Goal: Task Accomplishment & Management: Use online tool/utility

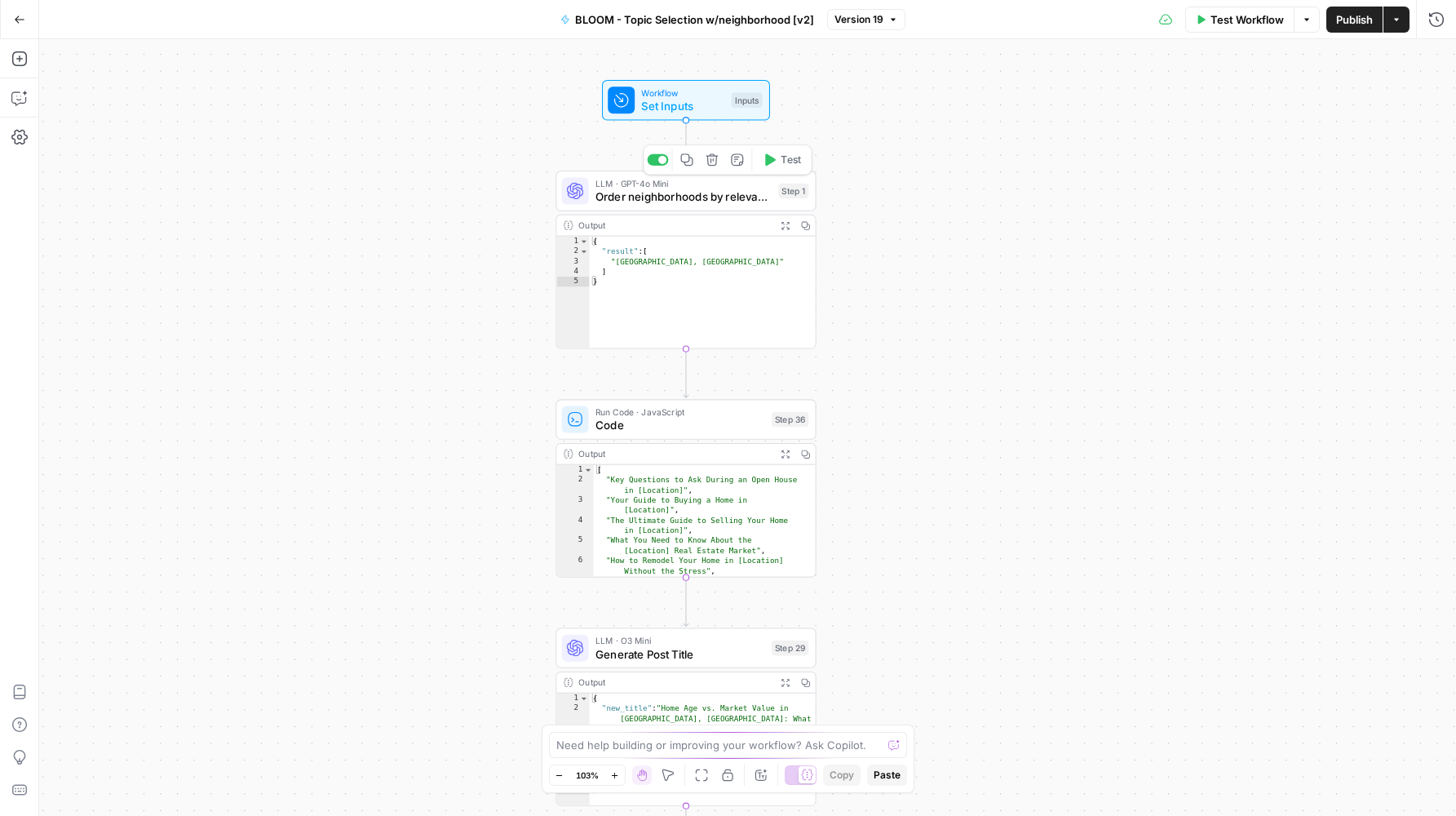
click at [643, 193] on span "Order neighborhoods by relevance" at bounding box center [683, 197] width 176 height 17
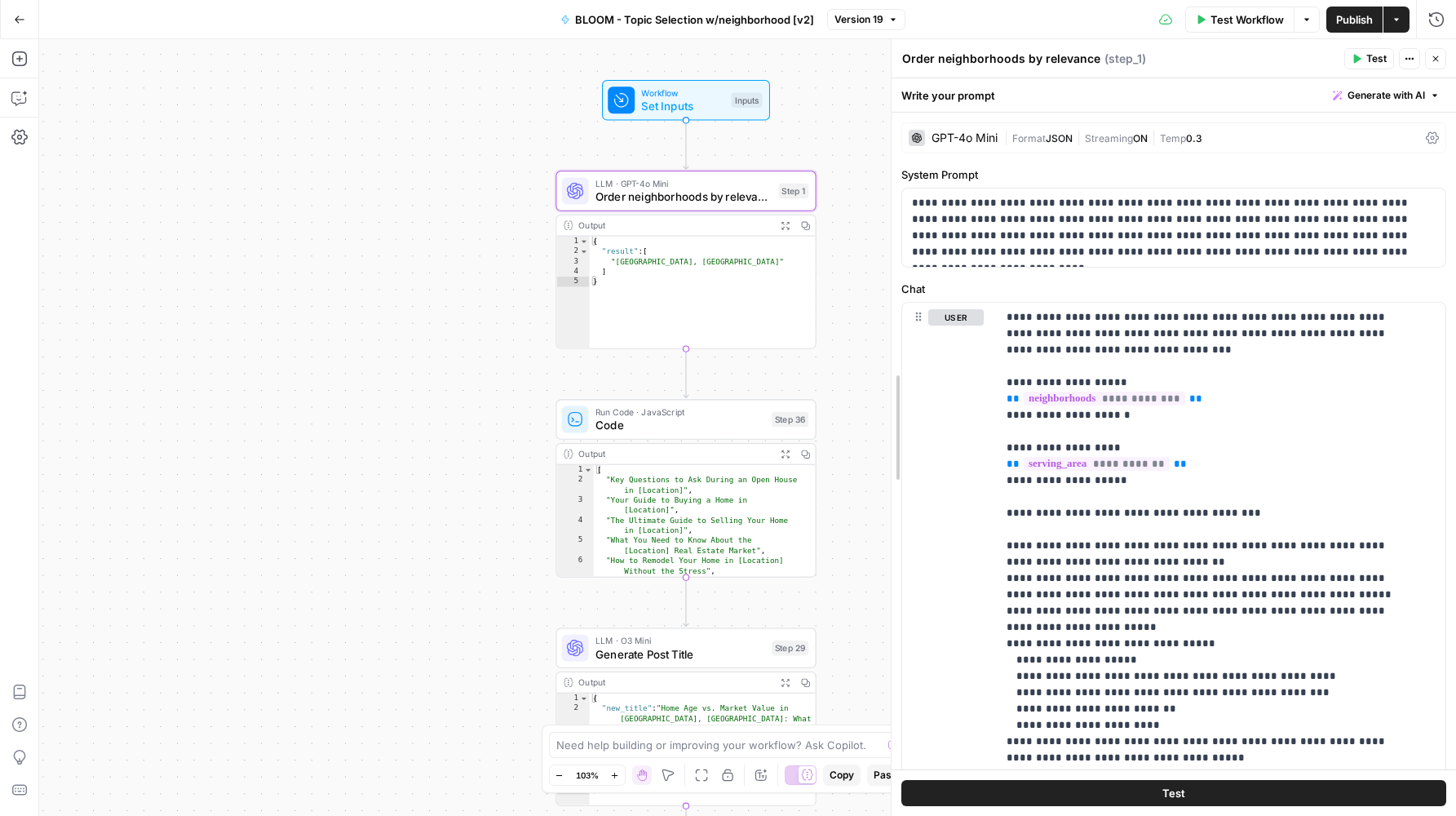
drag, startPoint x: 1112, startPoint y: 302, endPoint x: 893, endPoint y: 315, distance: 219.4
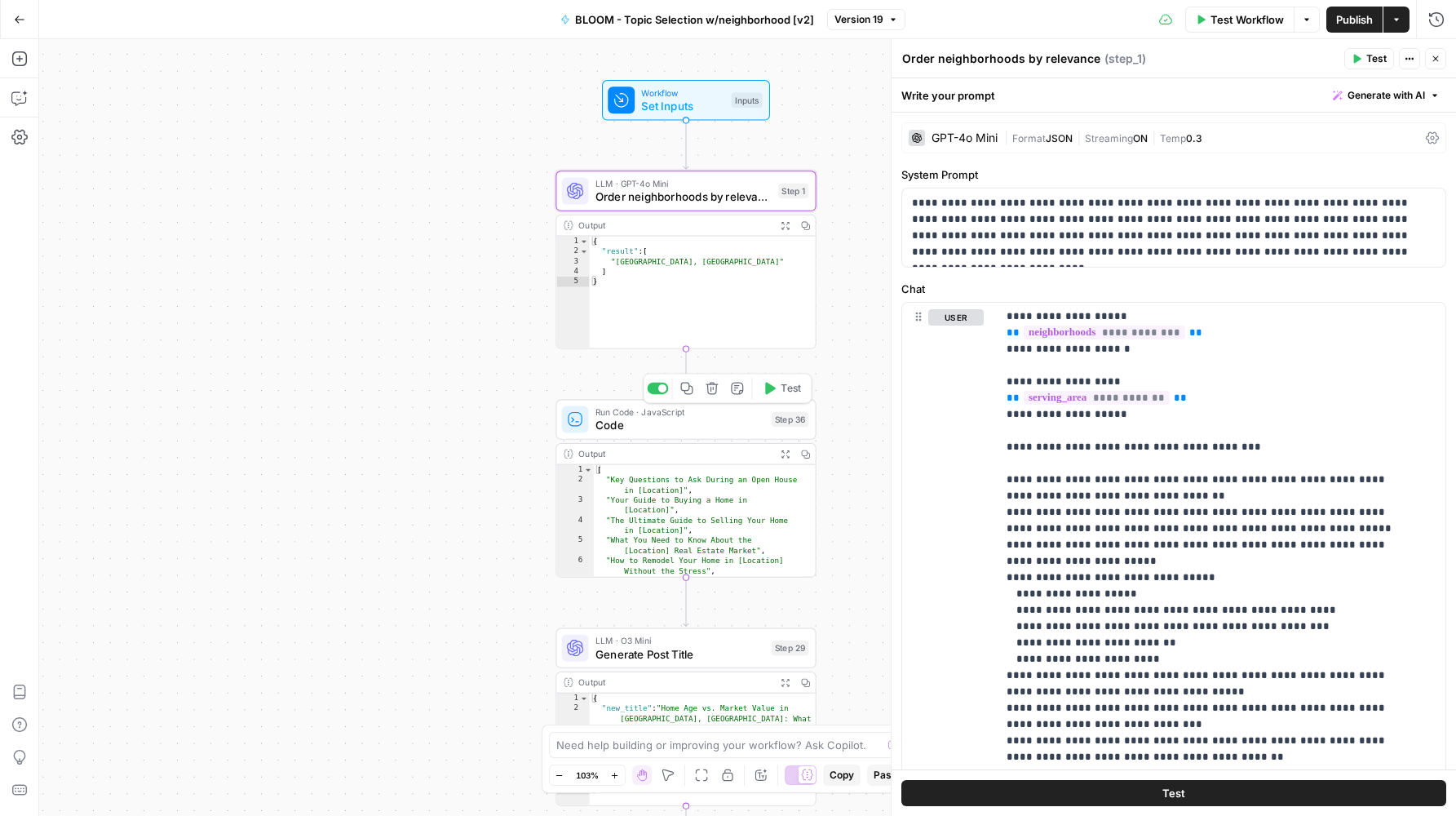
click at [657, 427] on span "Code" at bounding box center [679, 426] width 170 height 17
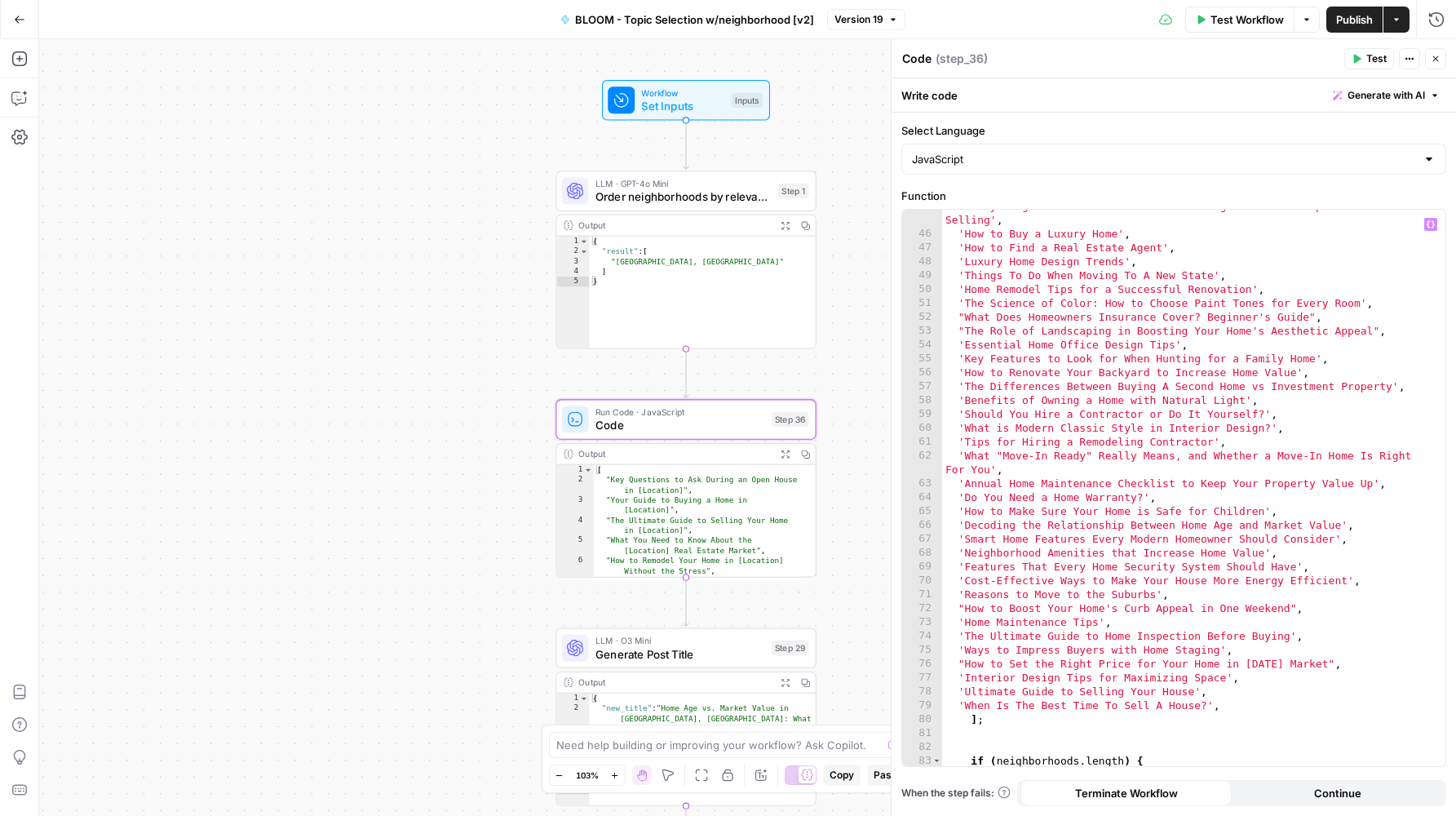
scroll to position [678, 0]
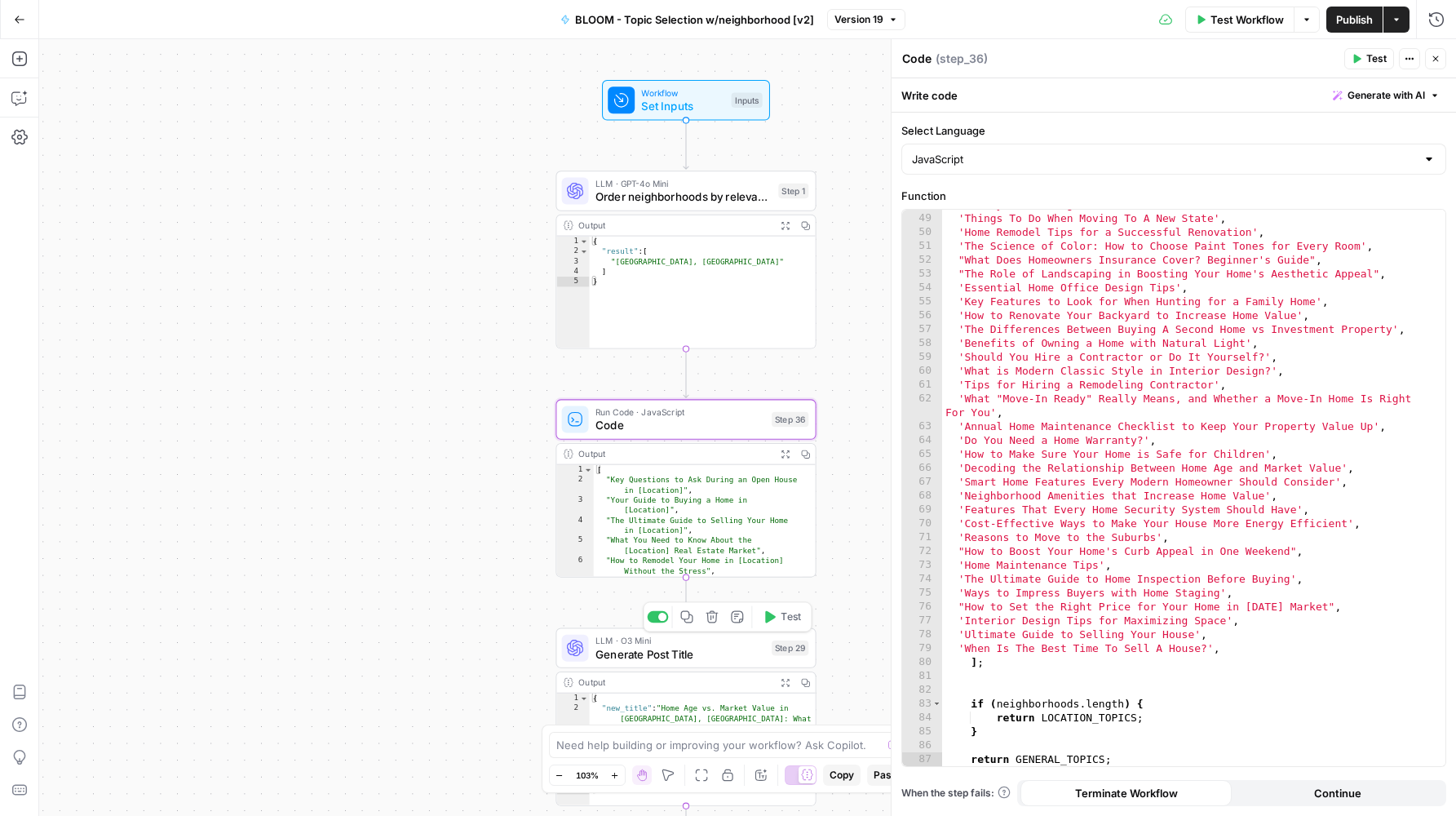
click at [679, 646] on span "Generate Post Title" at bounding box center [679, 654] width 170 height 17
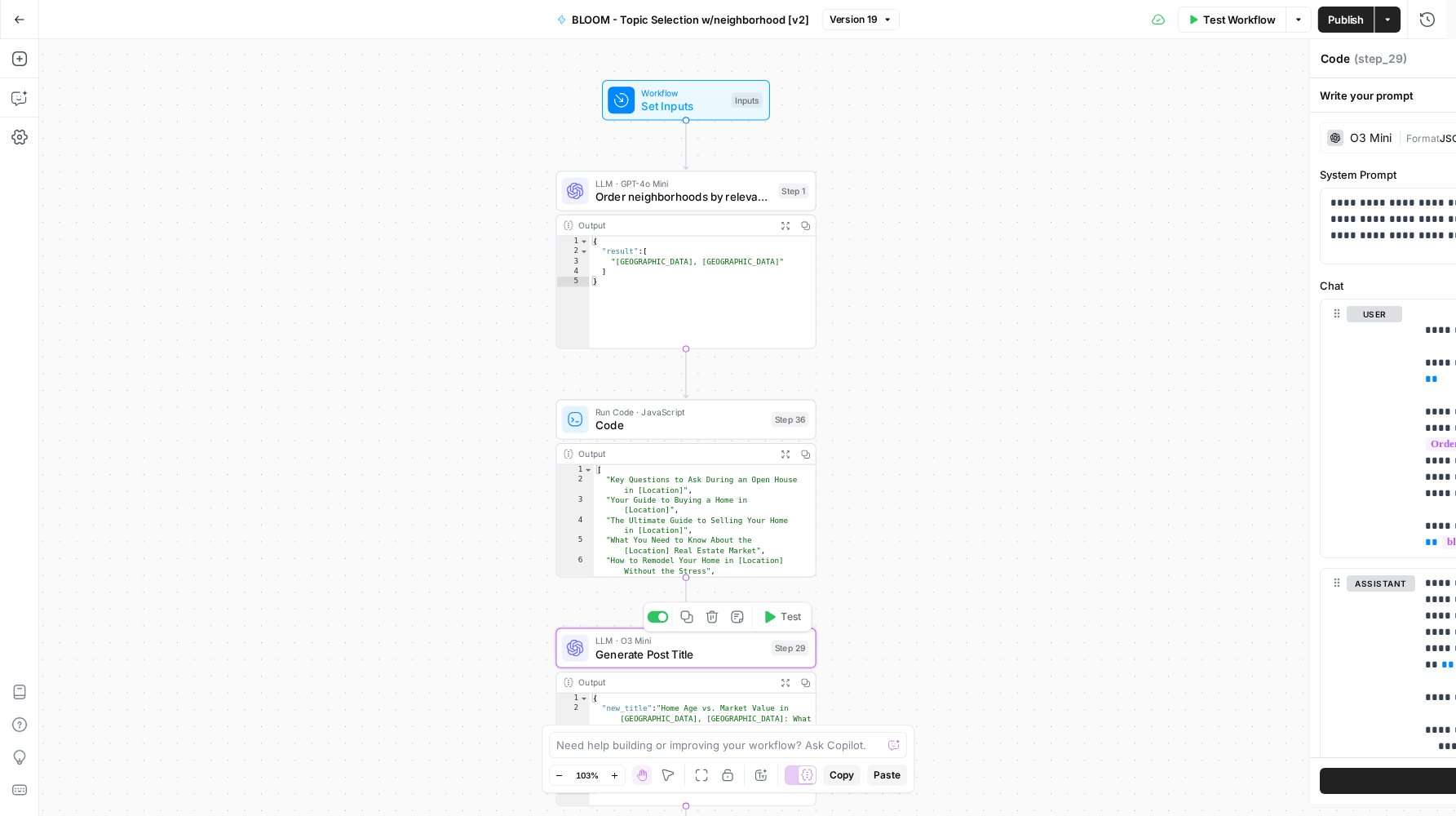
type textarea "Generate Post Title"
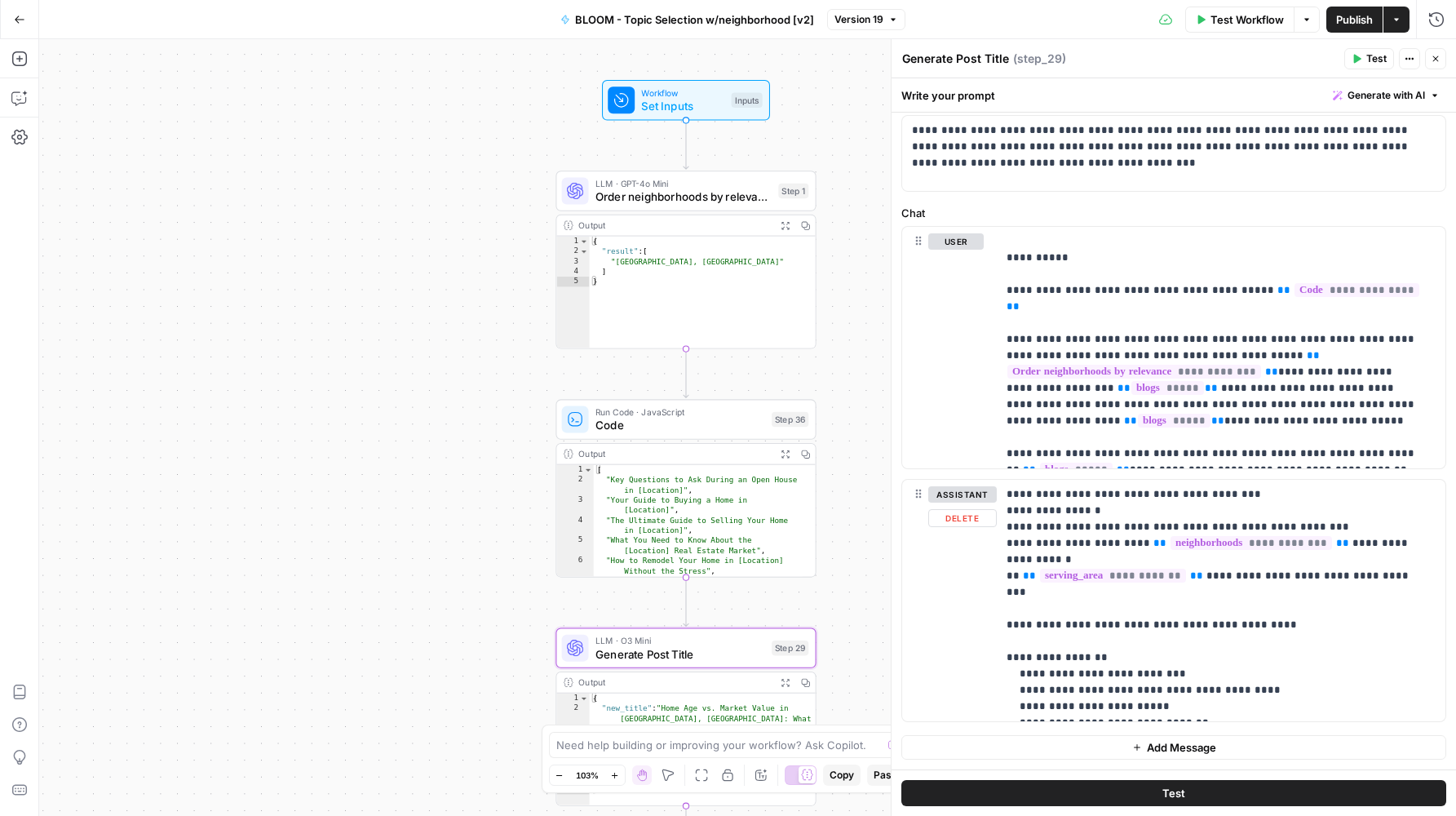
scroll to position [0, 0]
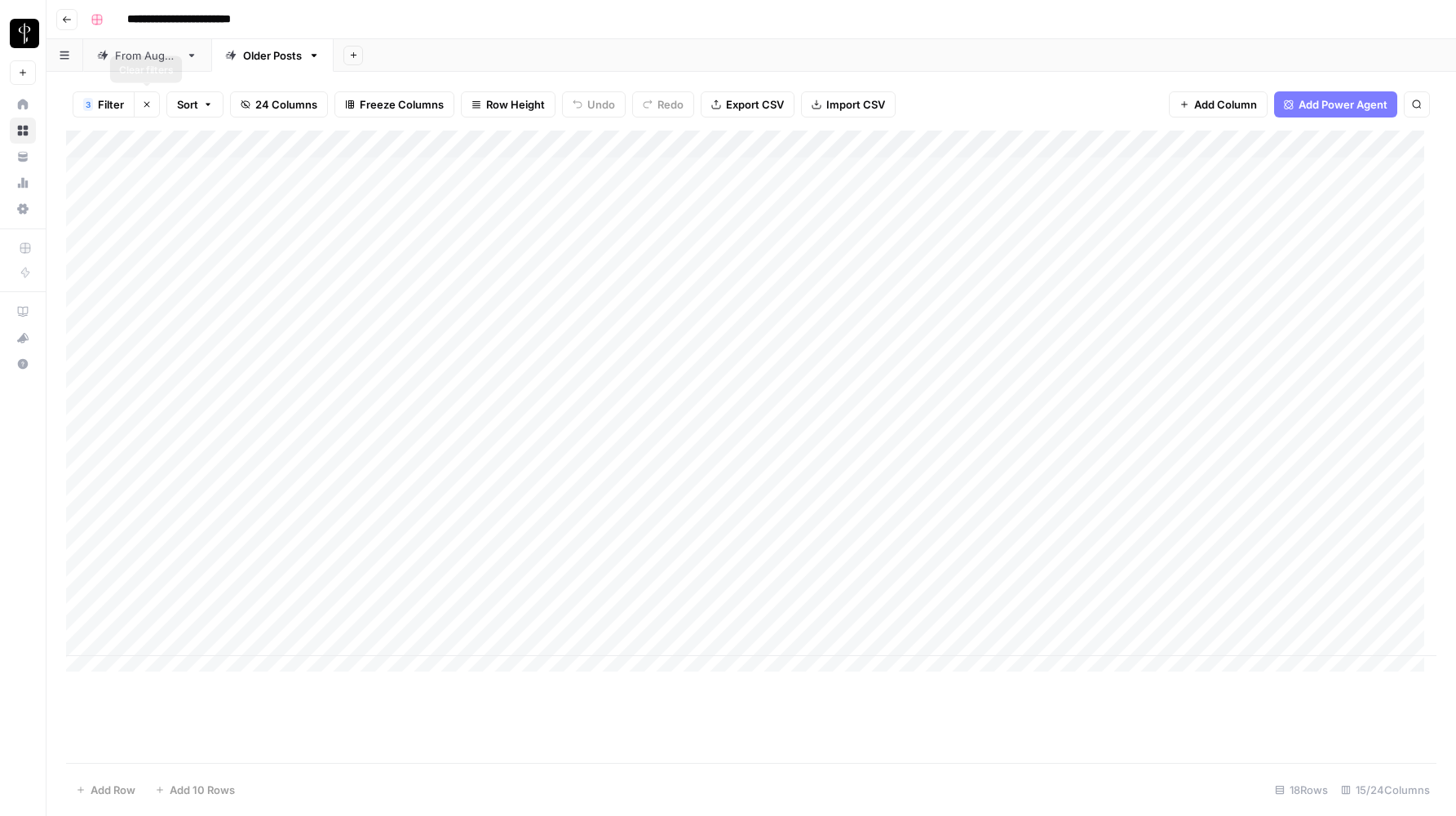
click at [154, 105] on button "Clear filters" at bounding box center [146, 105] width 26 height 26
click at [167, 56] on div "From August 25" at bounding box center [147, 56] width 65 height 17
click at [296, 55] on div "Older Posts" at bounding box center [272, 56] width 58 height 17
click at [499, 29] on div "**********" at bounding box center [762, 19] width 1355 height 26
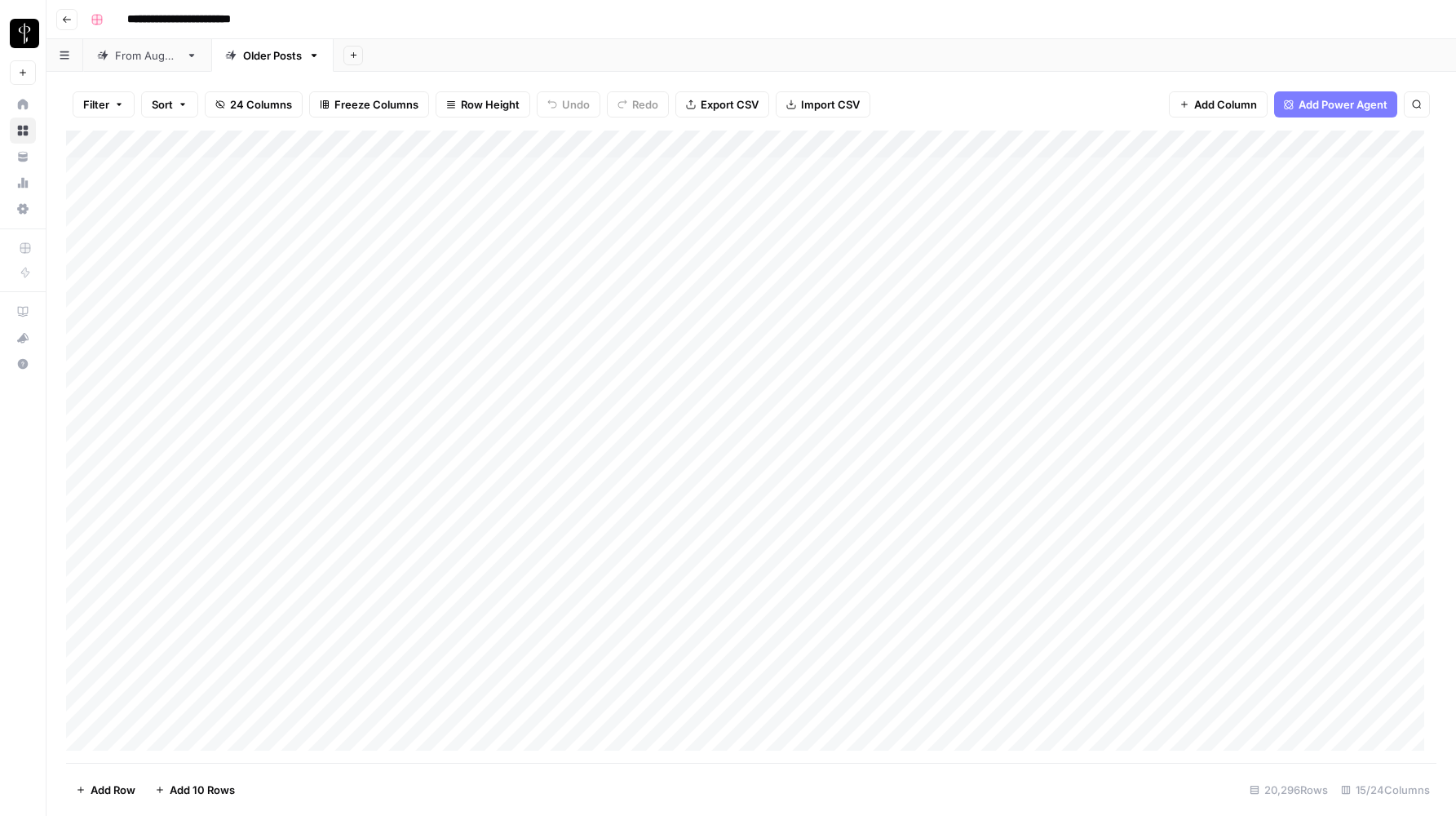
click at [317, 55] on icon "button" at bounding box center [314, 56] width 6 height 4
click at [376, 146] on span "Delete Sheet" at bounding box center [396, 147] width 78 height 17
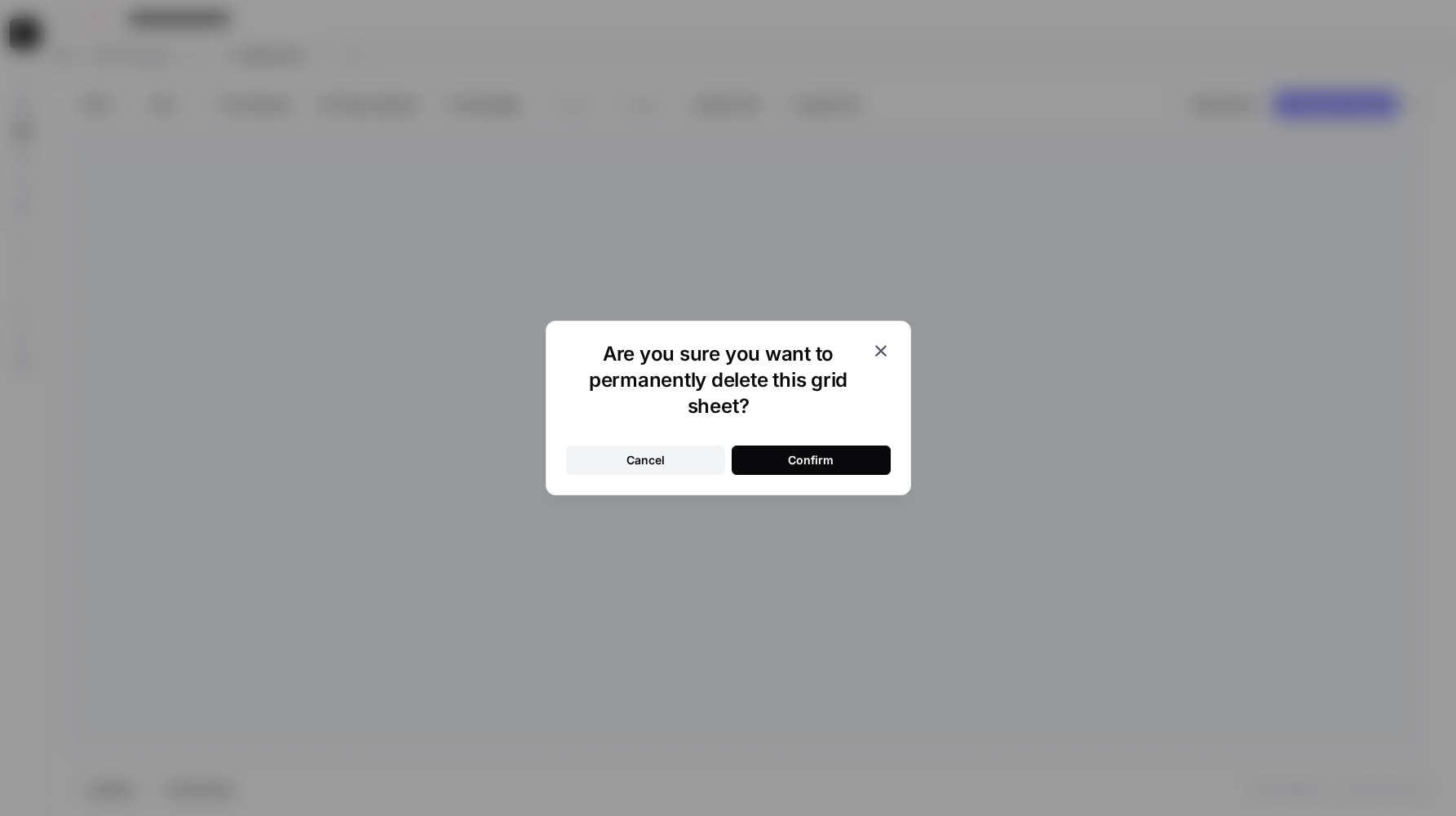
click at [831, 464] on div "Confirm" at bounding box center [810, 460] width 45 height 17
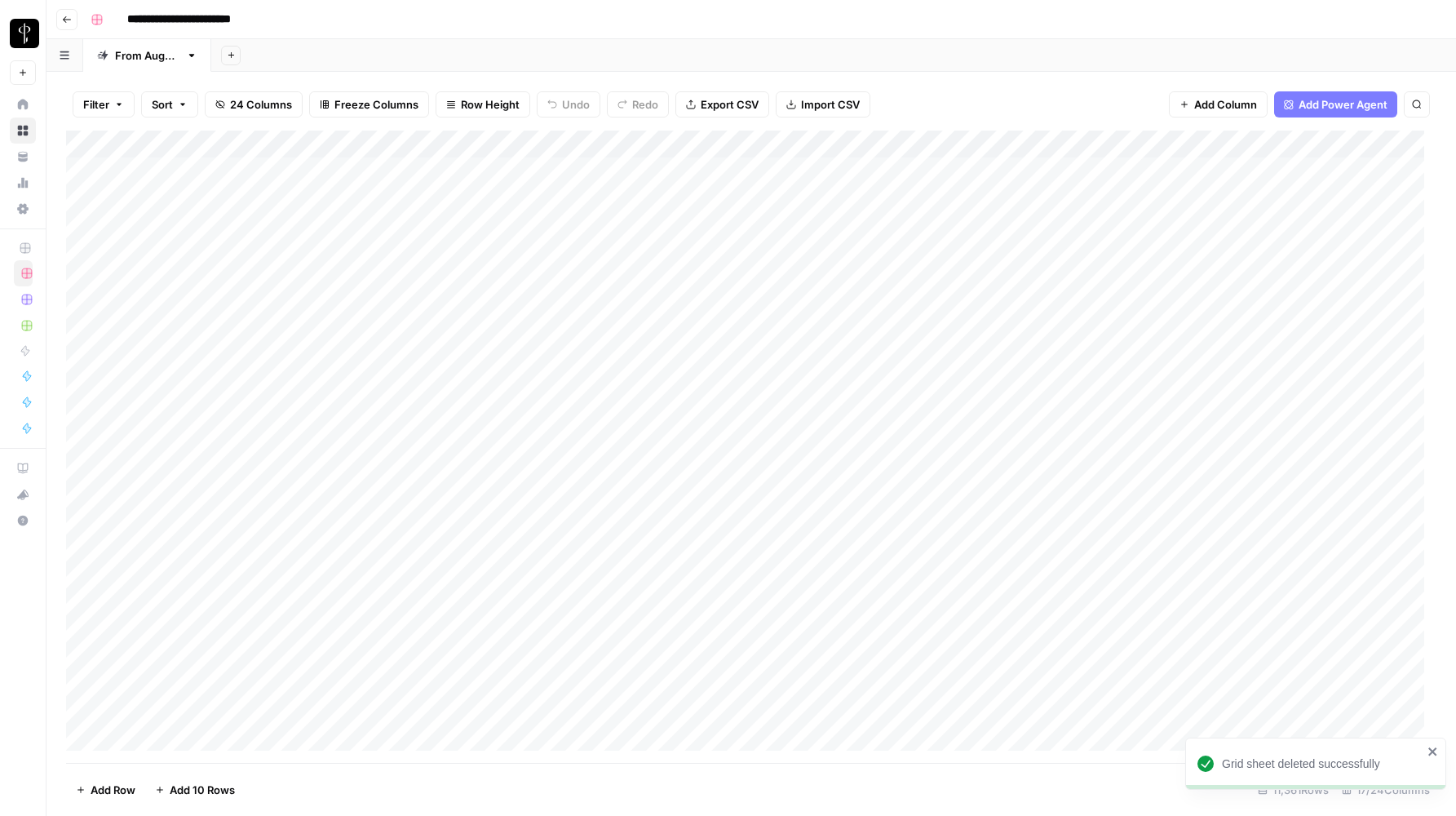
click at [483, 25] on div "**********" at bounding box center [762, 19] width 1355 height 26
click at [82, 172] on div "Add Column" at bounding box center [751, 447] width 1370 height 632
click at [85, 404] on div "Add Column" at bounding box center [751, 447] width 1370 height 632
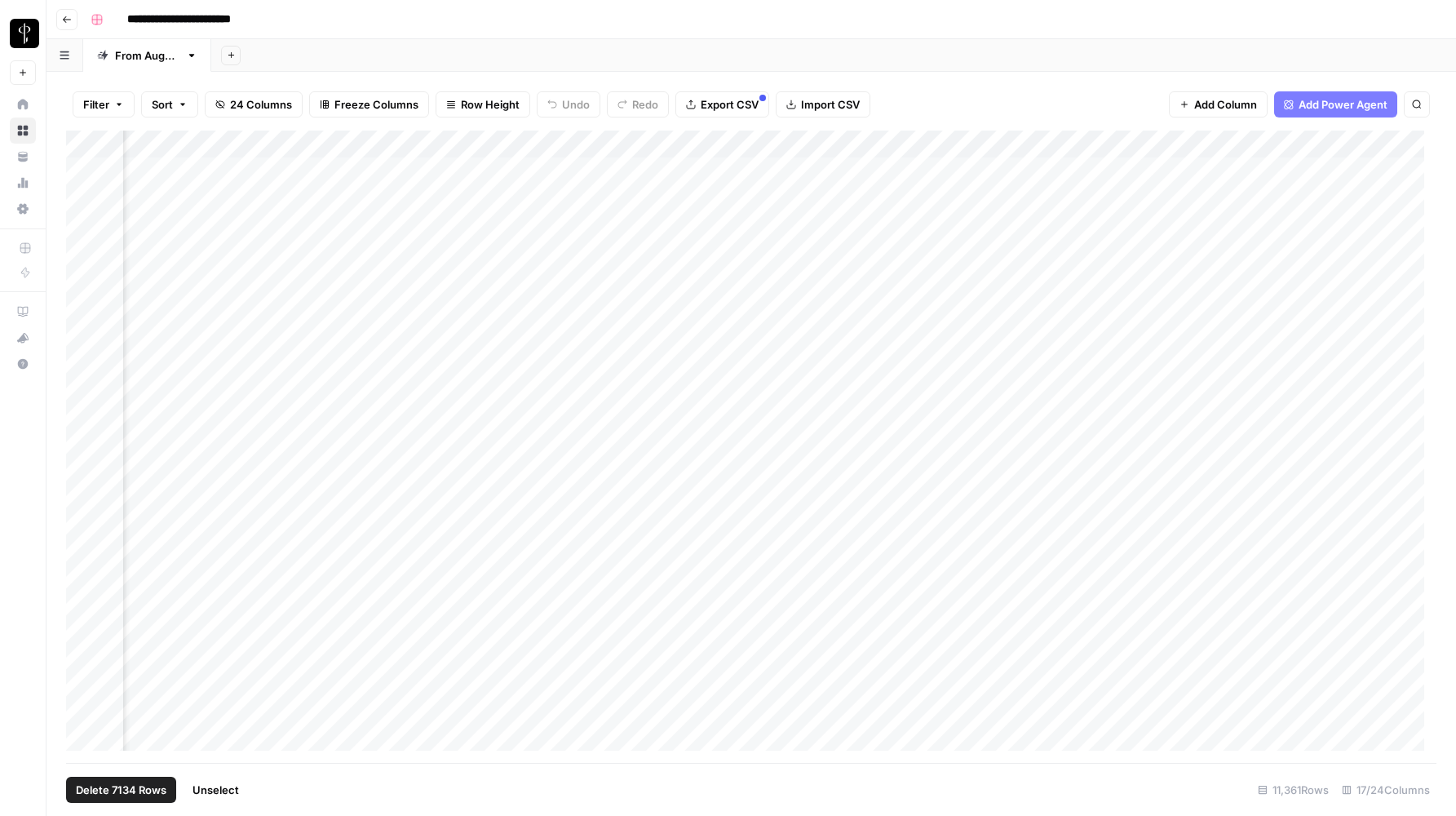
click at [119, 797] on span "Delete 7134 Rows" at bounding box center [121, 790] width 91 height 17
click at [659, 189] on span "Delete" at bounding box center [670, 188] width 35 height 17
click at [441, 17] on div "**********" at bounding box center [762, 19] width 1355 height 26
click at [437, 15] on div "**********" at bounding box center [762, 19] width 1355 height 26
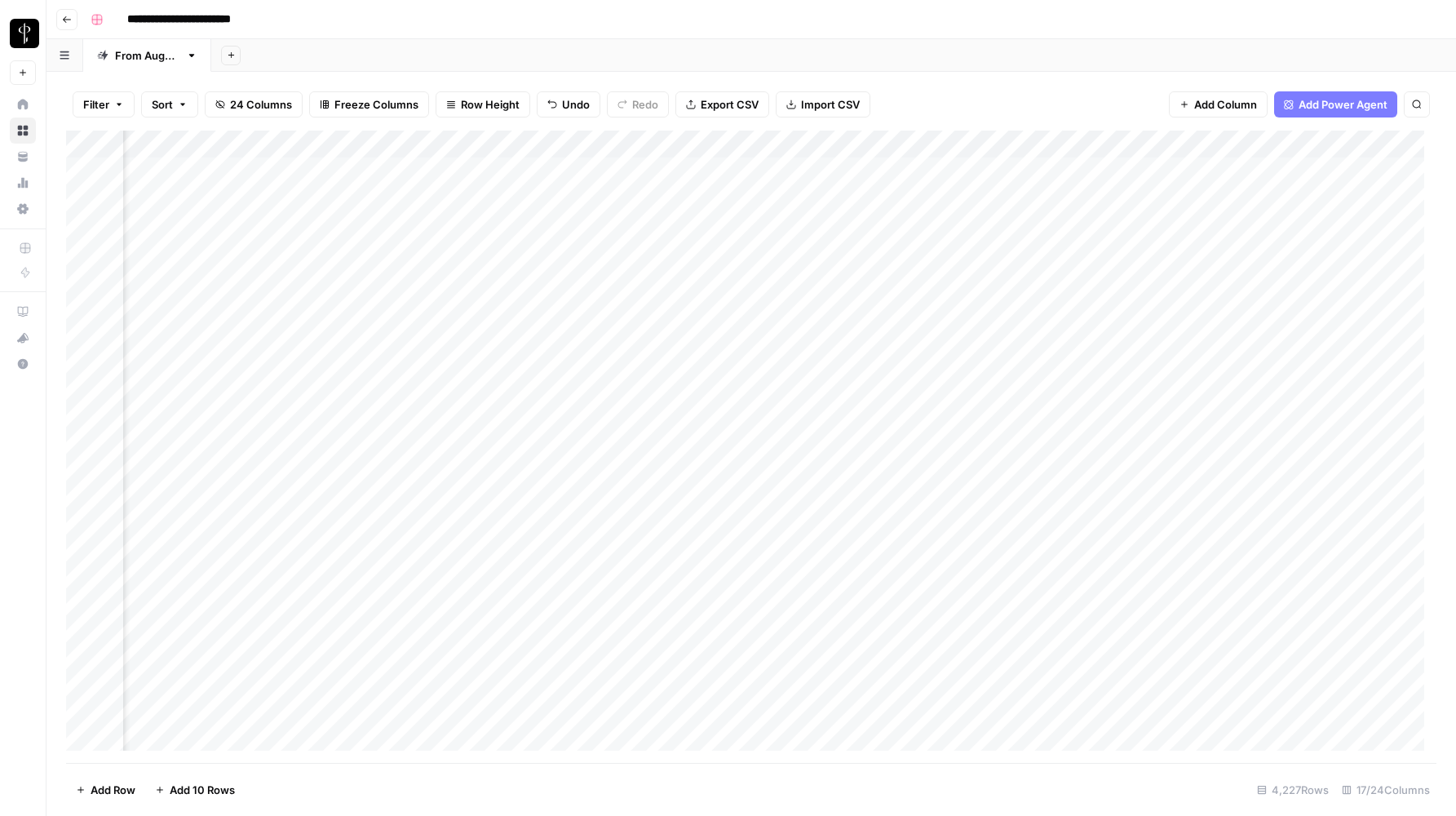
click at [648, 18] on div "**********" at bounding box center [762, 19] width 1355 height 26
click at [754, 10] on div "**********" at bounding box center [762, 19] width 1355 height 26
click at [111, 100] on button "Filter" at bounding box center [103, 105] width 62 height 26
click at [148, 184] on input "text" at bounding box center [193, 190] width 179 height 17
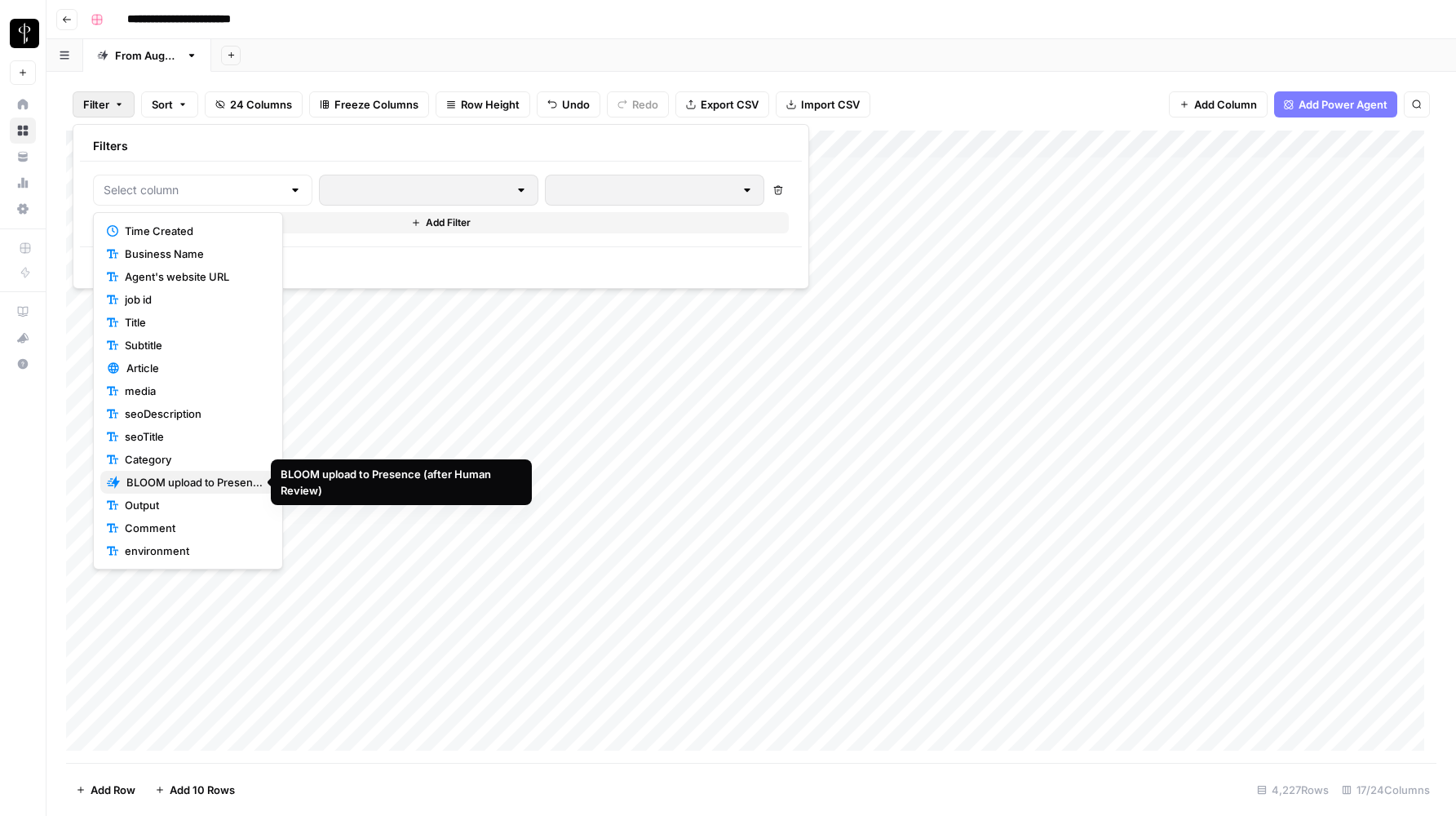
click at [154, 478] on span "BLOOM upload to Presence (after Human Review)" at bounding box center [194, 482] width 136 height 17
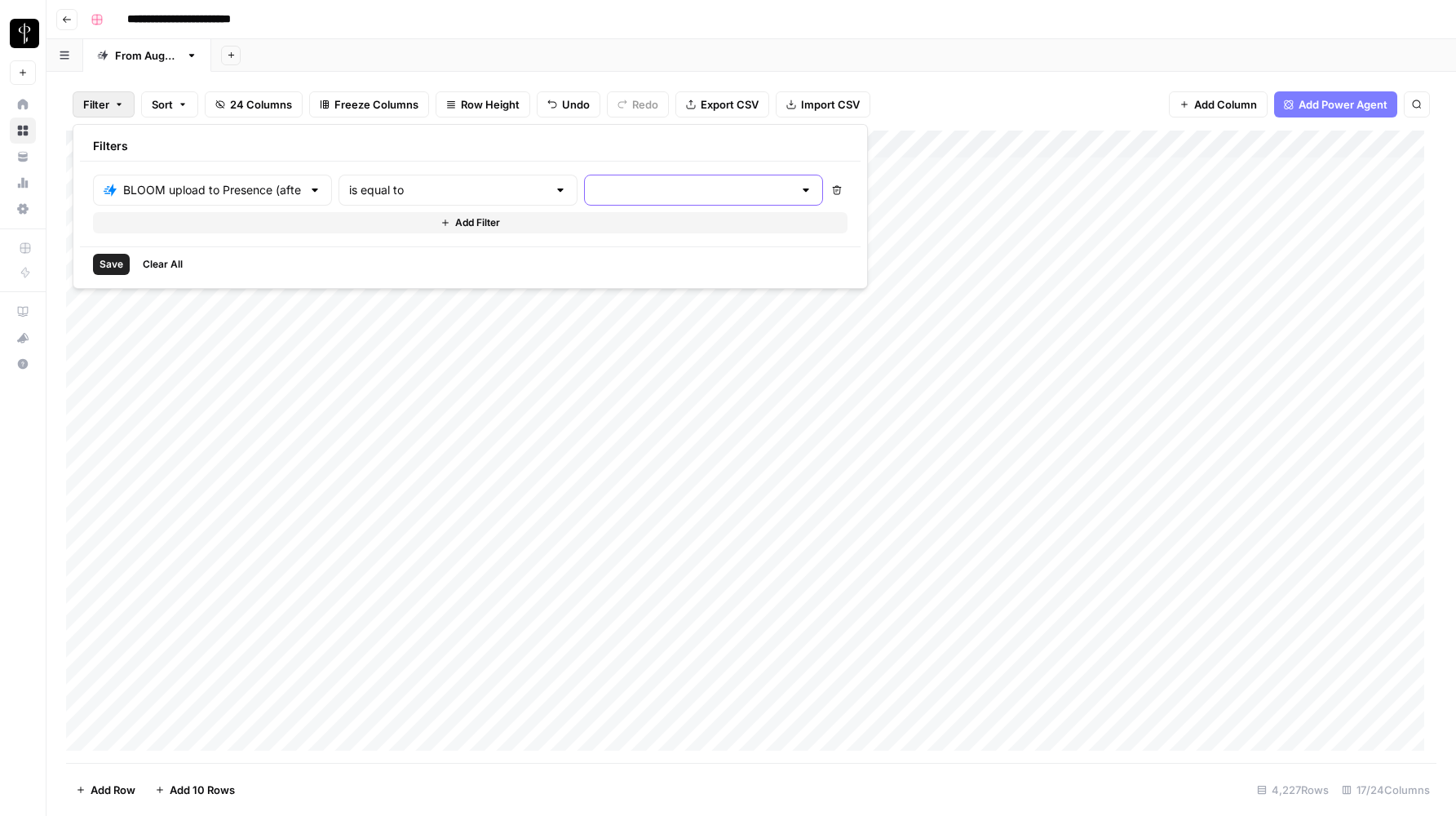
click at [594, 193] on input "text" at bounding box center [693, 190] width 198 height 17
click at [525, 300] on span "success" at bounding box center [592, 300] width 161 height 17
click at [106, 262] on span "Save" at bounding box center [111, 264] width 24 height 15
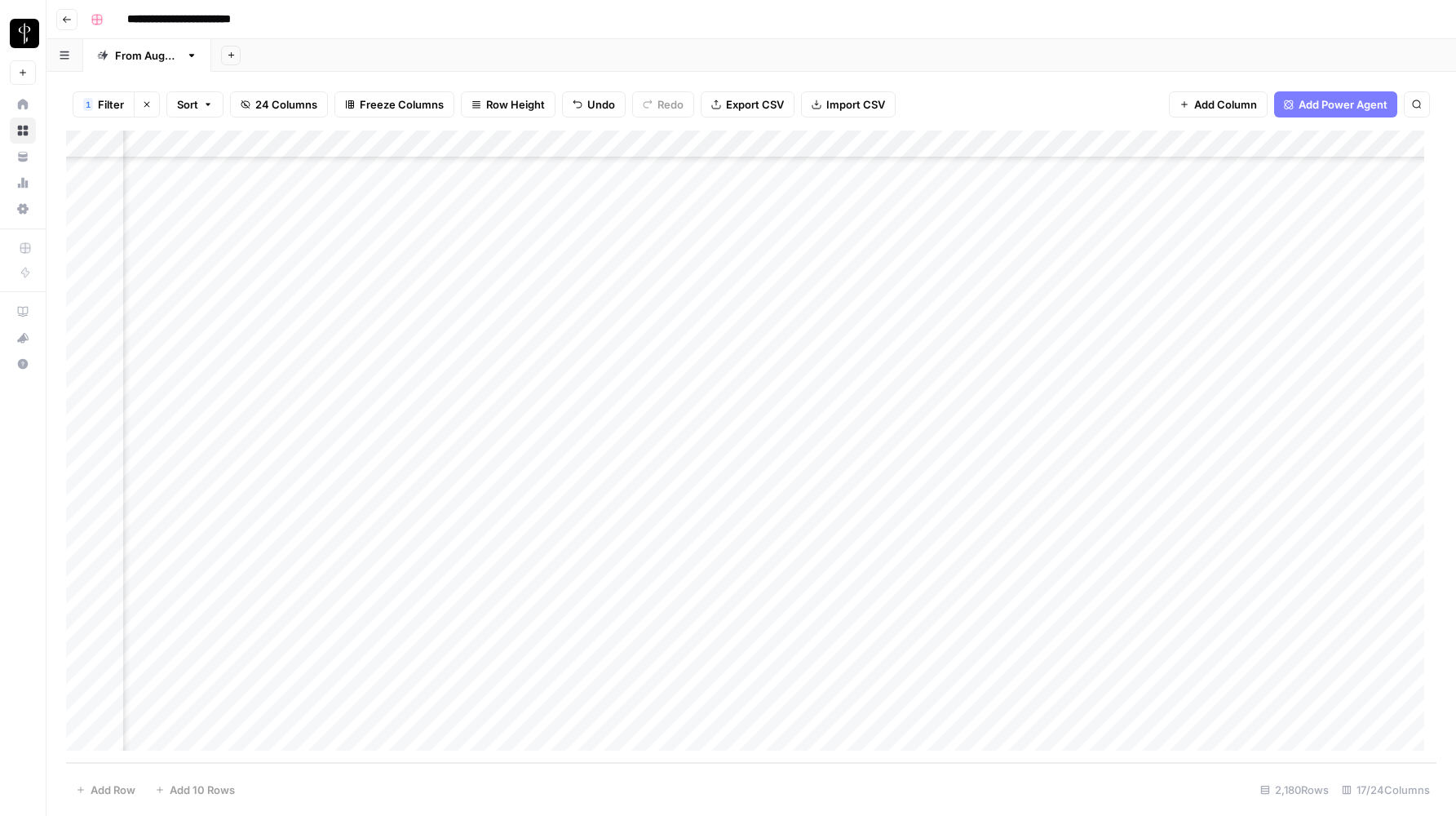
scroll to position [59877, 1485]
click at [1046, 654] on div "Add Column" at bounding box center [751, 447] width 1370 height 632
click at [1048, 652] on div "Add Column" at bounding box center [751, 447] width 1370 height 632
type input "Posted"
drag, startPoint x: 1147, startPoint y: 665, endPoint x: 1136, endPoint y: 732, distance: 67.9
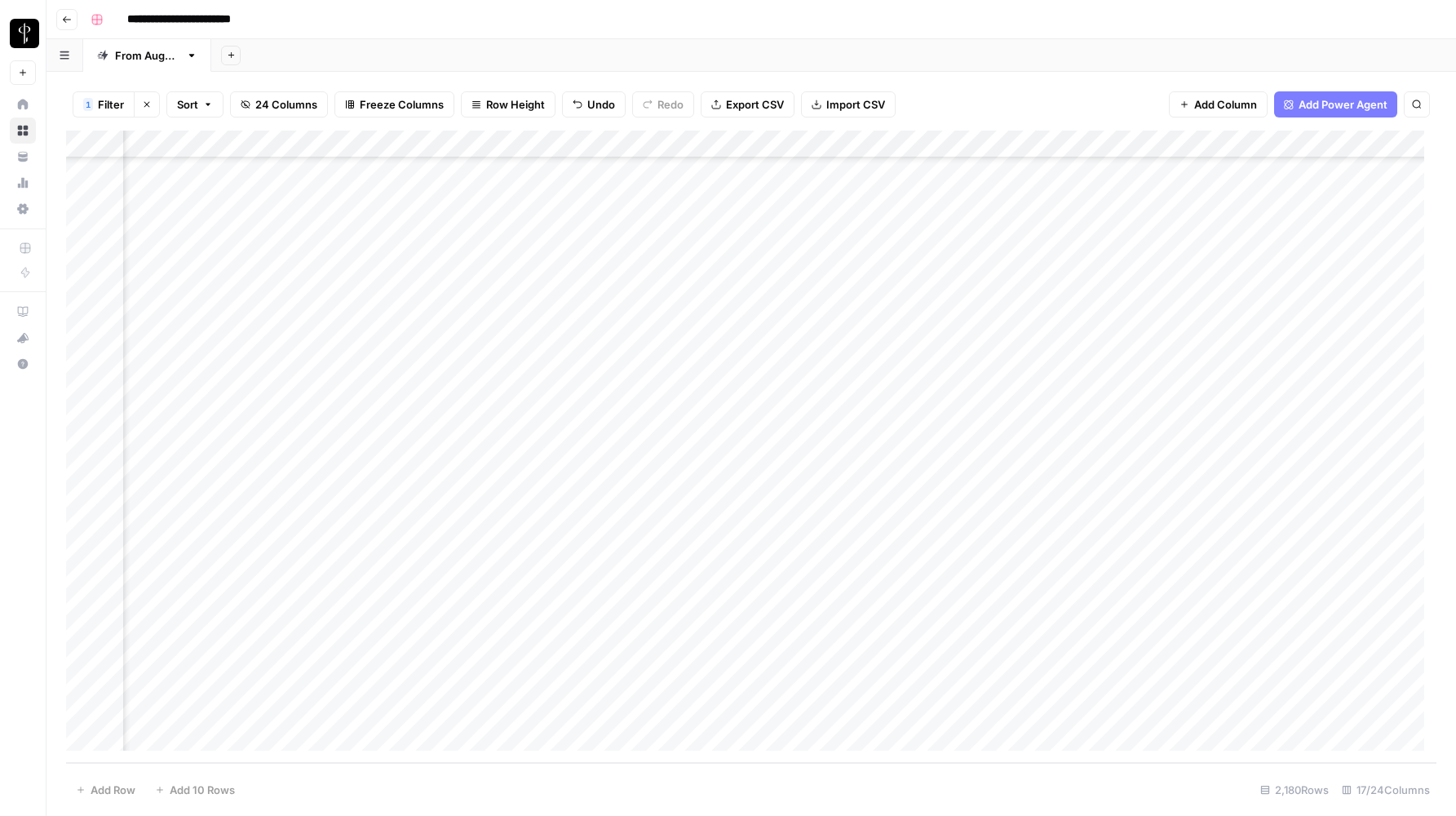
click at [1136, 732] on div "Add Column" at bounding box center [751, 447] width 1370 height 632
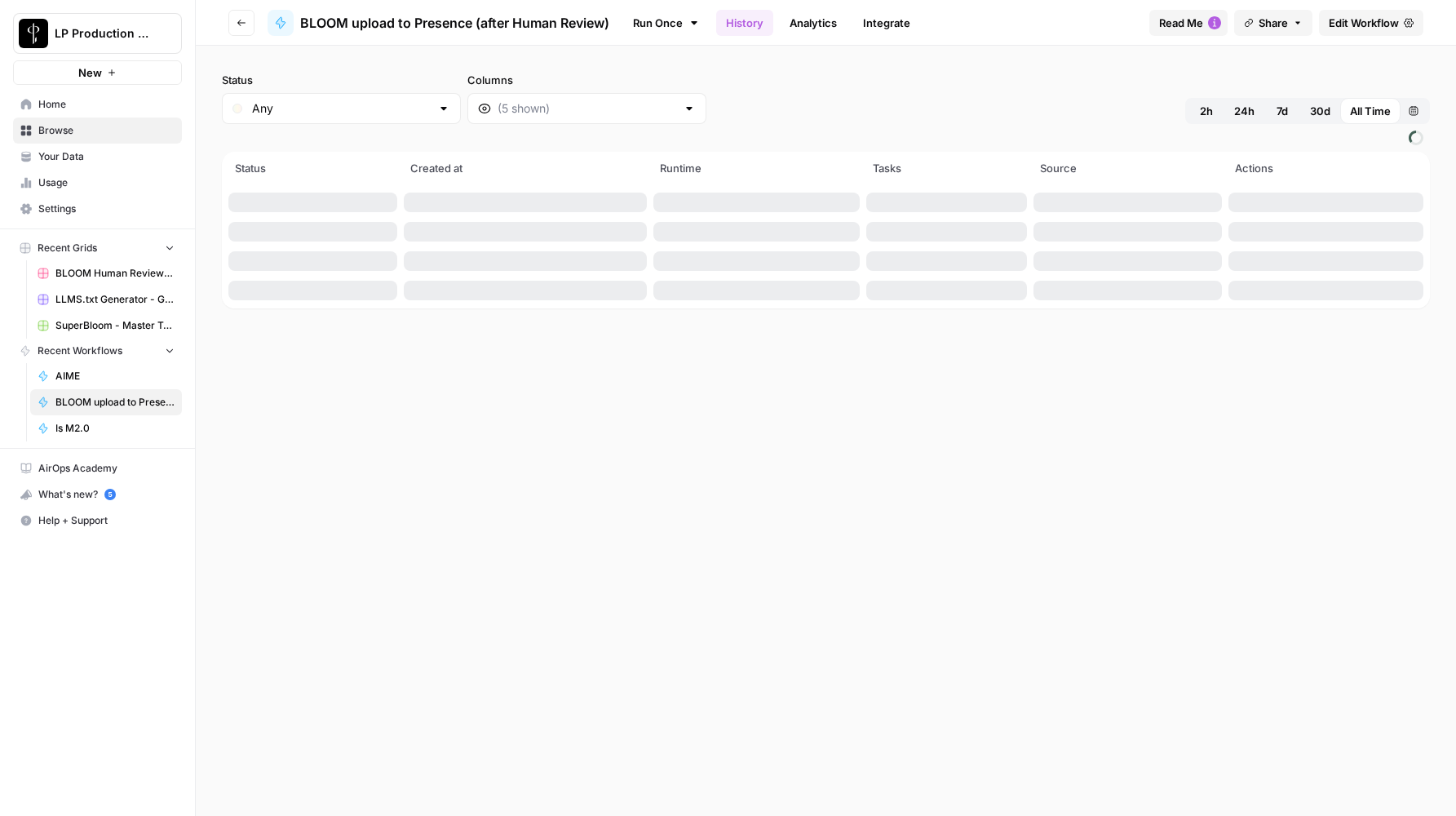
click at [241, 23] on icon "button" at bounding box center [241, 22] width 10 height 10
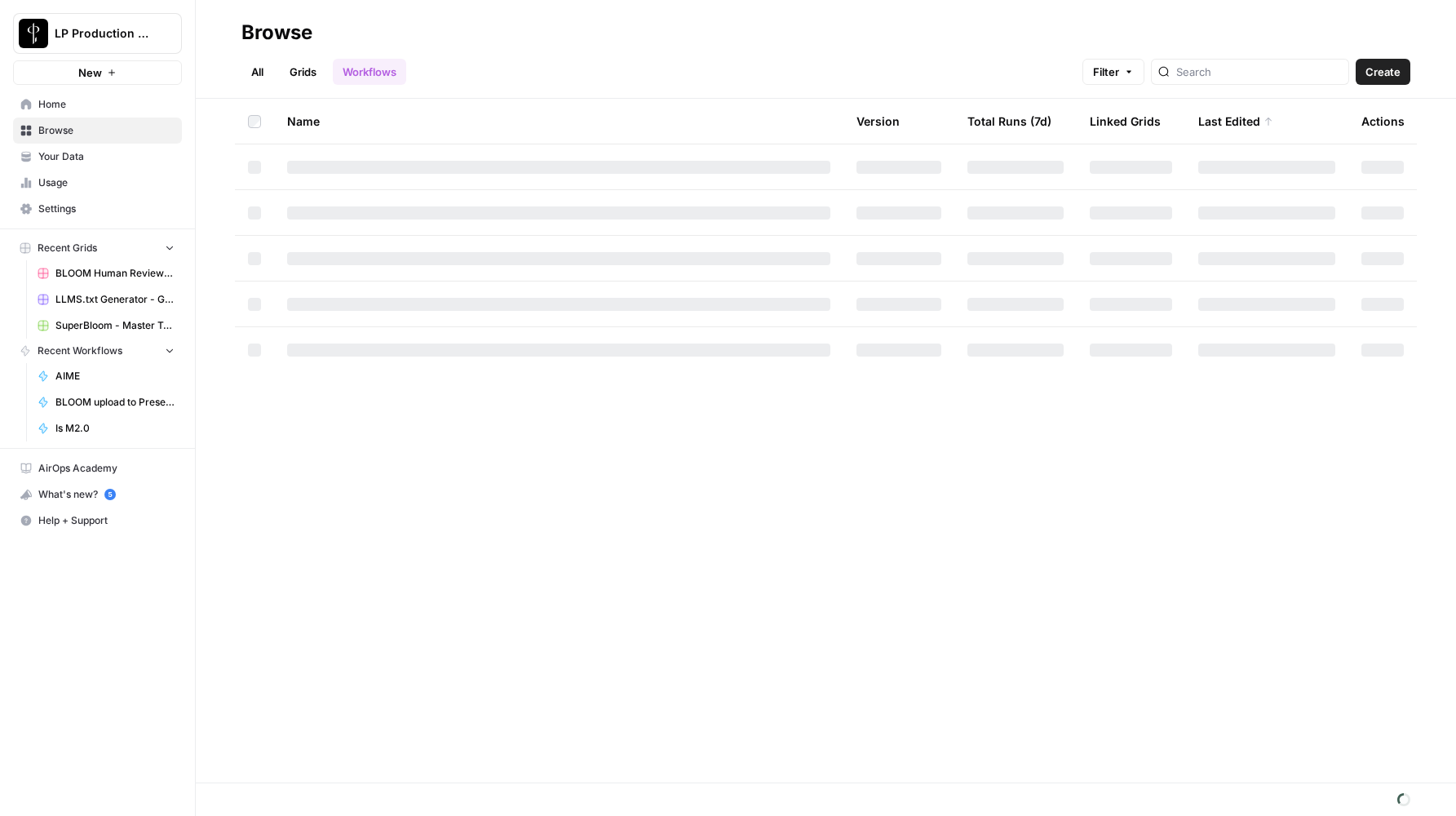
click at [248, 71] on link "All" at bounding box center [257, 71] width 32 height 26
click at [592, 28] on h2 "Browse" at bounding box center [825, 32] width 1169 height 26
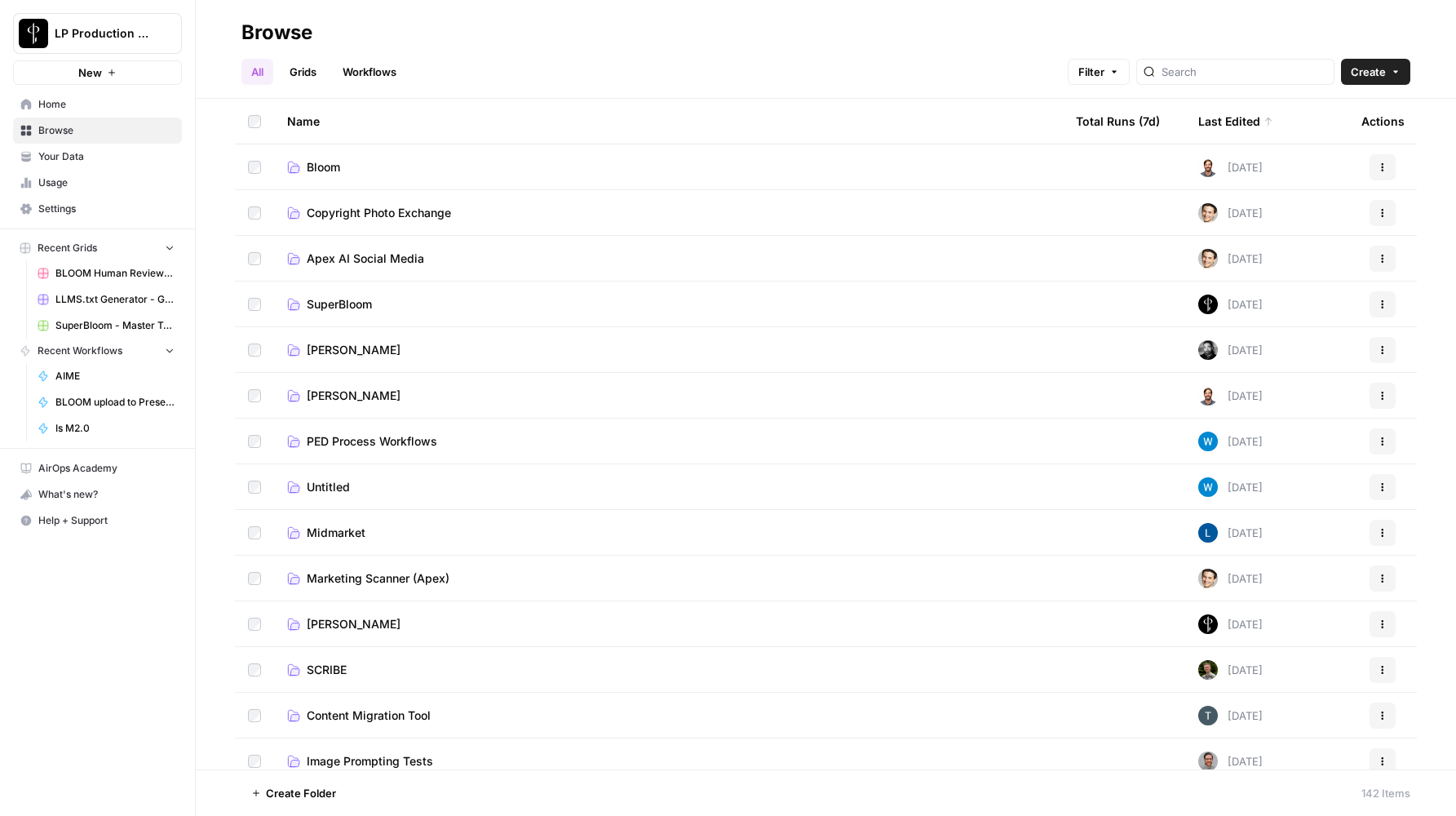
click at [353, 300] on span "SuperBloom" at bounding box center [339, 304] width 65 height 17
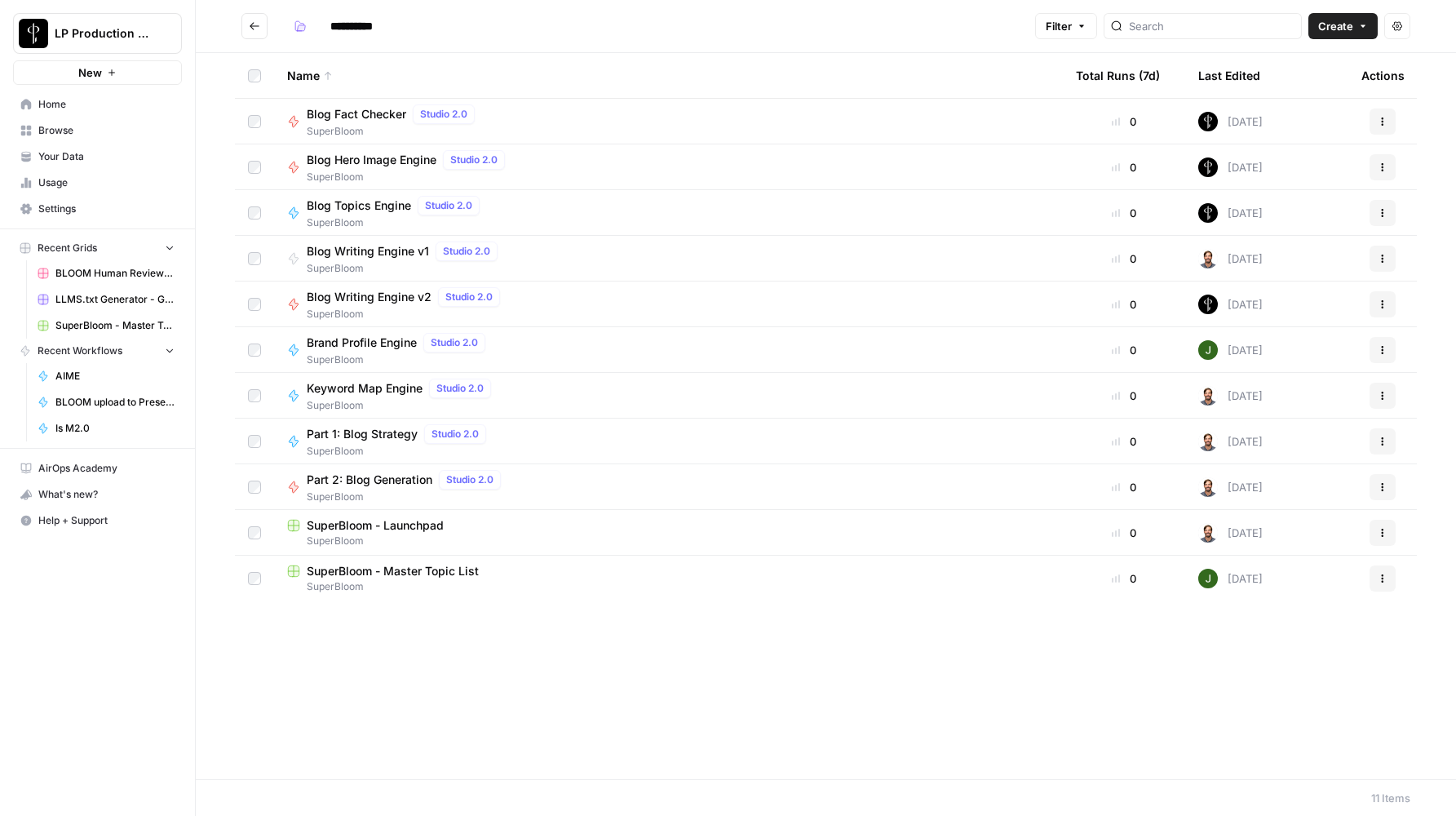
click at [347, 207] on span "Blog Topics Engine" at bounding box center [359, 206] width 105 height 17
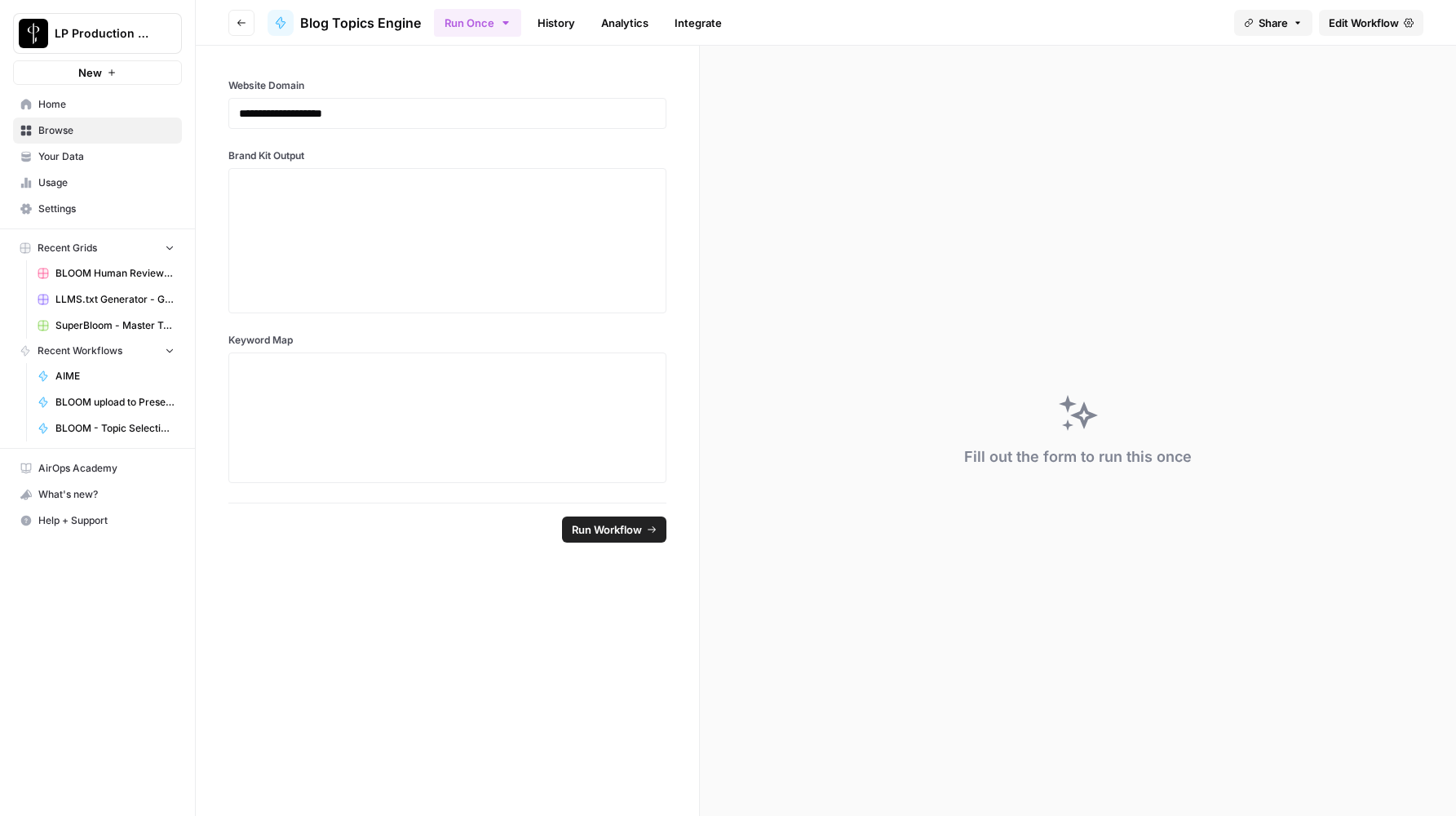
click at [1375, 32] on link "Edit Workflow" at bounding box center [1371, 23] width 105 height 26
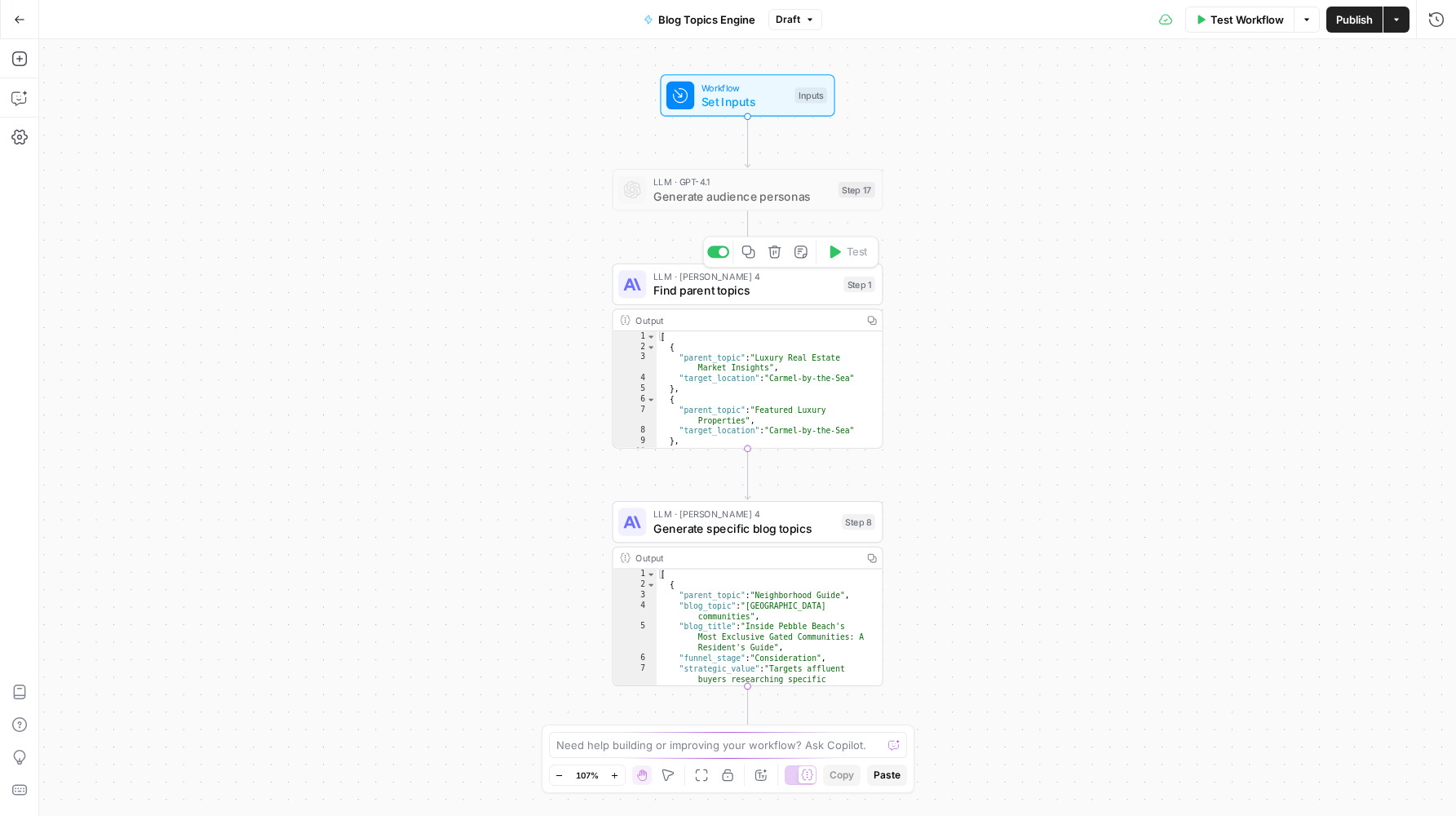
click at [670, 288] on span "Find parent topics" at bounding box center [745, 290] width 184 height 17
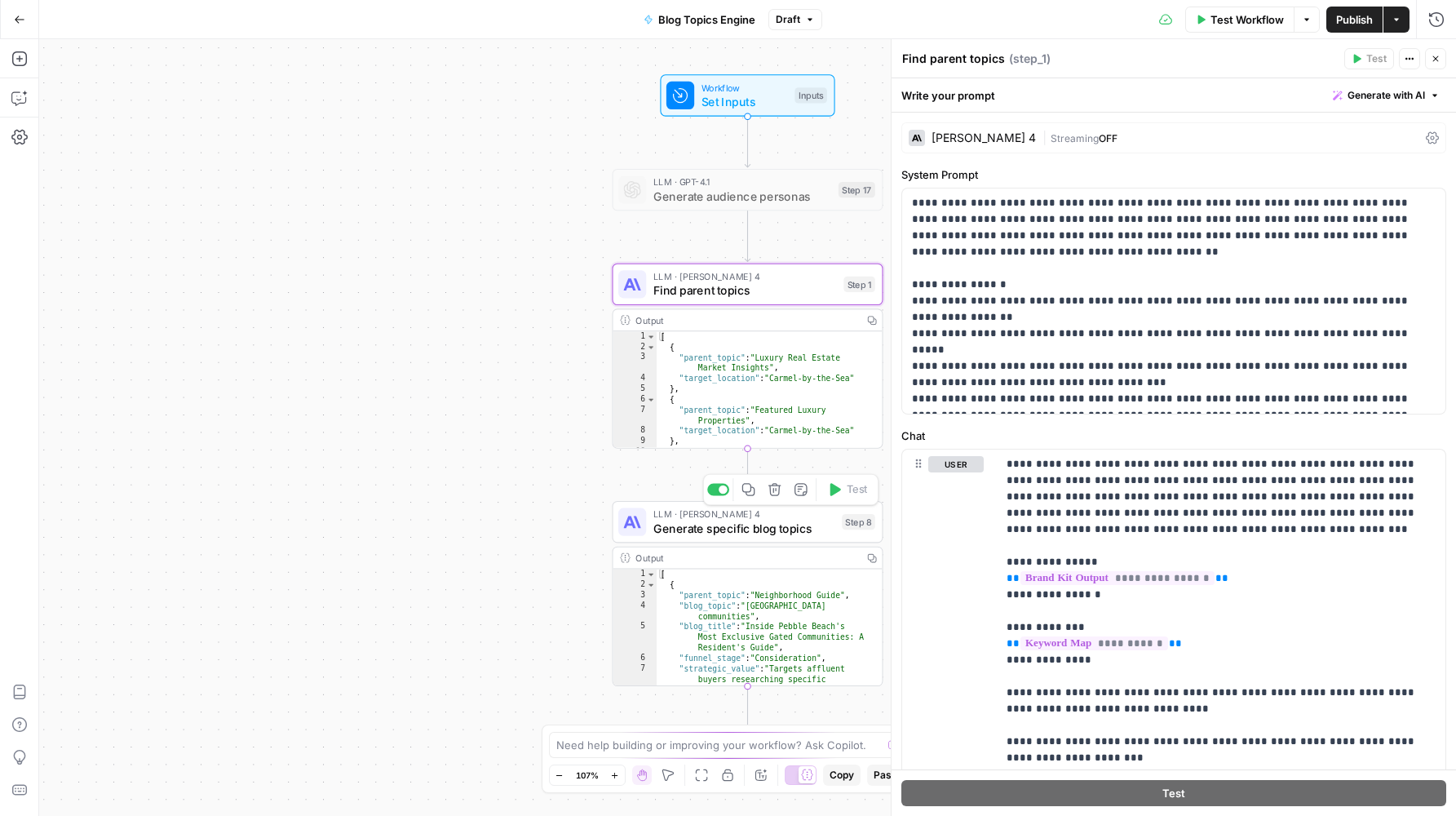
click at [736, 517] on span "LLM · Claude Sonnet 4" at bounding box center [744, 513] width 182 height 14
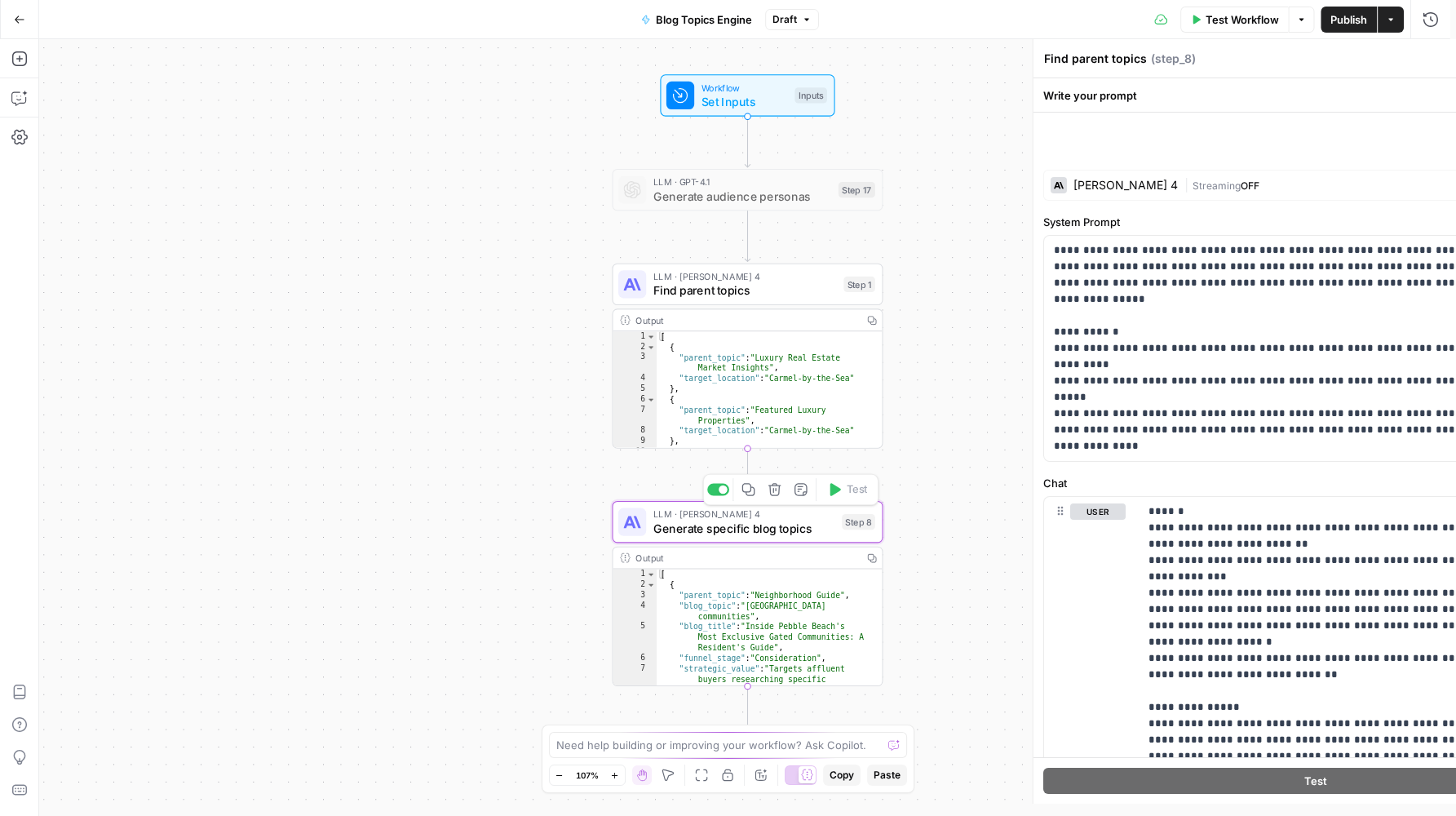
type textarea "Generate specific blog topics"
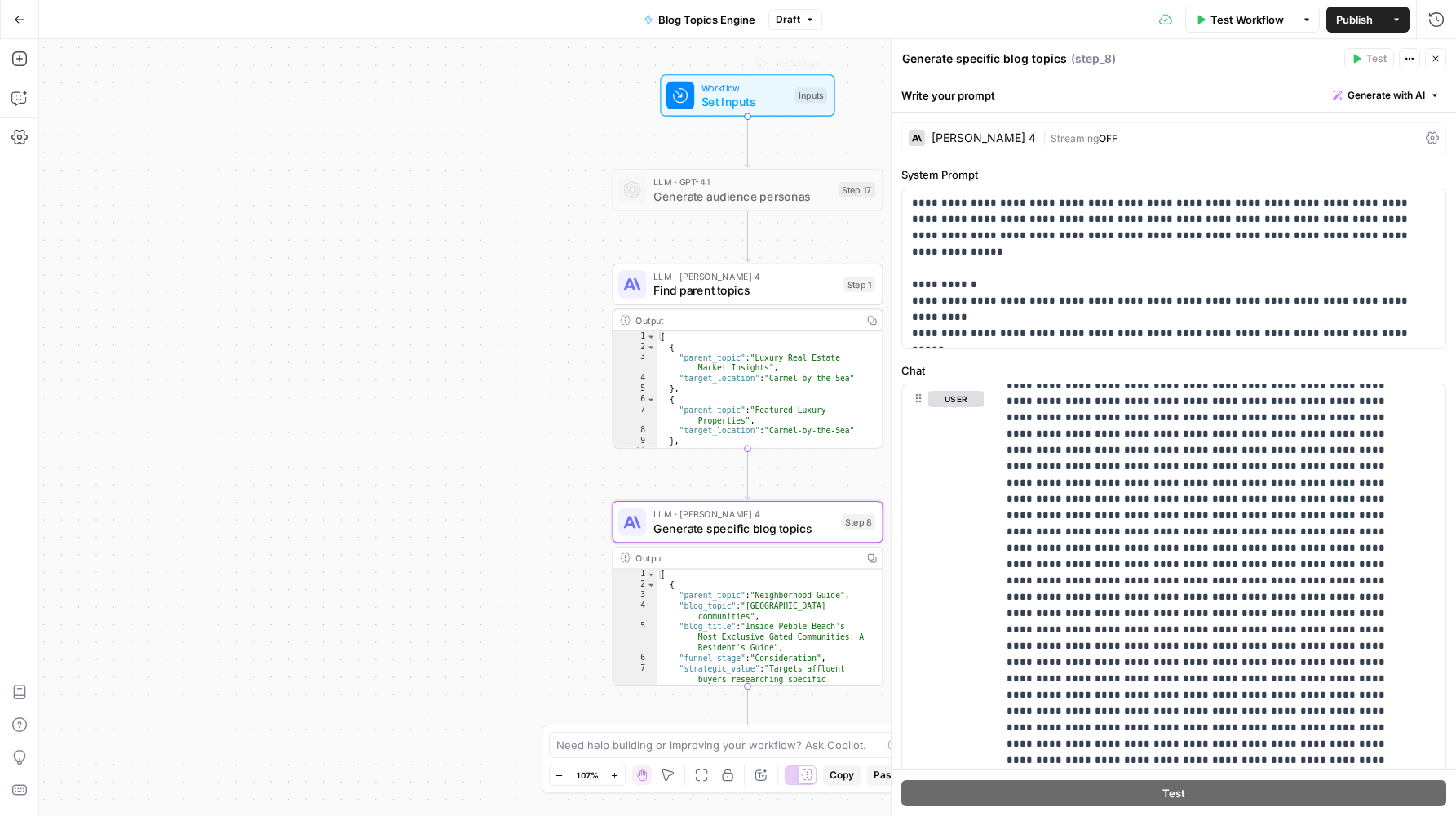
click at [741, 94] on span "Set Inputs" at bounding box center [744, 101] width 86 height 17
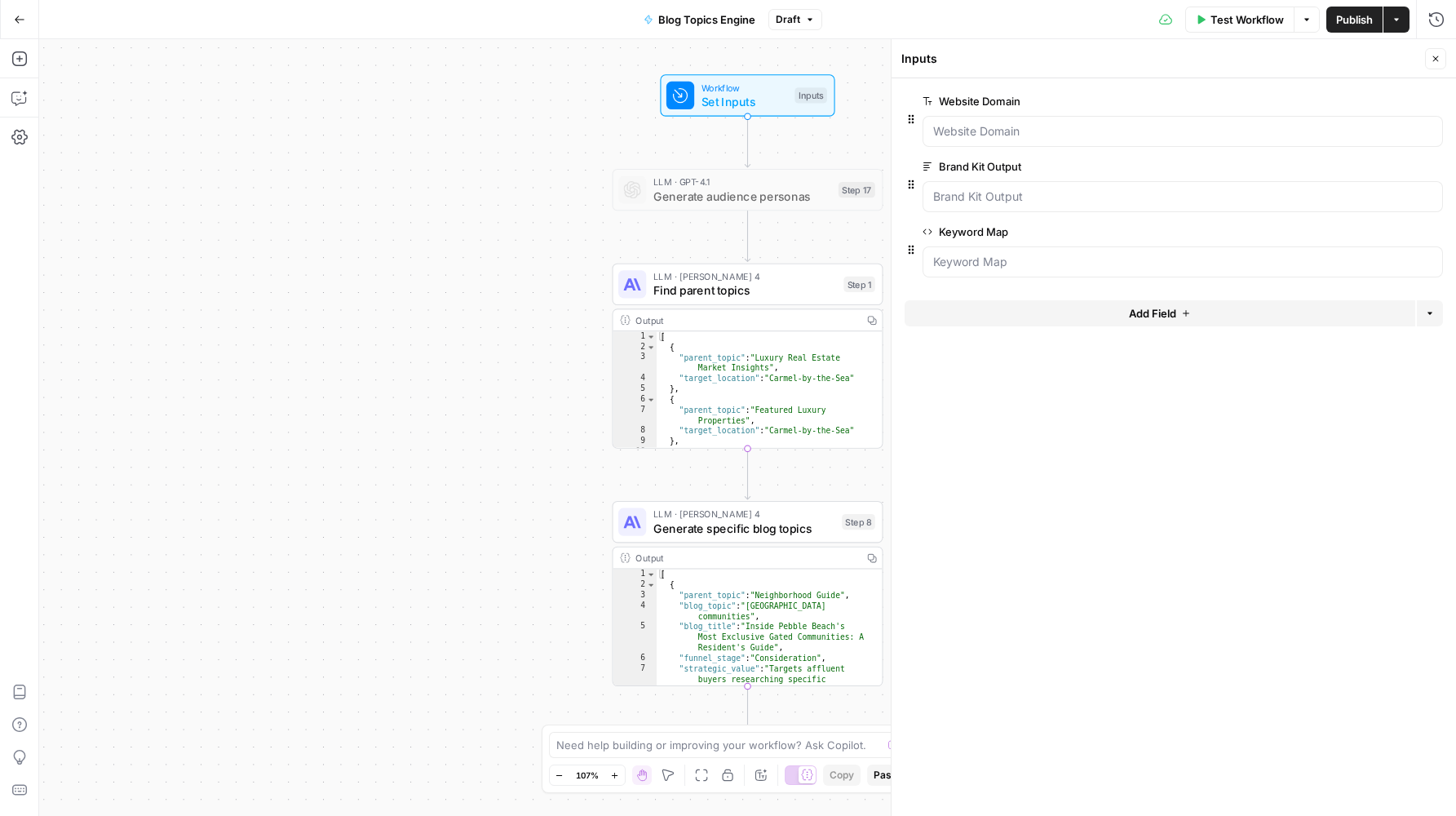
click at [1381, 104] on span "edit field" at bounding box center [1381, 101] width 36 height 13
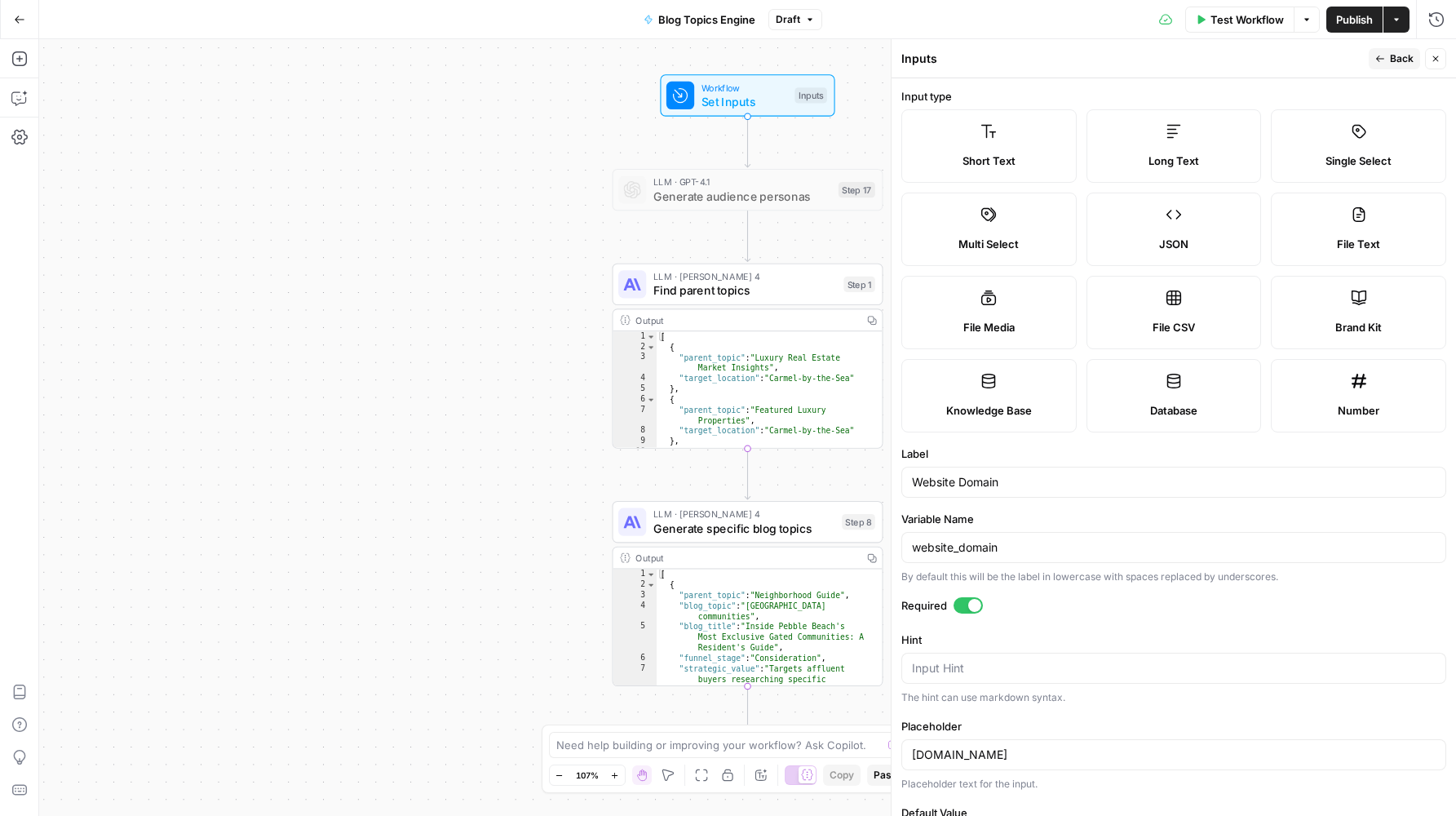
click at [1016, 21] on div "Test Workflow Options Publish Actions Run History" at bounding box center [1139, 19] width 634 height 38
click at [1403, 58] on span "Back" at bounding box center [1401, 58] width 24 height 15
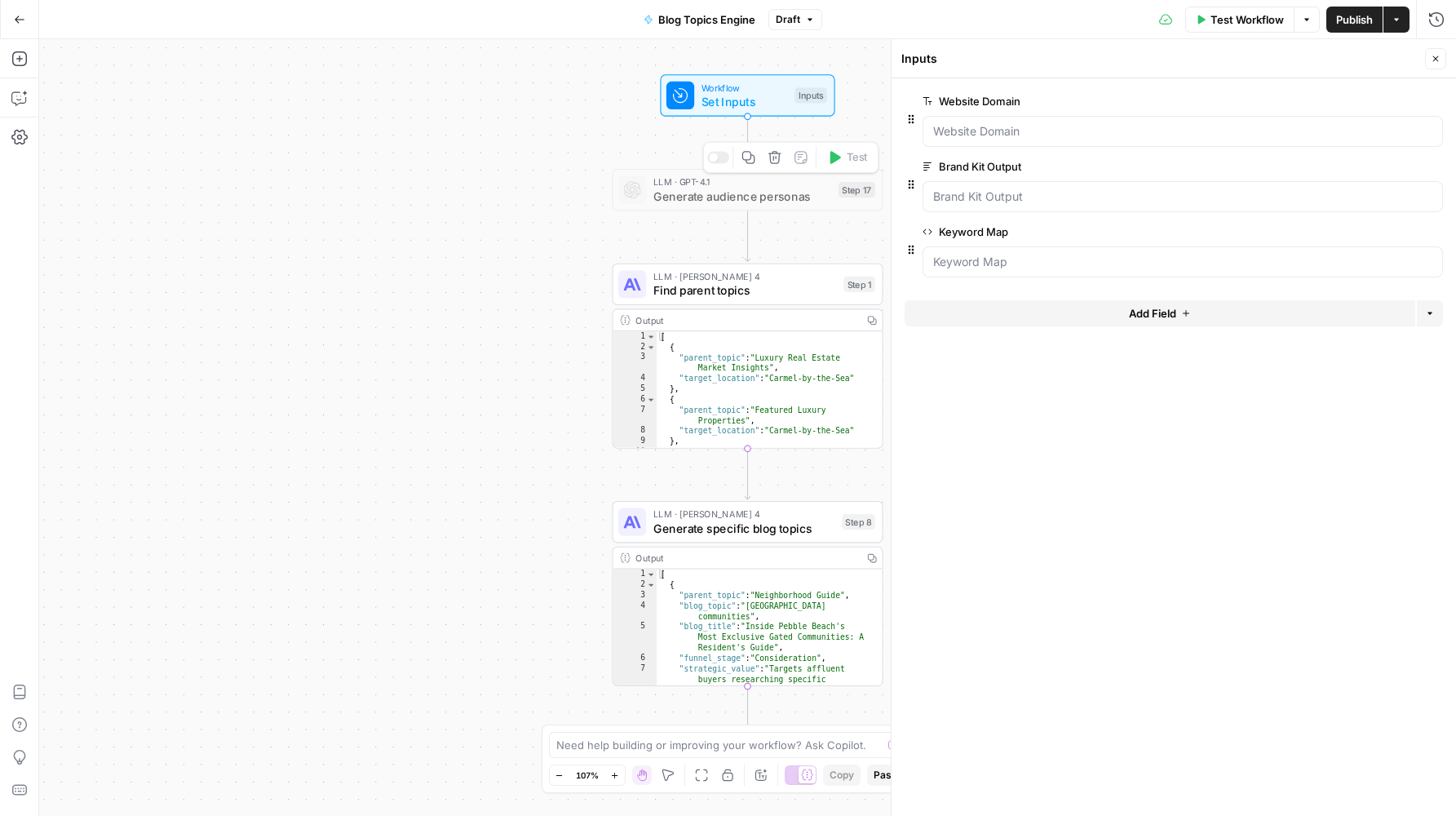
click at [741, 283] on span "Find parent topics" at bounding box center [745, 290] width 184 height 17
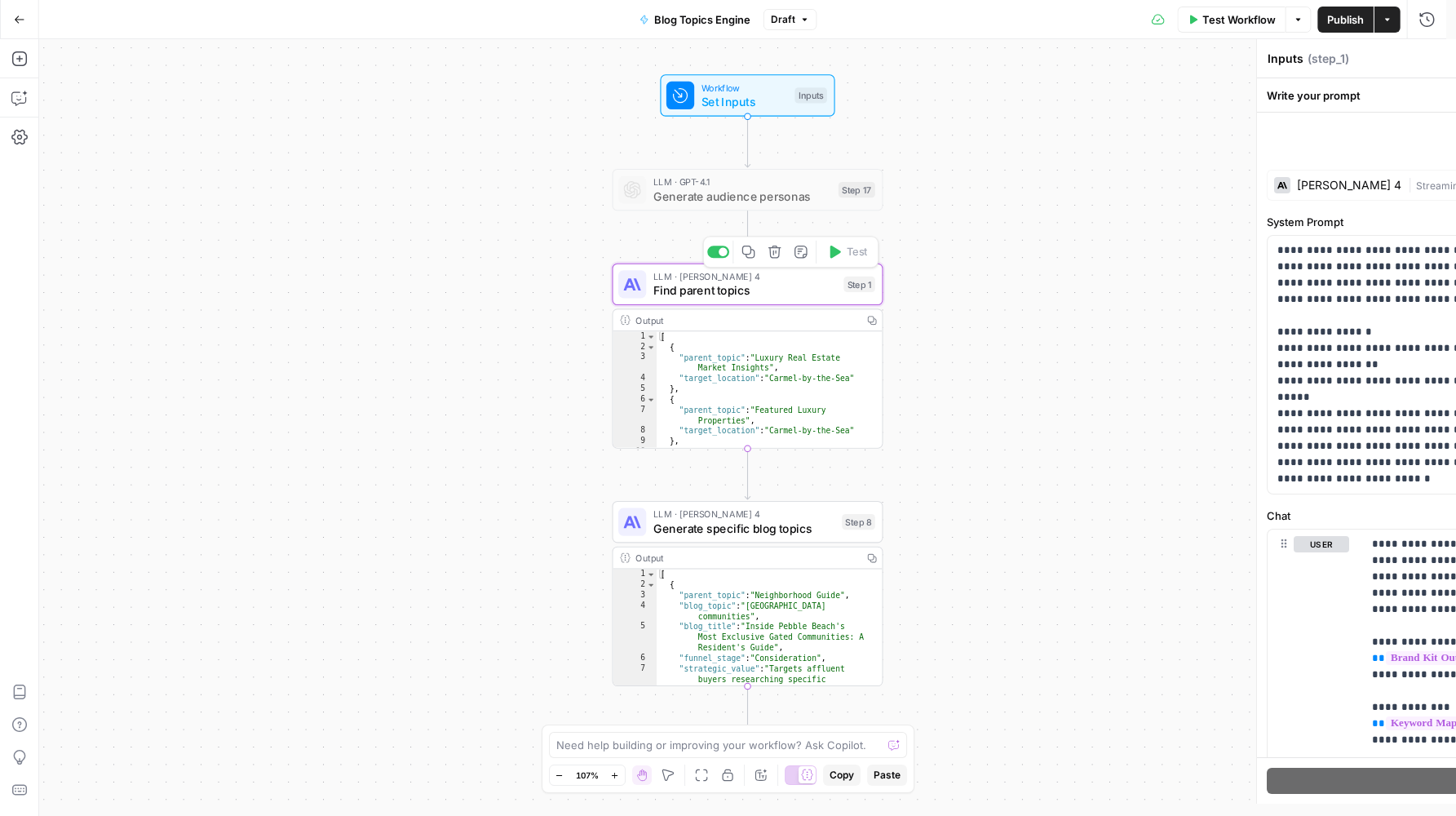
type textarea "Find parent topics"
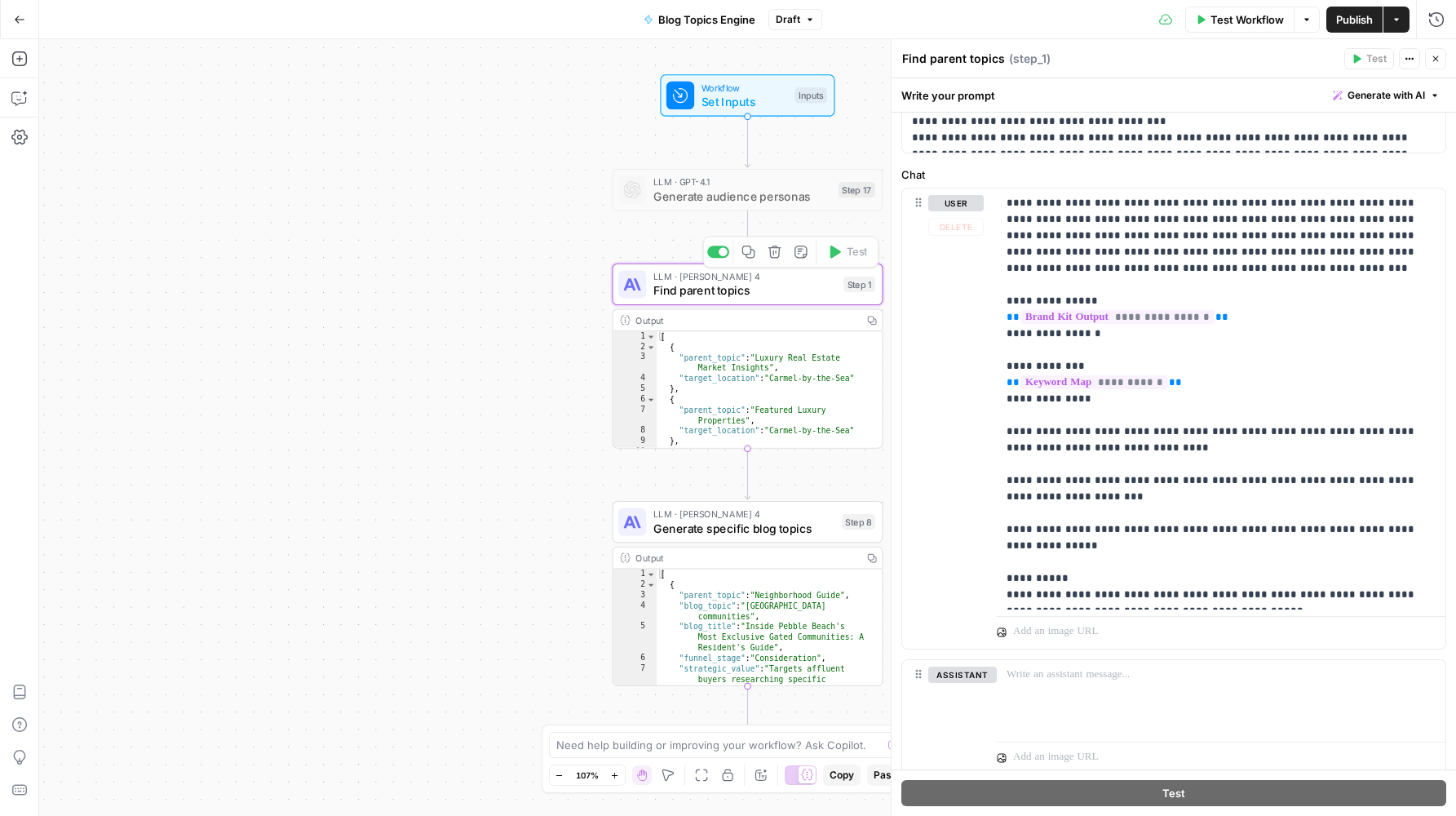
scroll to position [314, 0]
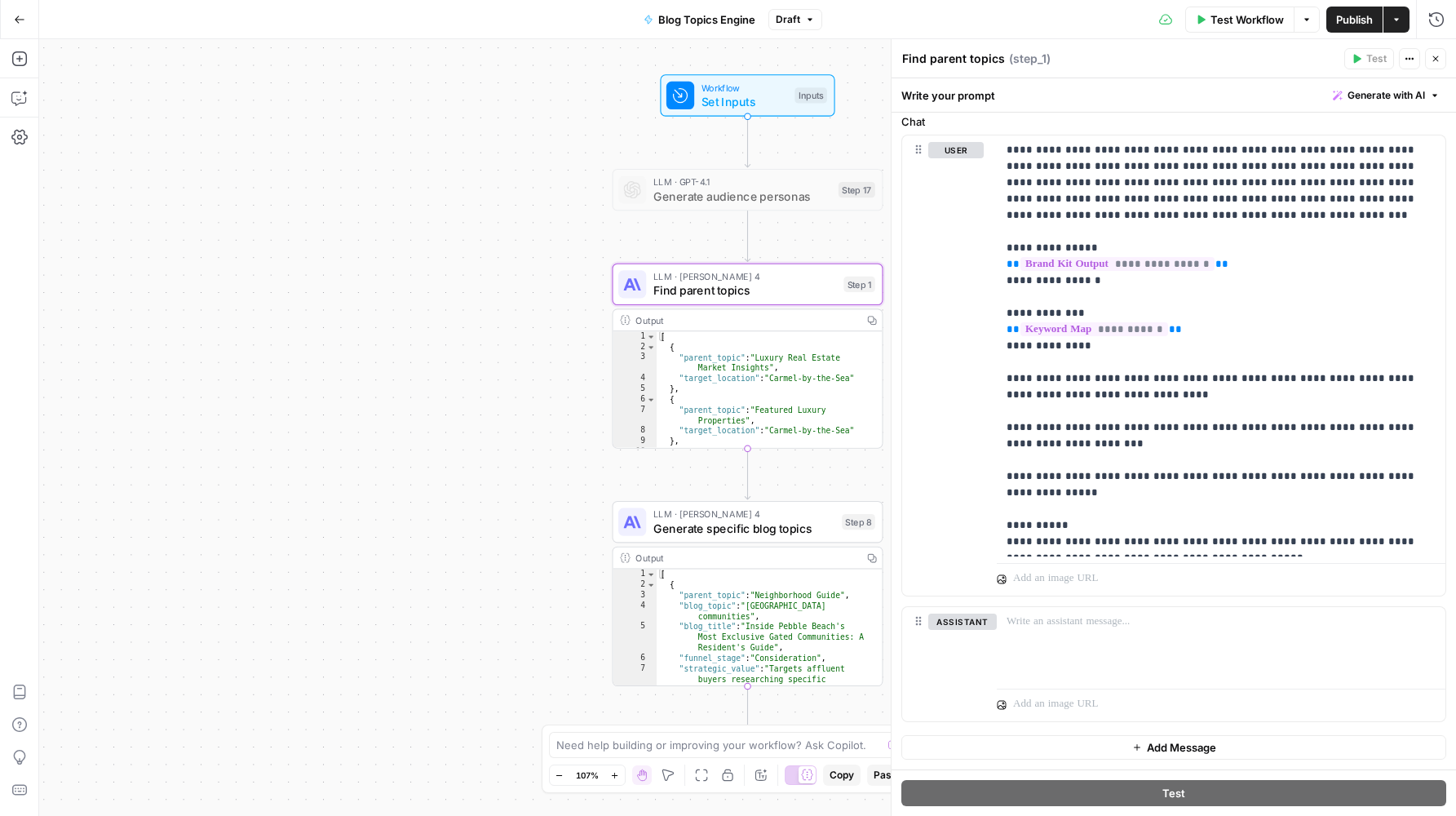
click at [683, 518] on span "LLM · [PERSON_NAME] 4" at bounding box center [744, 513] width 182 height 14
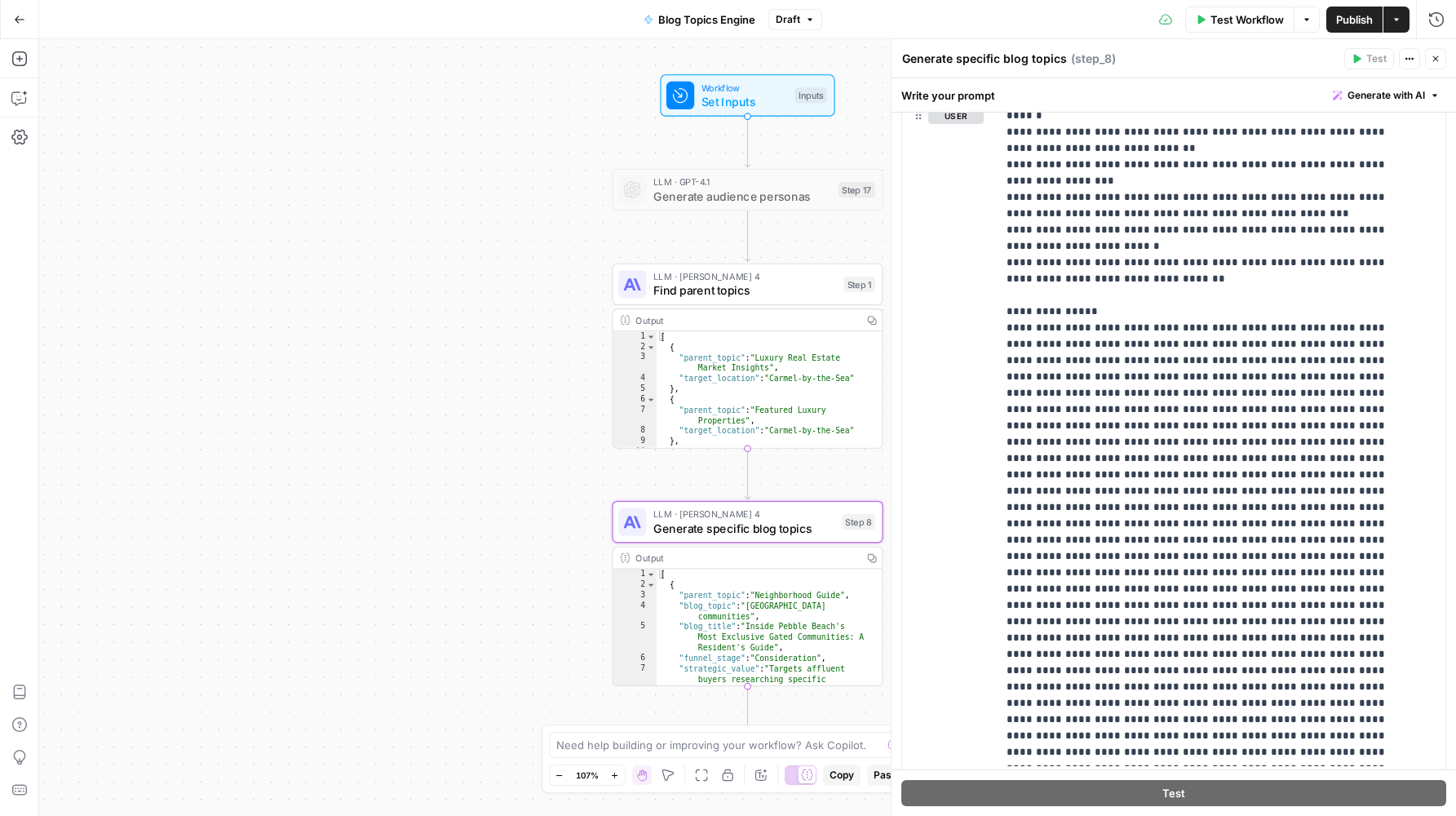
scroll to position [0, 0]
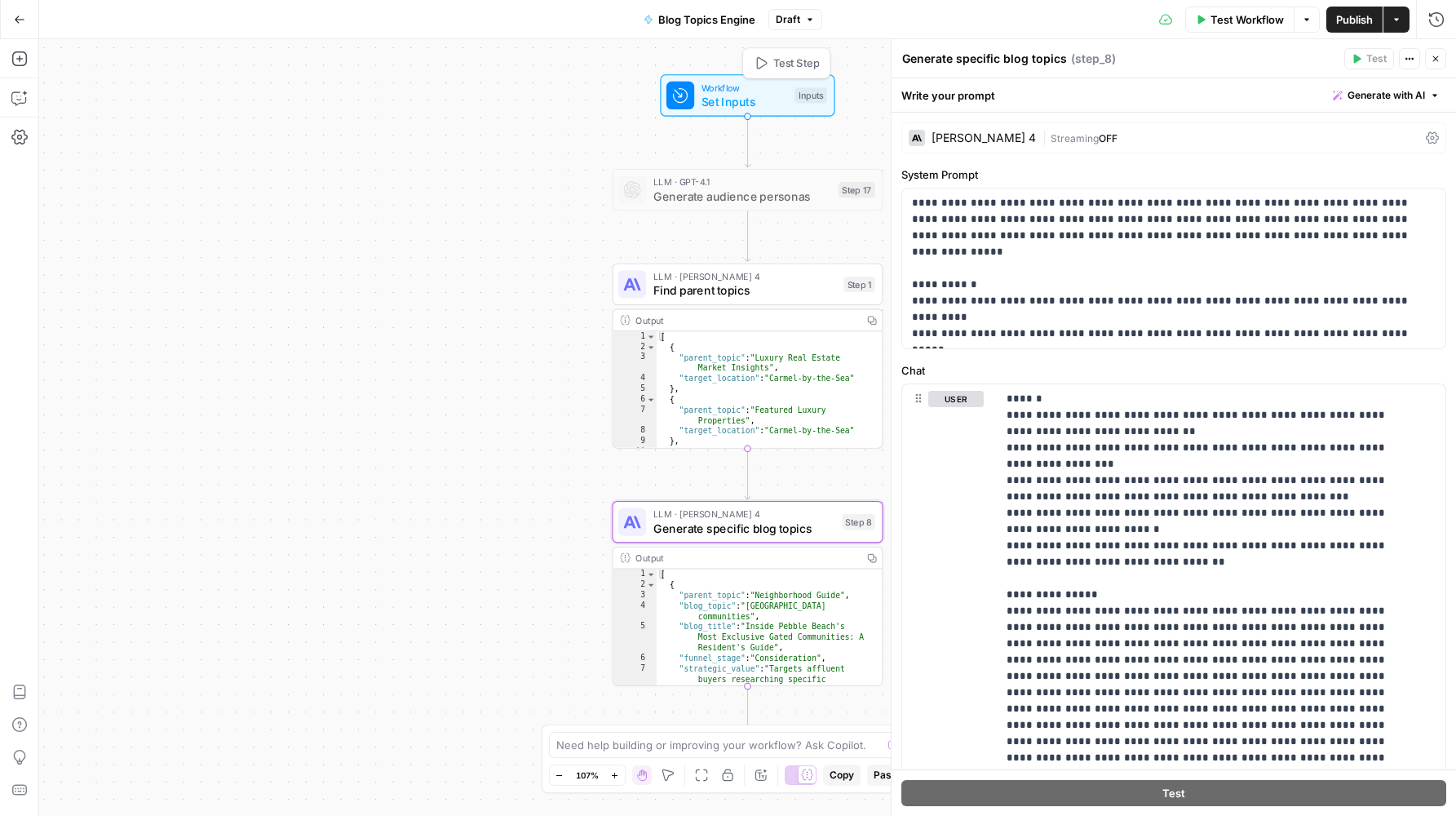
click at [727, 90] on span "Workflow" at bounding box center [744, 87] width 86 height 14
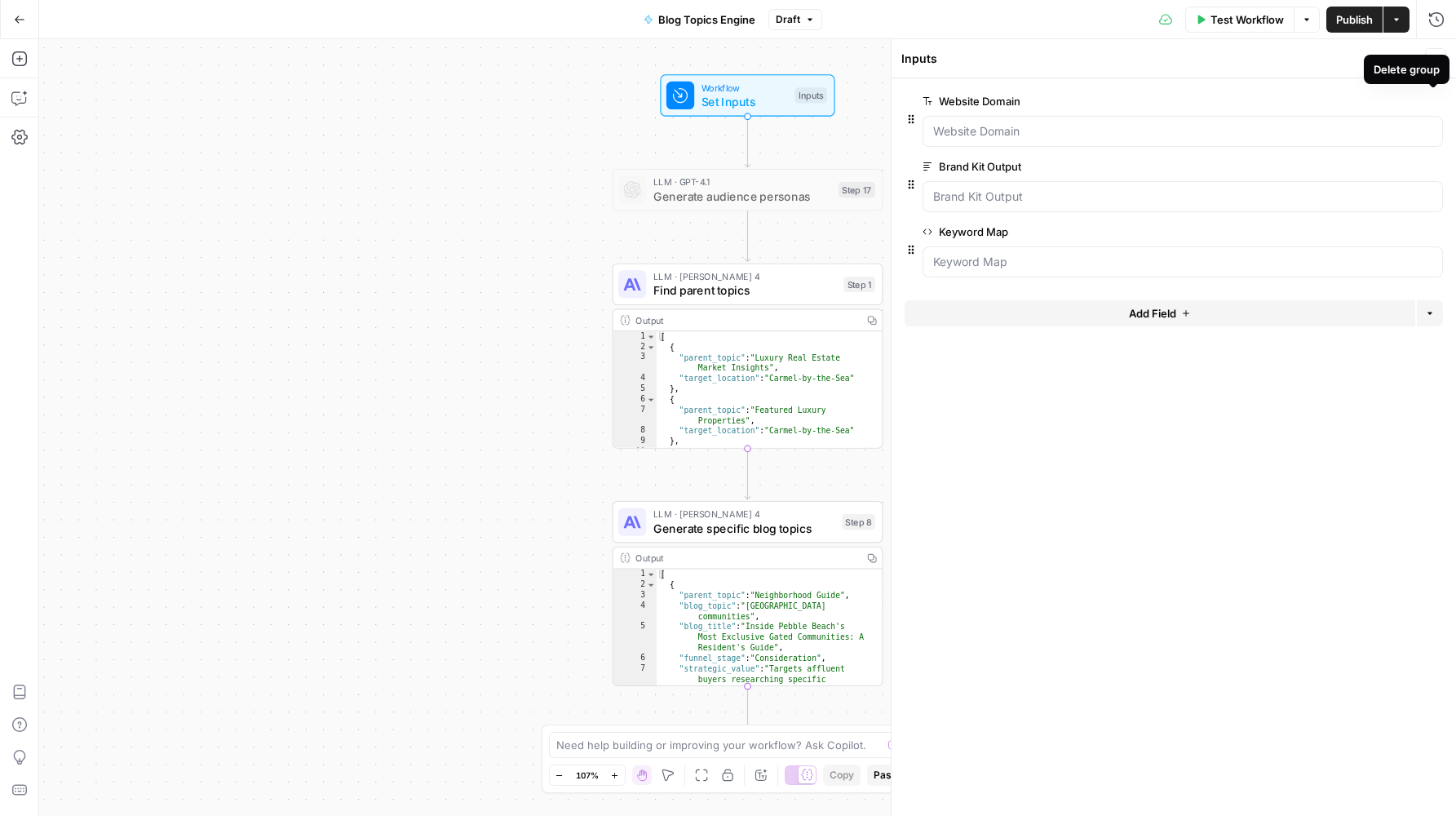
click at [1433, 101] on icon "button" at bounding box center [1433, 102] width 9 height 9
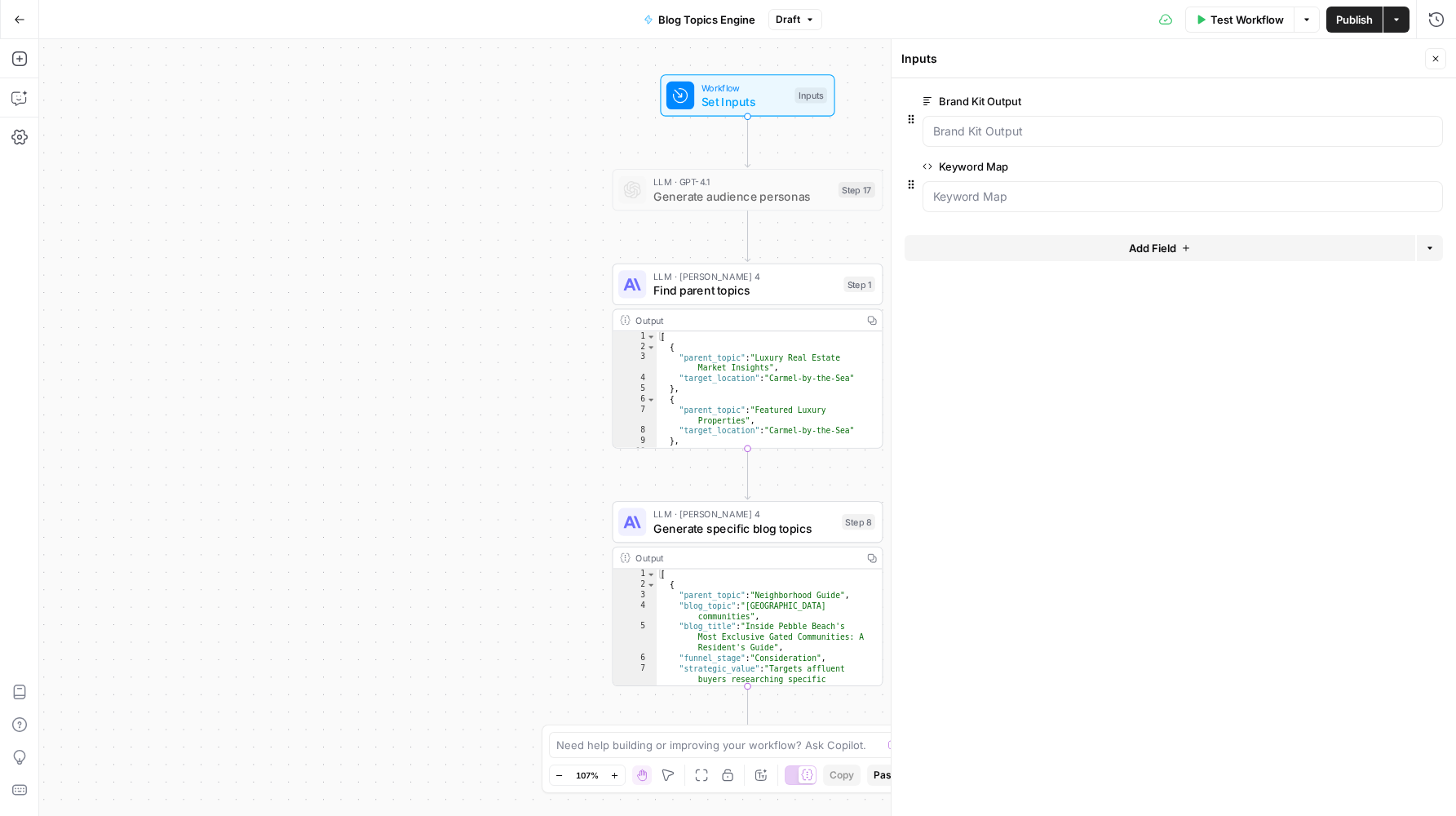
click at [1380, 98] on span "edit field" at bounding box center [1381, 101] width 36 height 13
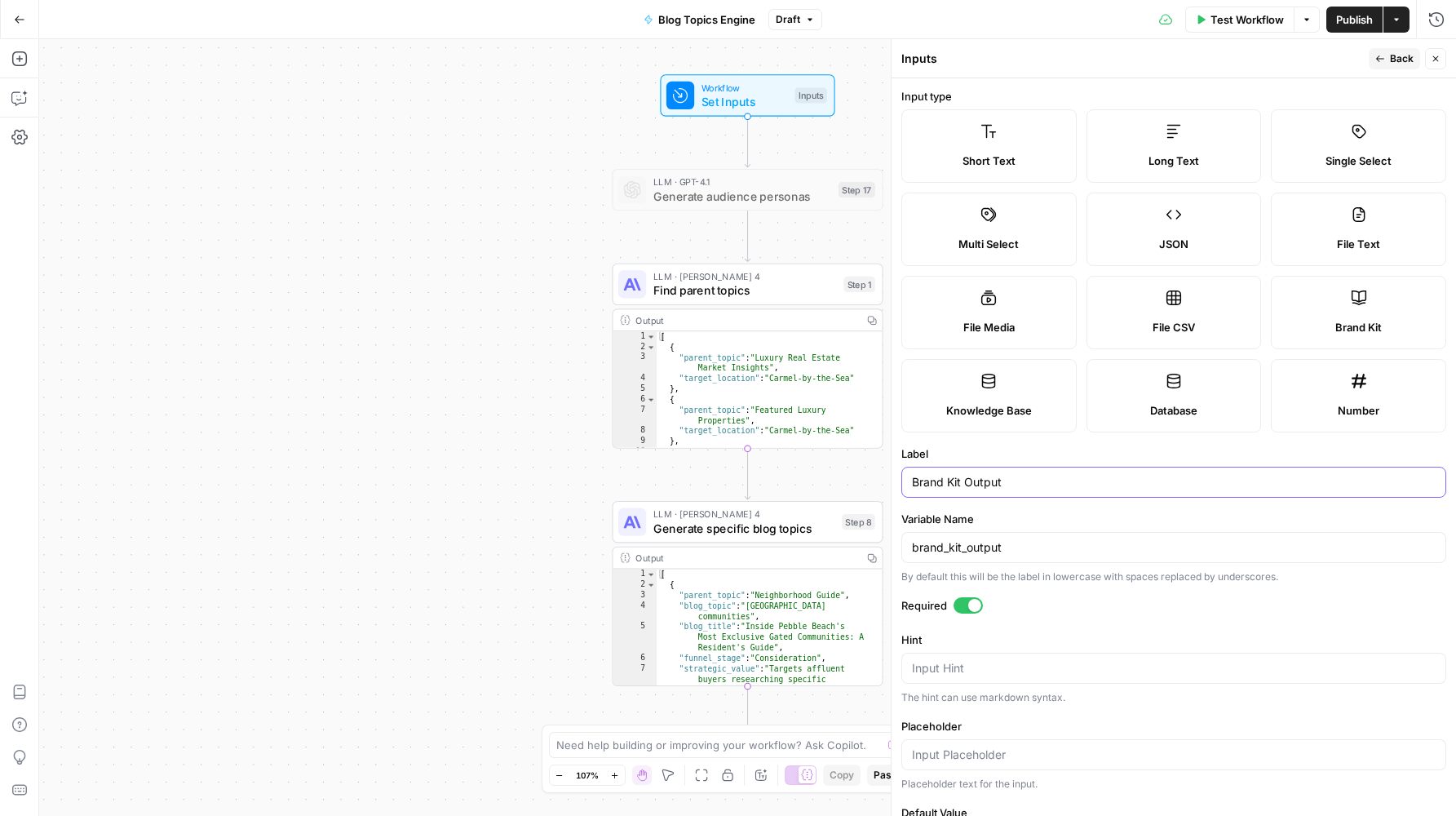
click at [951, 486] on input "Brand Kit Output" at bounding box center [1173, 482] width 524 height 17
type input "Brand Profile Output"
click at [960, 547] on input "brand_kit_output" at bounding box center [1173, 548] width 524 height 17
type input "brand_profile_output"
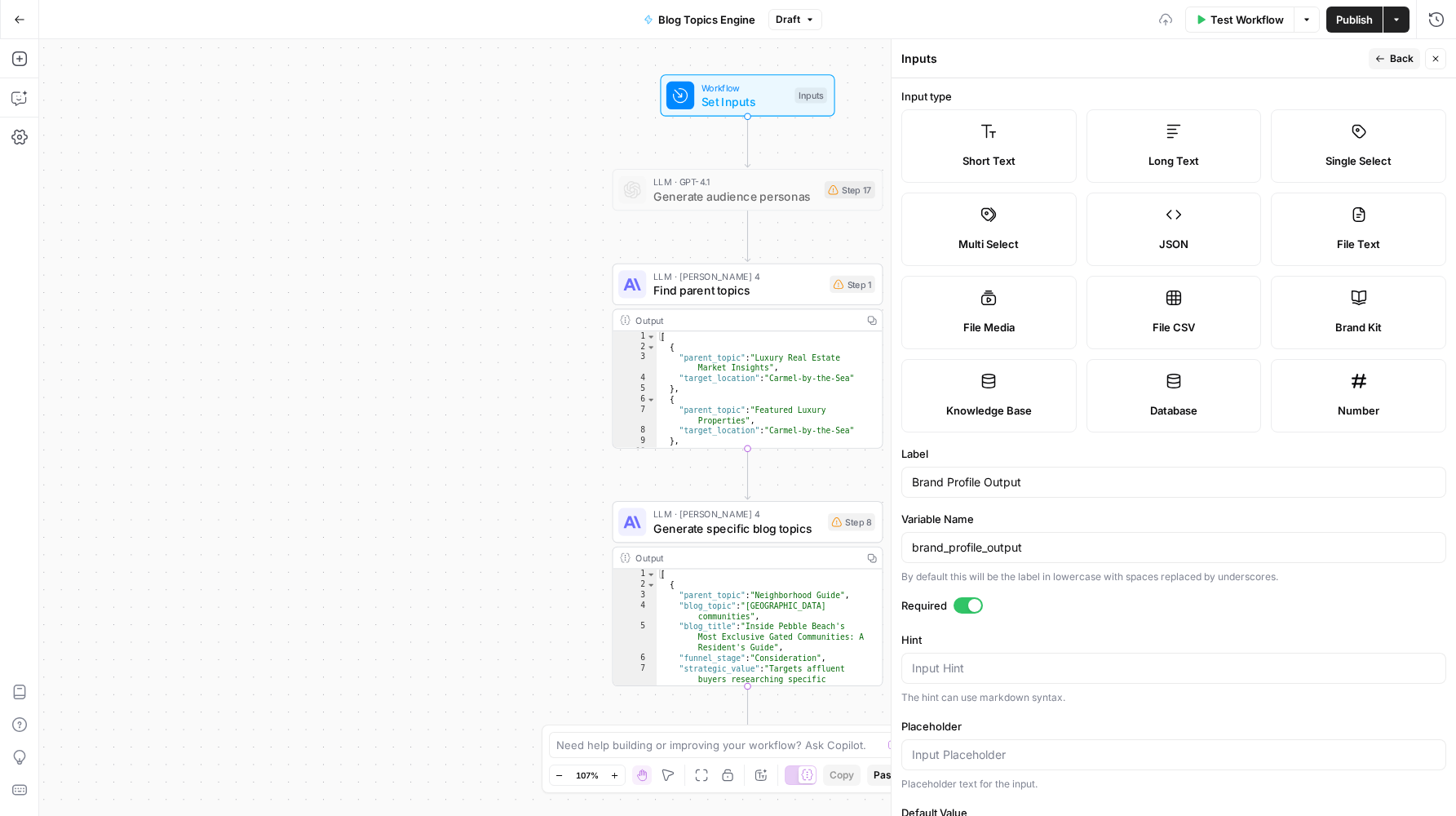
click at [1136, 511] on label "Variable Name" at bounding box center [1173, 519] width 545 height 17
click at [1136, 540] on input "brand_profile_output" at bounding box center [1173, 548] width 524 height 17
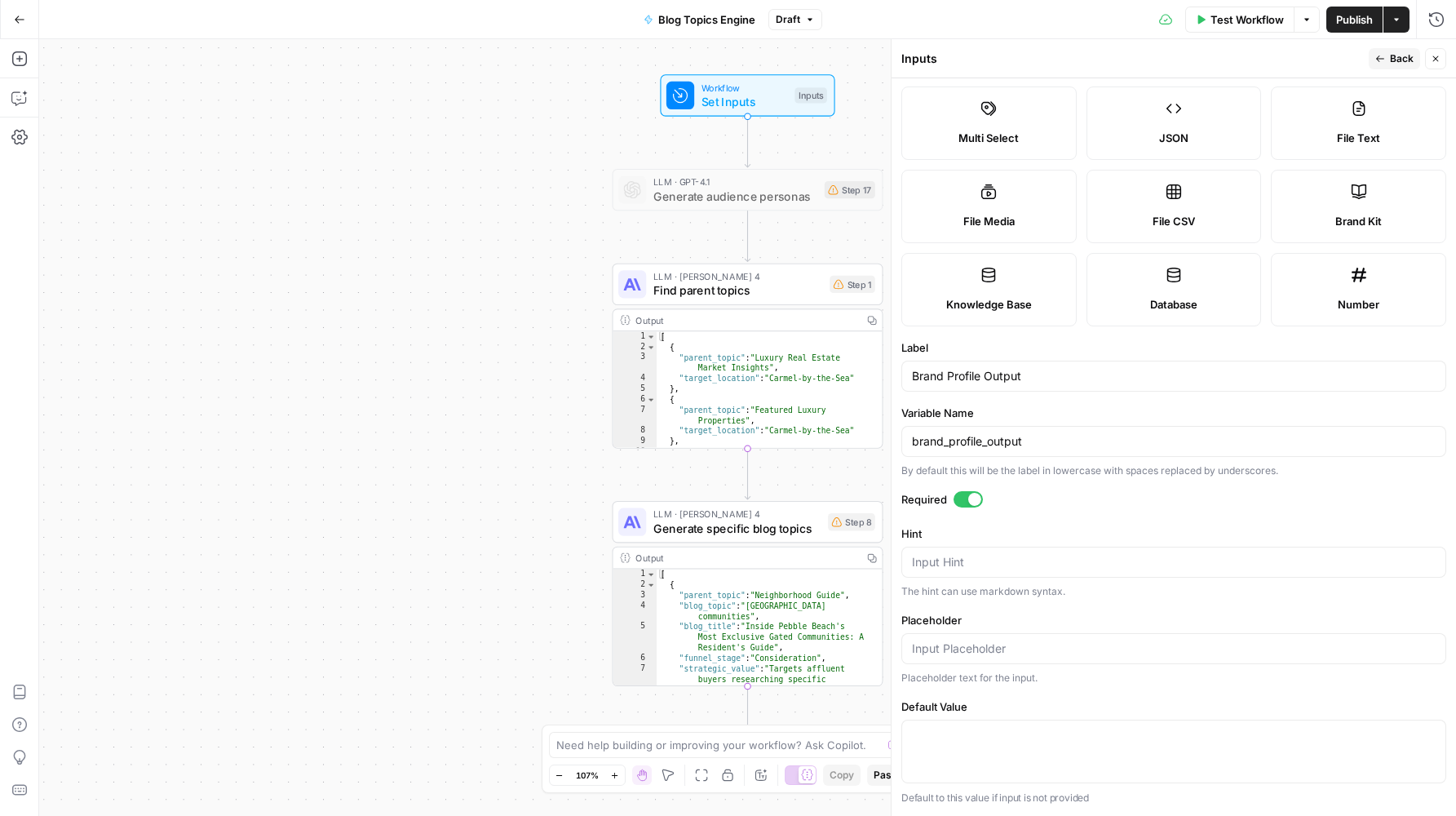
click at [1145, 411] on label "Variable Name" at bounding box center [1173, 413] width 545 height 17
click at [1145, 433] on input "brand_profile_output" at bounding box center [1173, 441] width 524 height 17
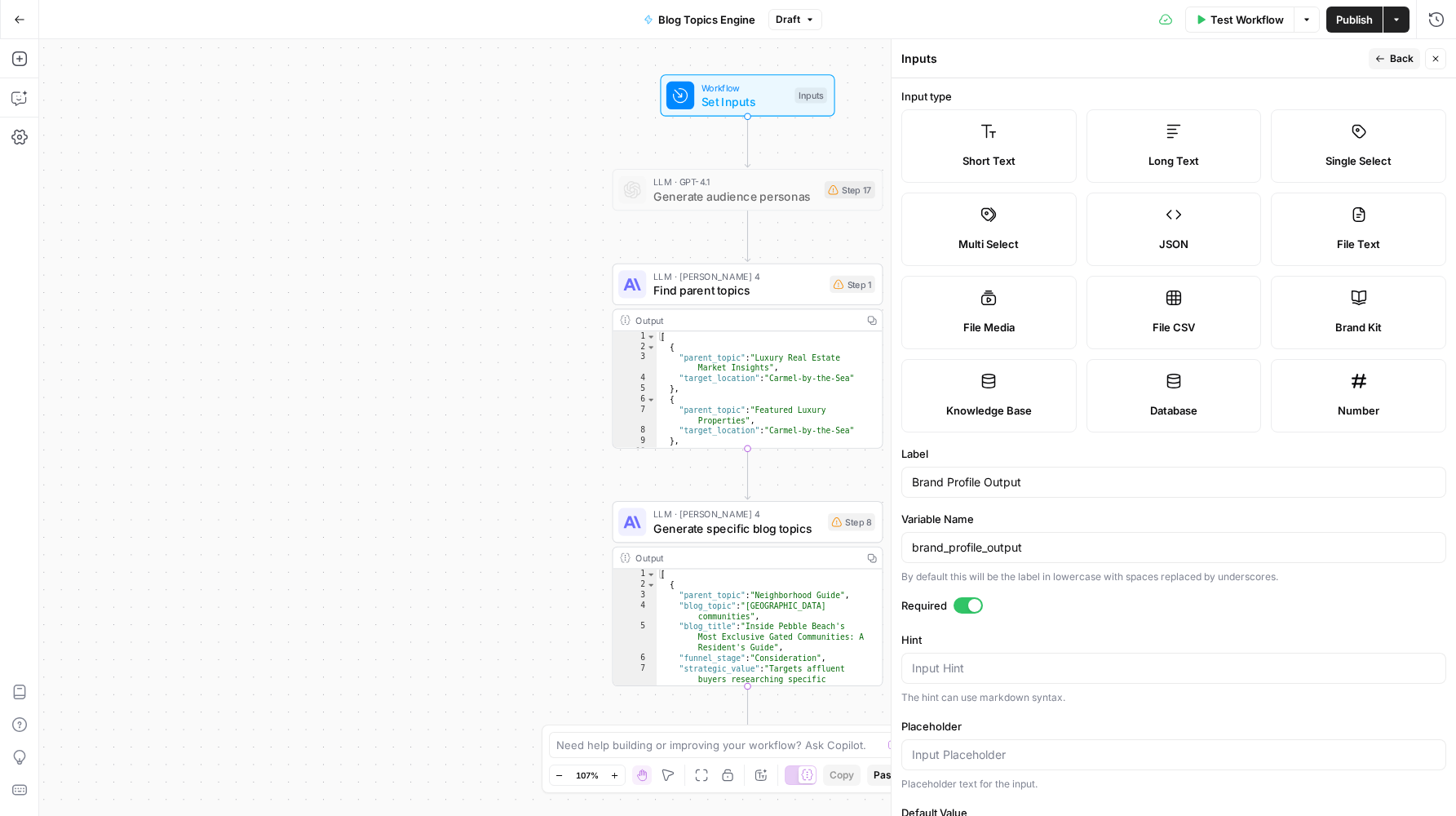
click at [1397, 57] on span "Back" at bounding box center [1401, 58] width 24 height 15
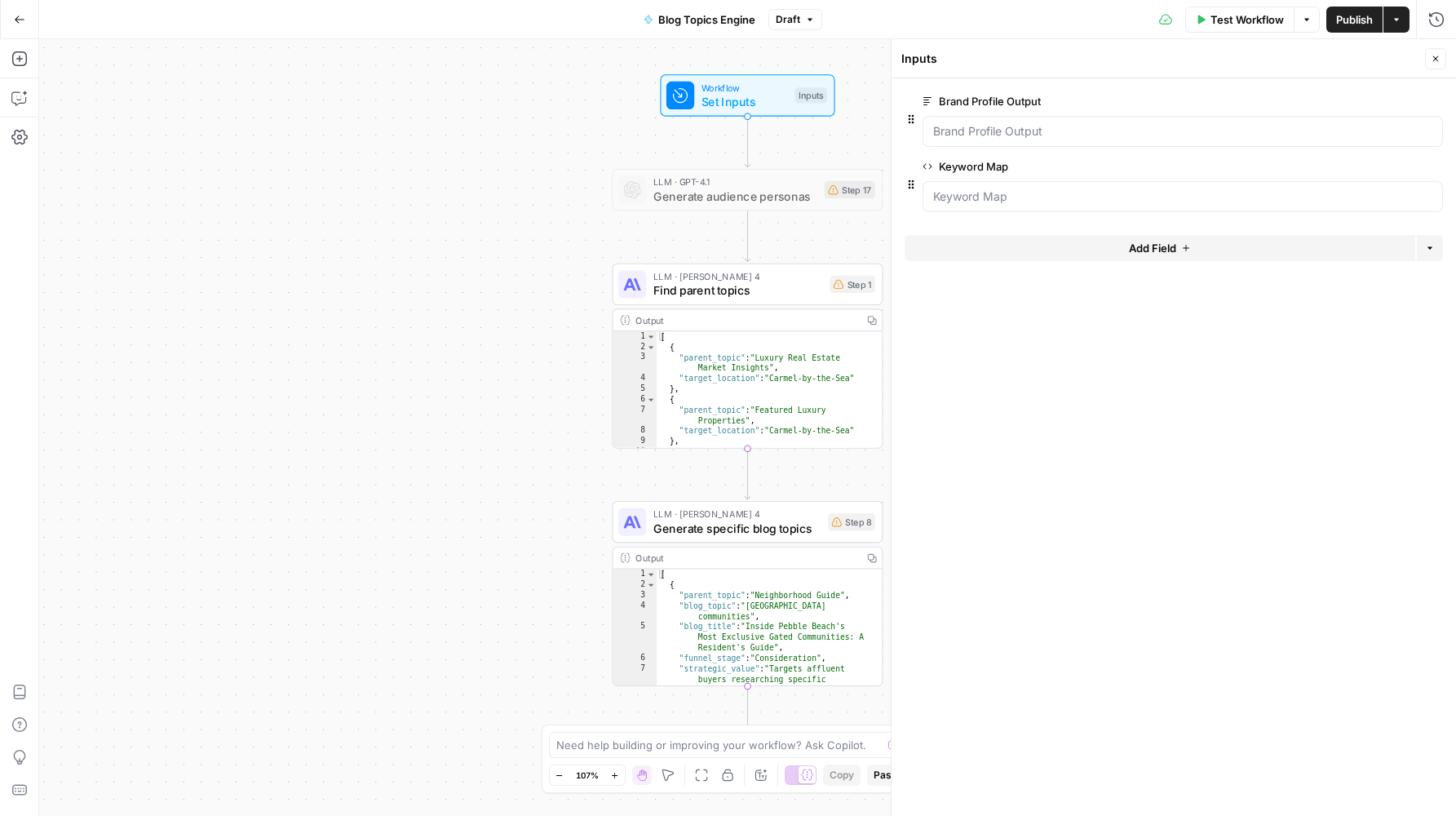
click at [1389, 168] on span "edit field" at bounding box center [1381, 166] width 36 height 13
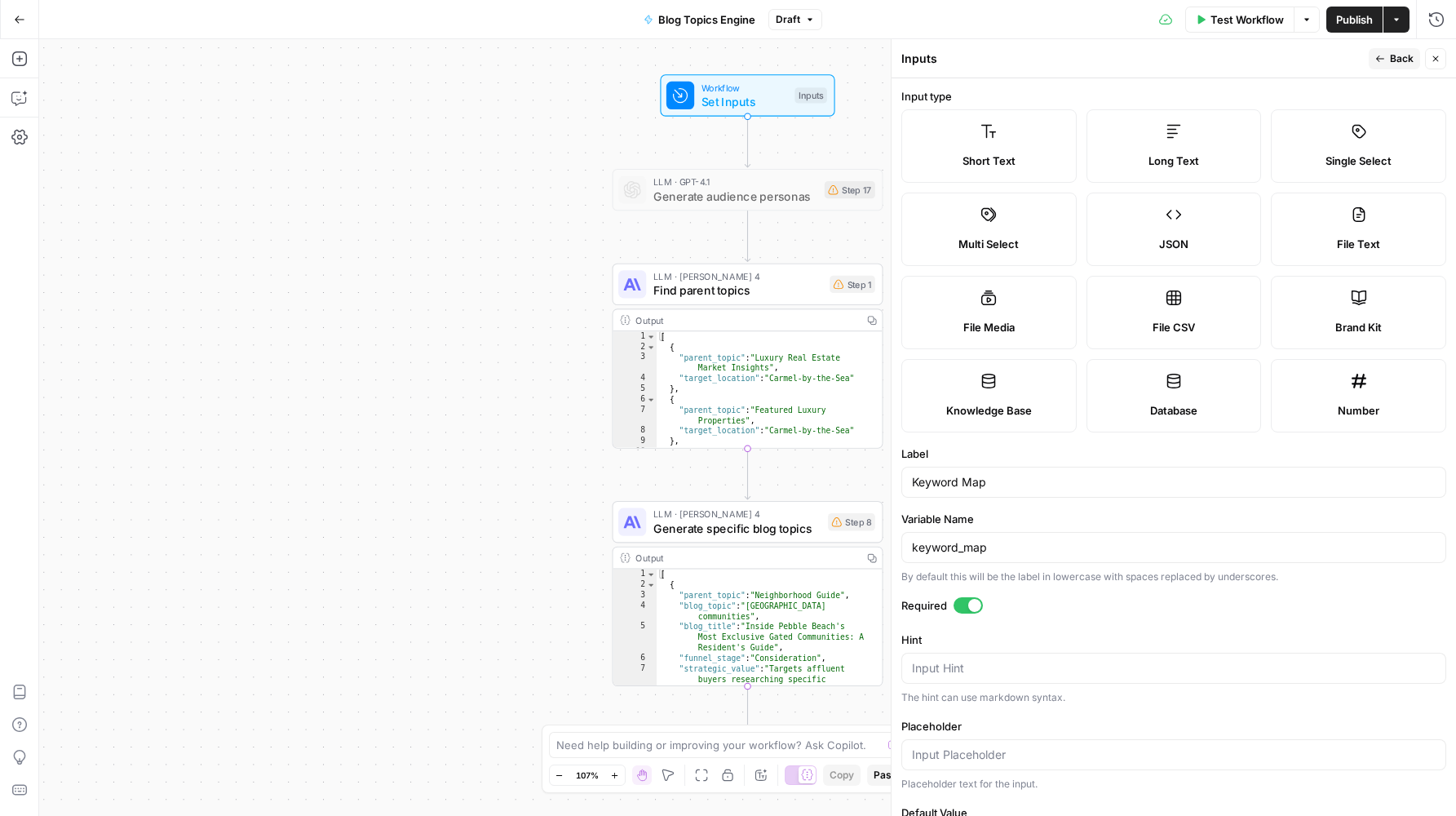
click at [1395, 57] on span "Back" at bounding box center [1401, 58] width 24 height 15
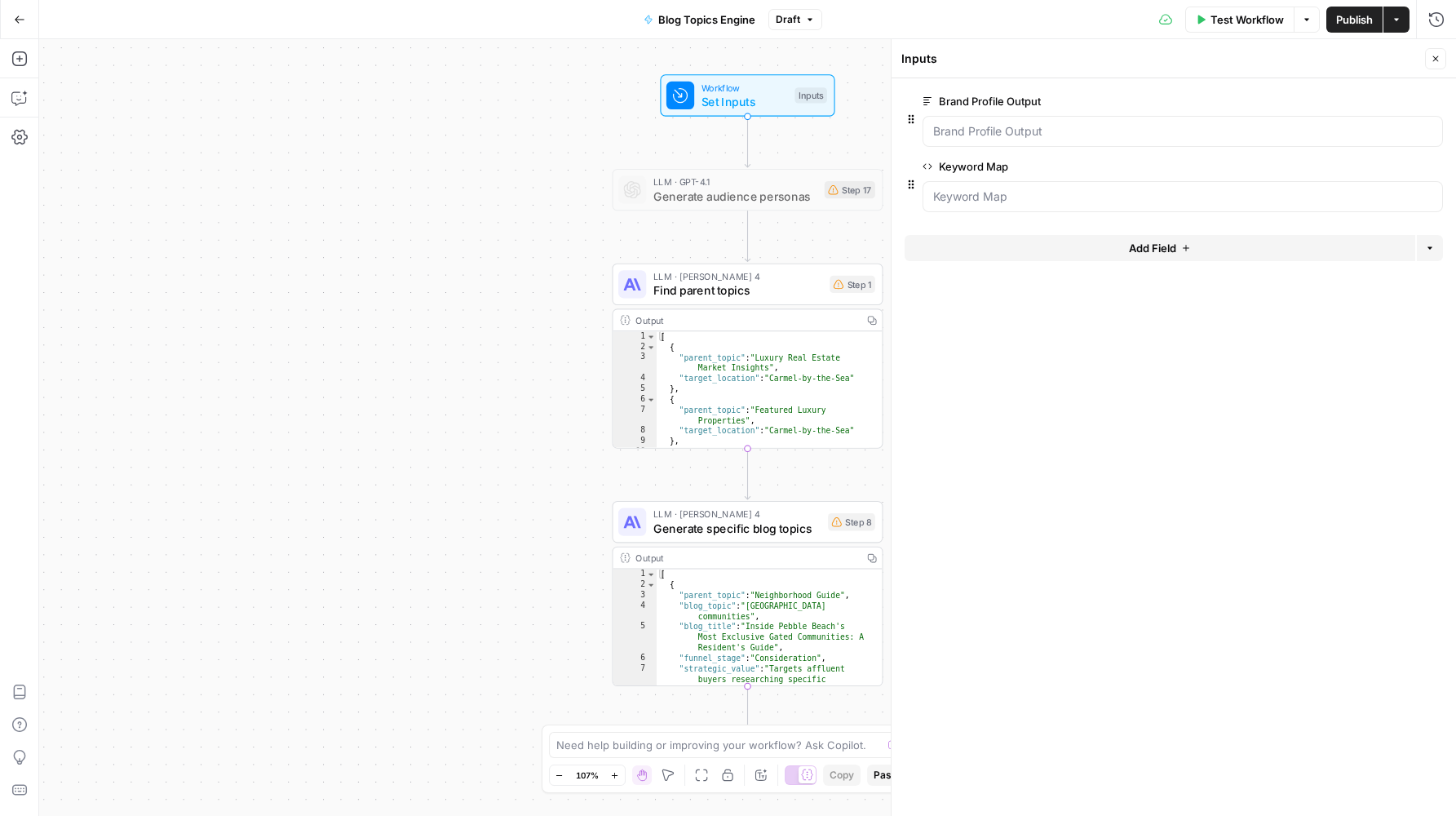
click at [1378, 169] on span "edit field" at bounding box center [1381, 166] width 36 height 13
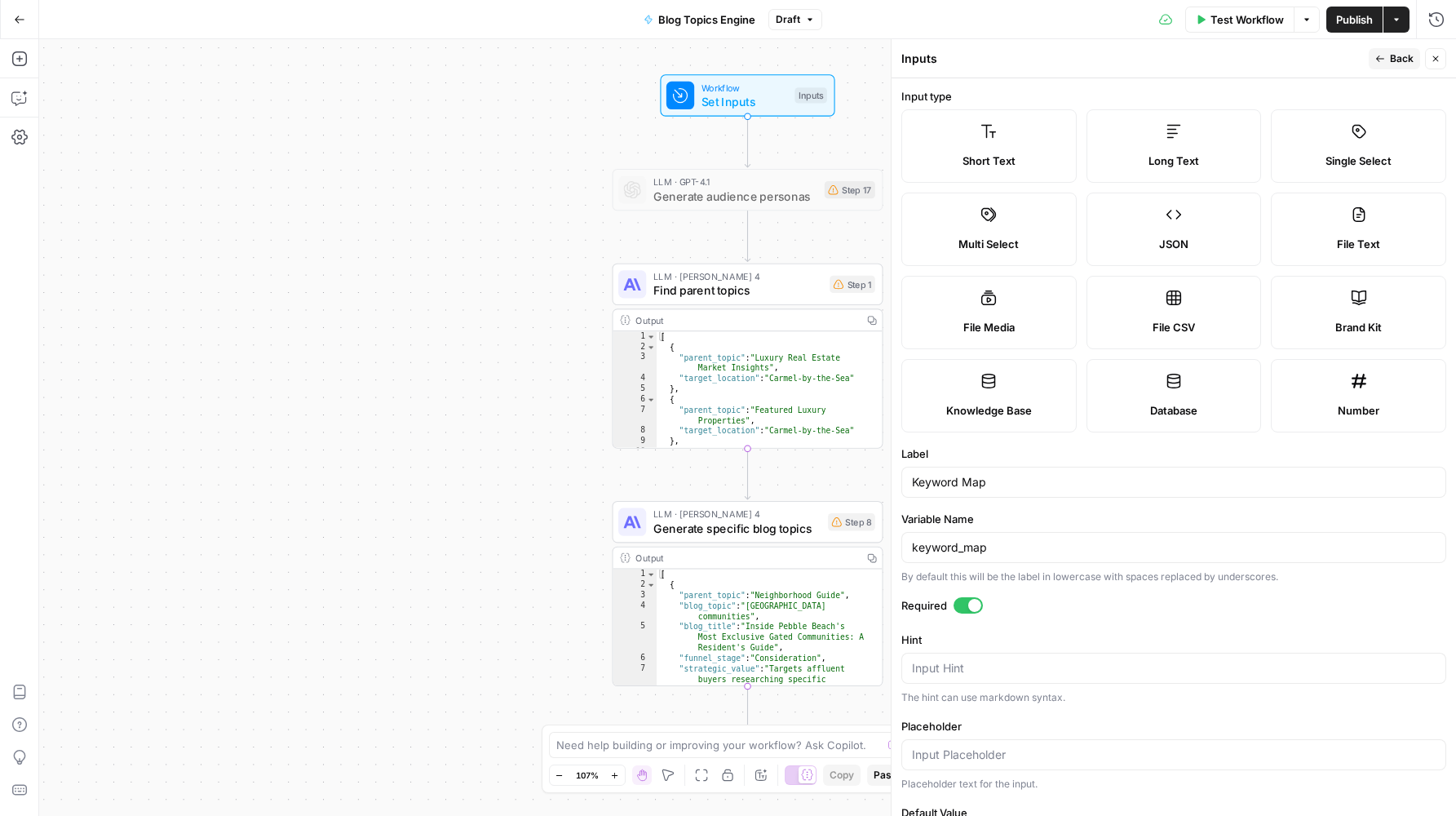
scroll to position [106, 0]
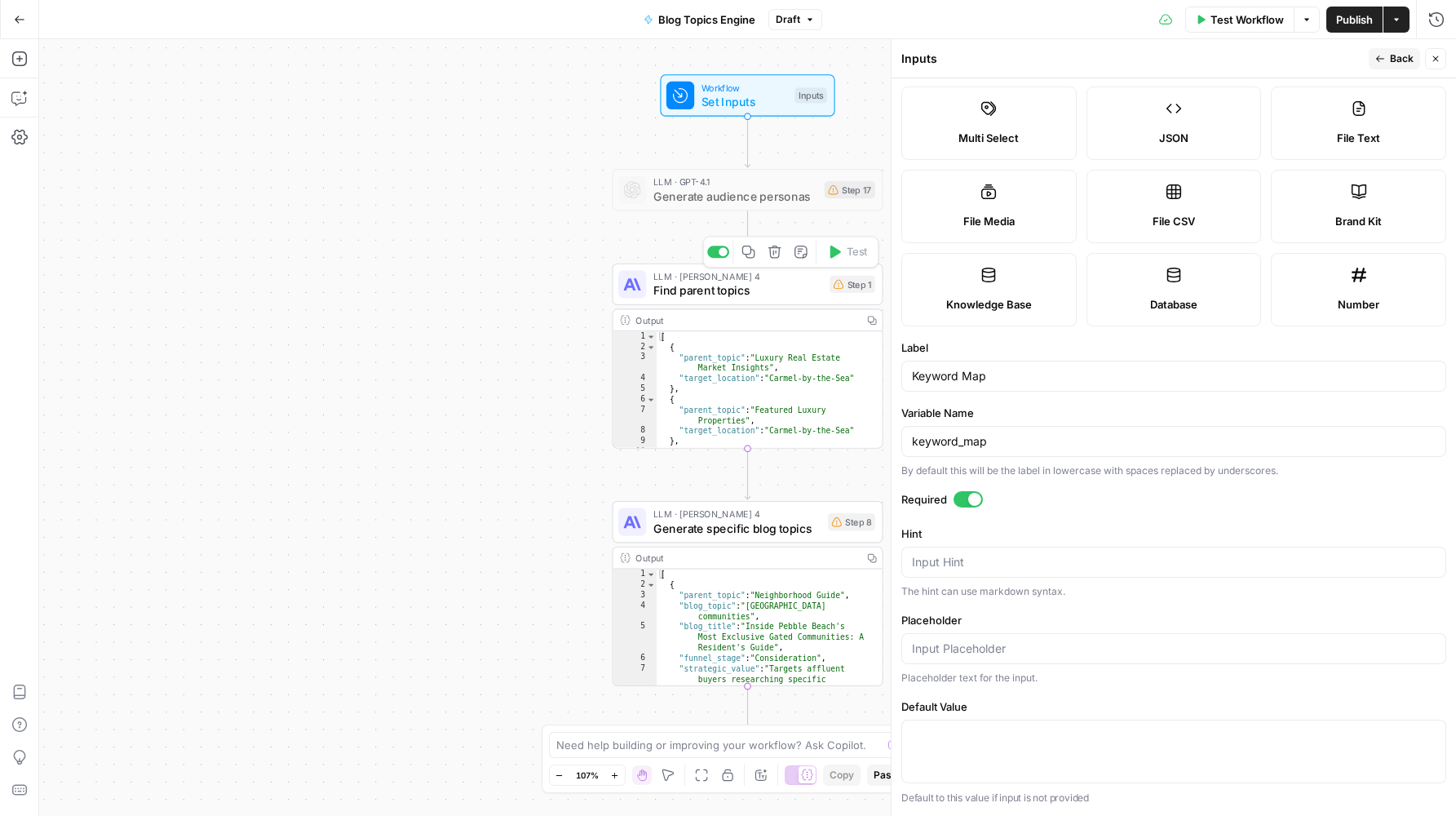
click at [736, 282] on span "Find parent topics" at bounding box center [738, 290] width 170 height 17
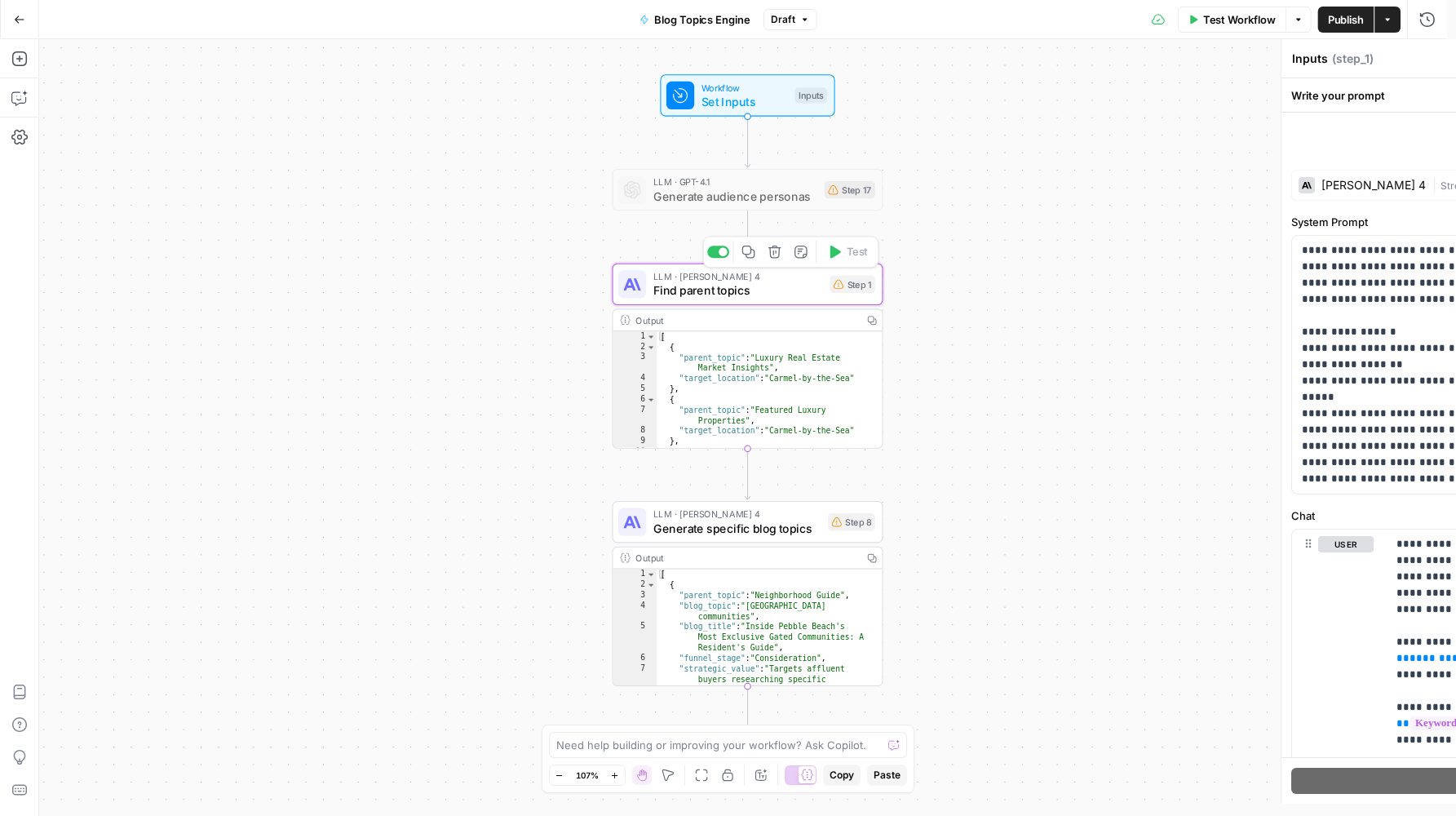
type textarea "Find parent topics"
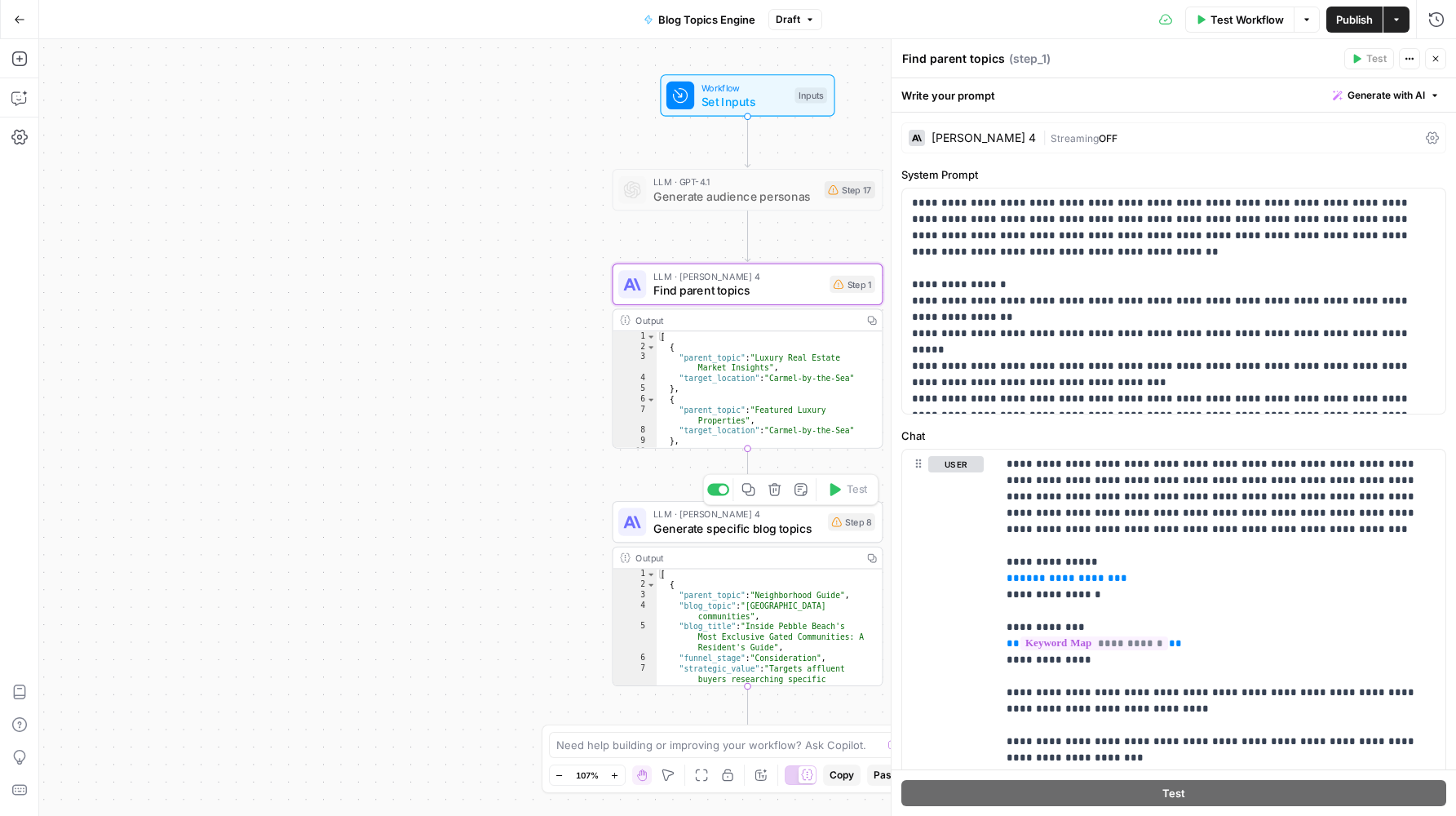
click at [739, 530] on span "Generate specific blog topics" at bounding box center [737, 528] width 168 height 17
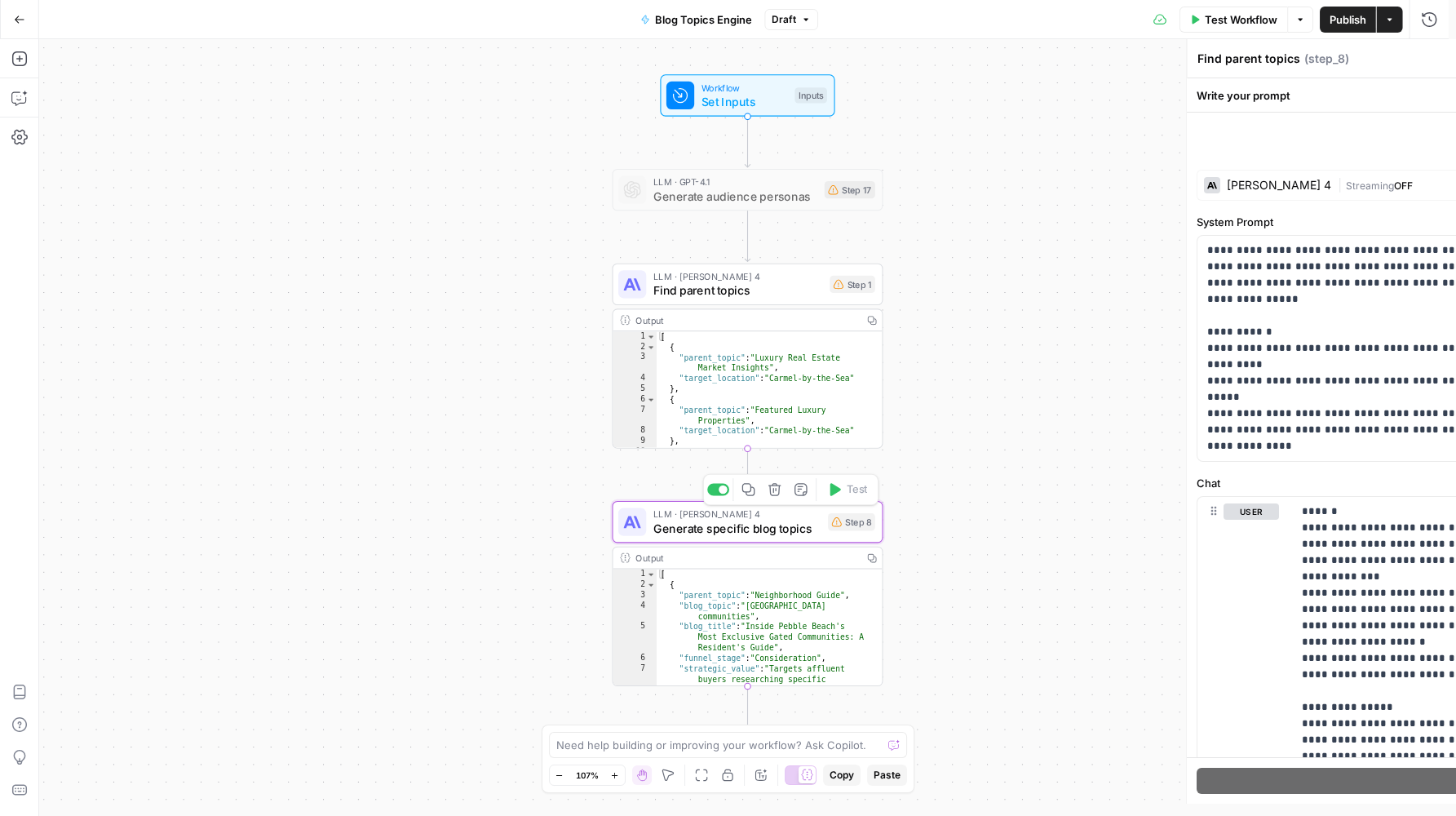
type textarea "Generate specific blog topics"
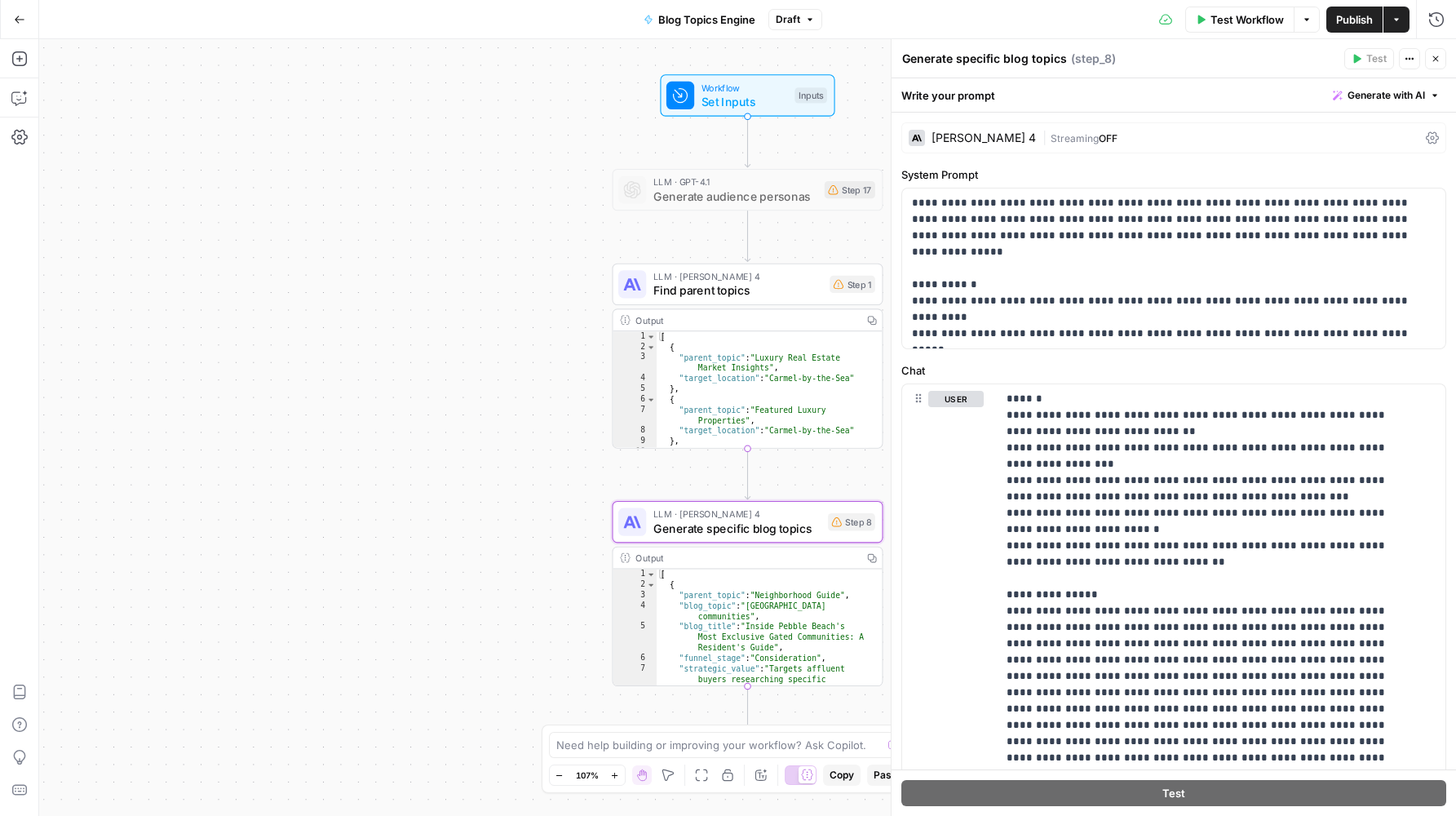
click at [733, 290] on span "Find parent topics" at bounding box center [738, 290] width 170 height 17
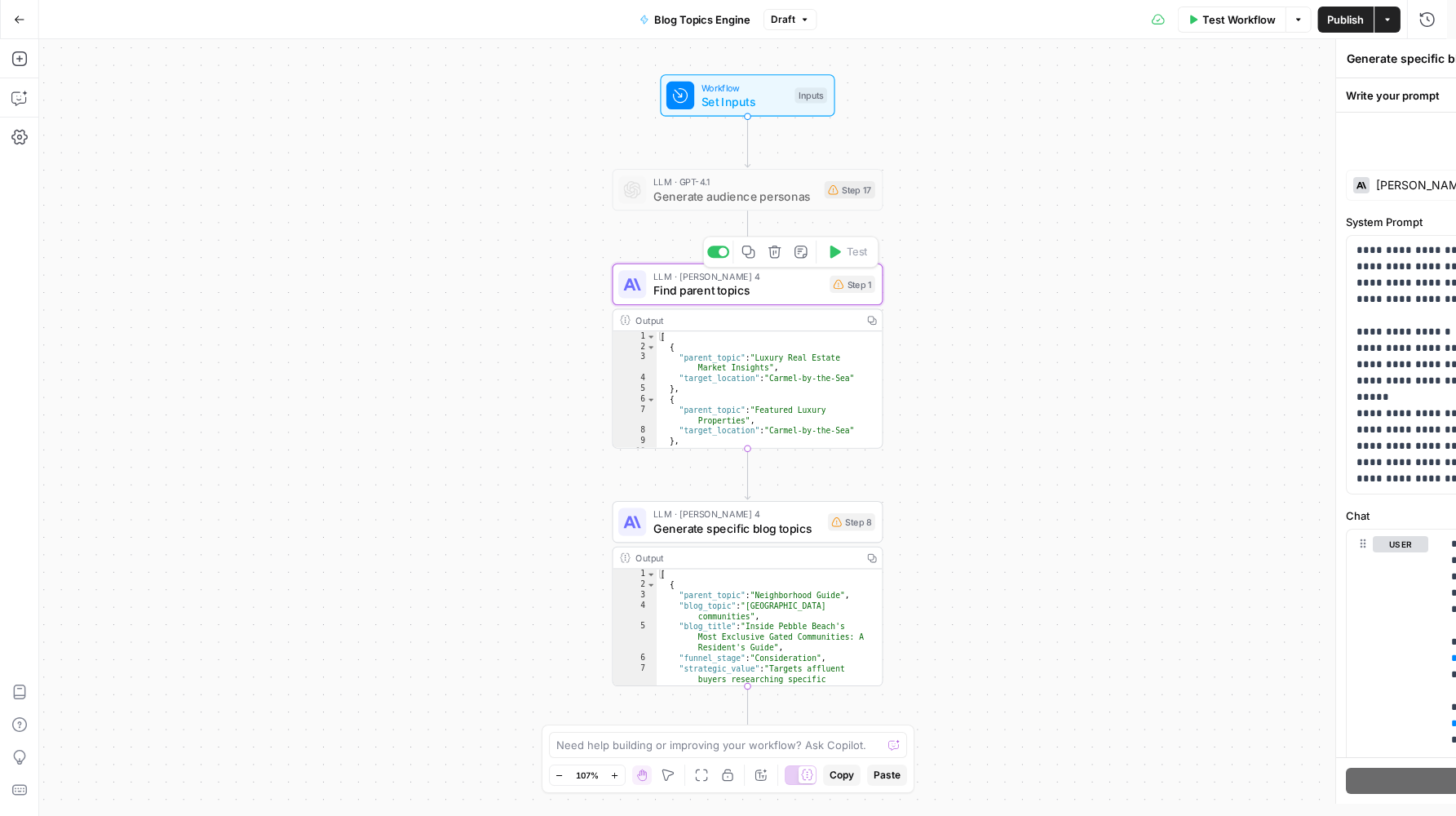
type textarea "Find parent topics"
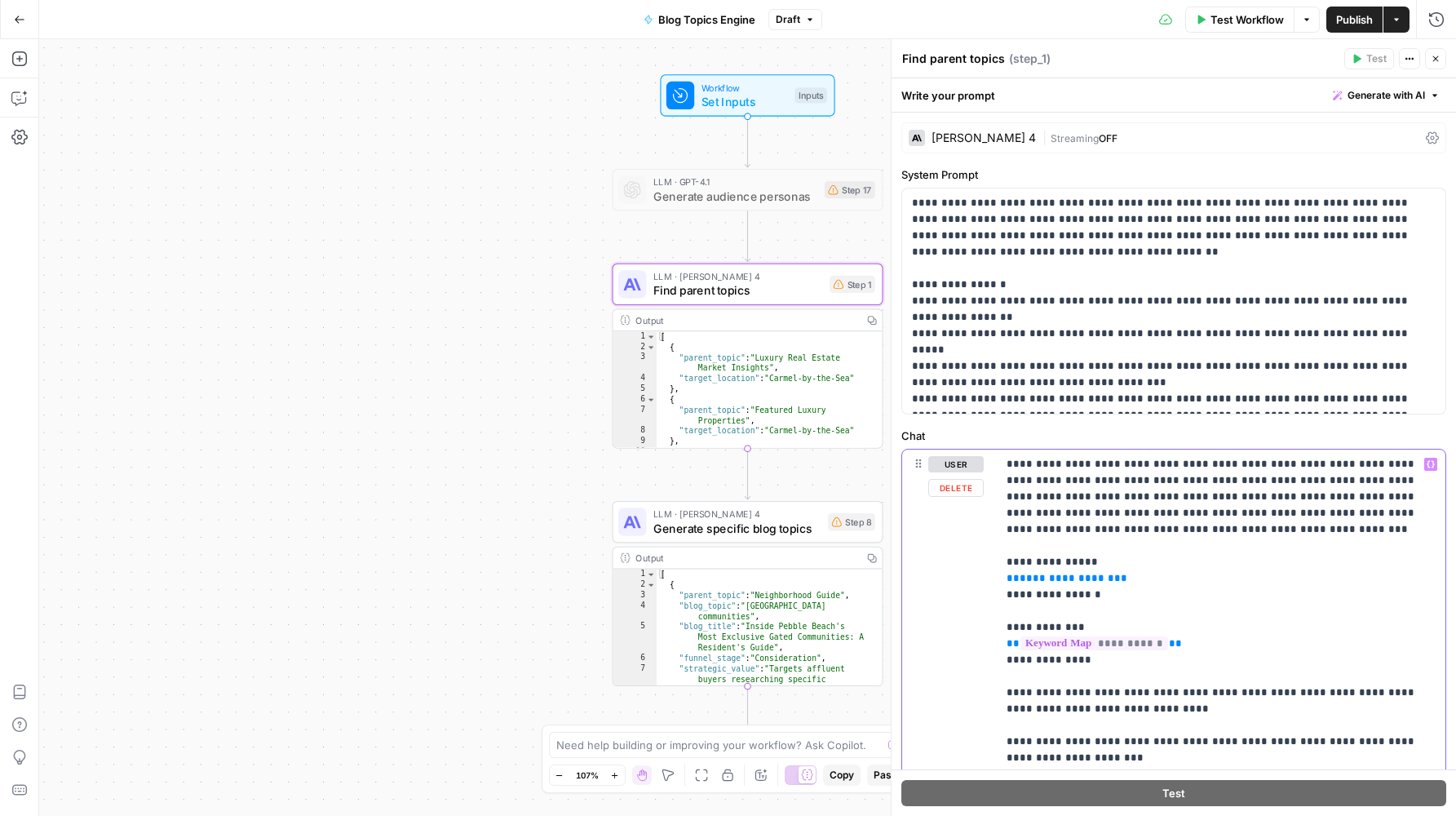
click at [1083, 579] on span "**********" at bounding box center [1067, 578] width 95 height 10
click at [1062, 576] on span "**********" at bounding box center [1067, 578] width 95 height 10
click at [697, 529] on span "Generate specific blog topics" at bounding box center [737, 528] width 168 height 17
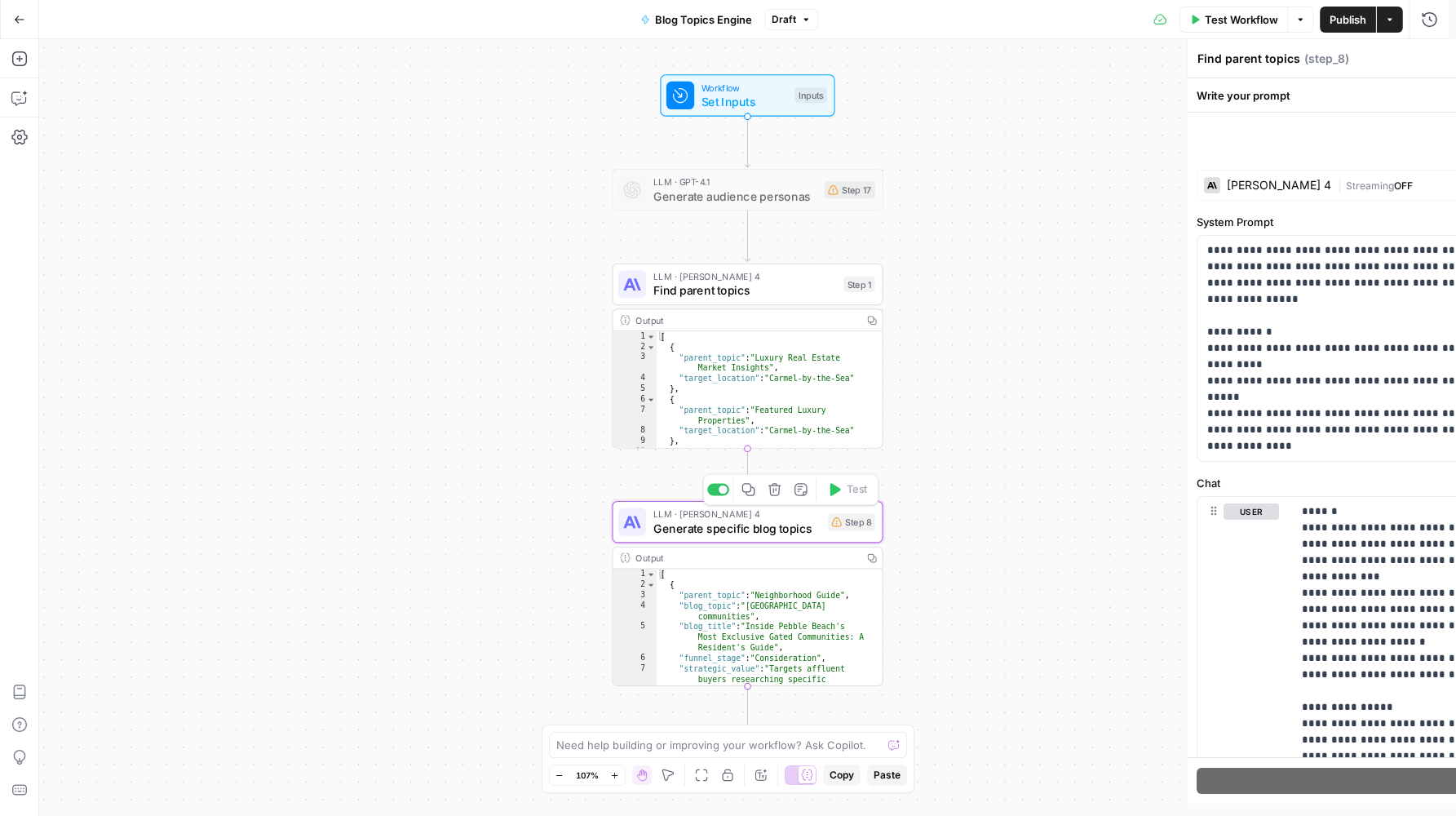
type textarea "Generate specific blog topics"
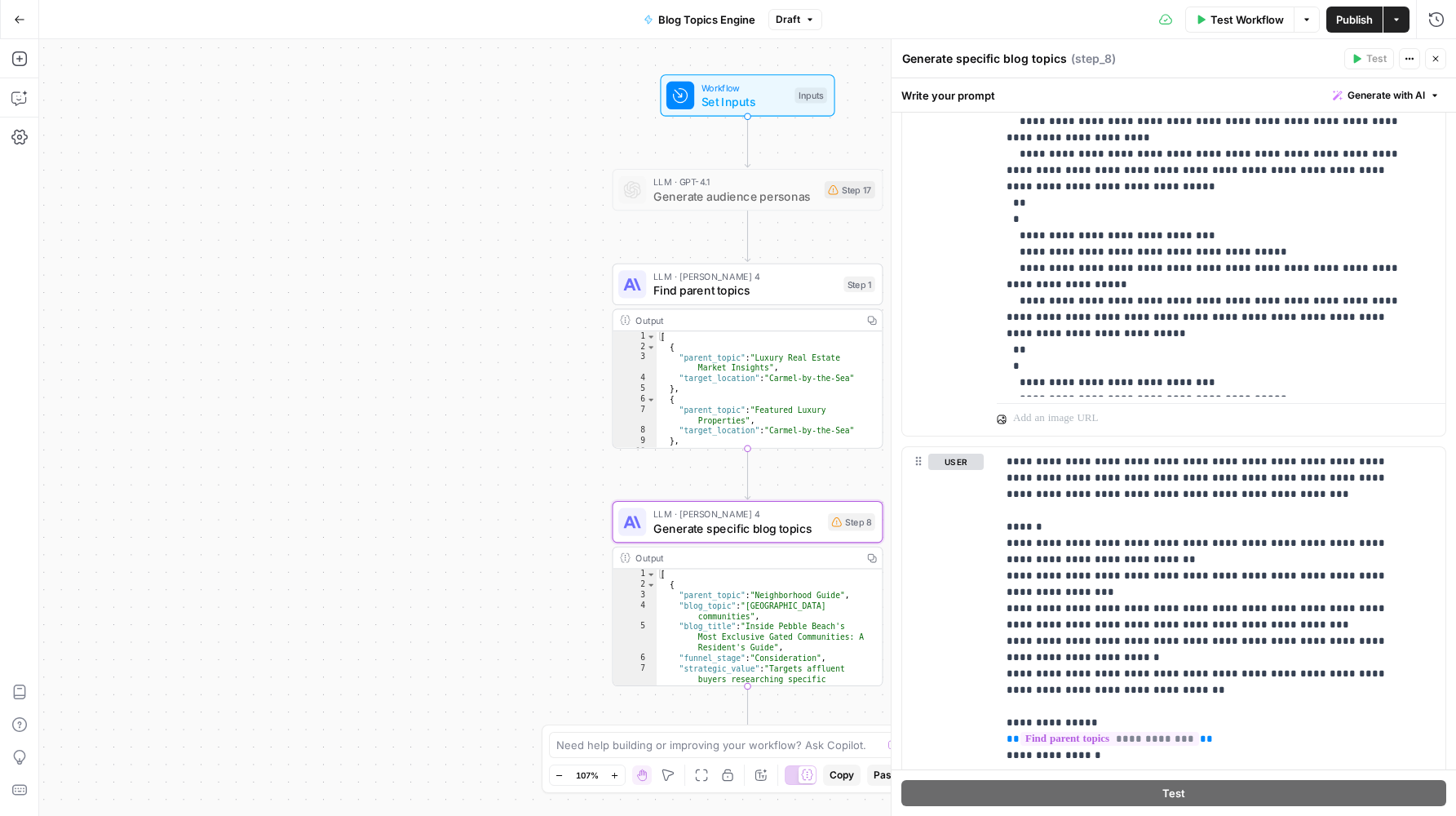
scroll to position [1535, 0]
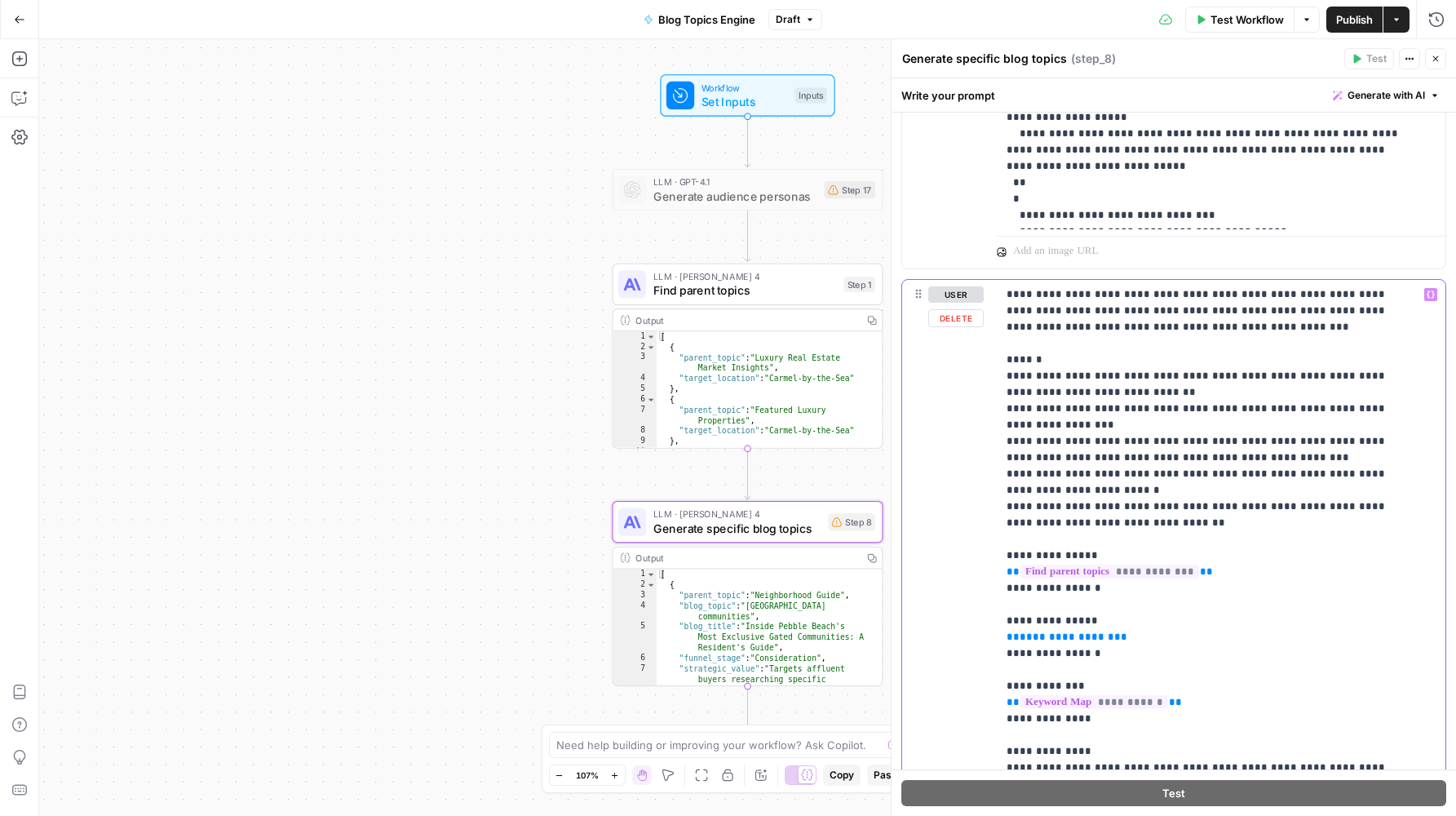
click at [1061, 642] on span "**********" at bounding box center [1067, 636] width 95 height 10
click at [1067, 498] on p "**********" at bounding box center [1209, 678] width 404 height 784
click at [721, 91] on span "Workflow" at bounding box center [744, 87] width 86 height 14
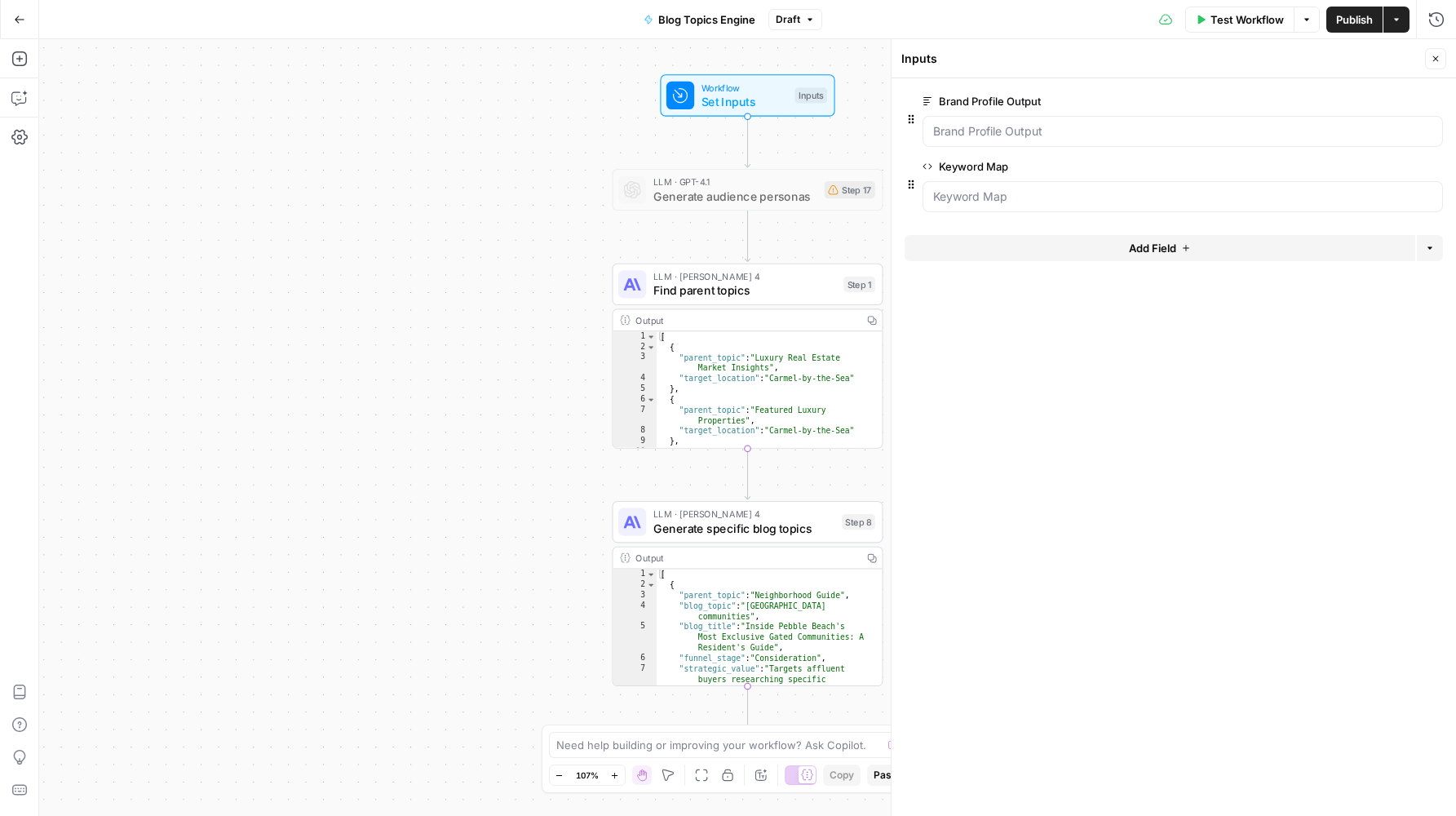
click at [1065, 250] on button "Add Field" at bounding box center [1159, 248] width 511 height 26
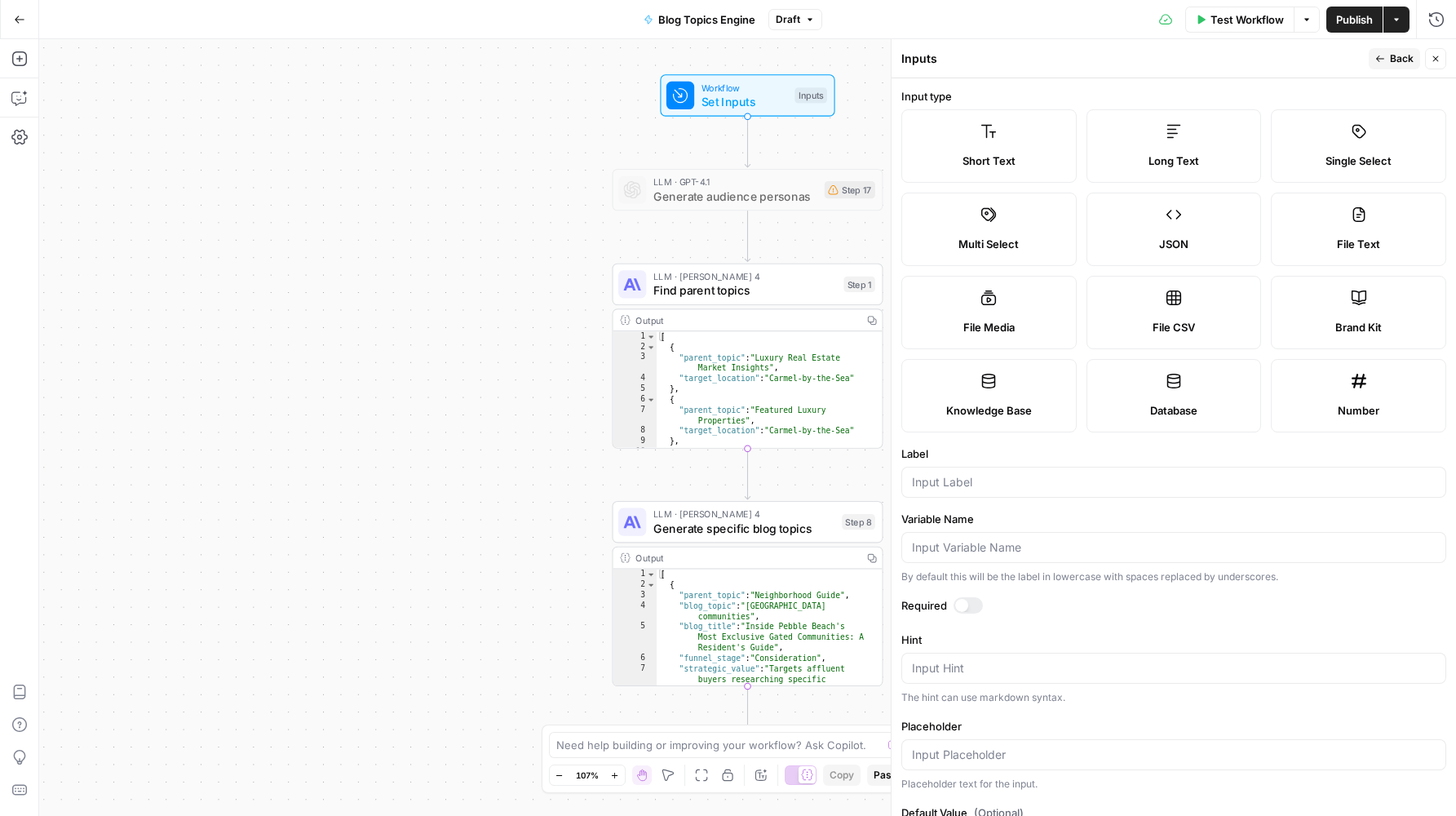
click at [1194, 219] on label "JSON" at bounding box center [1173, 229] width 175 height 73
click at [962, 605] on div at bounding box center [961, 606] width 13 height 13
click at [927, 472] on div at bounding box center [1173, 481] width 545 height 31
type input "Neighborhood Info"
click at [1062, 597] on label "Required" at bounding box center [1173, 606] width 545 height 17
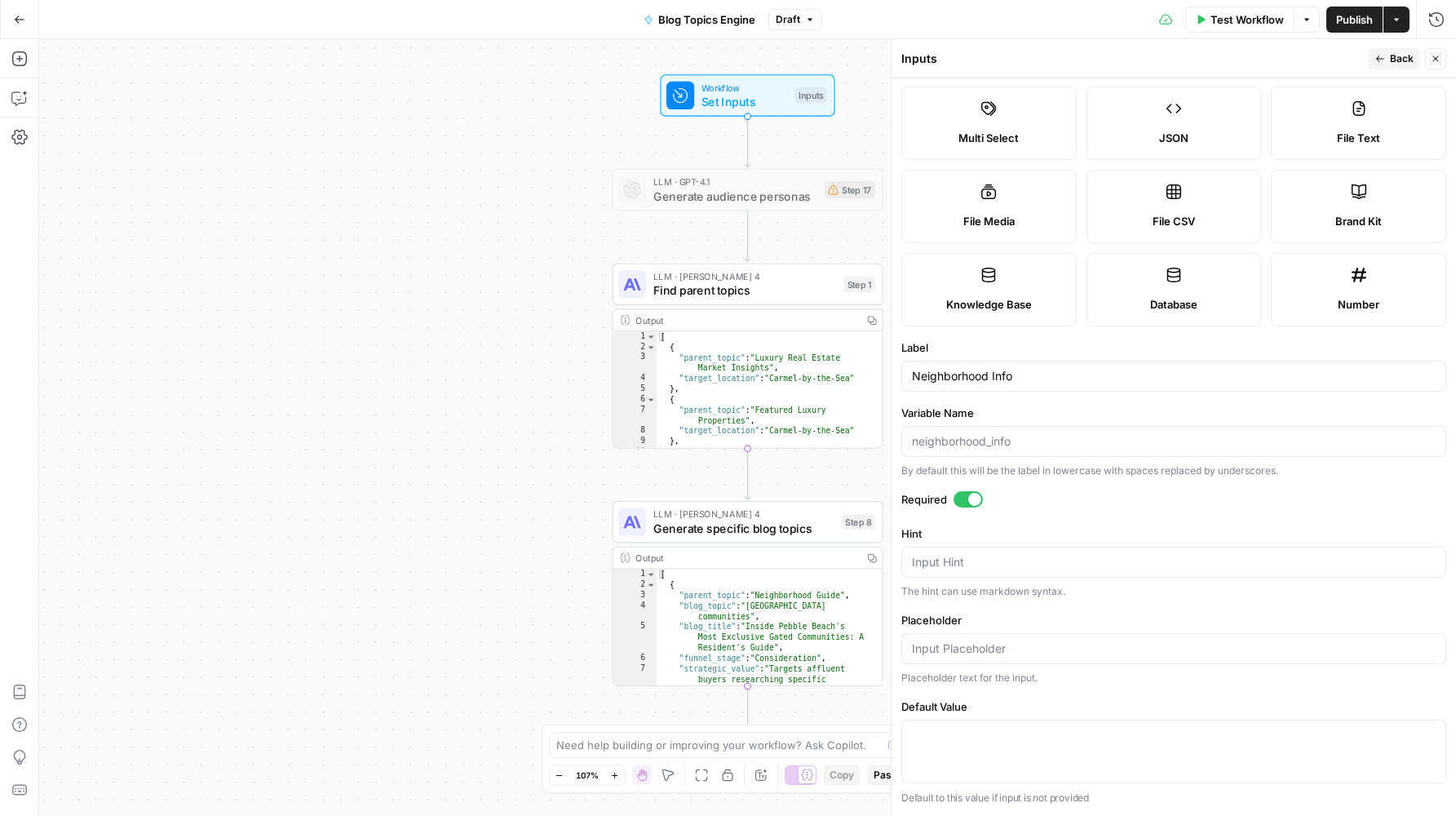
scroll to position [0, 0]
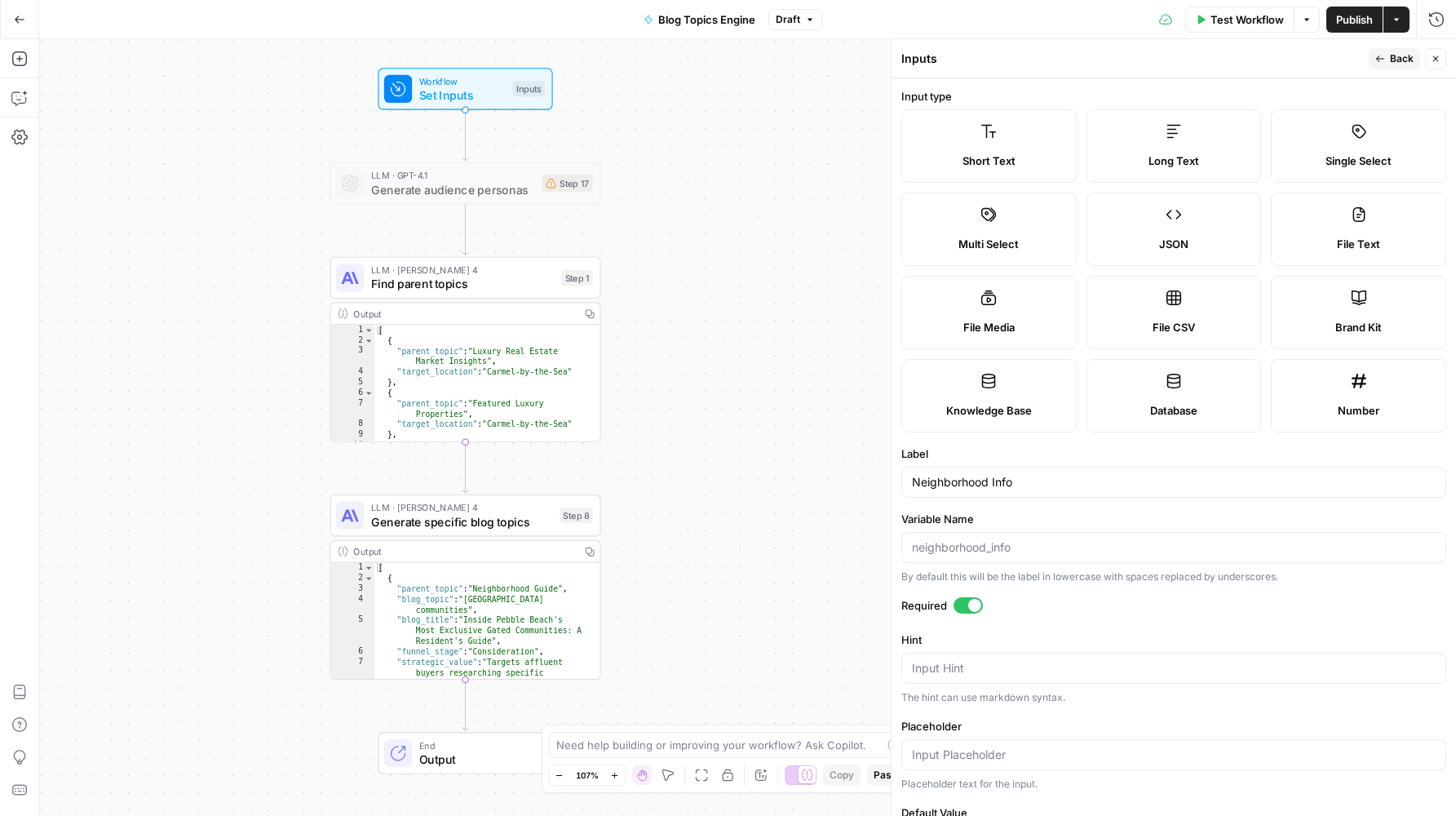
drag, startPoint x: 525, startPoint y: 424, endPoint x: 241, endPoint y: 401, distance: 284.9
click at [244, 417] on div "Workflow Set Inputs Inputs LLM · GPT-4.1 Generate audience personas Step 17 LLM…" at bounding box center [747, 427] width 1416 height 777
click at [443, 188] on span "Generate audience personas" at bounding box center [452, 188] width 164 height 17
click at [1395, 57] on span "Back" at bounding box center [1401, 58] width 24 height 15
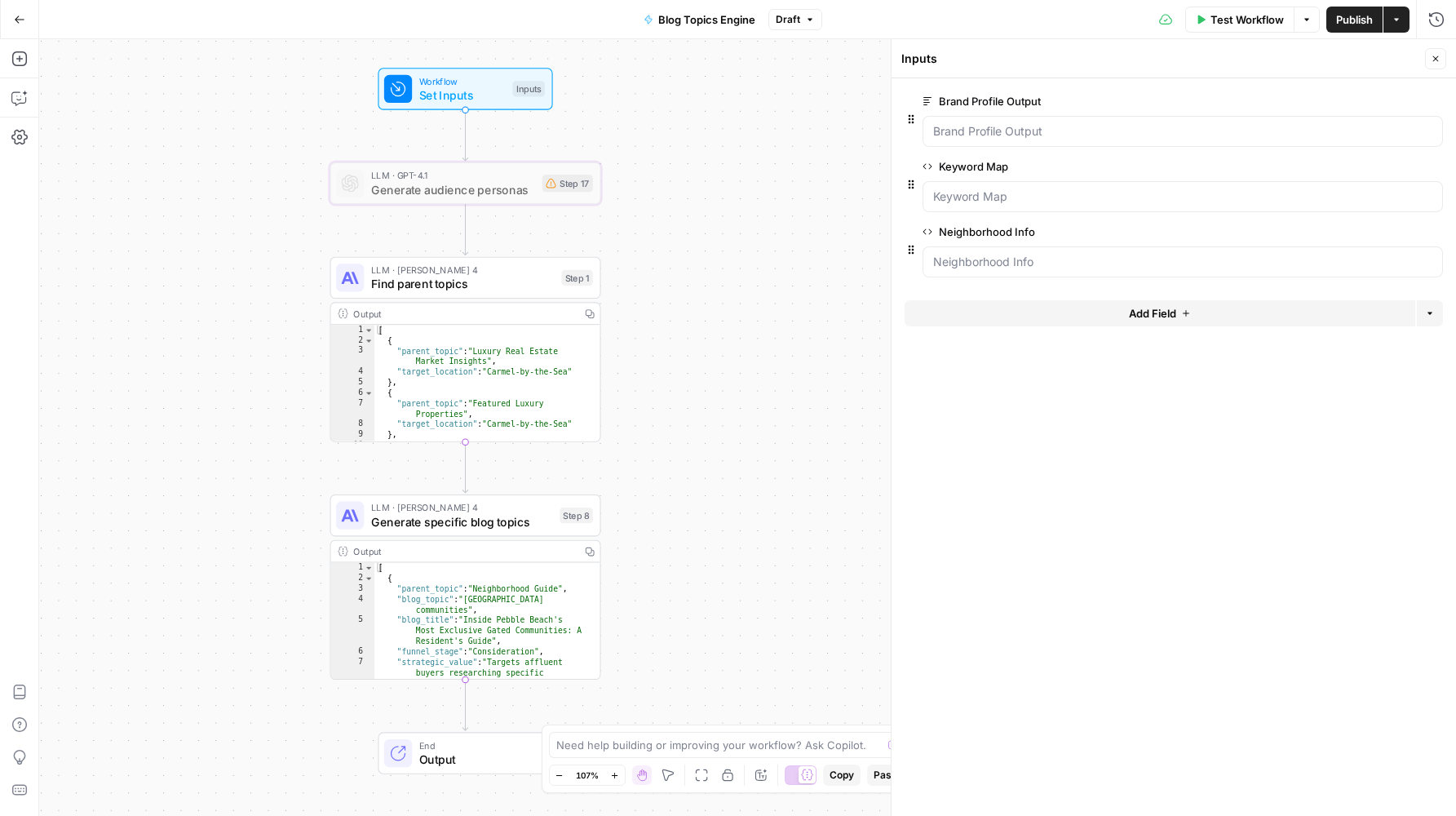
click at [446, 186] on span "Generate audience personas" at bounding box center [452, 188] width 164 height 17
click at [445, 186] on span "Generate audience personas" at bounding box center [452, 188] width 164 height 17
click at [384, 183] on span "Generate audience personas" at bounding box center [452, 188] width 164 height 17
click at [1436, 58] on icon "button" at bounding box center [1435, 58] width 10 height 10
click at [441, 190] on span "Generate audience personas" at bounding box center [452, 188] width 164 height 17
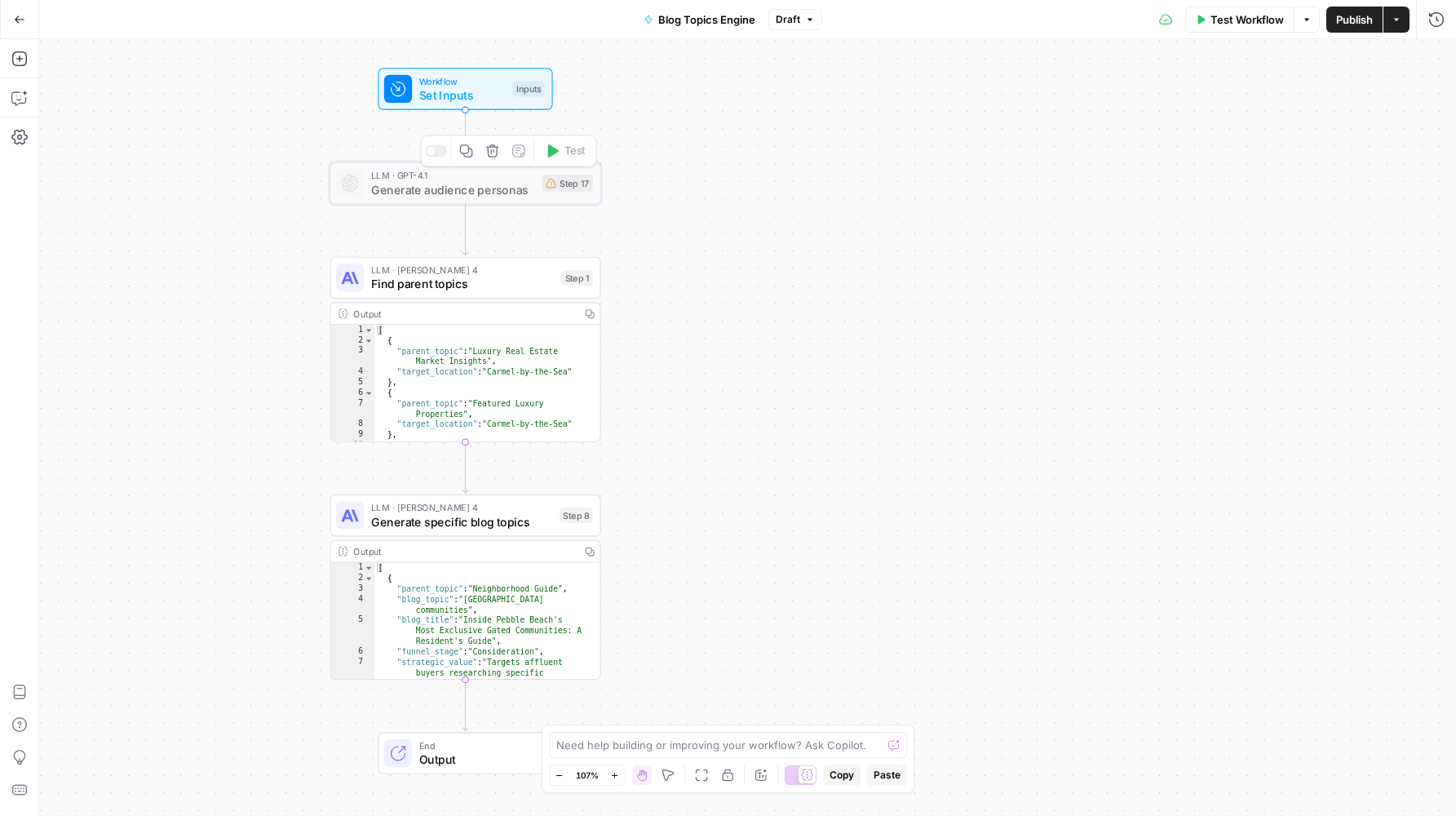
click at [559, 186] on div "Step 17" at bounding box center [567, 183] width 51 height 17
click at [466, 188] on span "Generate audience personas" at bounding box center [452, 188] width 164 height 17
click at [436, 152] on div at bounding box center [436, 151] width 22 height 12
click at [482, 192] on span "Generate audience personas" at bounding box center [452, 188] width 164 height 17
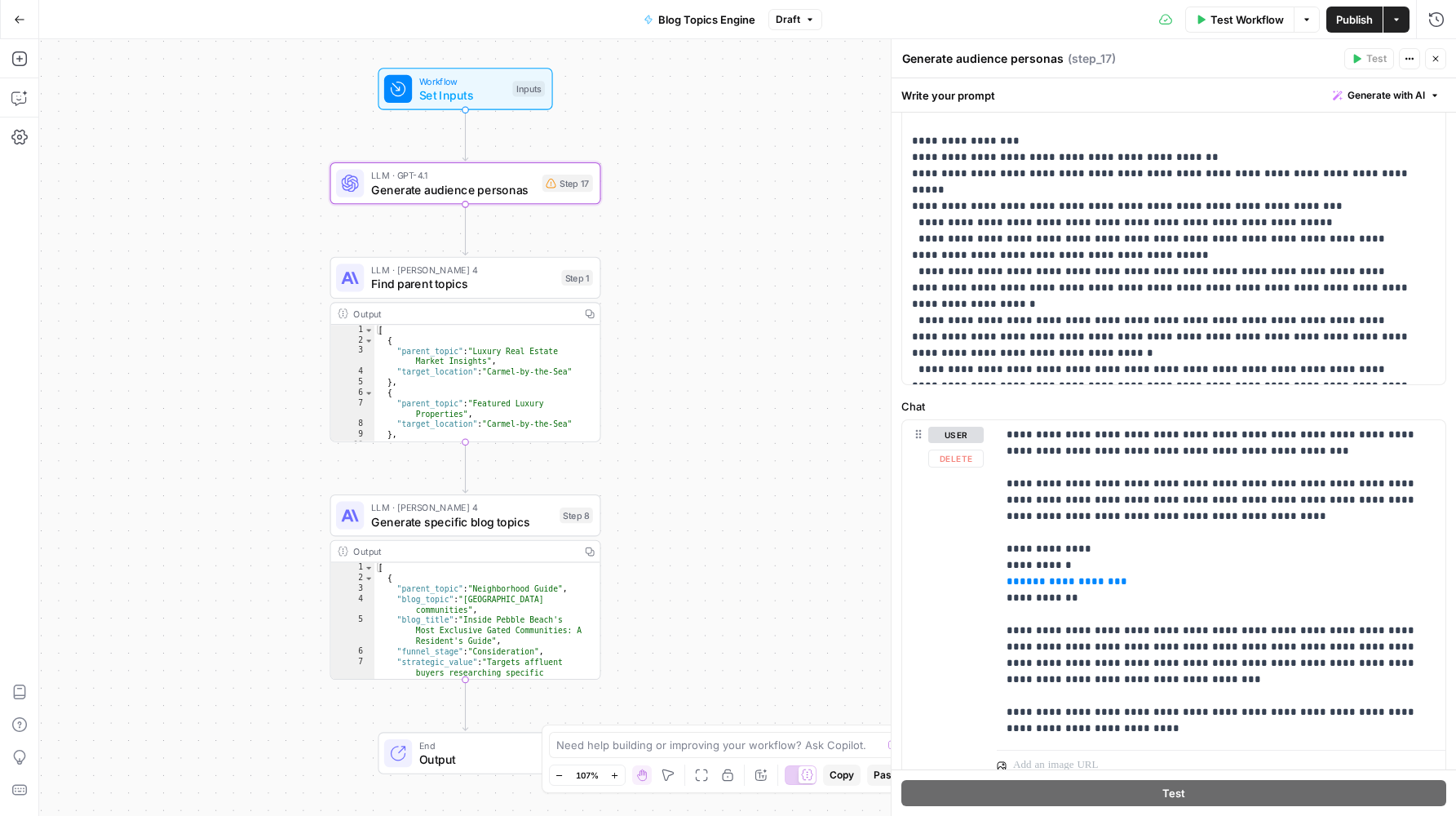
scroll to position [703, 0]
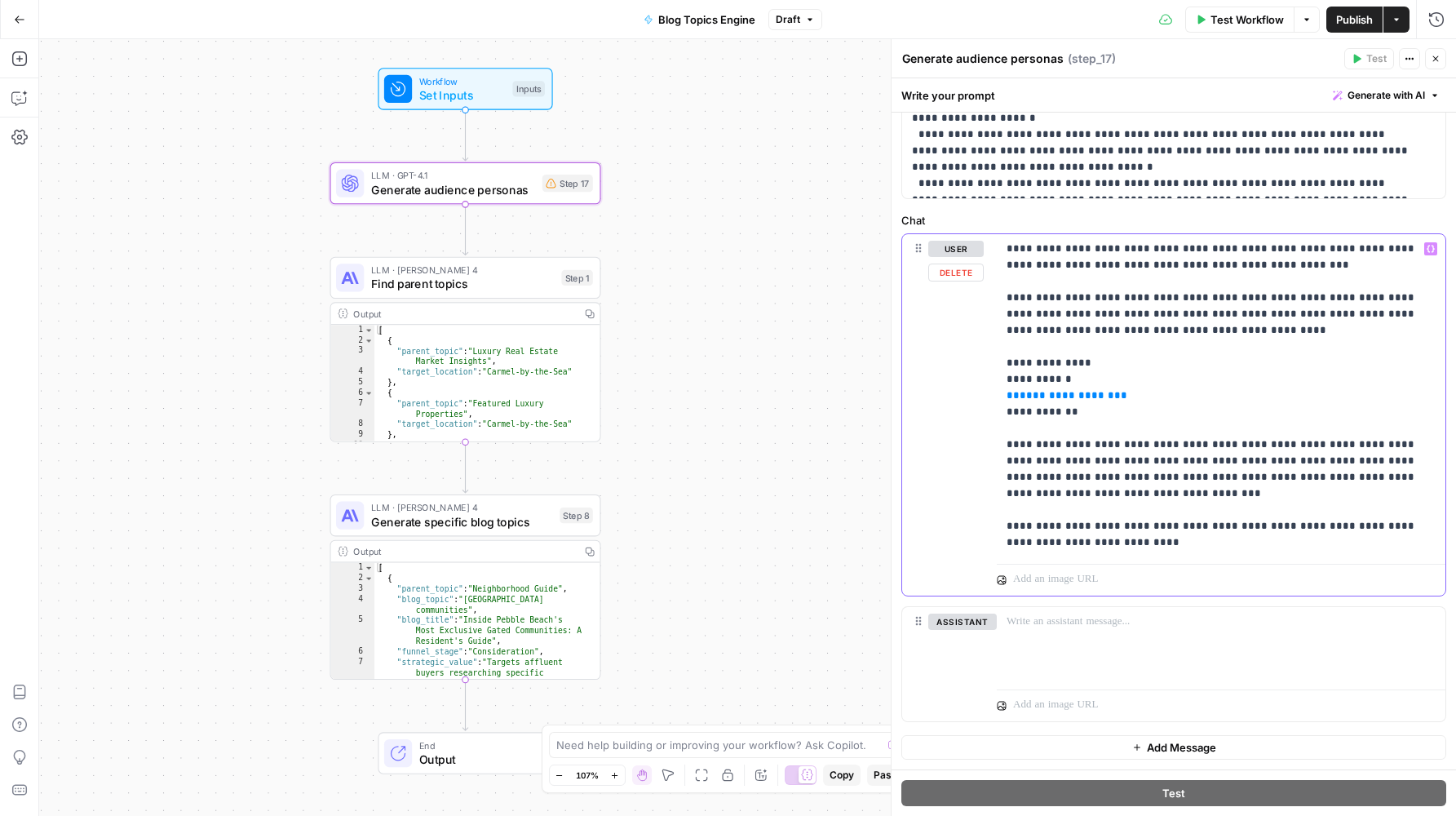
click at [1060, 397] on span "**********" at bounding box center [1067, 395] width 95 height 10
click at [1120, 270] on p "**********" at bounding box center [1215, 396] width 417 height 310
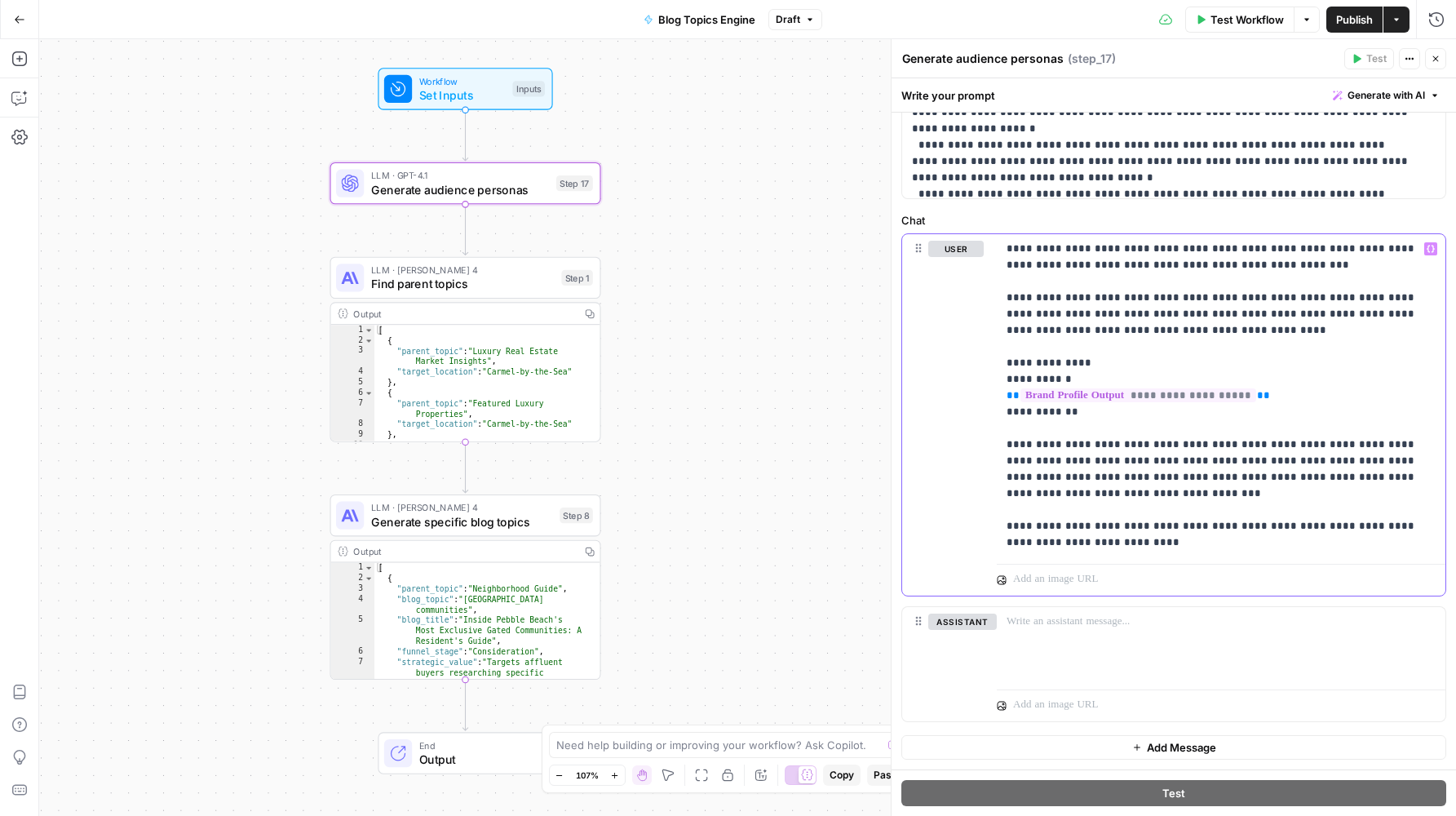
scroll to position [0, 0]
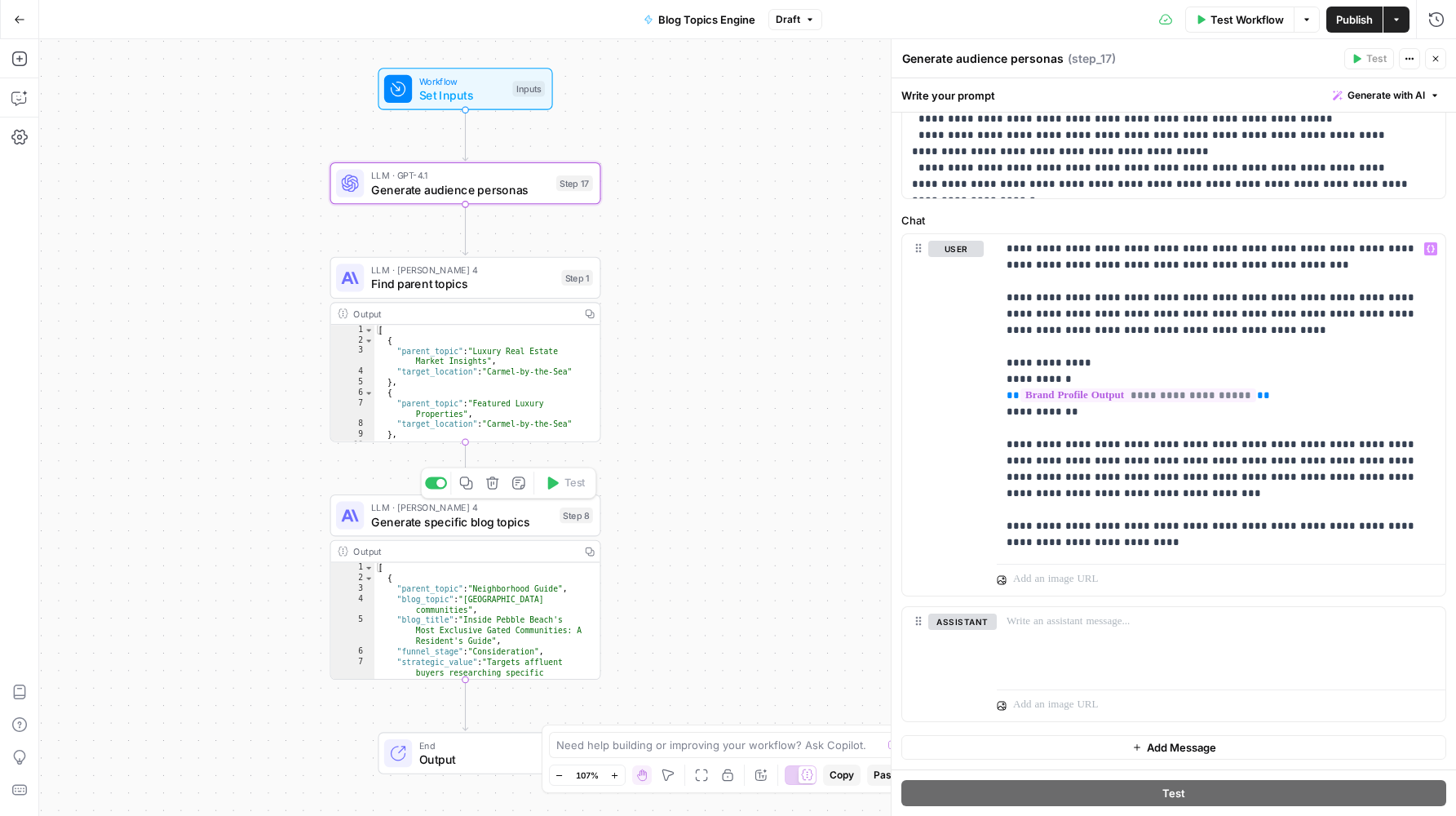
click at [454, 512] on span "LLM · [PERSON_NAME] 4" at bounding box center [462, 506] width 182 height 14
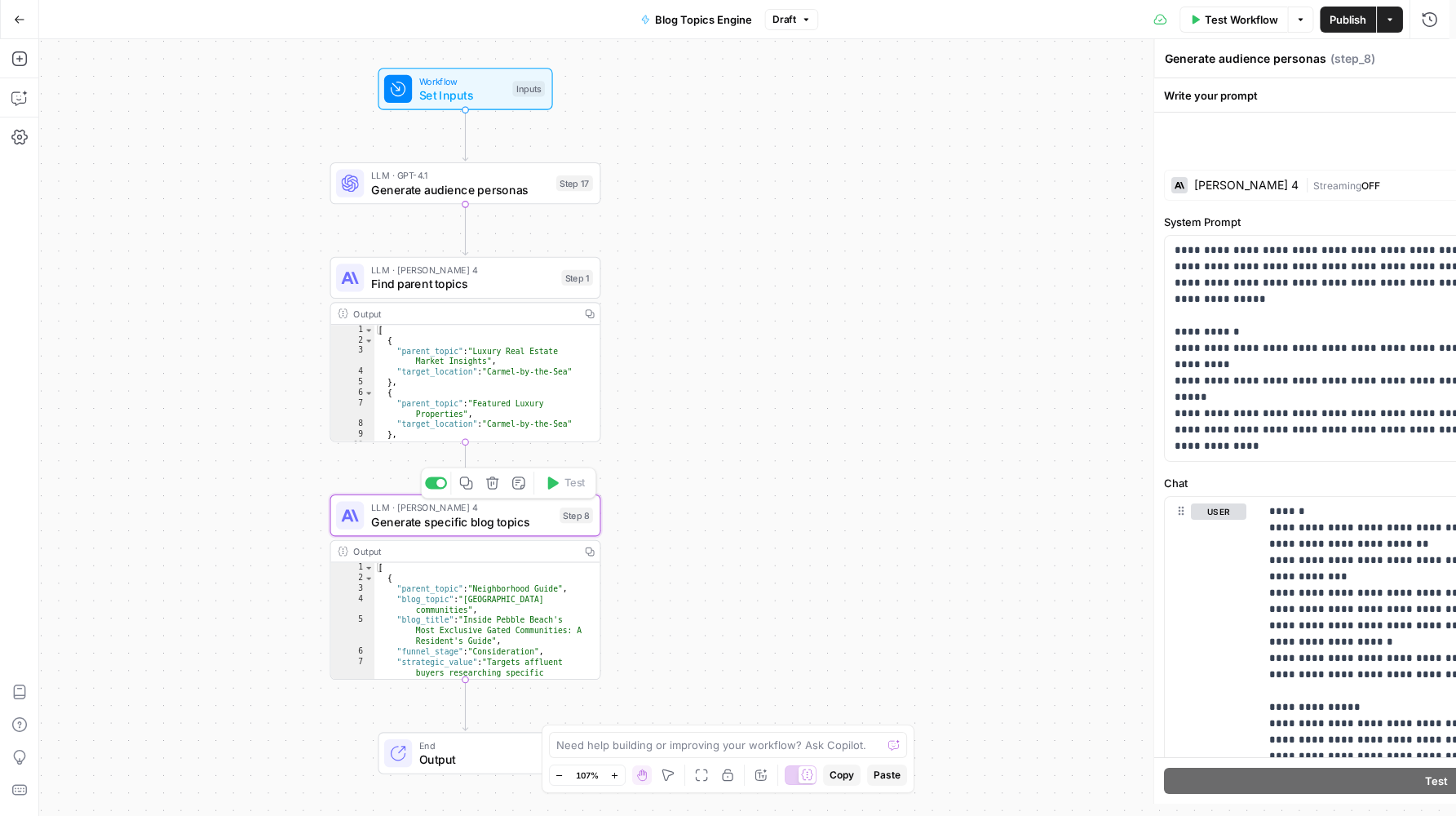
type textarea "Generate specific blog topics"
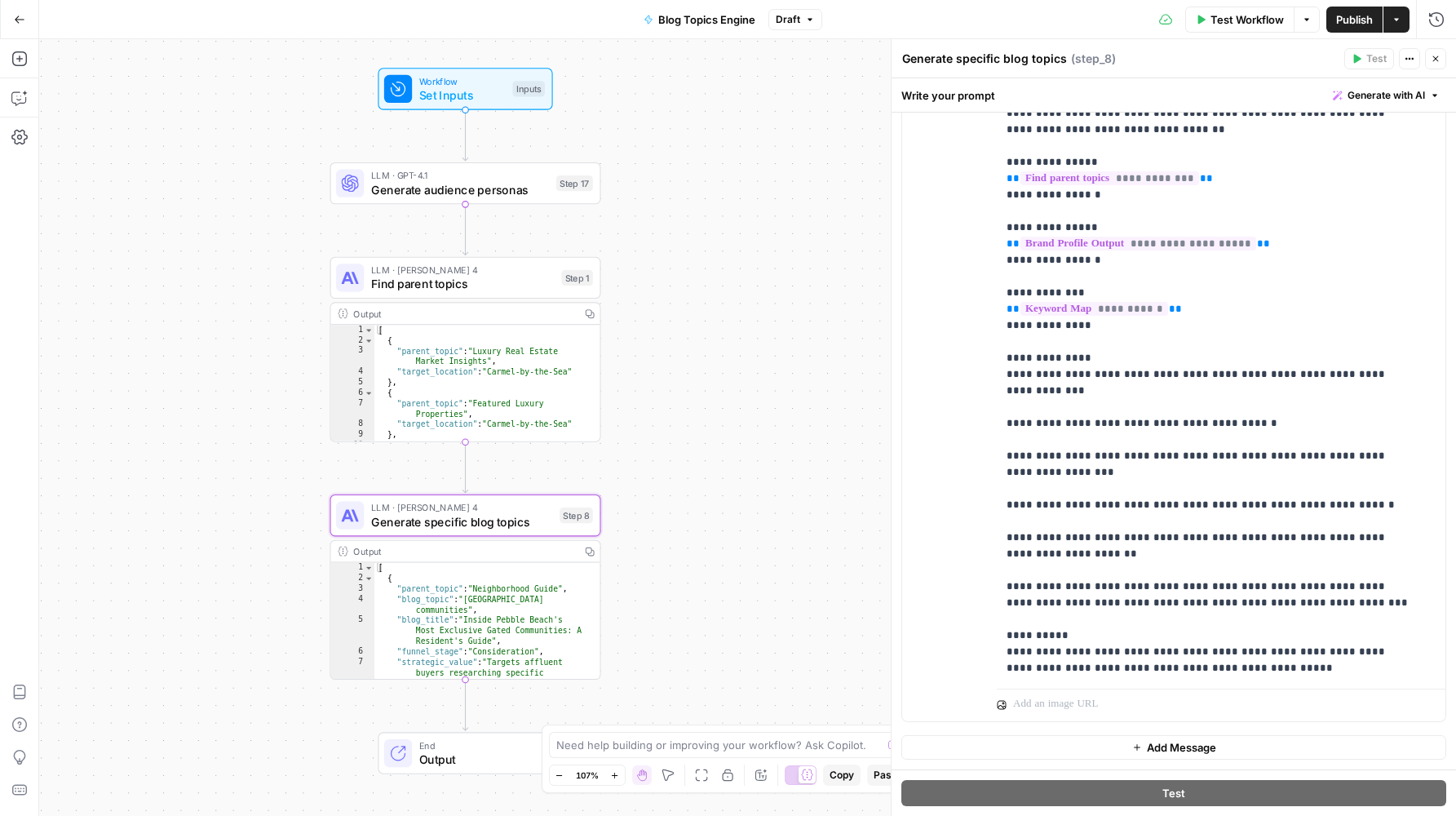
click at [1347, 17] on span "Publish" at bounding box center [1354, 19] width 37 height 17
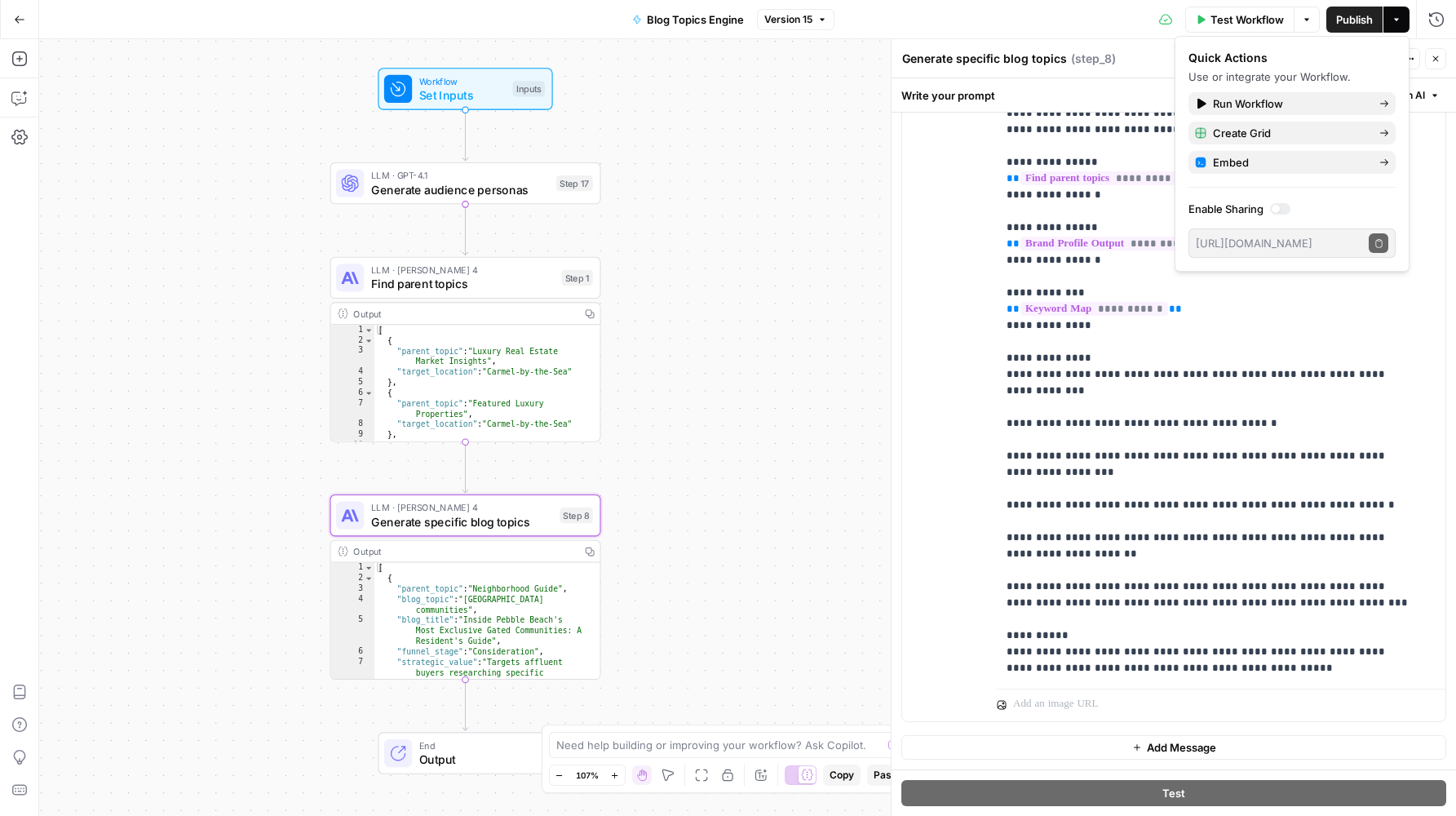
click at [1093, 18] on div "Test Workflow Options Publish Actions Run History" at bounding box center [1145, 19] width 622 height 38
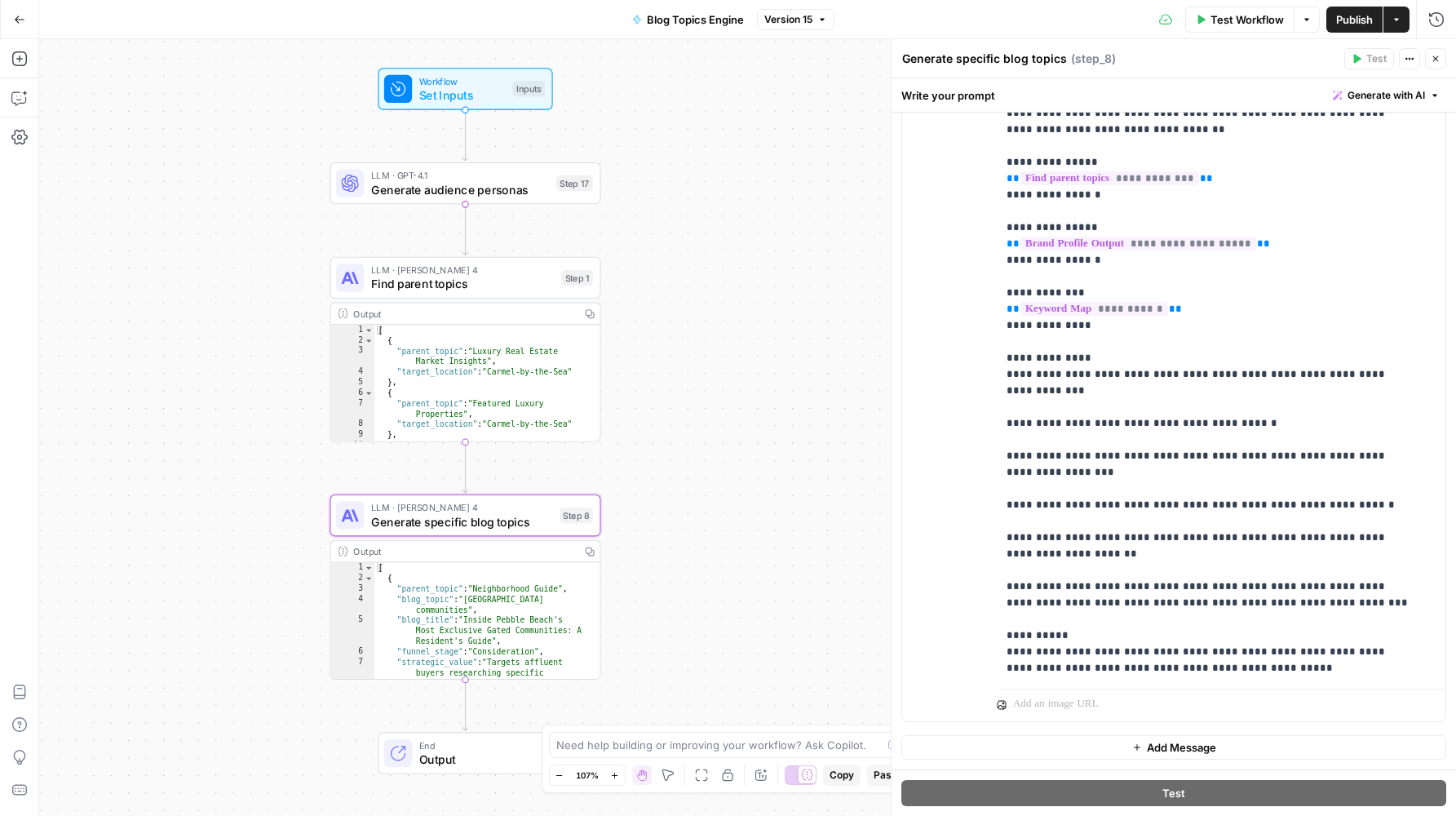
click at [545, 22] on div "Go Back Blog Topics Engine Version 15 Test Workflow Options Publish Actions Run…" at bounding box center [728, 19] width 1456 height 38
click at [18, 27] on button "Go Back" at bounding box center [19, 19] width 30 height 30
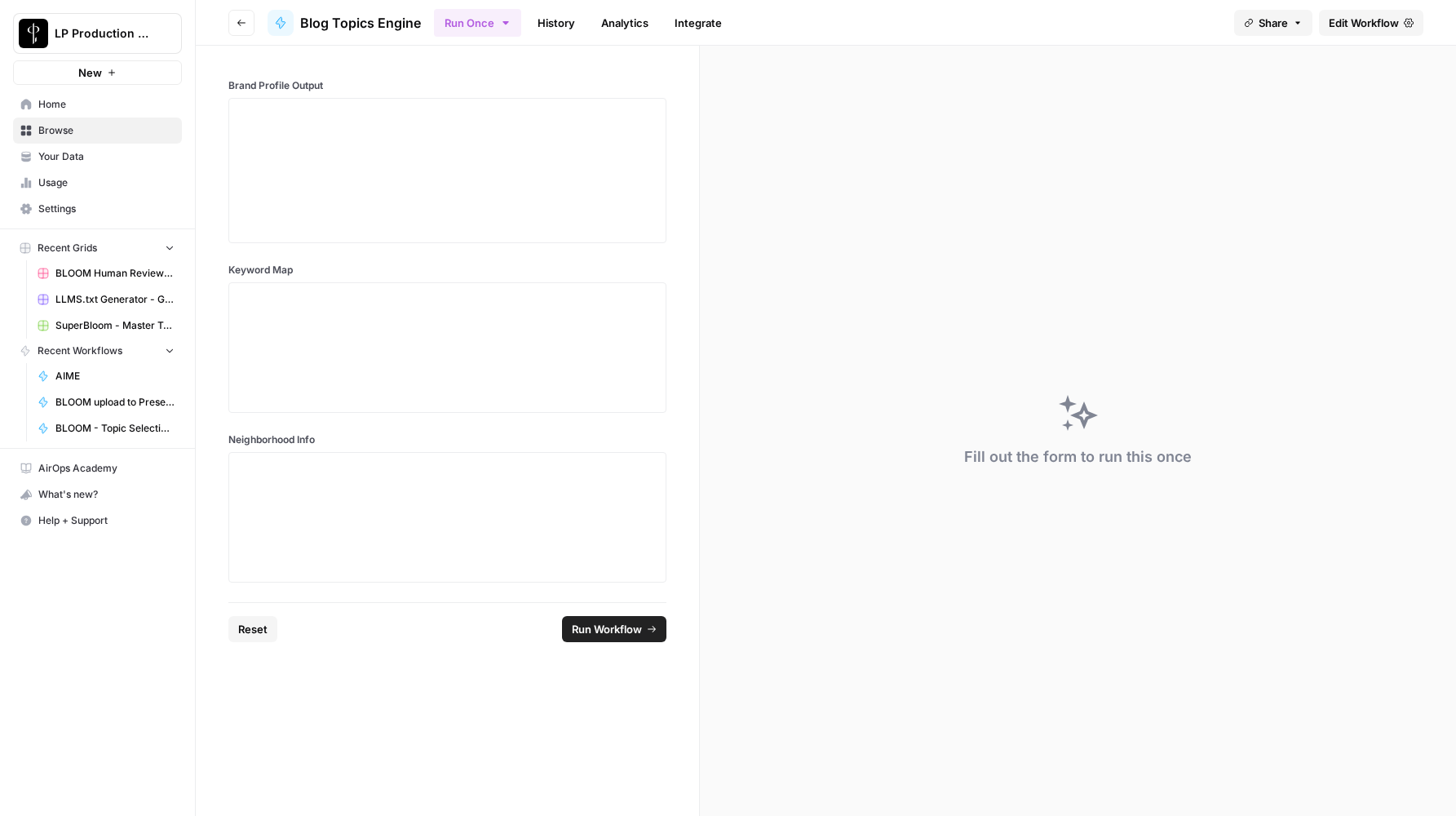
click at [241, 23] on icon "button" at bounding box center [241, 22] width 10 height 10
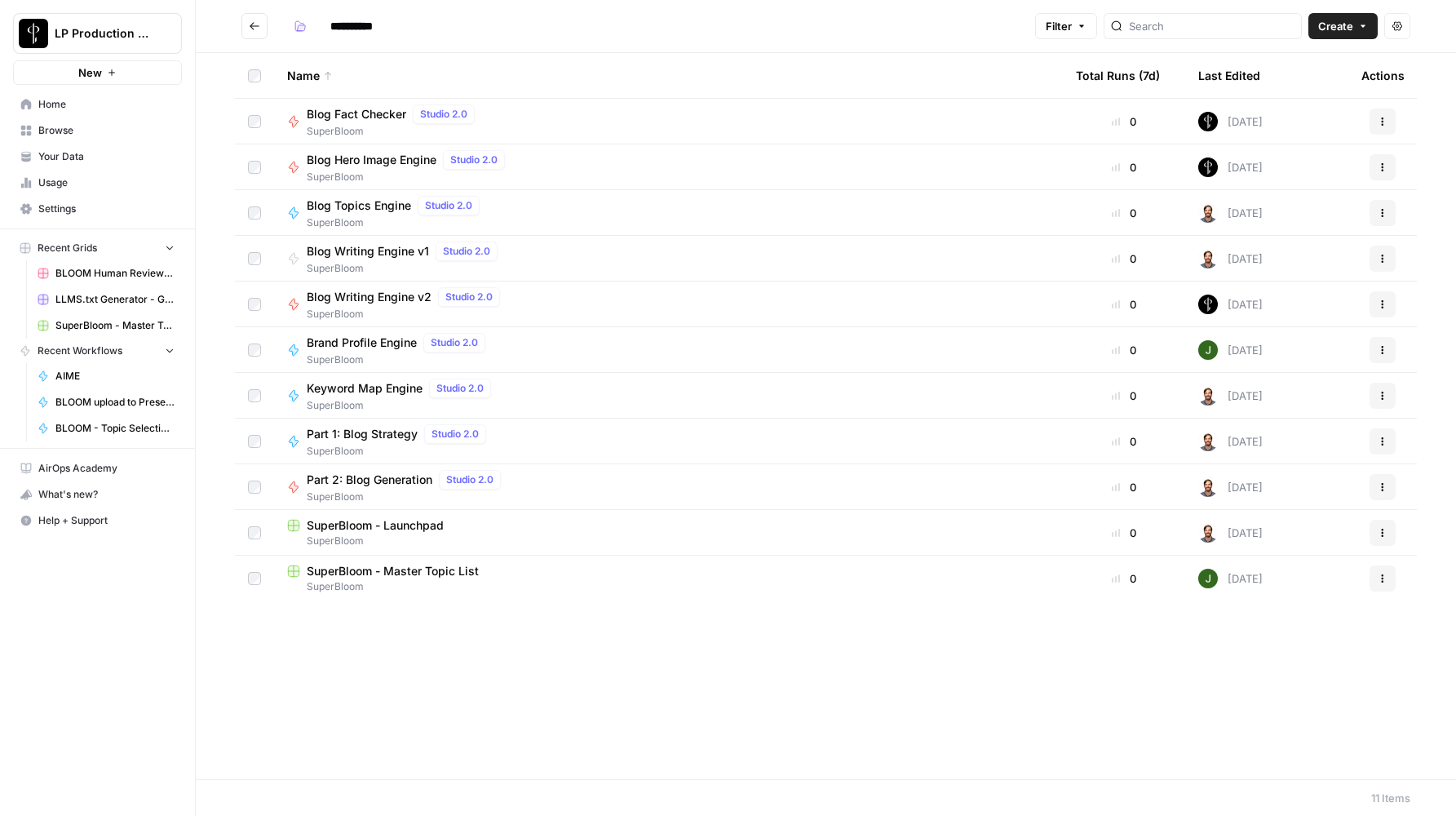
click at [381, 297] on span "Blog Writing Engine v2" at bounding box center [369, 297] width 125 height 17
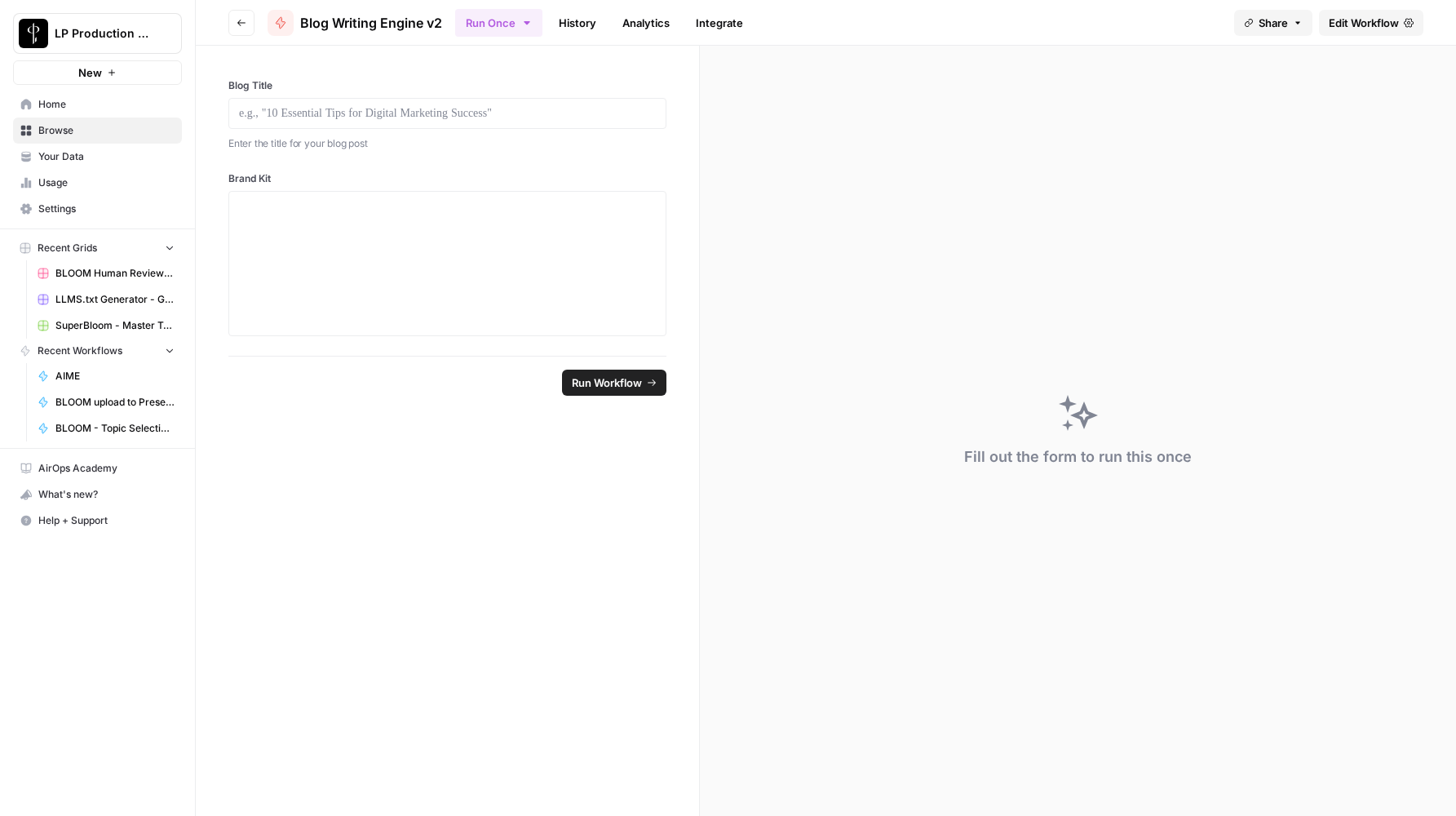
click at [1334, 28] on span "Edit Workflow" at bounding box center [1363, 23] width 70 height 17
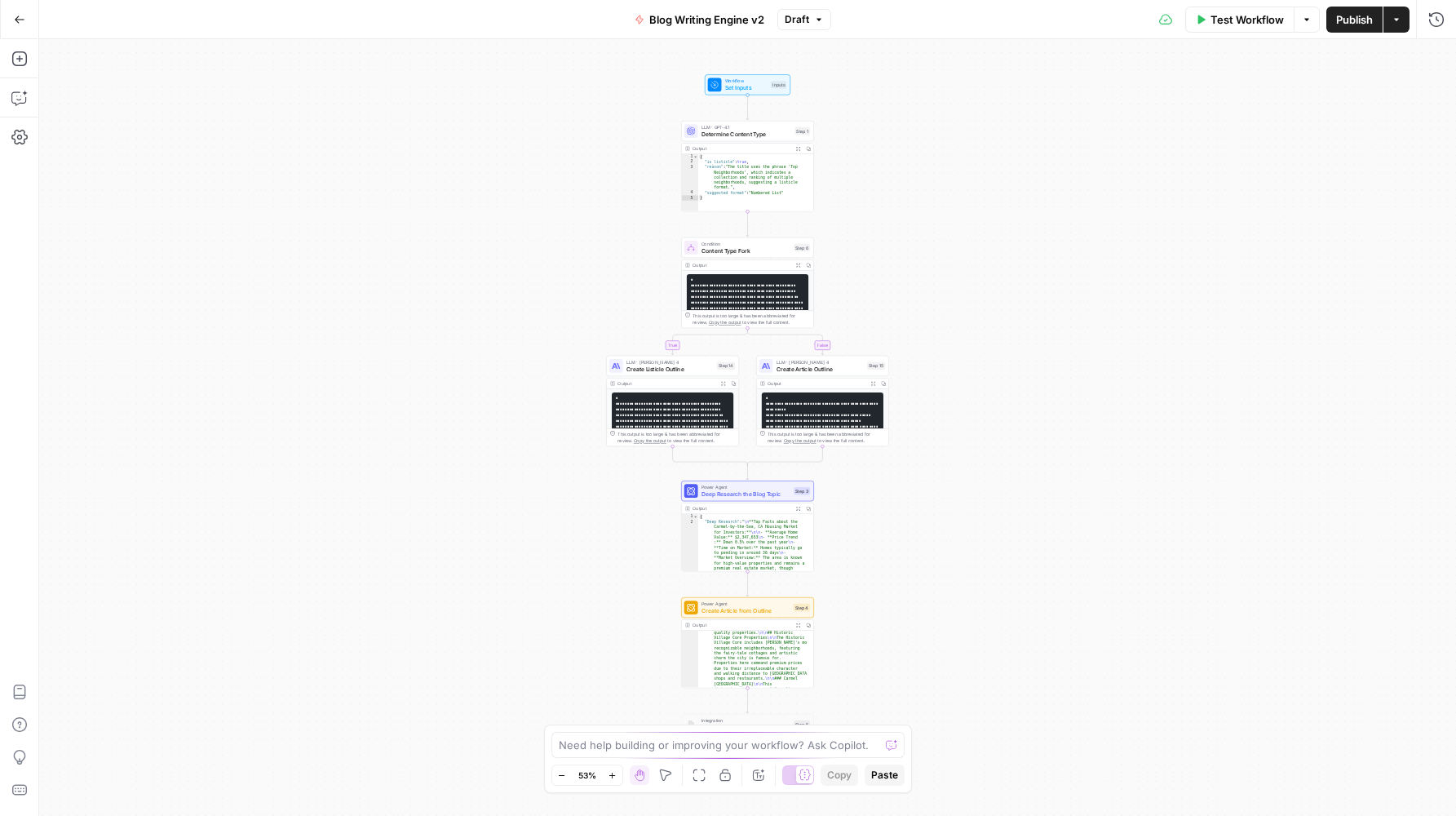
scroll to position [275, 0]
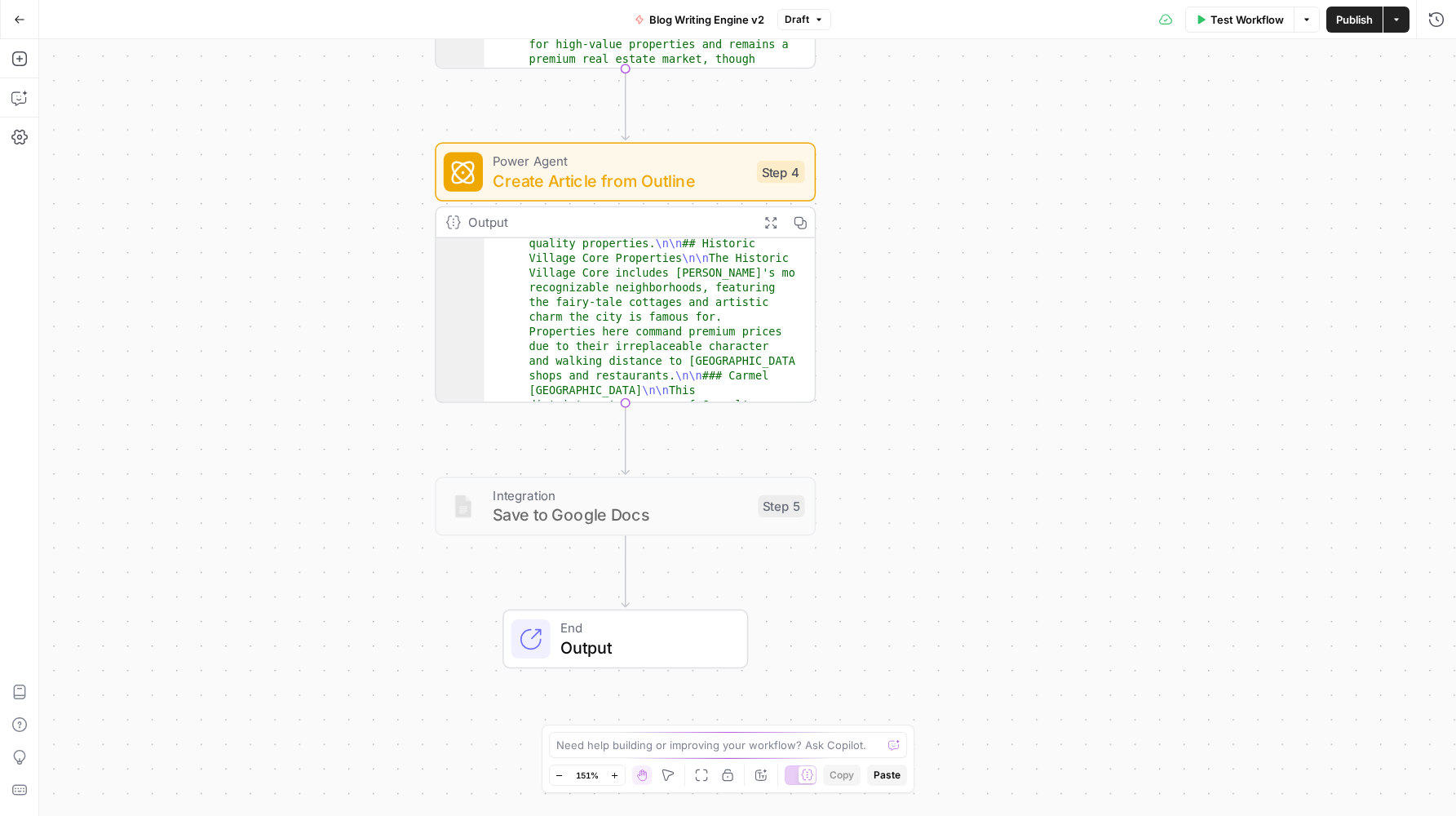
drag, startPoint x: 853, startPoint y: 642, endPoint x: 491, endPoint y: 540, distance: 376.1
click at [877, 473] on div "true false Workflow Set Inputs Inputs LLM · GPT-4.1 Determine Content Type Step…" at bounding box center [747, 427] width 1416 height 777
click at [769, 227] on icon "button" at bounding box center [769, 223] width 14 height 14
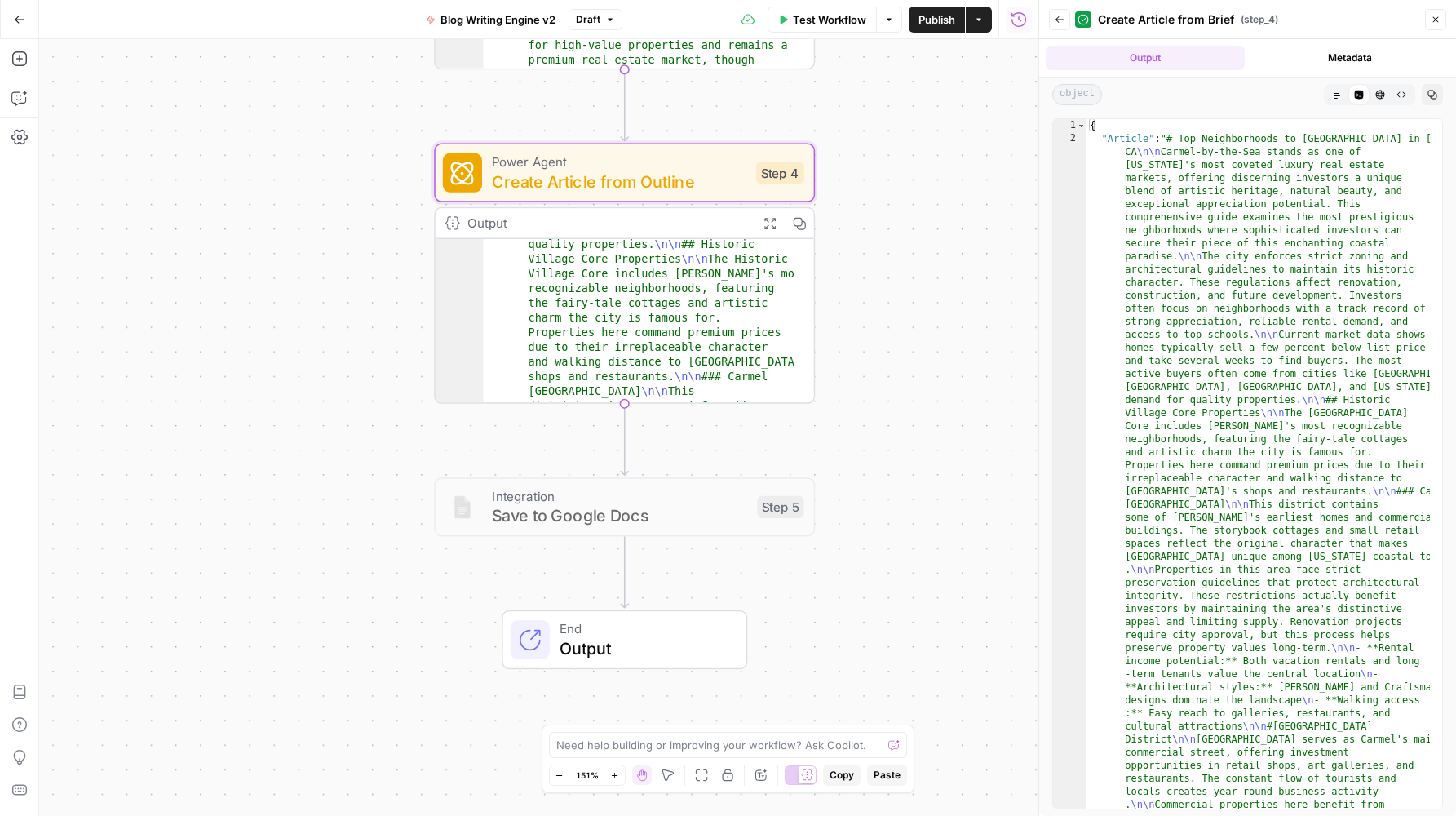
click at [1342, 95] on button "Markdown" at bounding box center [1337, 95] width 21 height 21
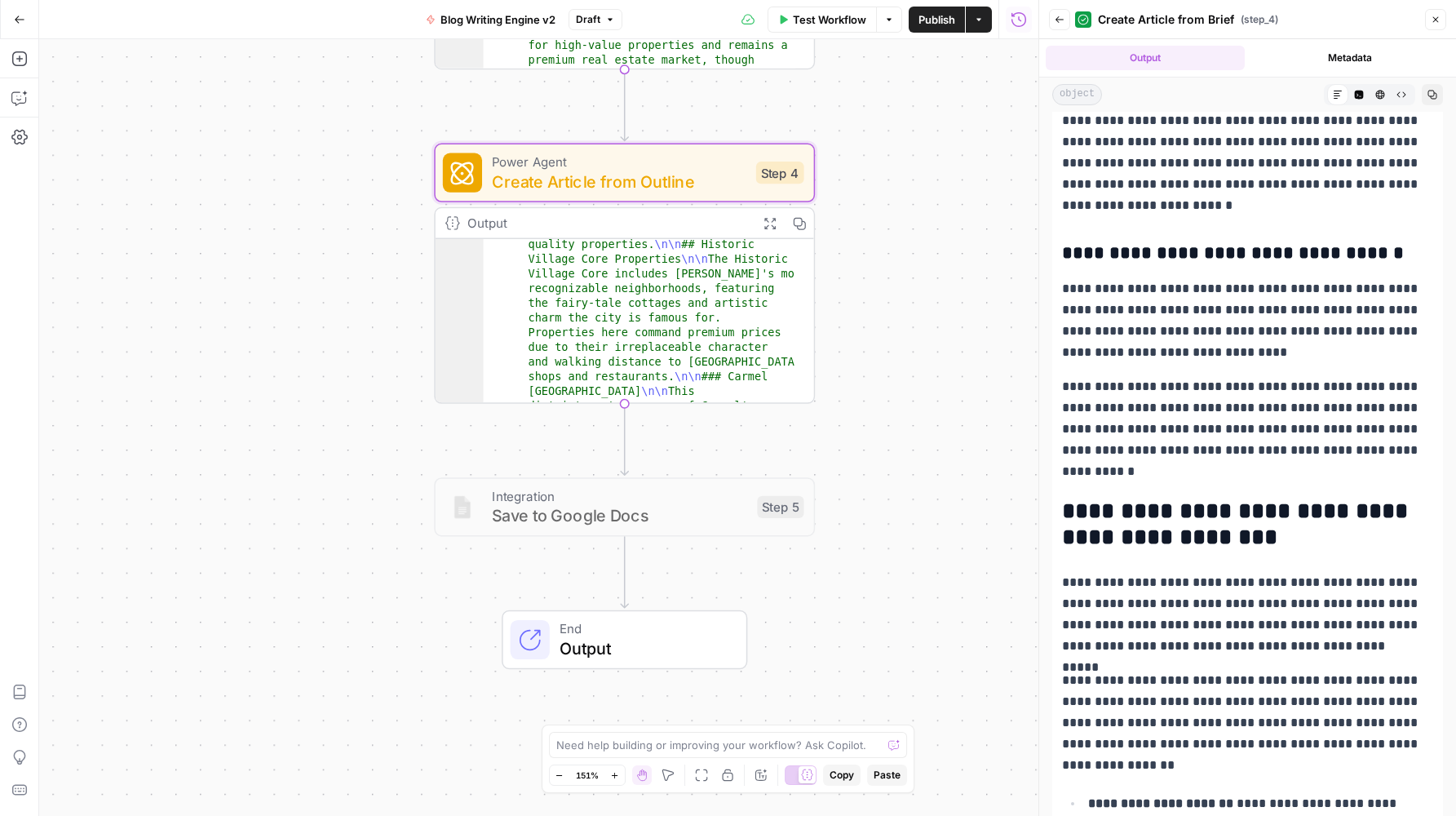
scroll to position [4214, 0]
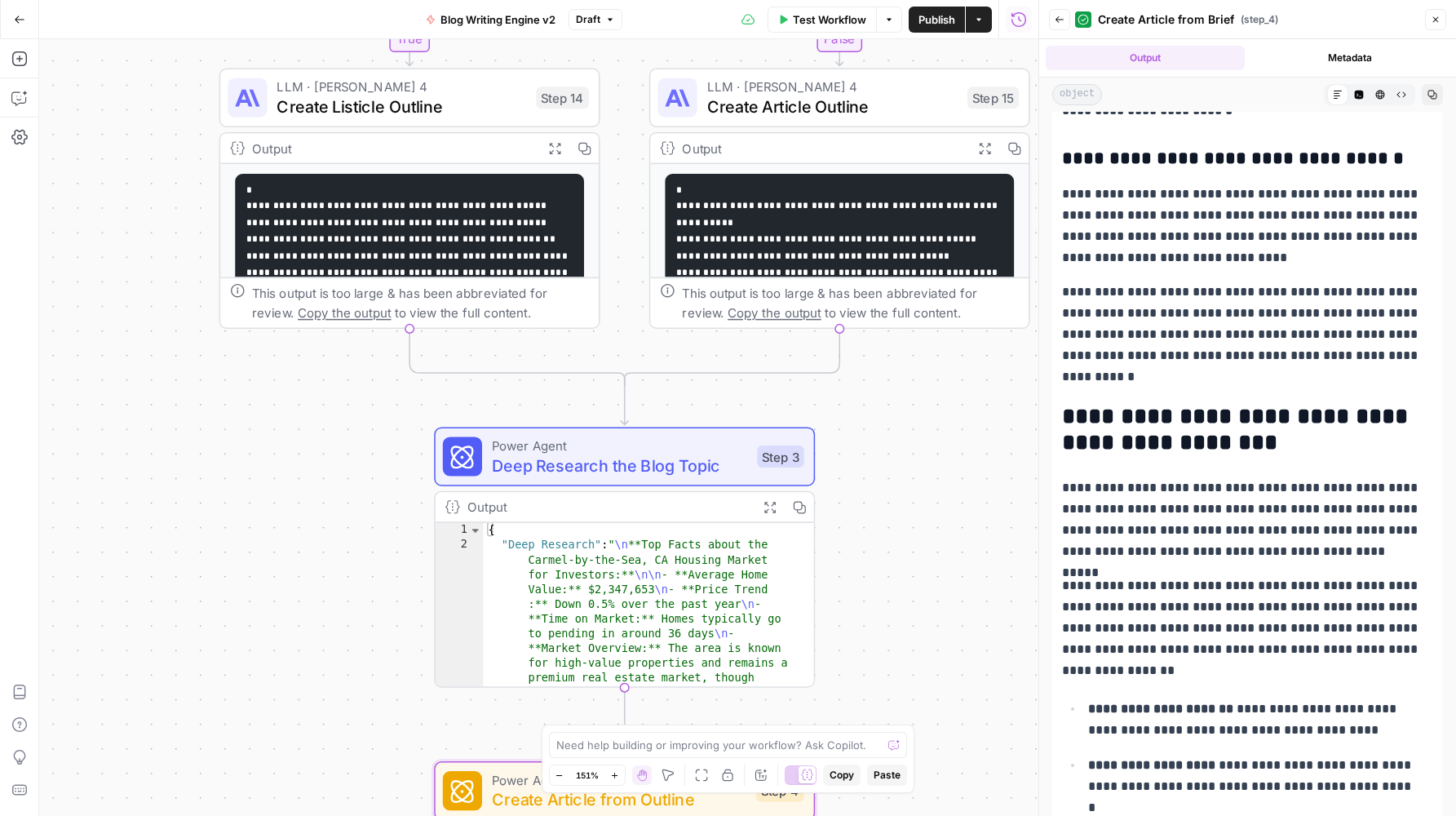
click at [14, 22] on icon "button" at bounding box center [19, 19] width 11 height 11
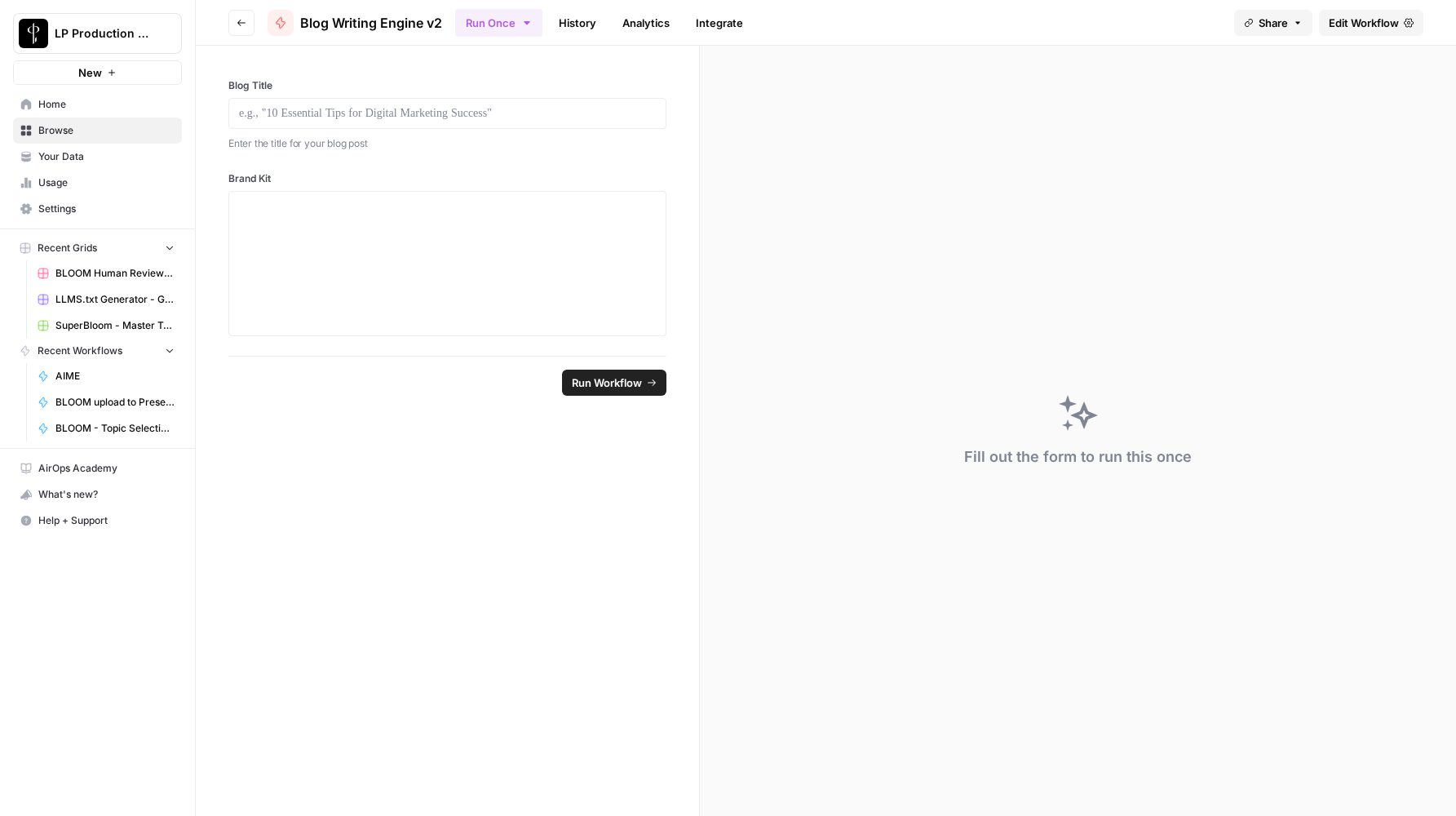
click at [247, 18] on button "Go back" at bounding box center [241, 23] width 26 height 26
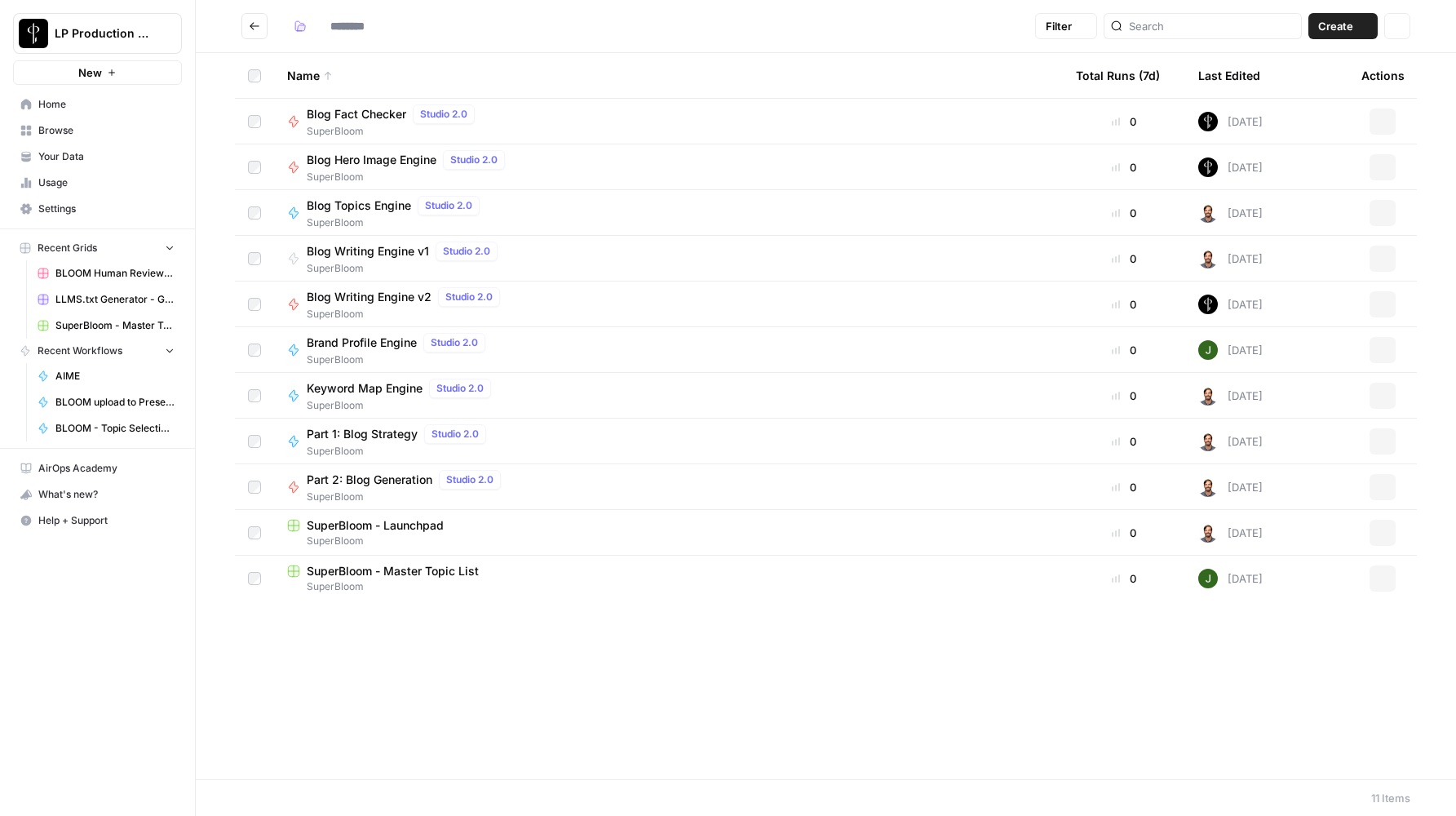
type input "**********"
click at [352, 203] on span "Blog Topics Engine" at bounding box center [359, 206] width 105 height 17
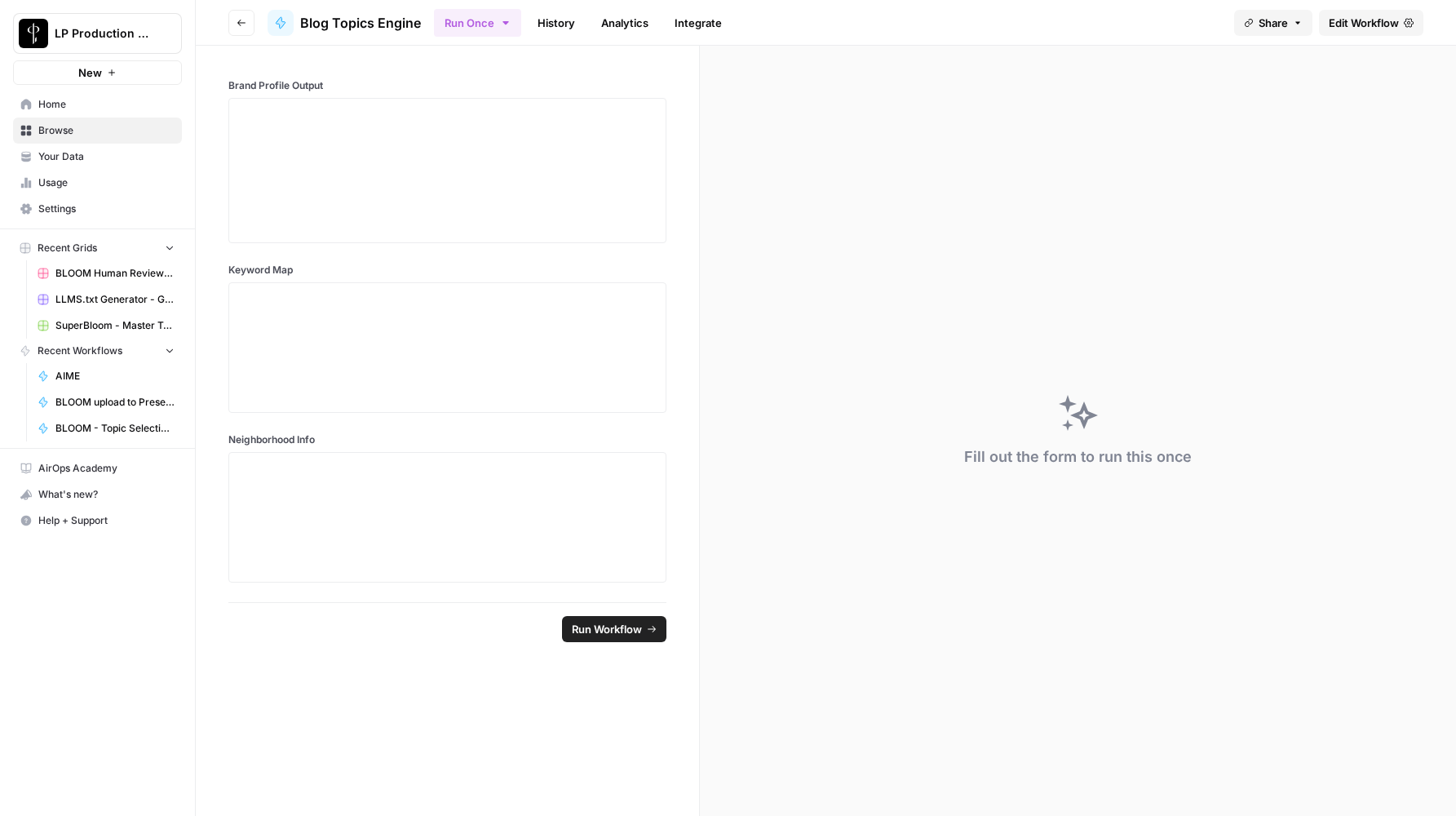
click at [234, 21] on button "Go back" at bounding box center [241, 23] width 26 height 26
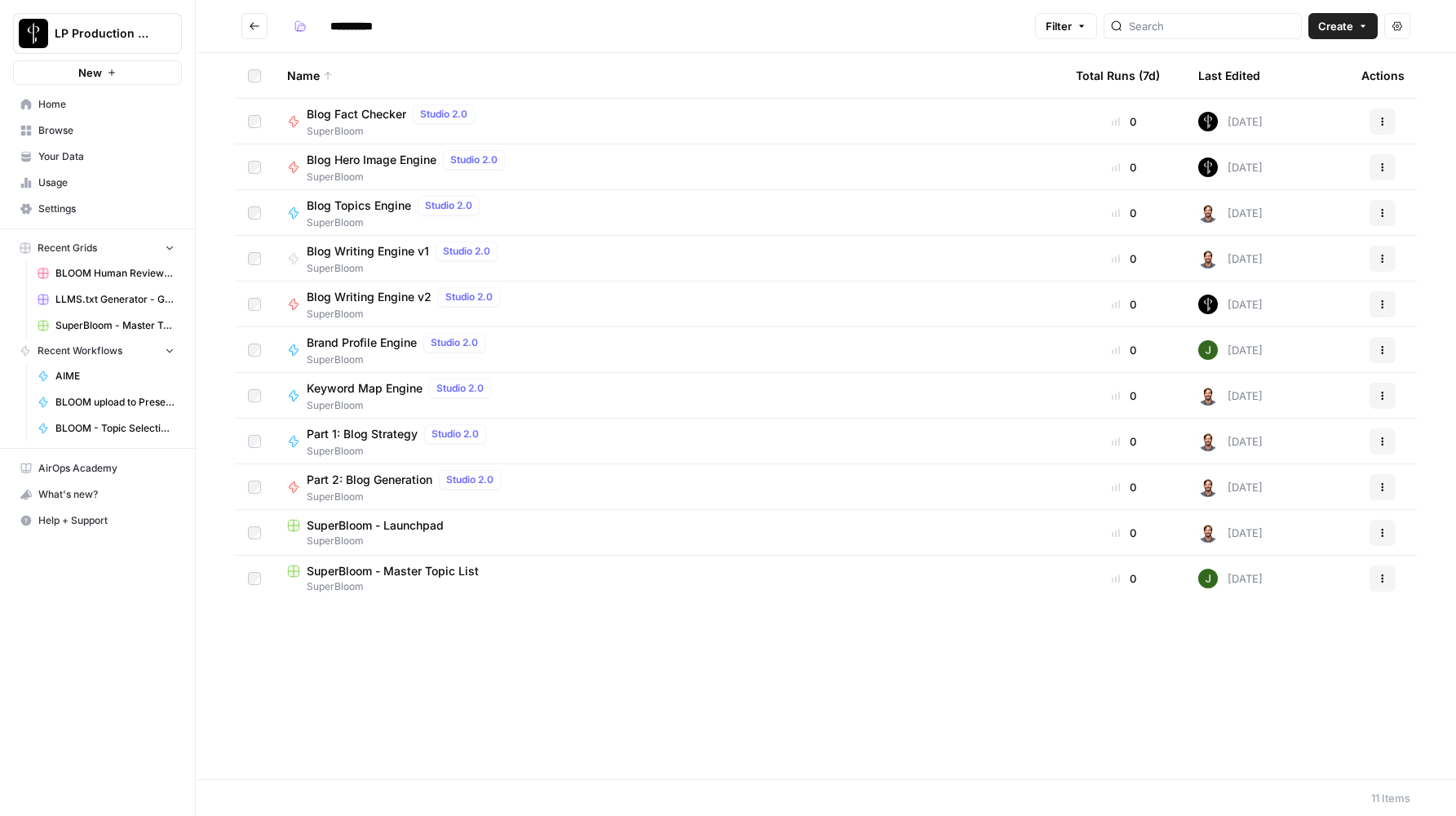
click at [360, 112] on span "Blog Fact Checker" at bounding box center [356, 114] width 99 height 17
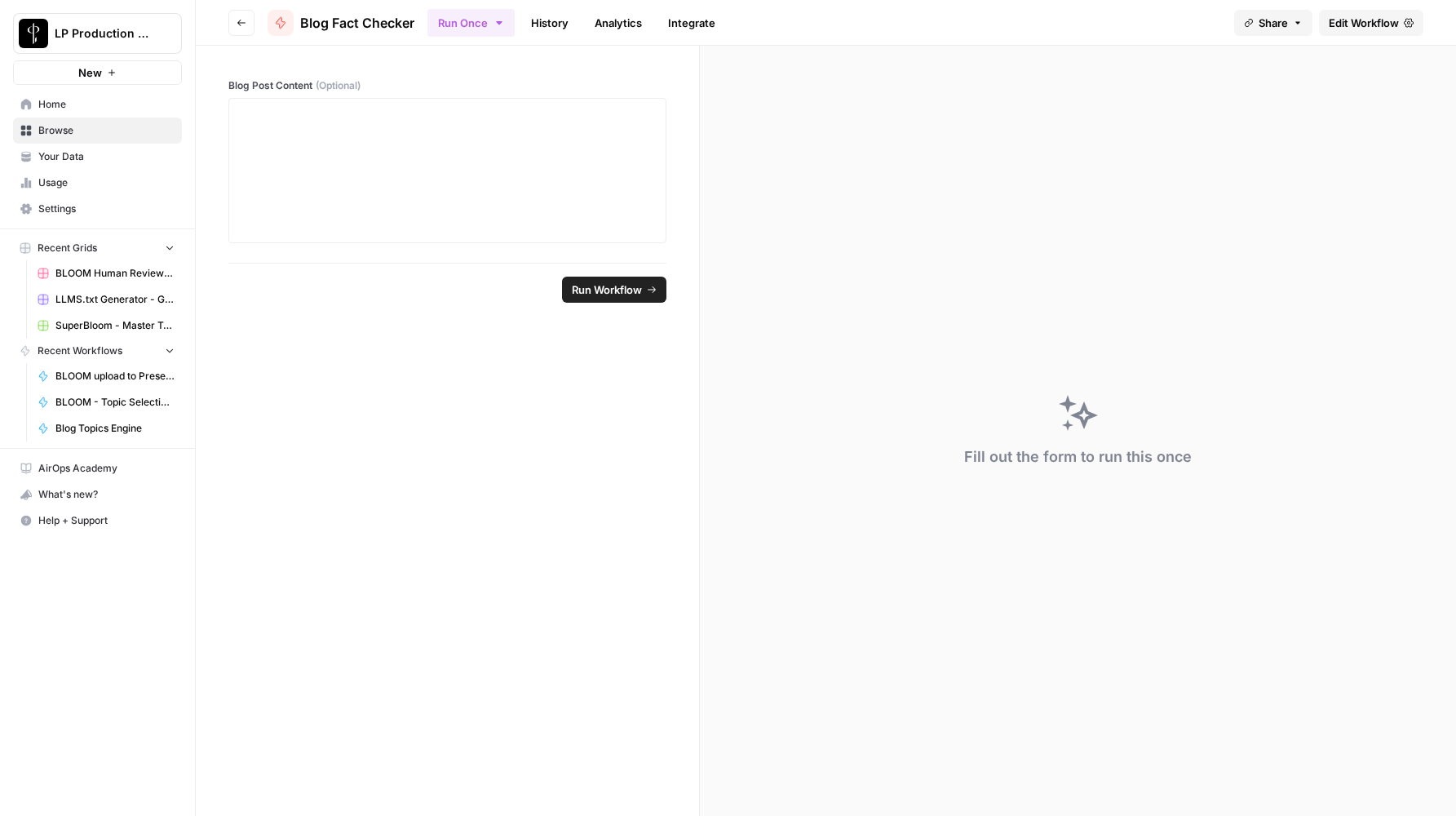
click at [1370, 27] on span "Edit Workflow" at bounding box center [1363, 23] width 70 height 17
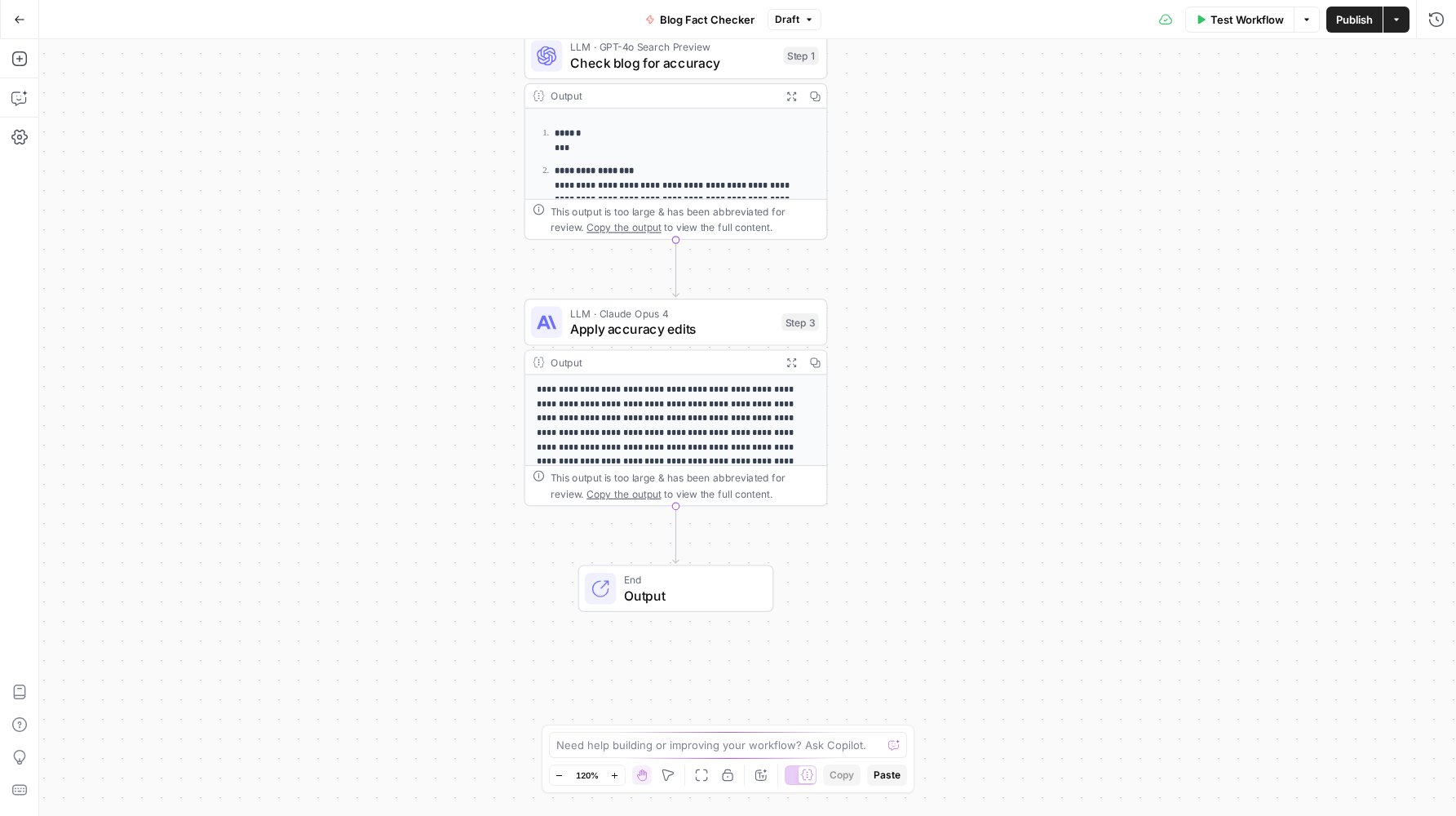
drag, startPoint x: 954, startPoint y: 618, endPoint x: 881, endPoint y: 464, distance: 170.4
click at [881, 464] on div "**********" at bounding box center [747, 427] width 1416 height 777
click at [791, 357] on icon "button" at bounding box center [791, 361] width 10 height 10
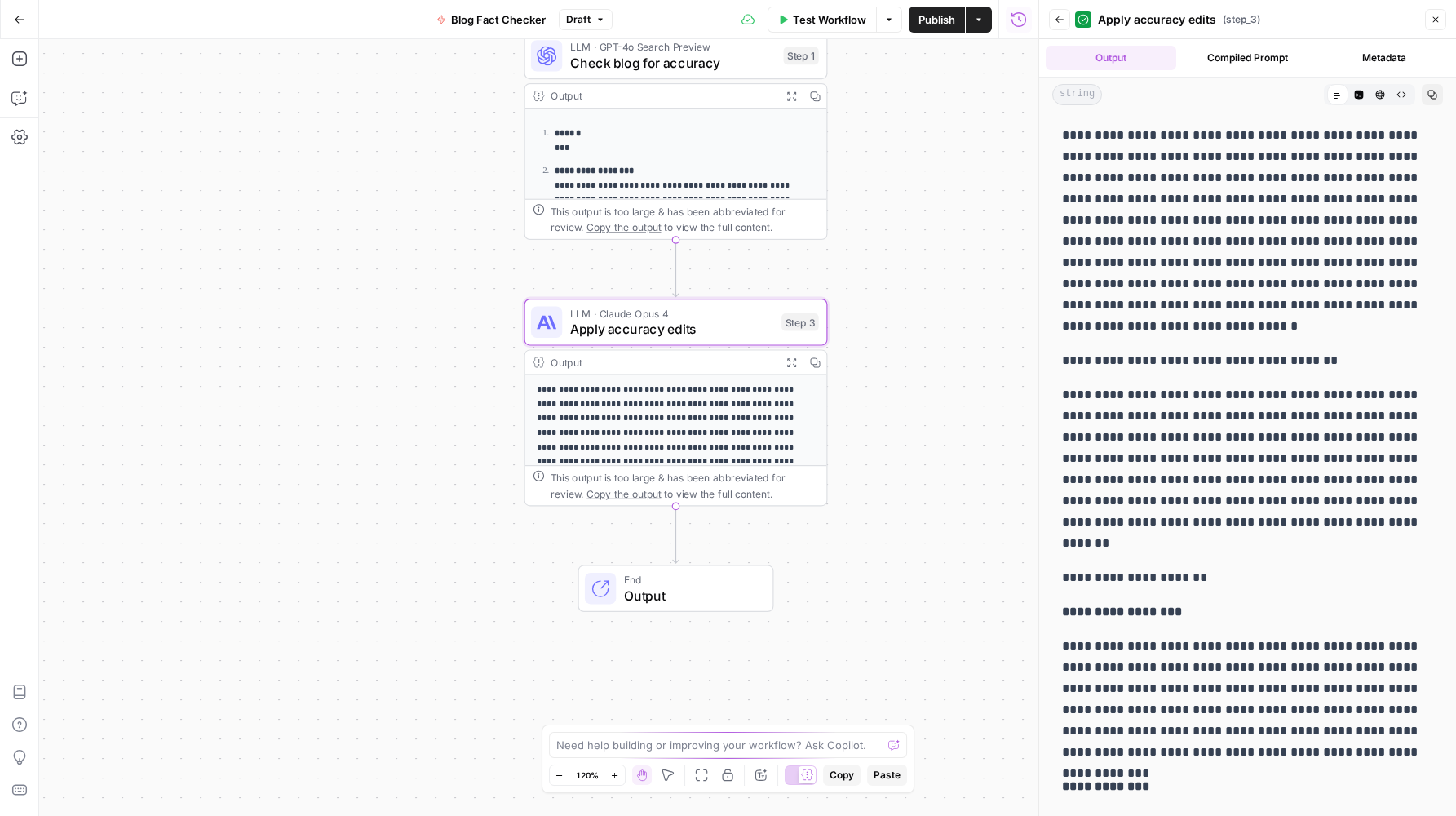
click at [1333, 93] on icon at bounding box center [1337, 95] width 10 height 10
click at [659, 319] on span "Apply accuracy edits" at bounding box center [672, 328] width 204 height 19
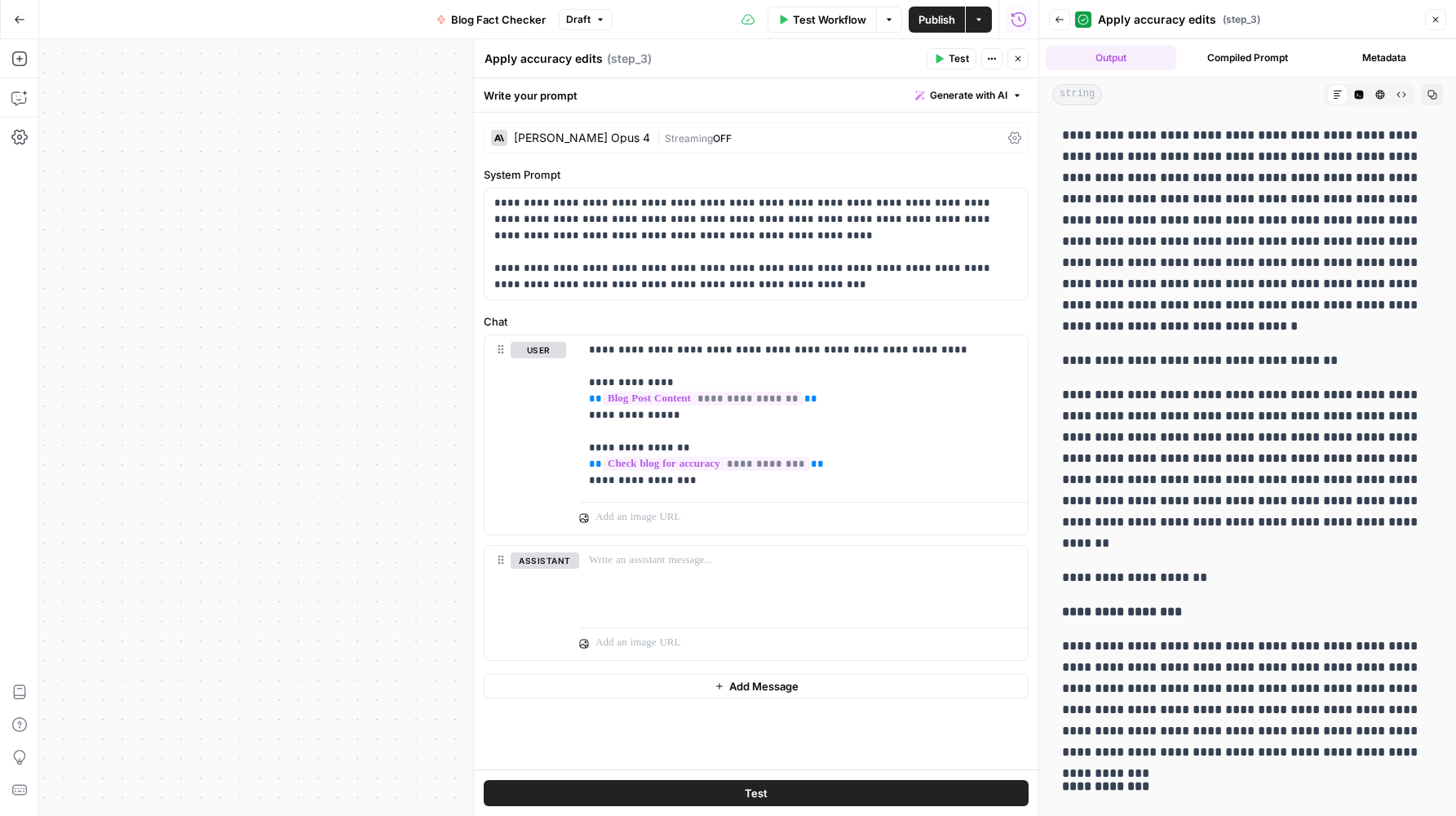
drag, startPoint x: 1151, startPoint y: 133, endPoint x: 1207, endPoint y: 709, distance: 578.7
click at [1188, 492] on p "**********" at bounding box center [1241, 468] width 359 height 170
click at [1109, 133] on p "**********" at bounding box center [1241, 231] width 359 height 212
click at [1056, 19] on icon "button" at bounding box center [1059, 19] width 8 height 6
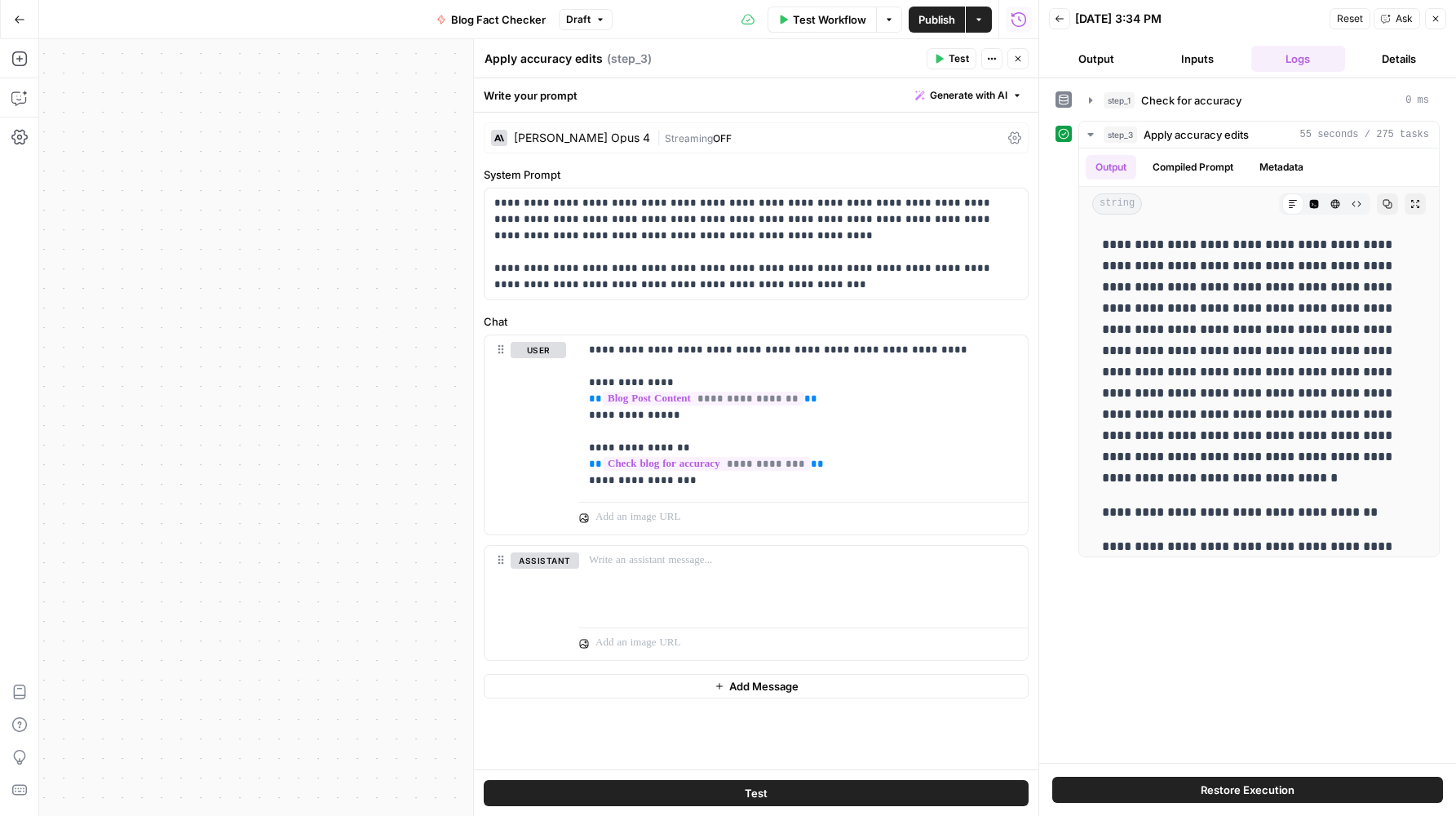
click at [1062, 18] on icon "button" at bounding box center [1059, 19] width 8 height 6
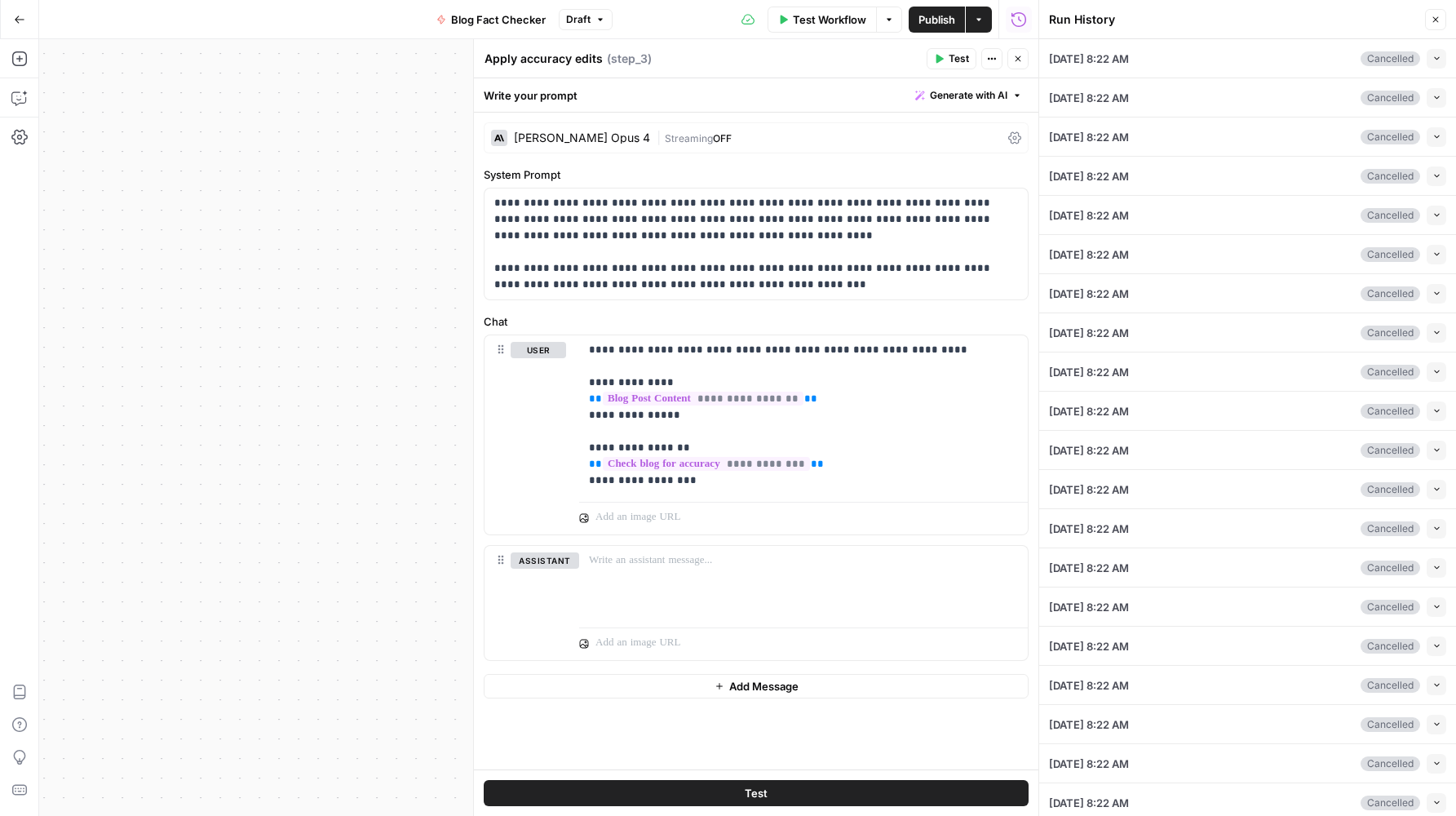
click at [1438, 21] on icon "button" at bounding box center [1435, 19] width 10 height 10
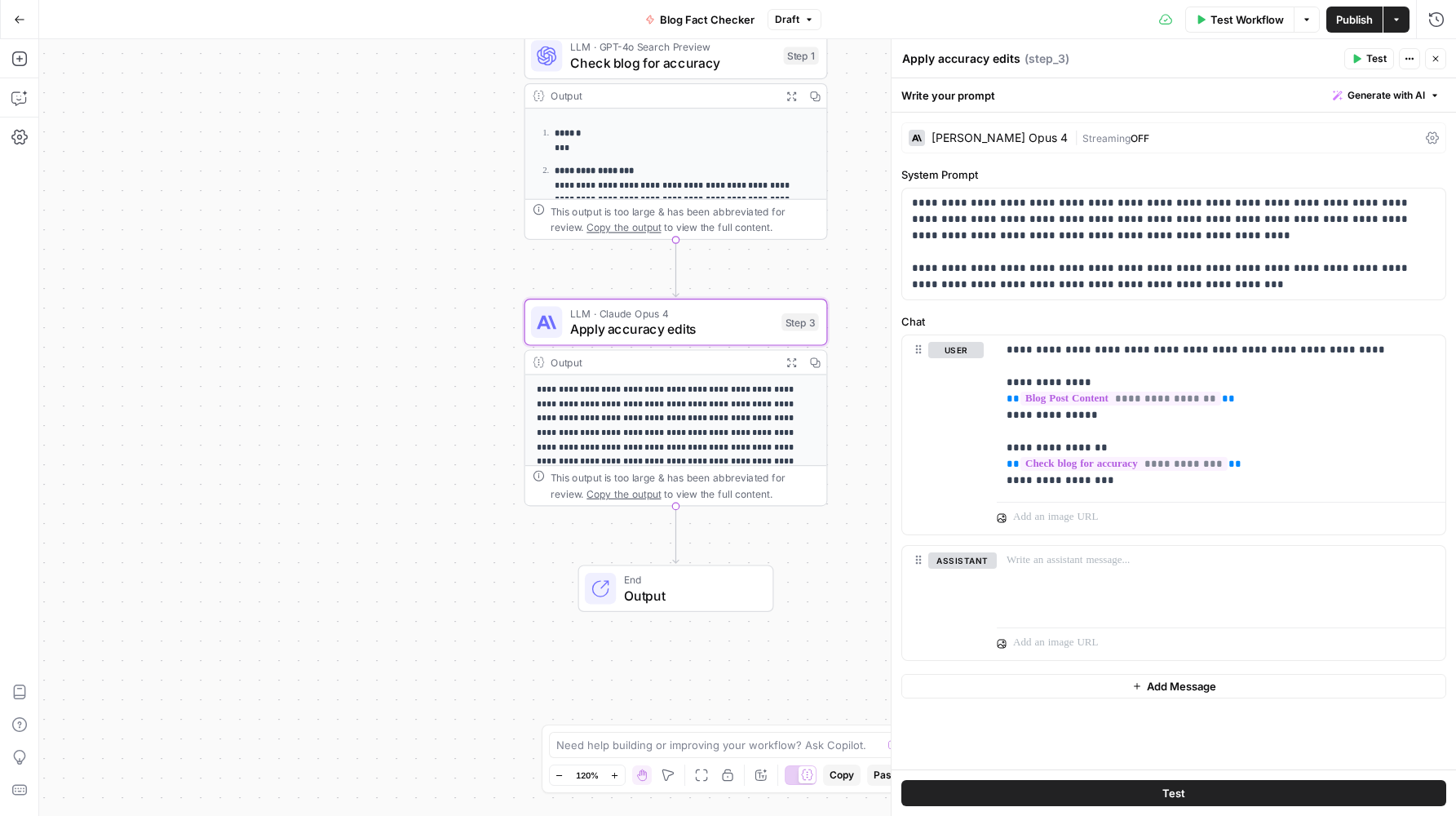
click at [15, 18] on icon "button" at bounding box center [19, 19] width 10 height 7
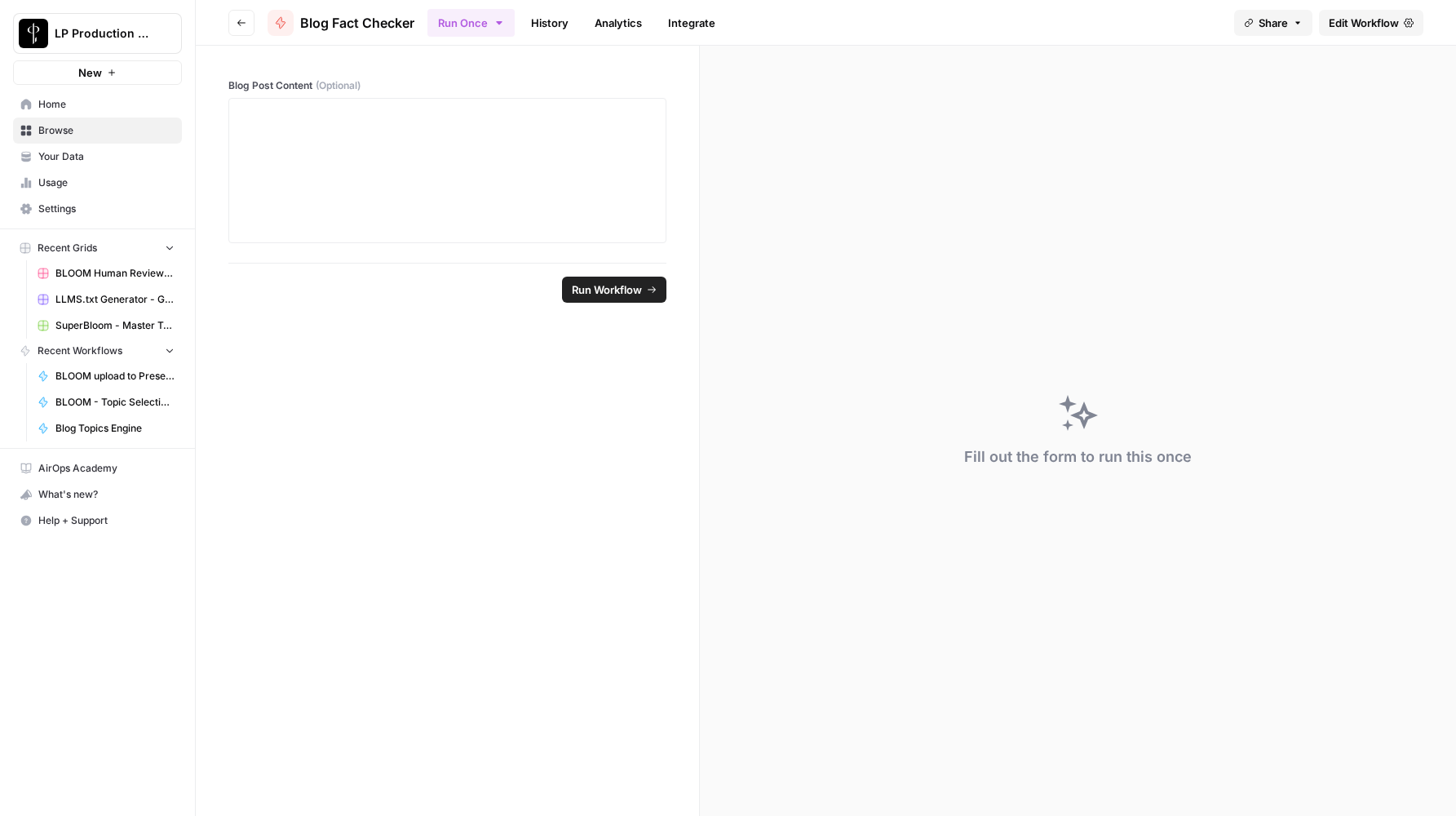
click at [576, 21] on link "History" at bounding box center [550, 23] width 57 height 26
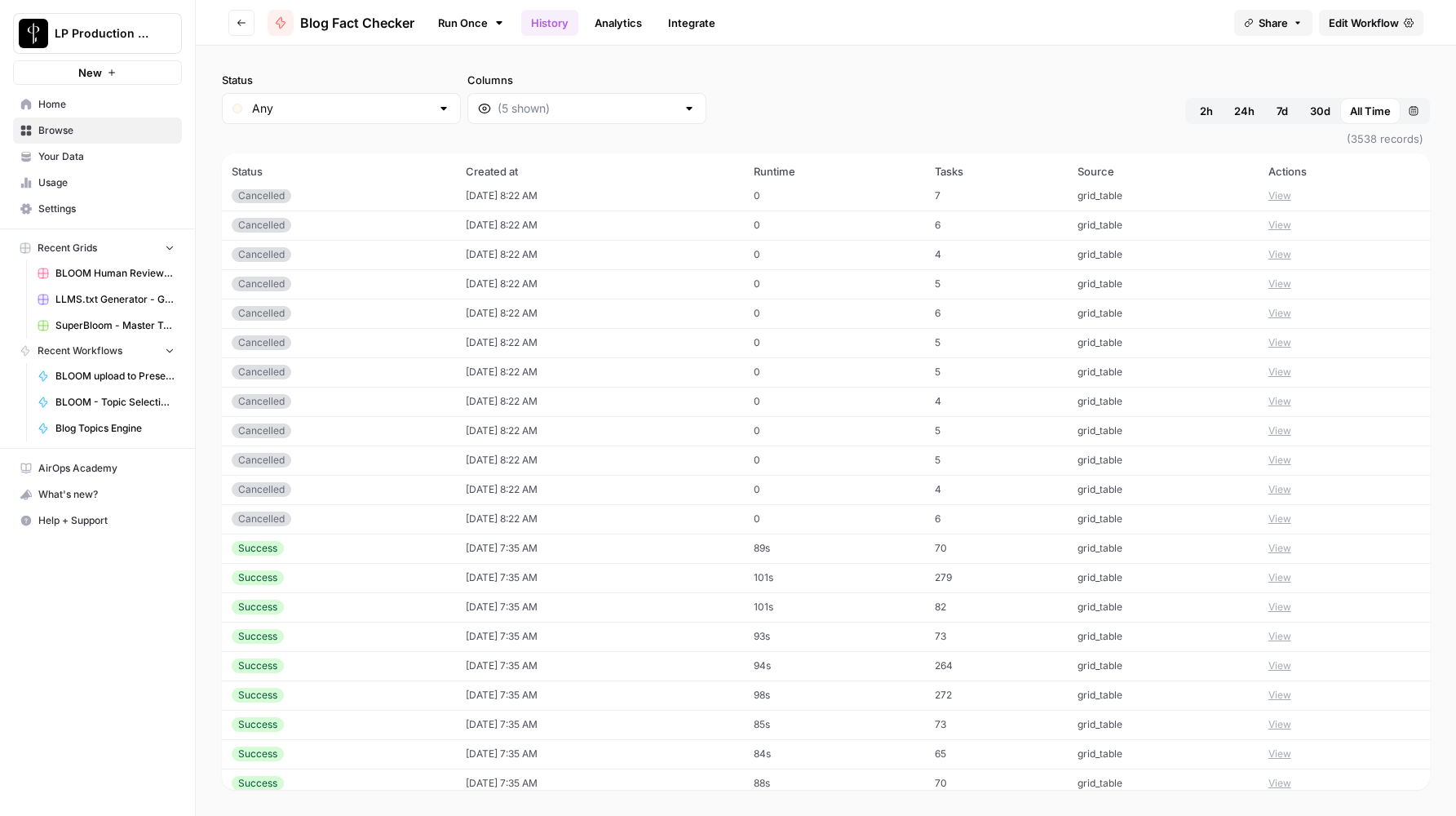
scroll to position [532, 0]
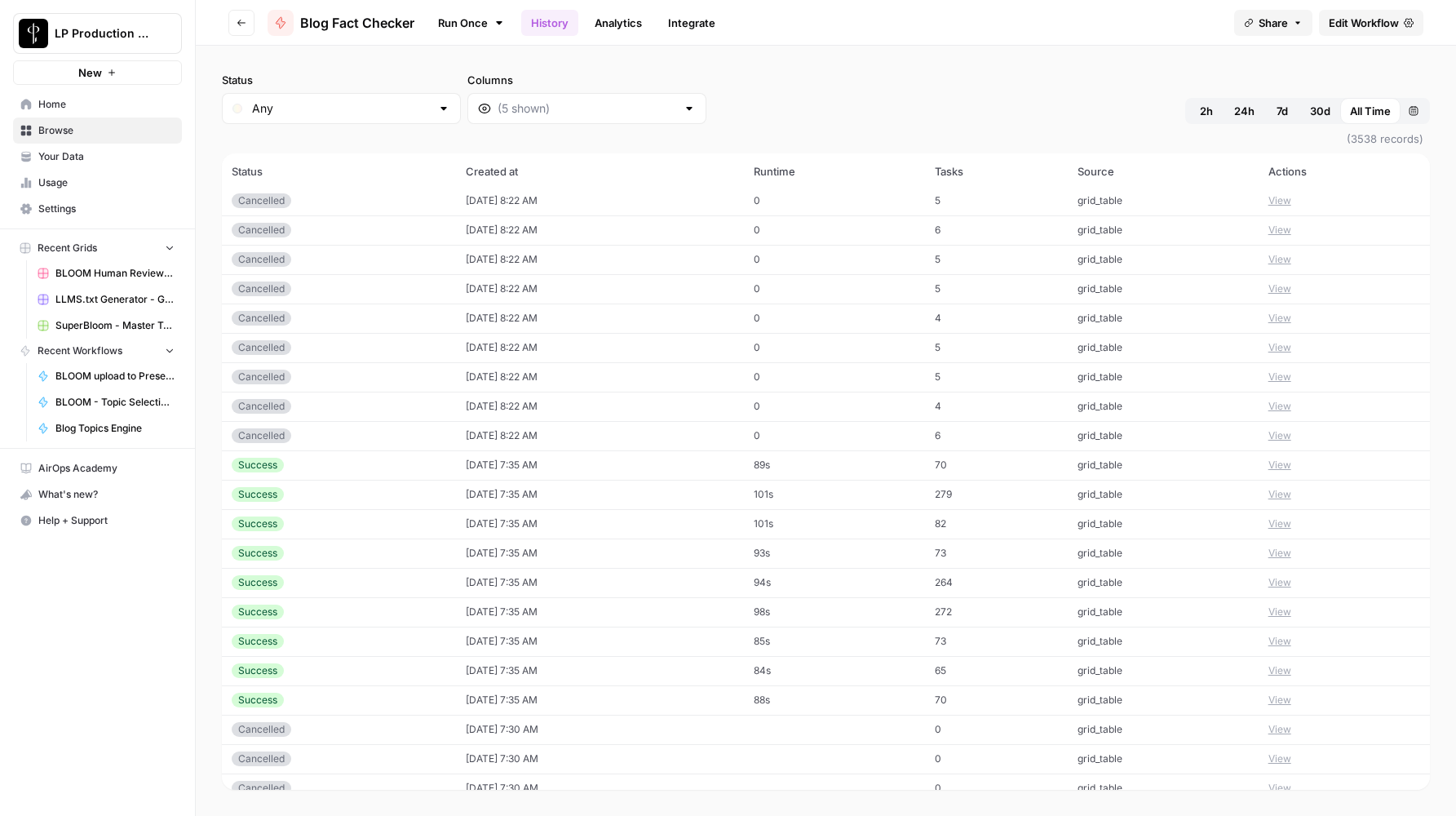
click at [1281, 466] on button "View" at bounding box center [1279, 465] width 23 height 15
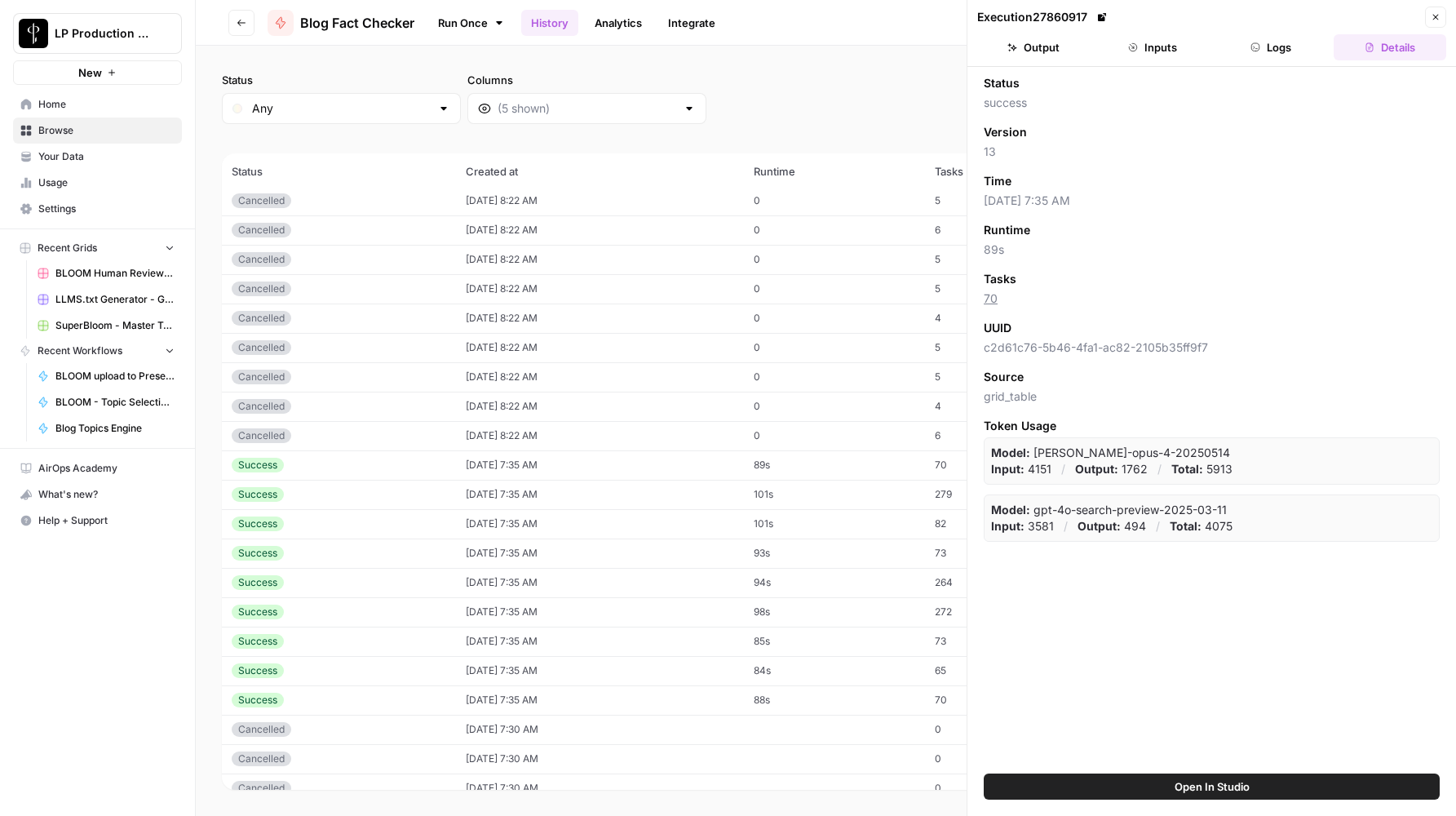
click at [1041, 39] on button "Output" at bounding box center [1032, 47] width 112 height 26
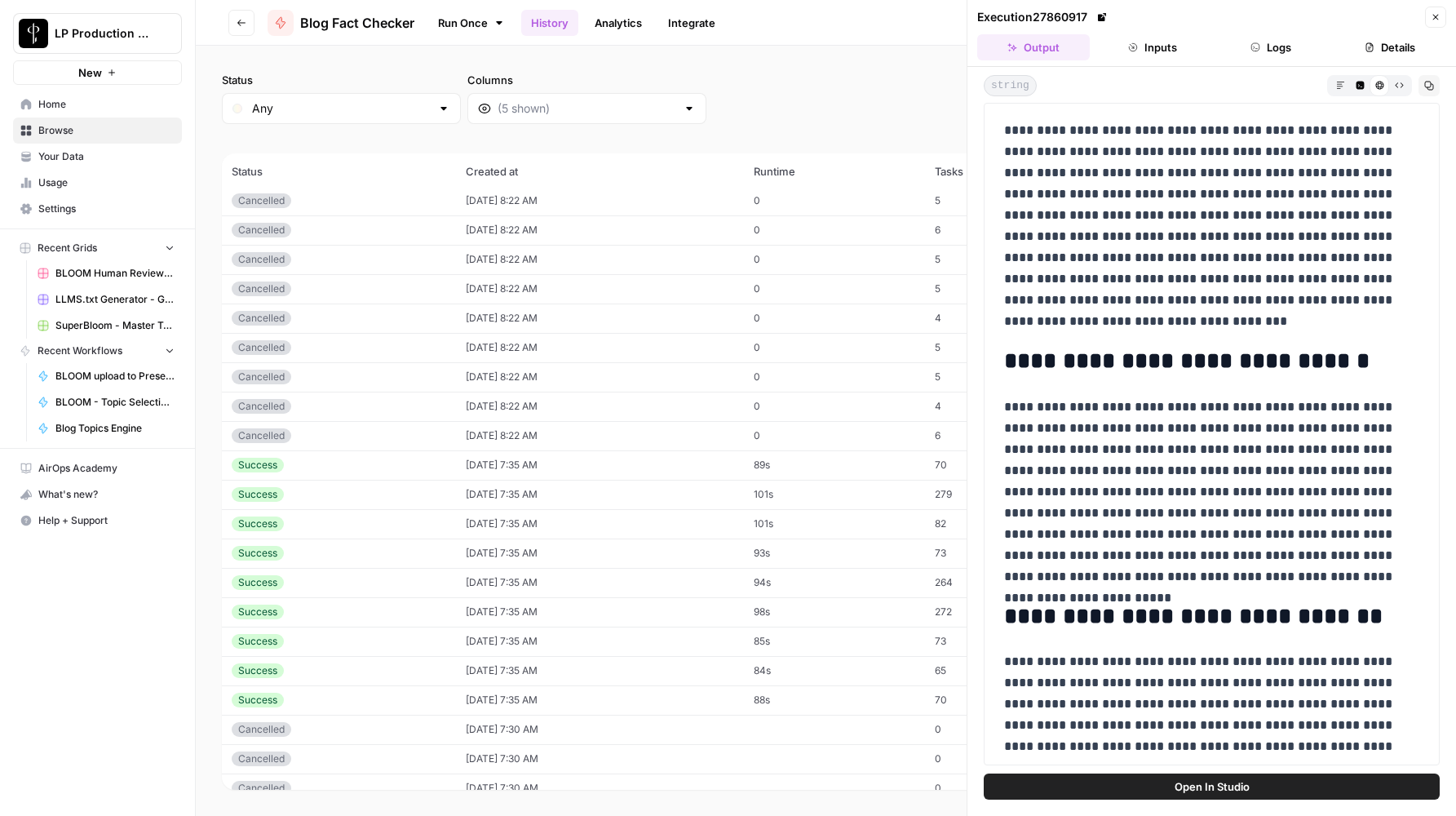
click at [1436, 24] on button "Close" at bounding box center [1435, 17] width 21 height 21
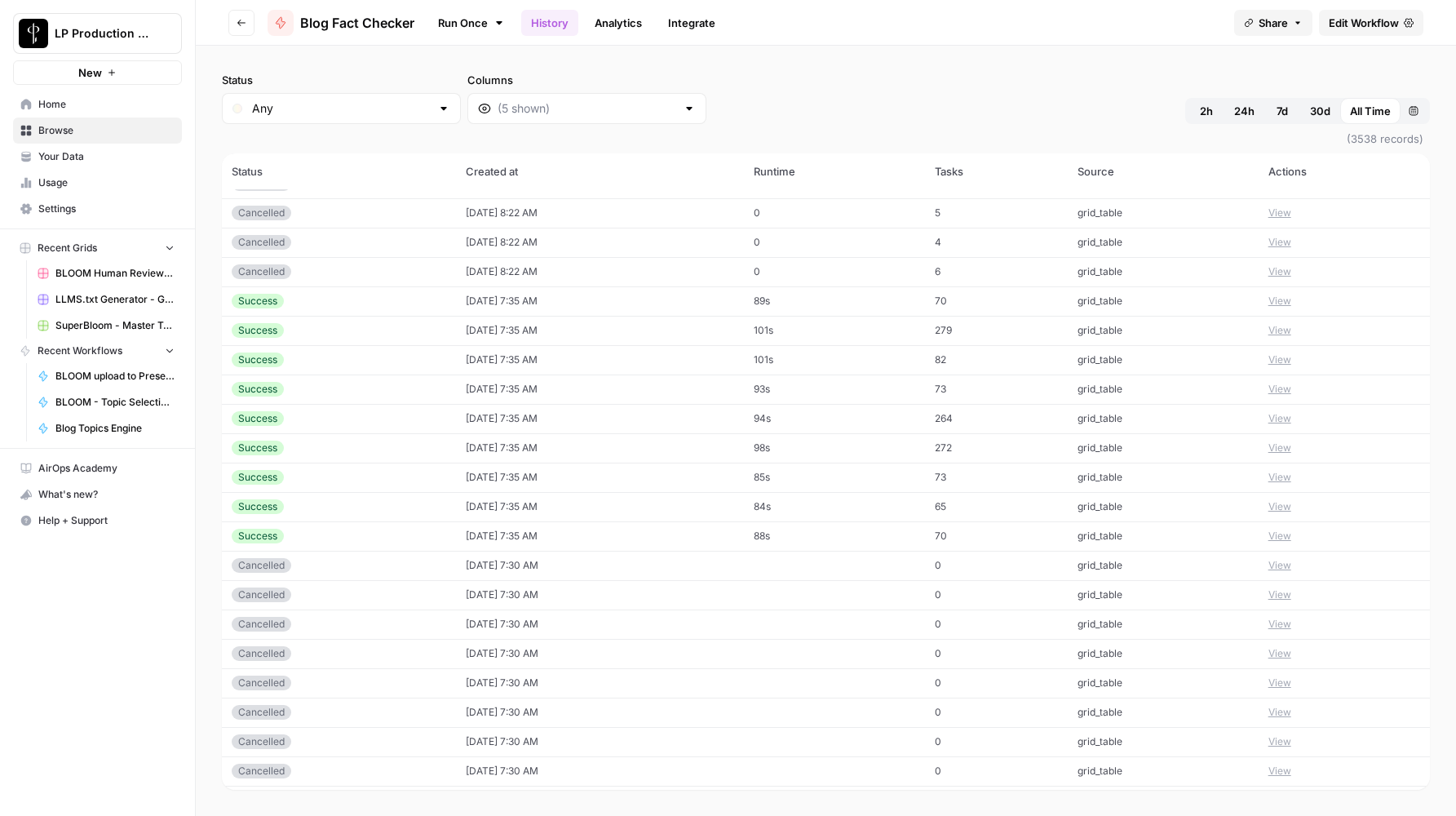
scroll to position [613, 0]
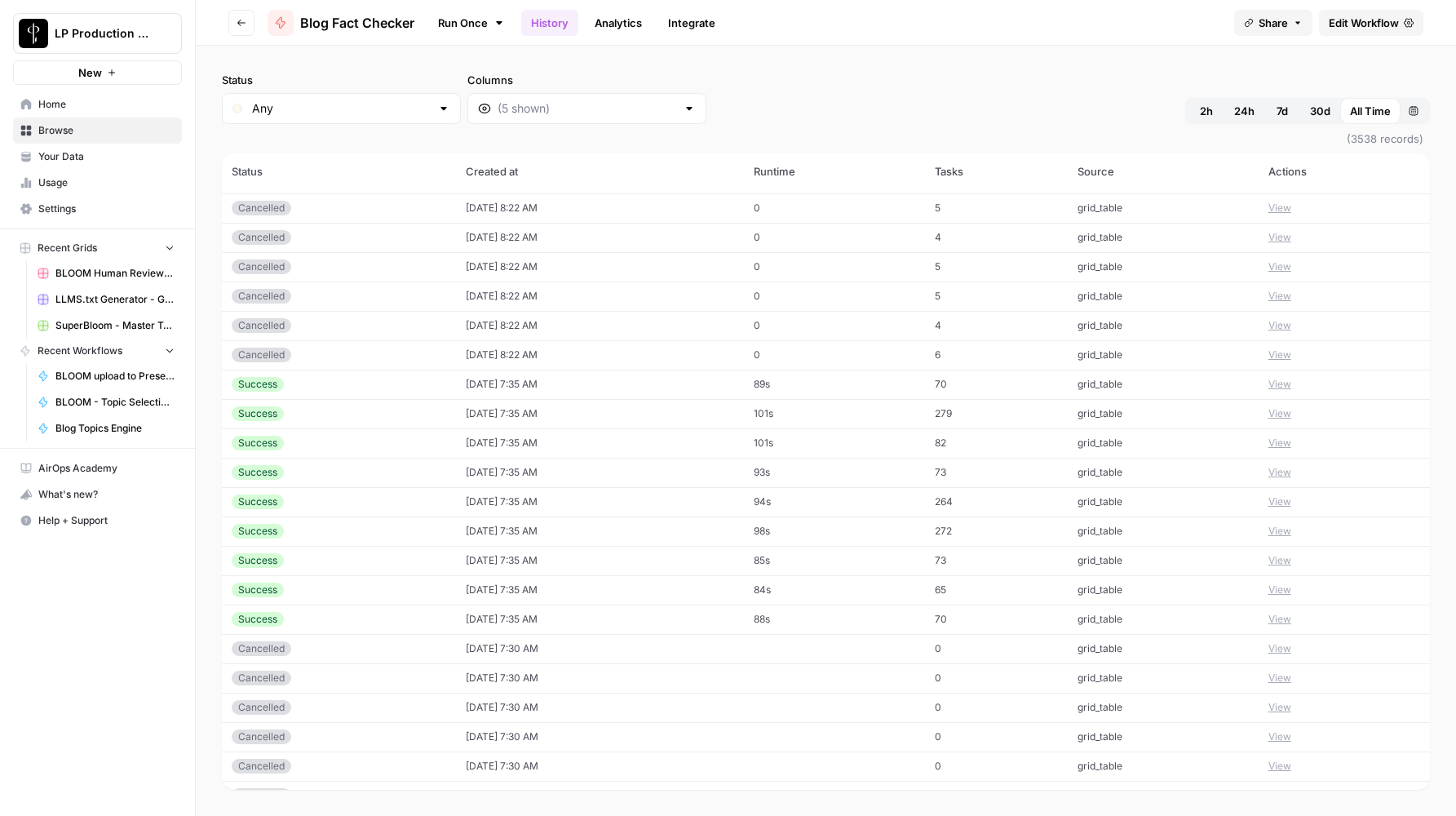
click at [237, 18] on icon "button" at bounding box center [241, 22] width 10 height 10
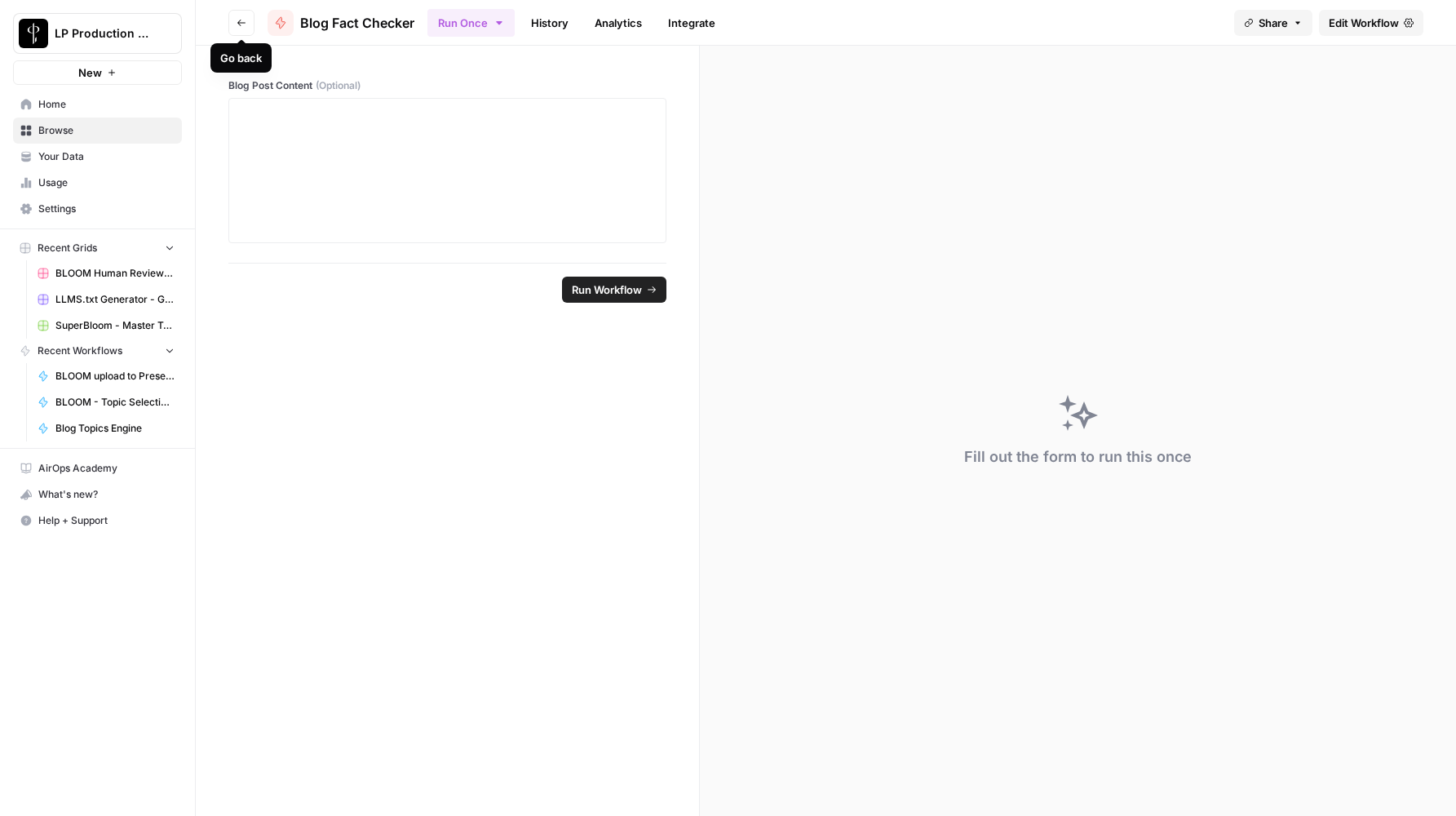
click at [237, 19] on icon "button" at bounding box center [241, 22] width 10 height 10
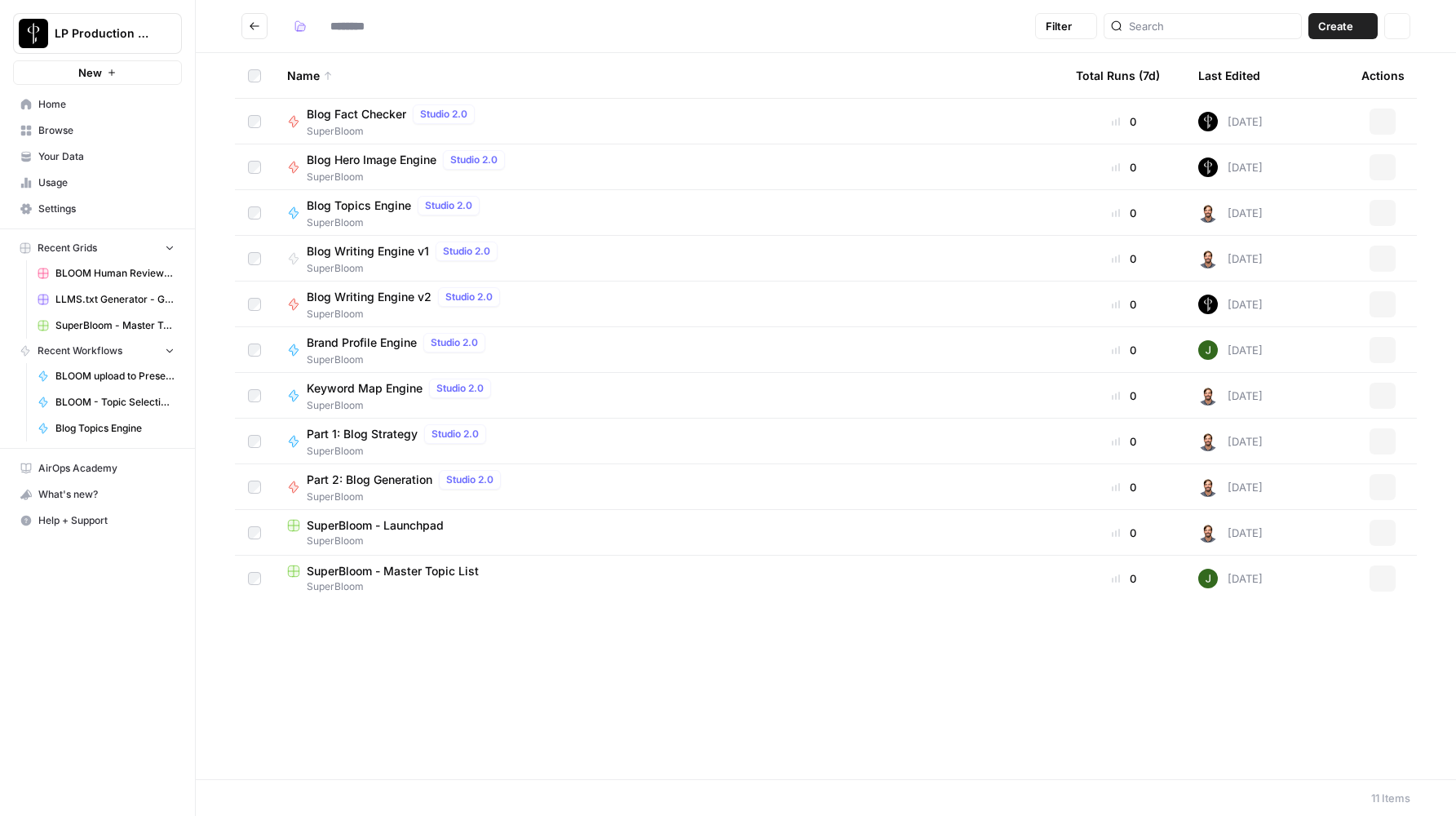
type input "**********"
click at [368, 479] on span "Part 2: Blog Generation" at bounding box center [369, 480] width 125 height 17
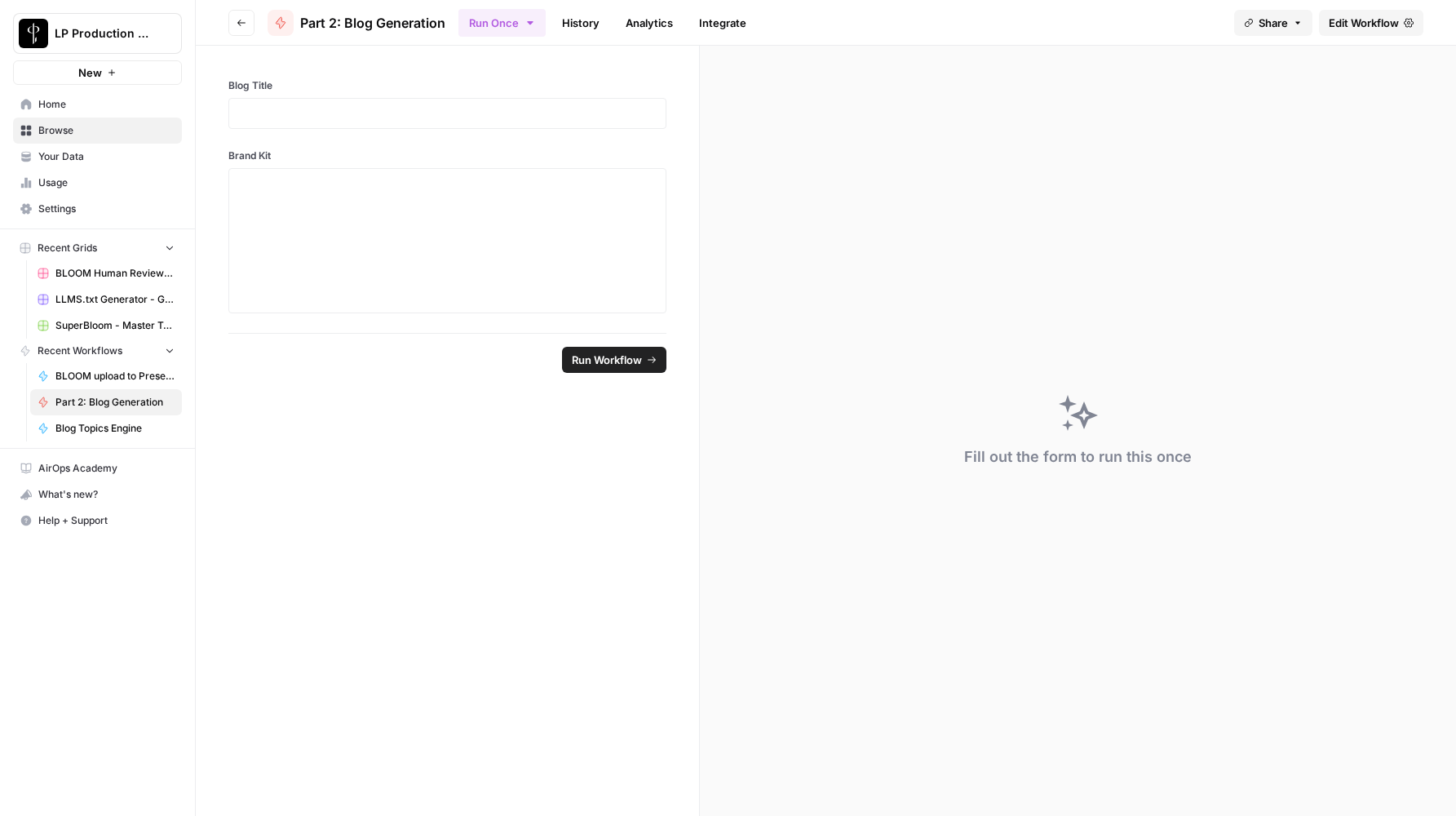
click at [560, 17] on link "History" at bounding box center [581, 23] width 57 height 26
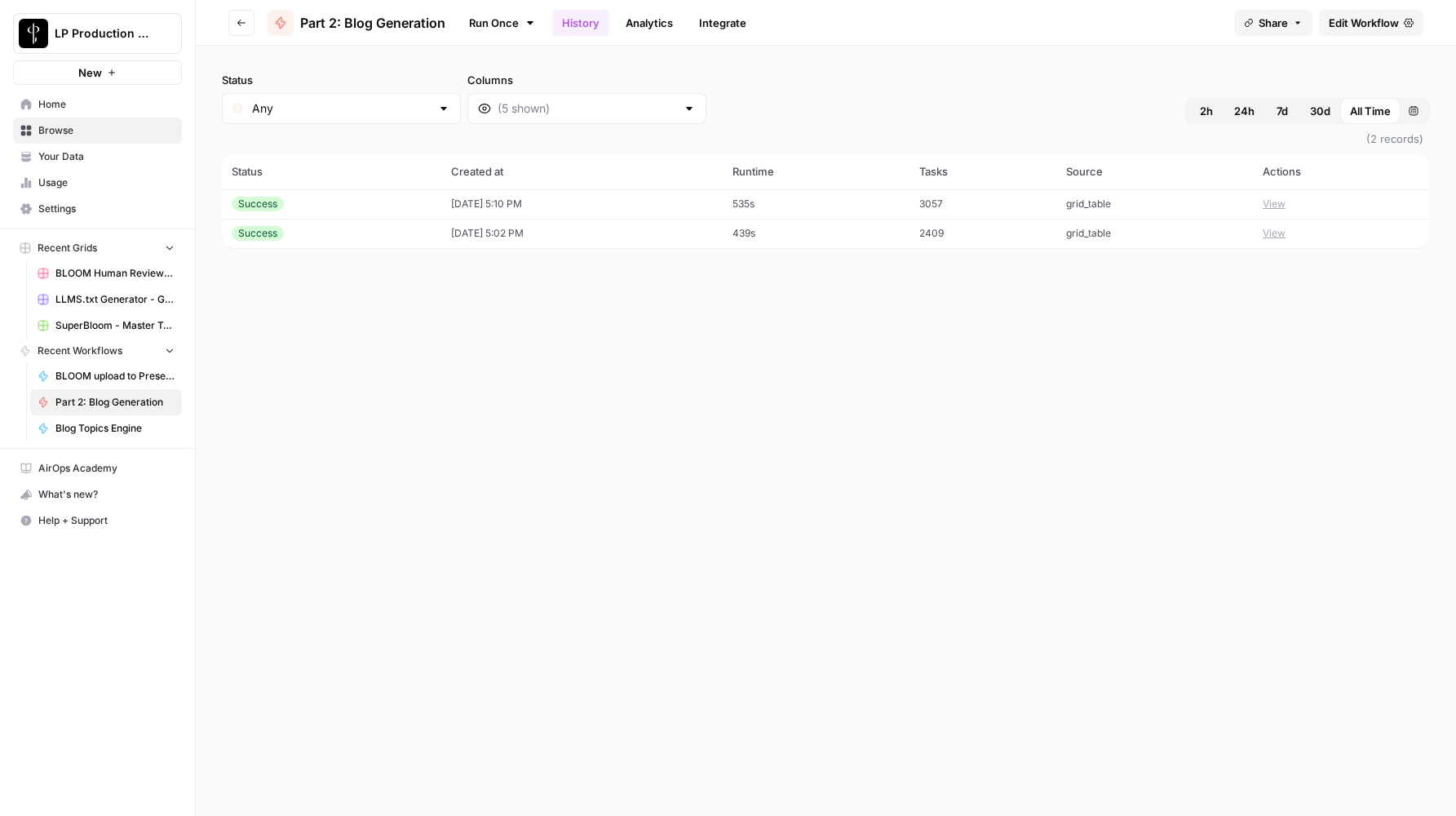
click at [1279, 201] on button "View" at bounding box center [1273, 204] width 23 height 15
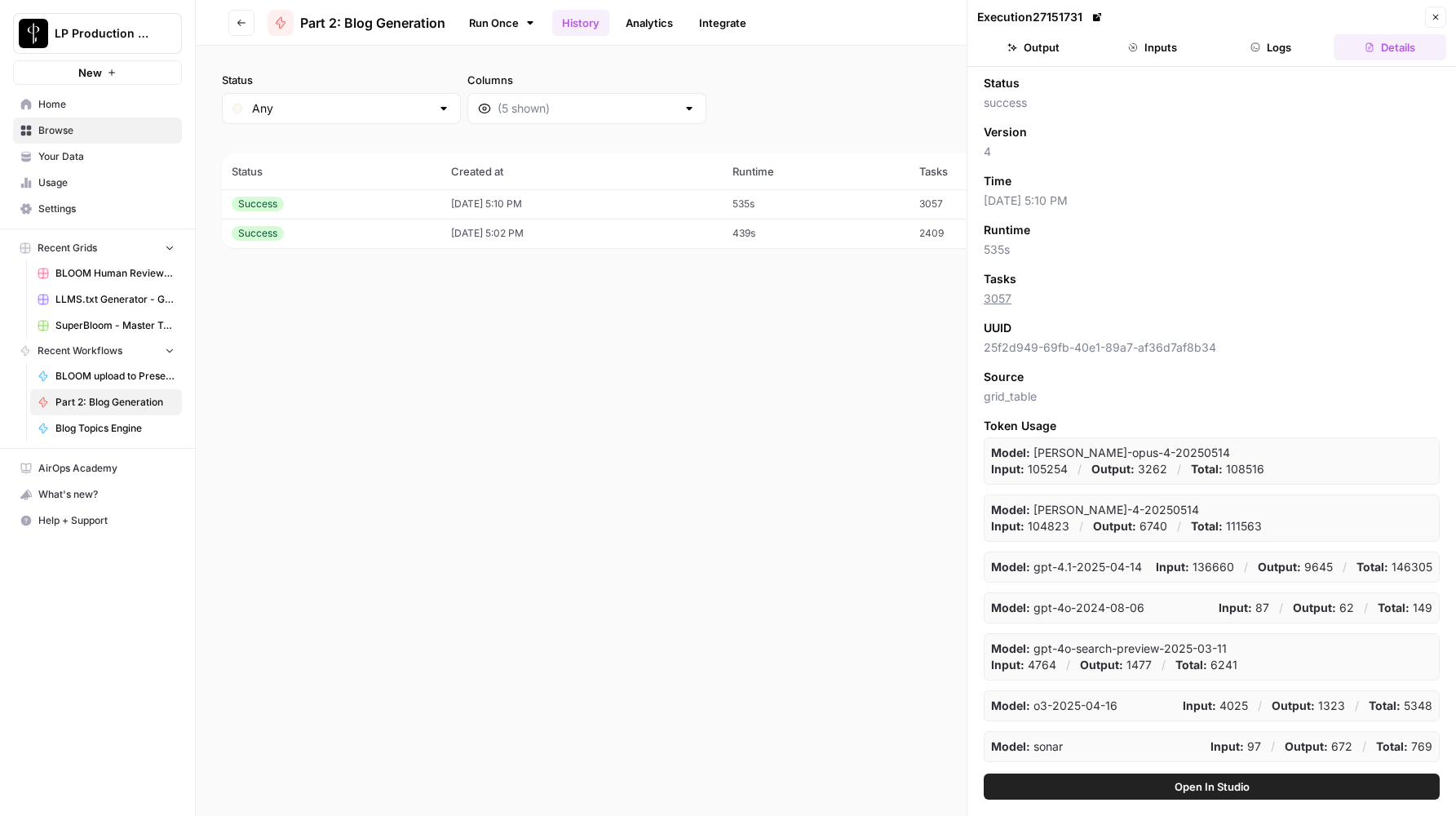
click at [1269, 29] on header "Execution 27151731 Close Output Inputs Logs Details" at bounding box center [1210, 33] width 488 height 67
click at [1267, 41] on button "Logs" at bounding box center [1271, 47] width 112 height 26
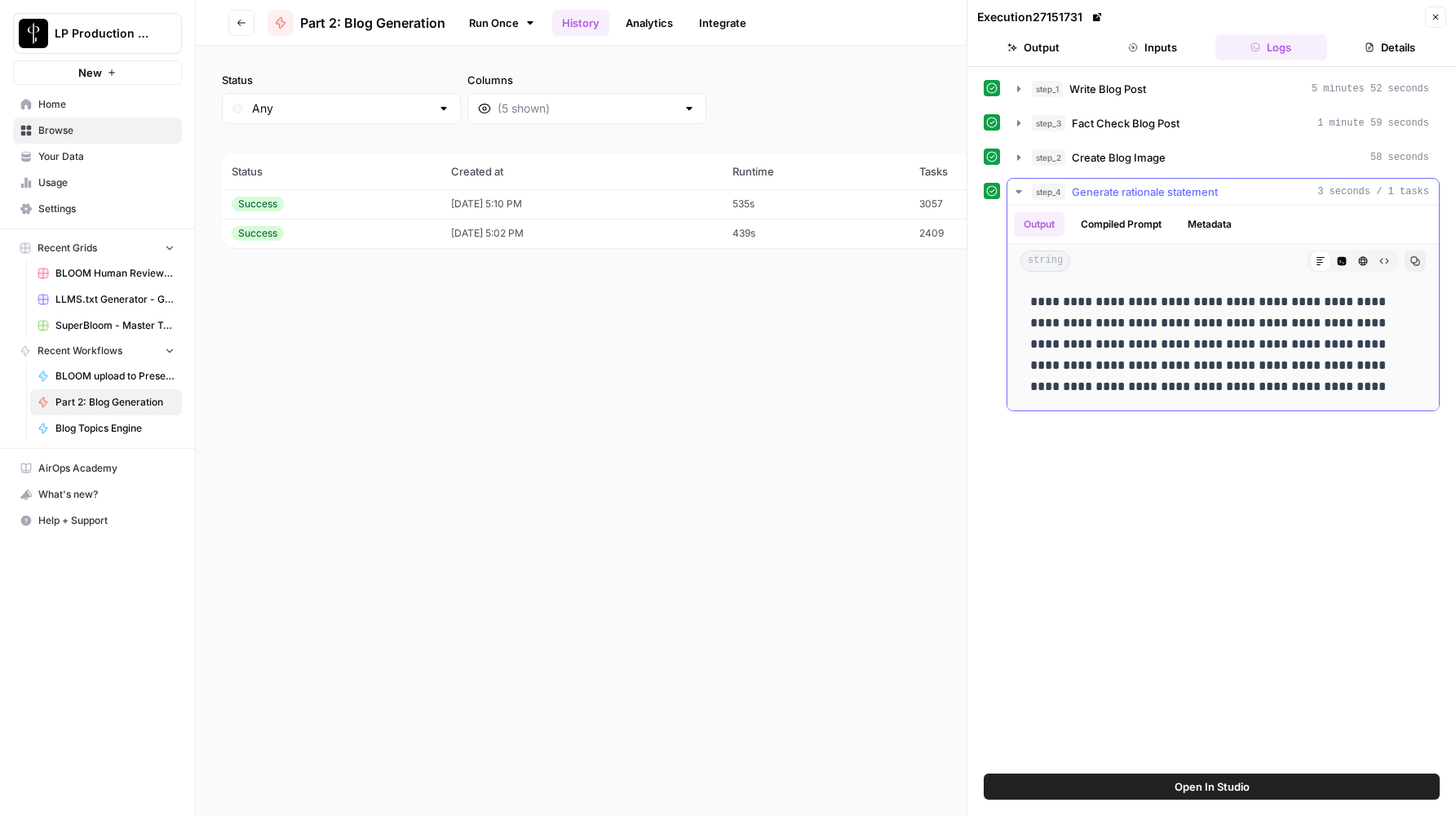
click at [1020, 186] on icon "button" at bounding box center [1019, 192] width 13 height 13
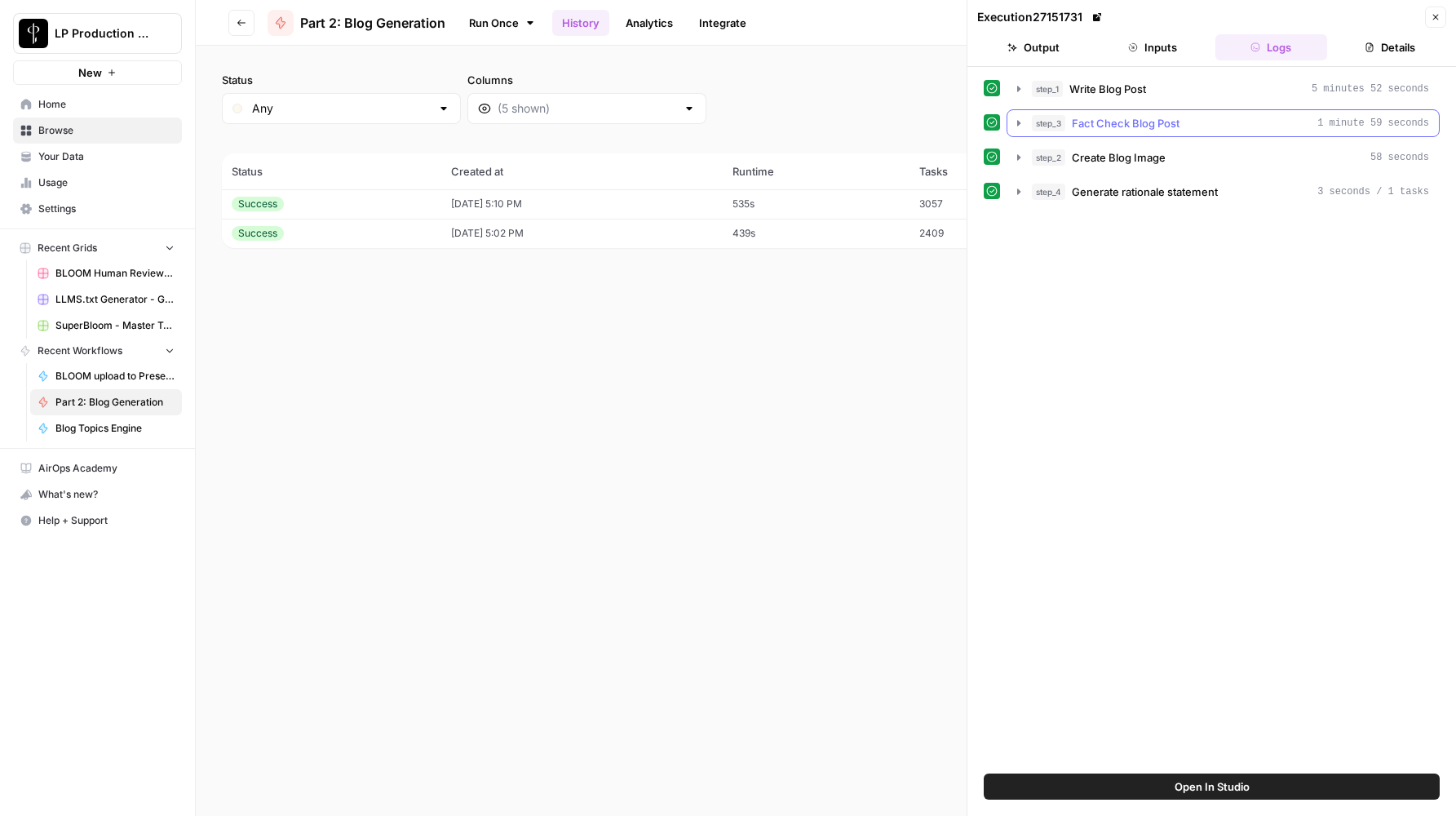
click at [1016, 119] on icon "button" at bounding box center [1019, 123] width 13 height 13
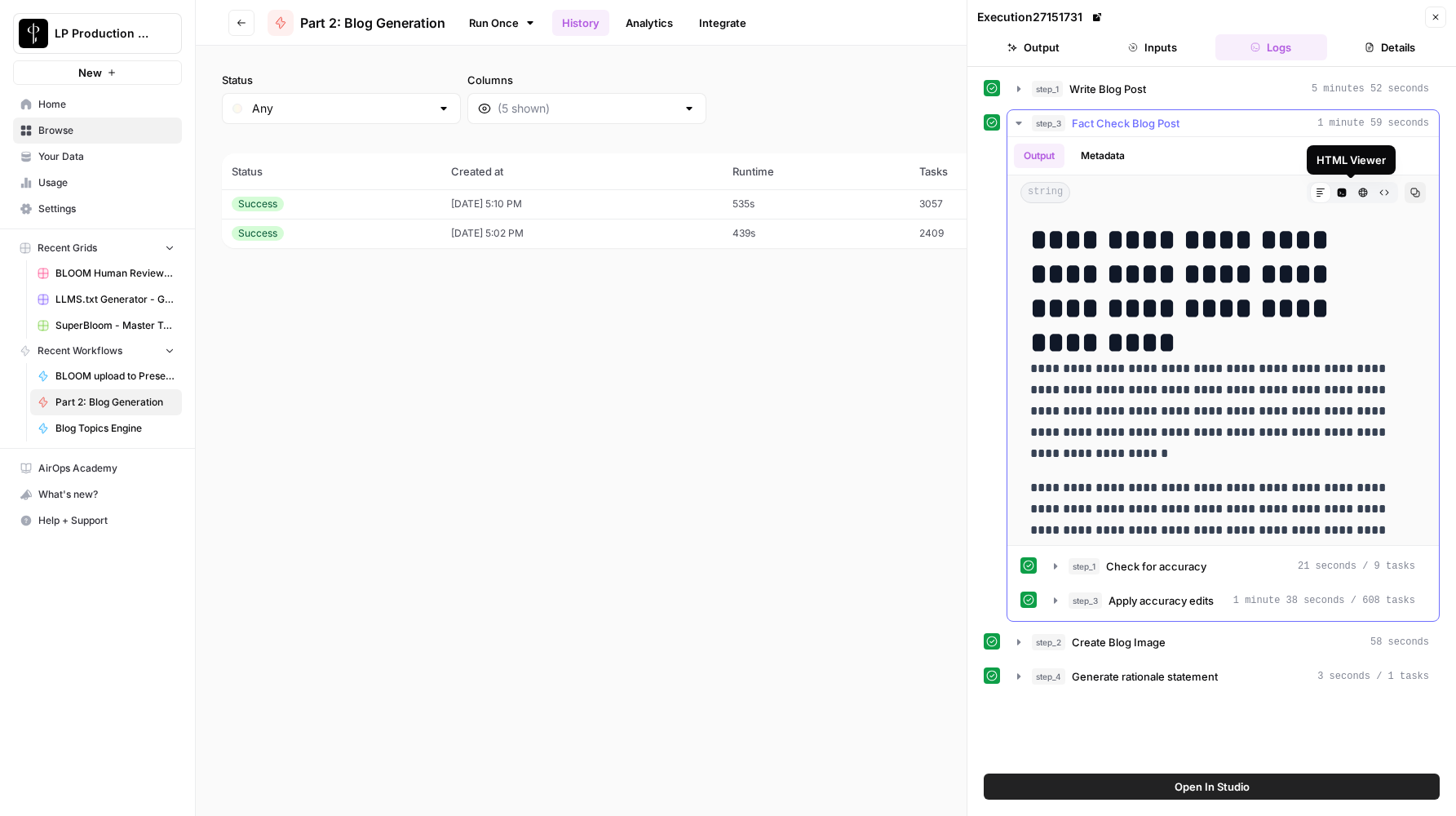
click at [1352, 198] on button "HTML Viewer" at bounding box center [1362, 192] width 21 height 21
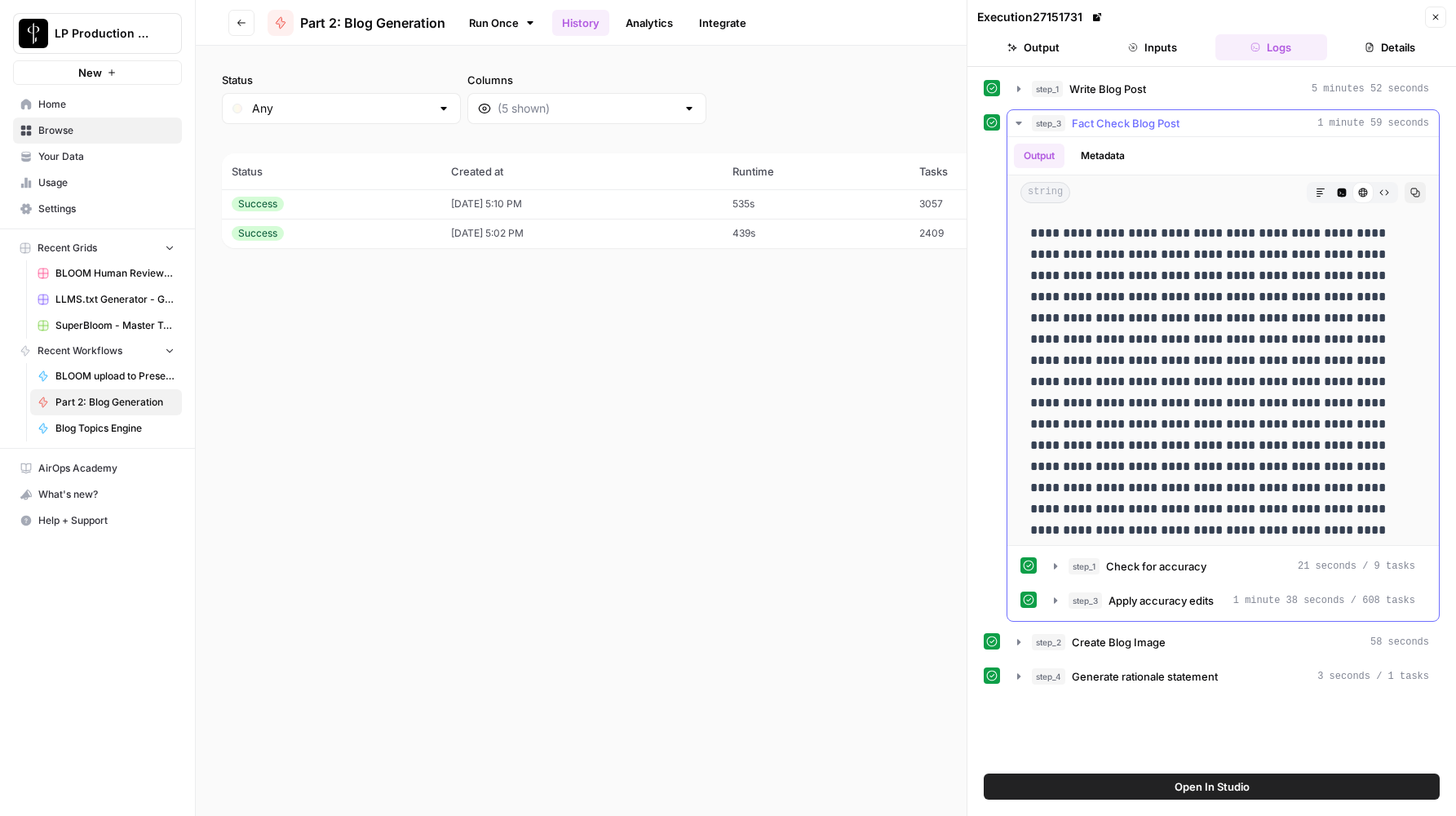
click at [1337, 194] on icon "button" at bounding box center [1342, 193] width 9 height 9
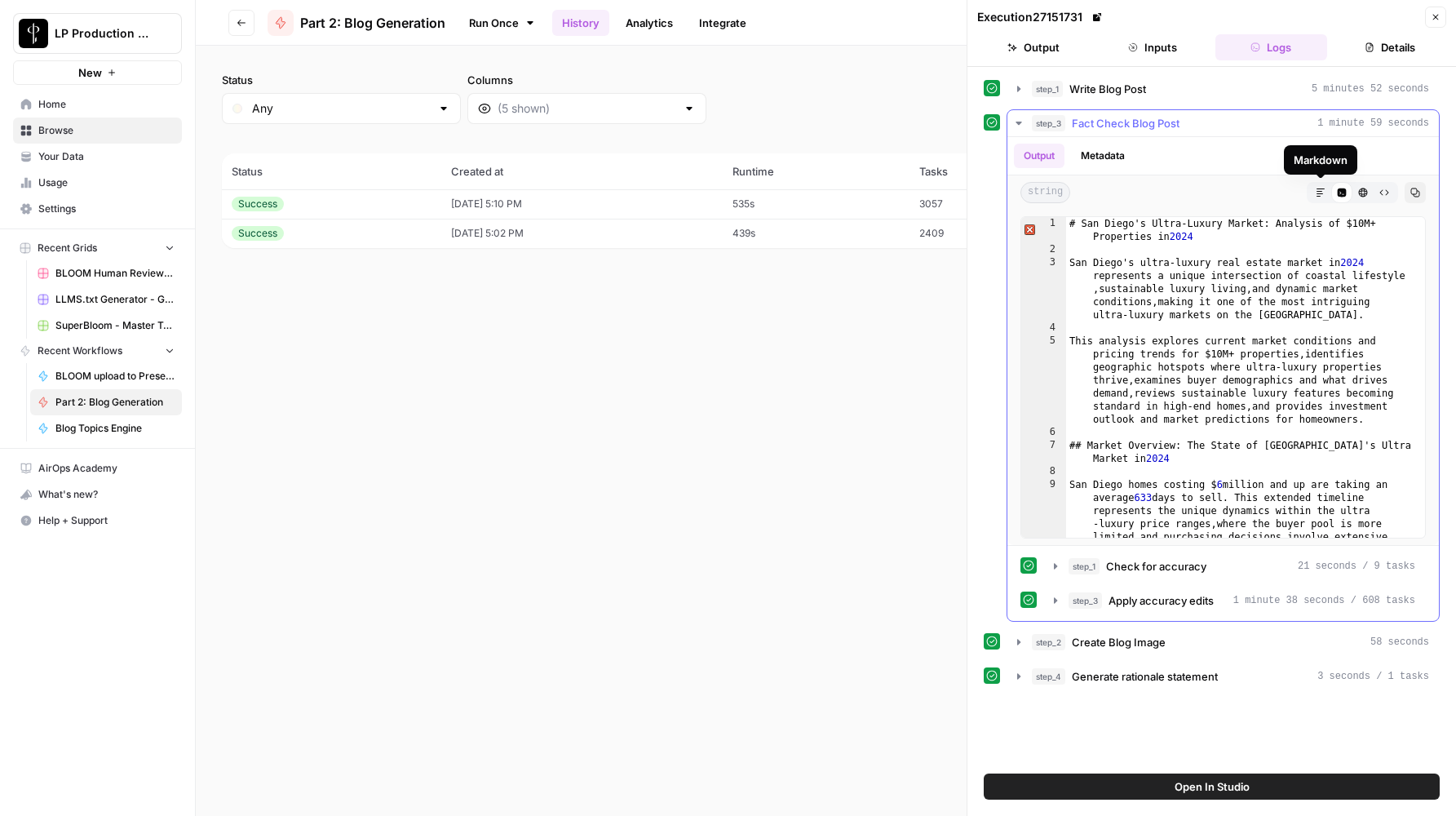
click at [1313, 193] on button "Markdown" at bounding box center [1320, 192] width 21 height 21
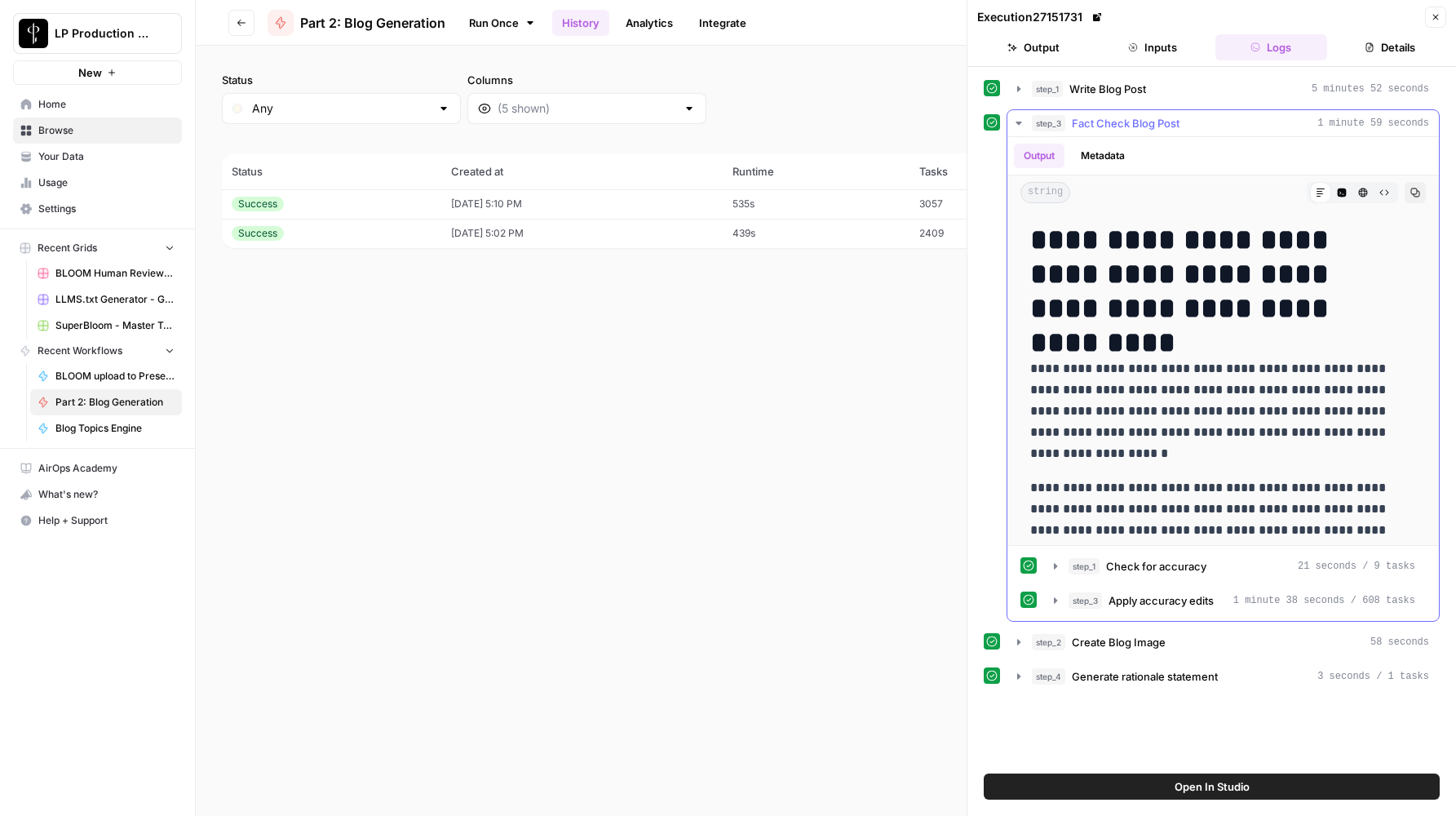
drag, startPoint x: 1033, startPoint y: 240, endPoint x: 1337, endPoint y: 306, distance: 311.1
click at [1337, 306] on h1 "**********" at bounding box center [1216, 274] width 373 height 103
click at [1352, 196] on button "HTML Viewer" at bounding box center [1362, 192] width 21 height 21
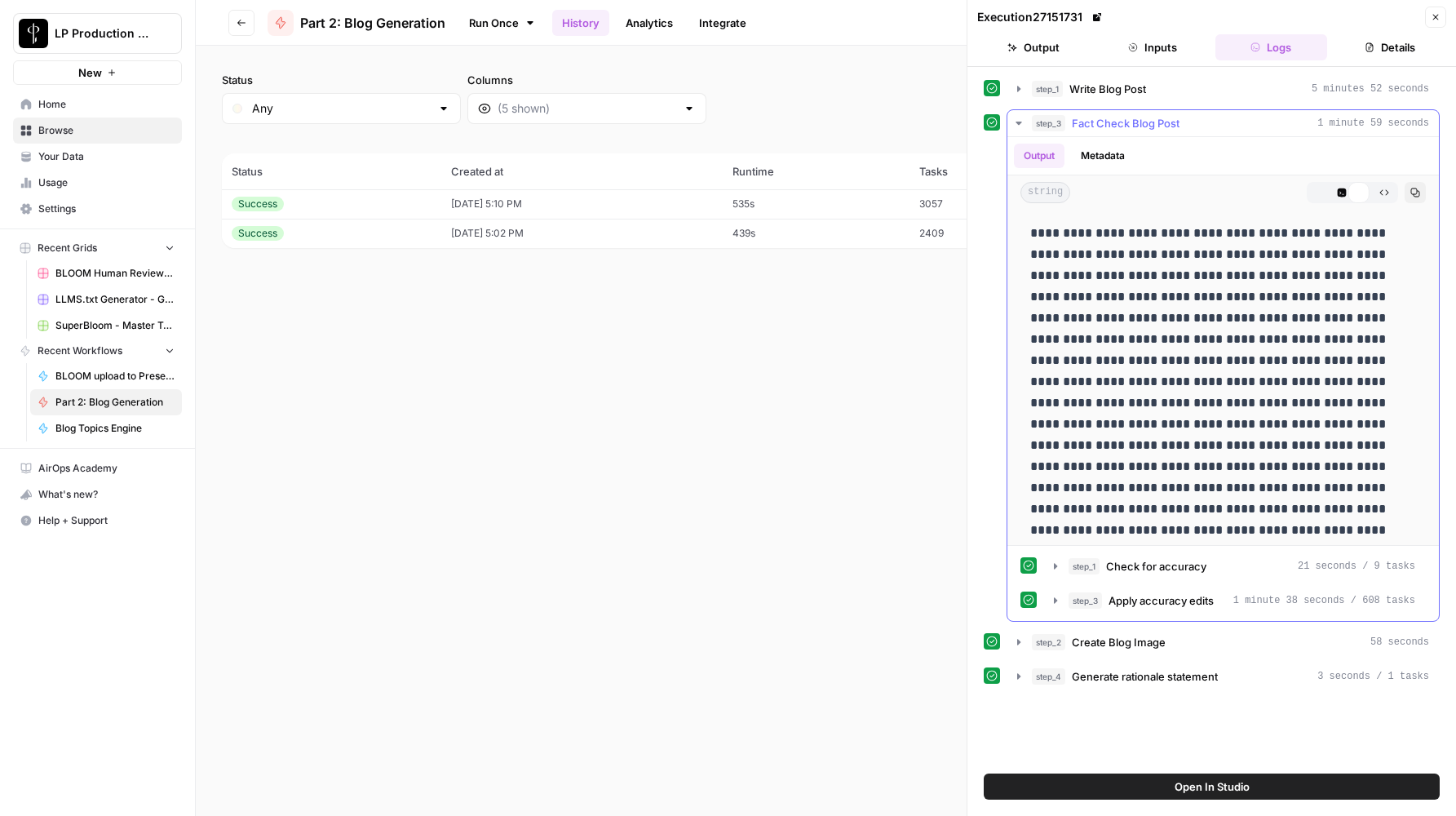
click at [1379, 195] on icon "button" at bounding box center [1384, 192] width 10 height 10
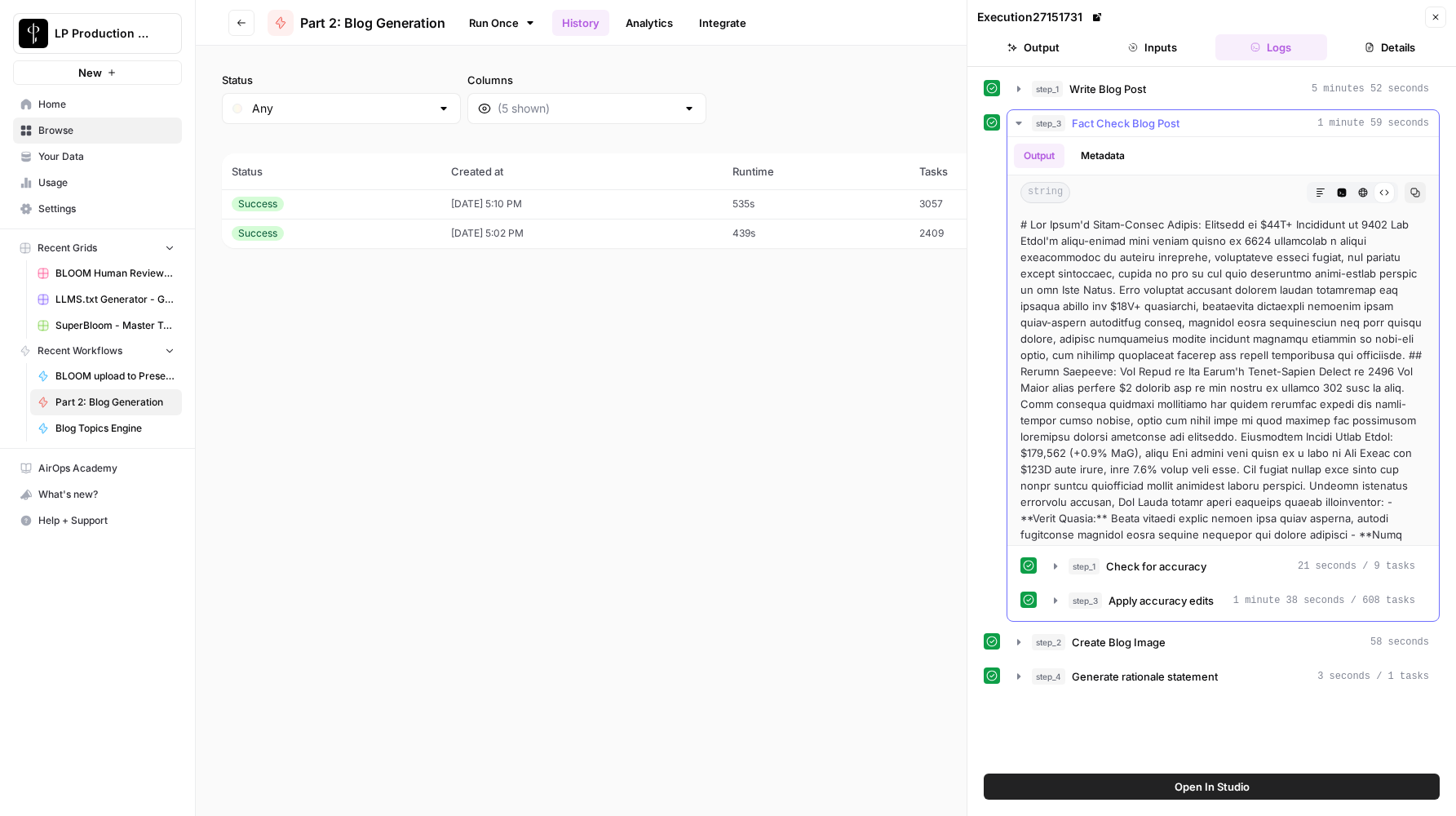
click at [1018, 121] on icon "button" at bounding box center [1019, 123] width 13 height 13
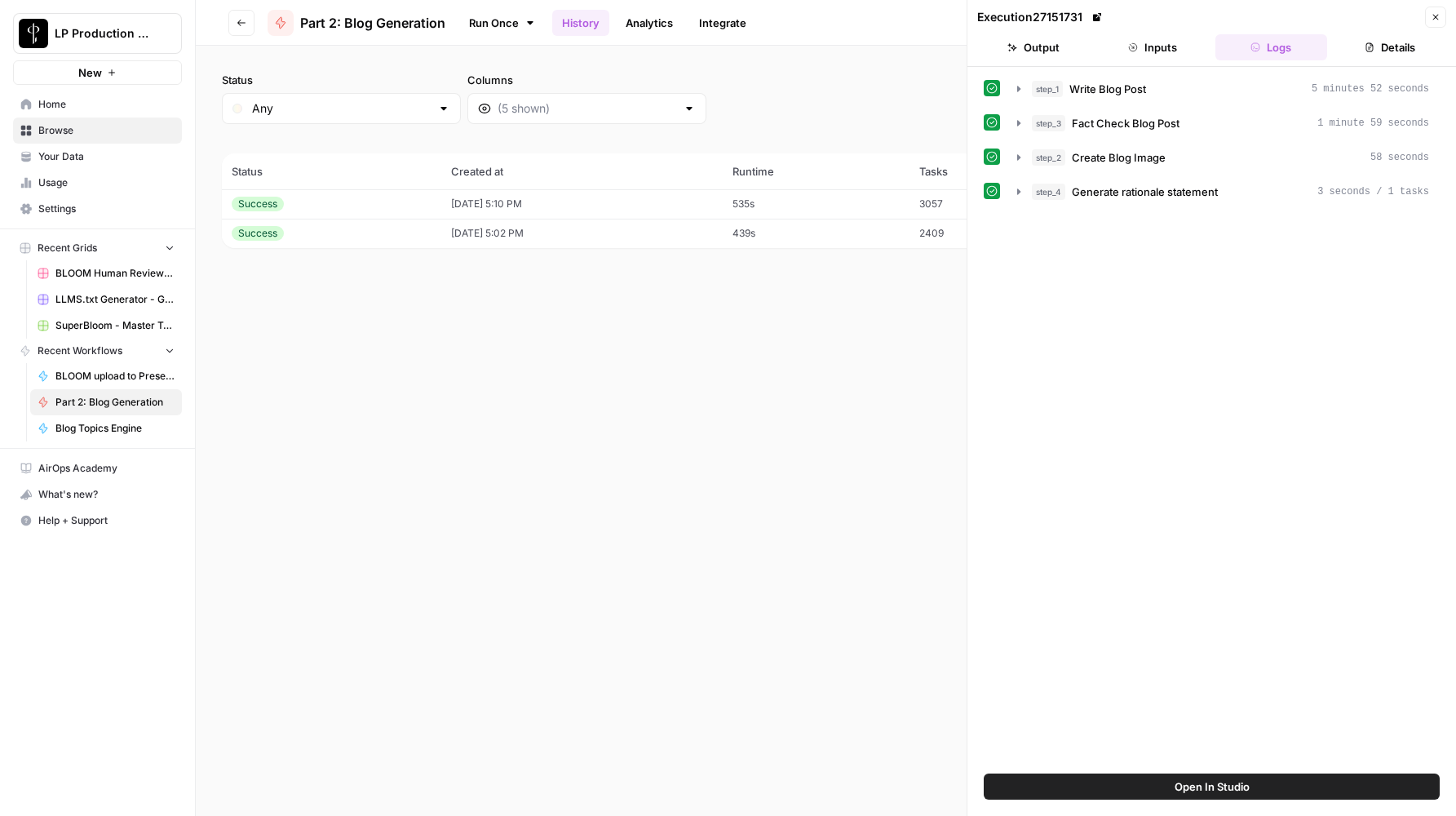
click at [1043, 436] on div "step_1 Write Blog Post 5 minutes 52 seconds step_3 Fact Check Blog Post 1 minut…" at bounding box center [1211, 420] width 456 height 690
click at [1435, 16] on icon "button" at bounding box center [1435, 17] width 10 height 10
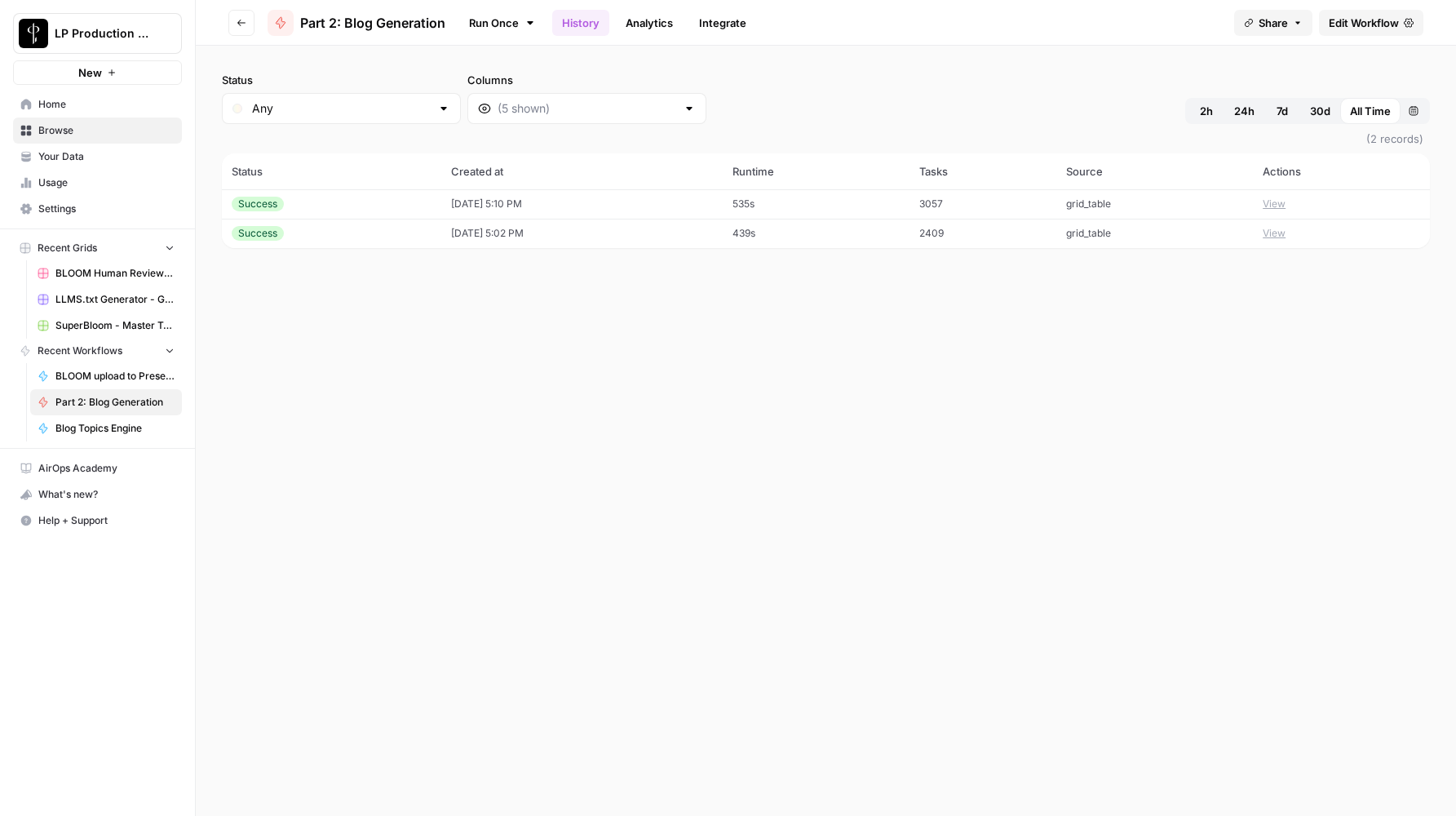
click at [1353, 22] on span "Edit Workflow" at bounding box center [1363, 23] width 70 height 17
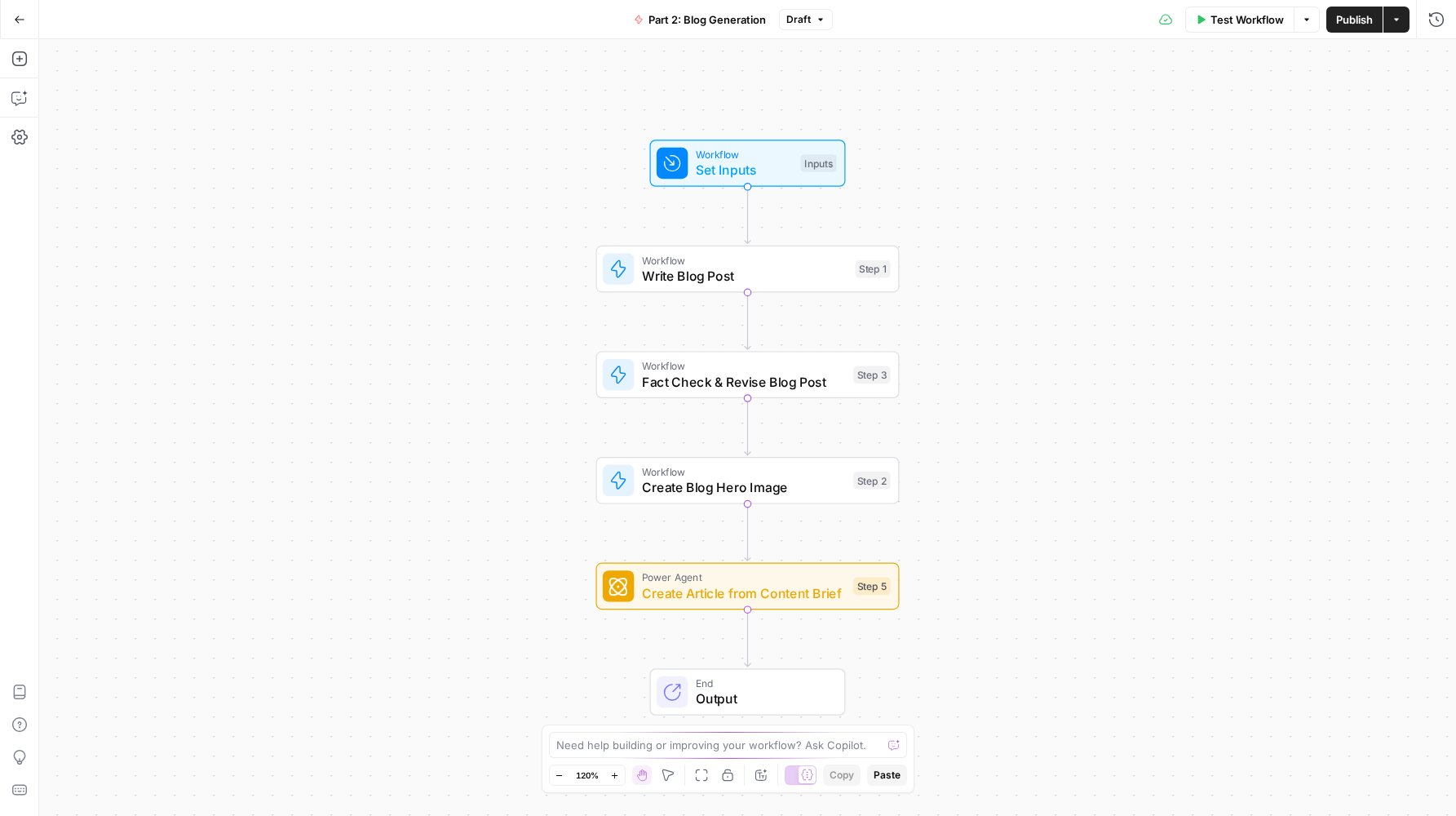
click at [19, 19] on icon "button" at bounding box center [19, 19] width 11 height 11
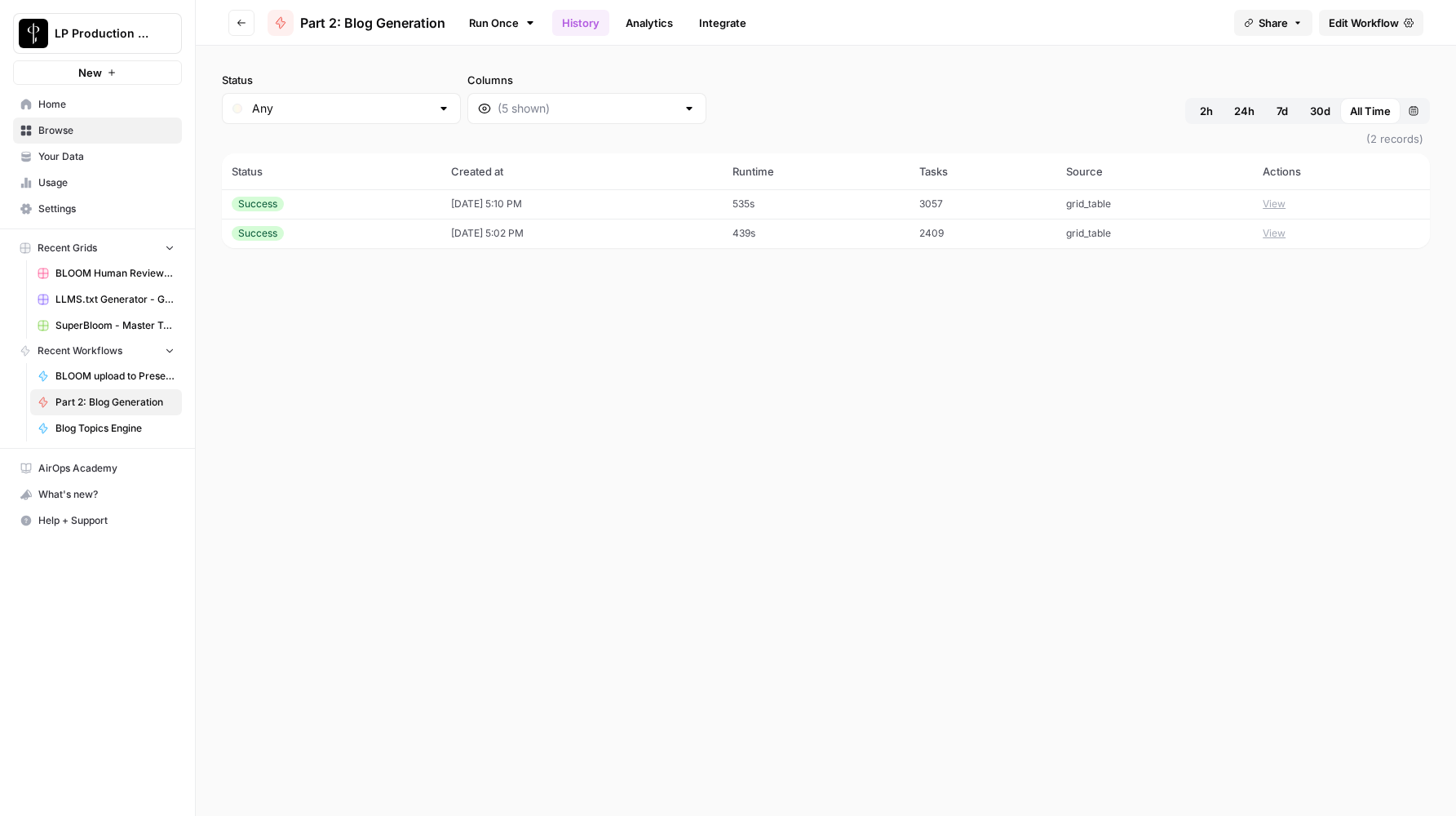
click at [242, 22] on icon "button" at bounding box center [241, 22] width 8 height 6
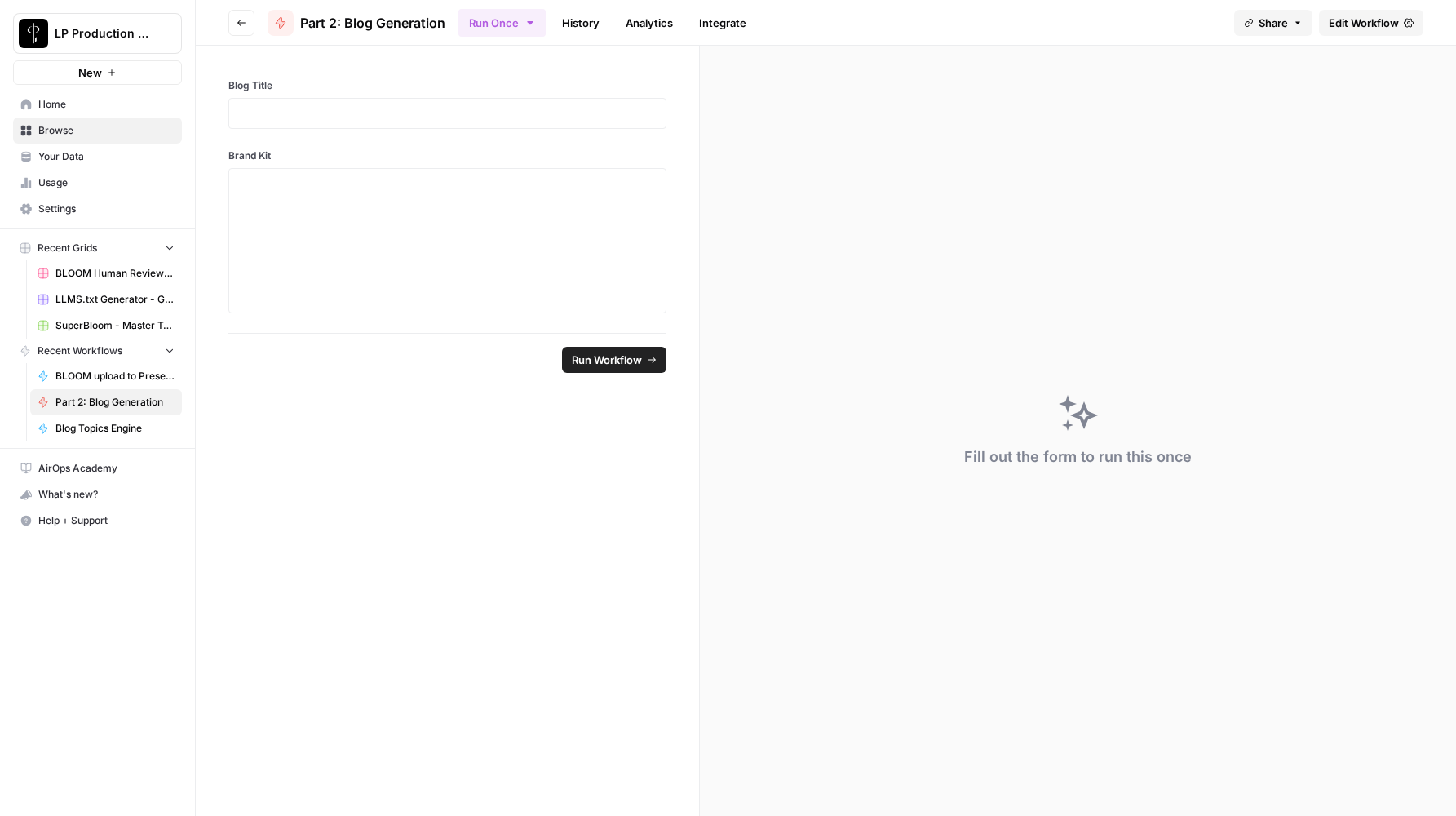
click at [242, 22] on icon "button" at bounding box center [241, 22] width 8 height 6
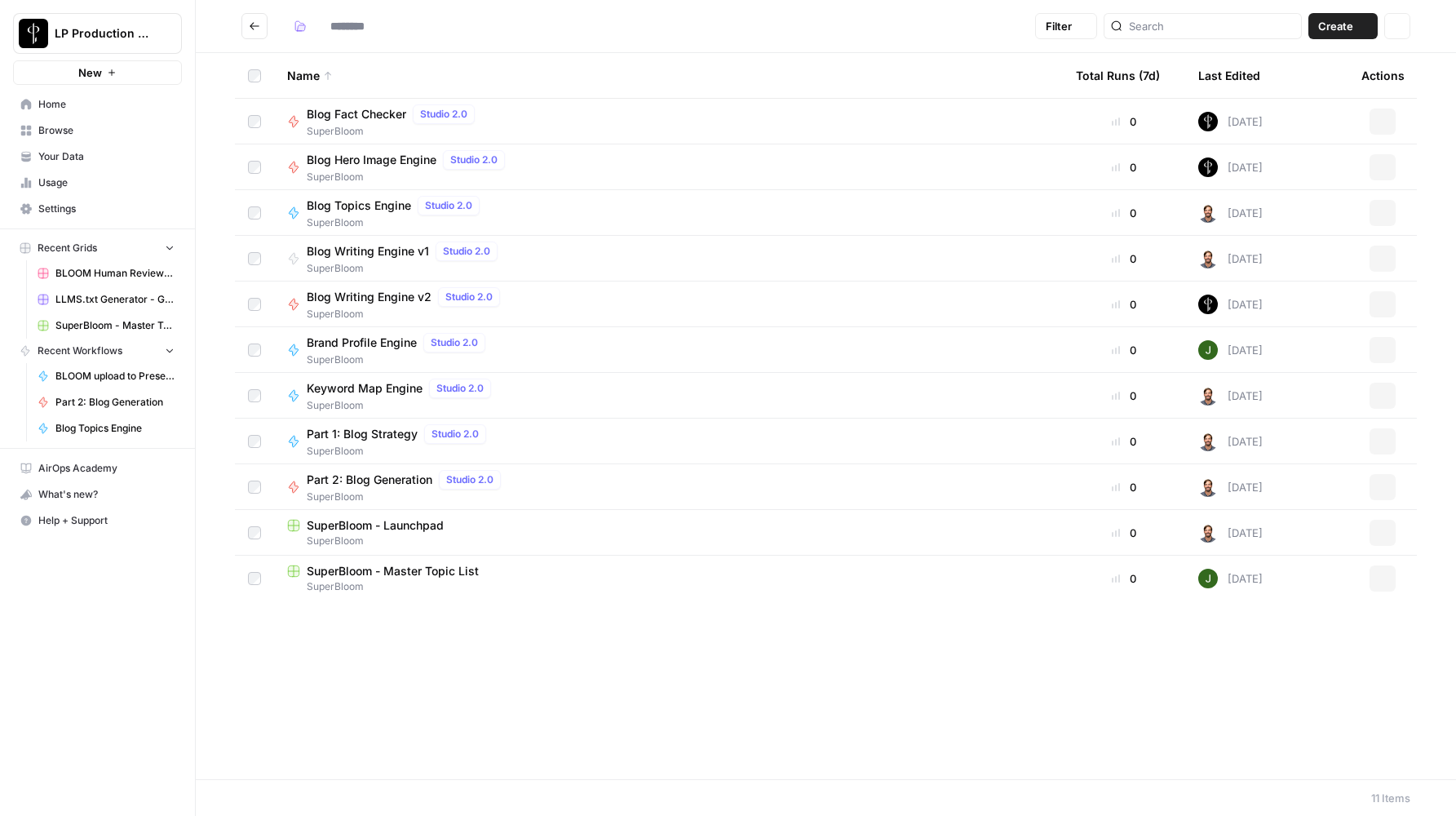
type input "**********"
click at [363, 113] on span "Blog Fact Checker" at bounding box center [356, 114] width 99 height 17
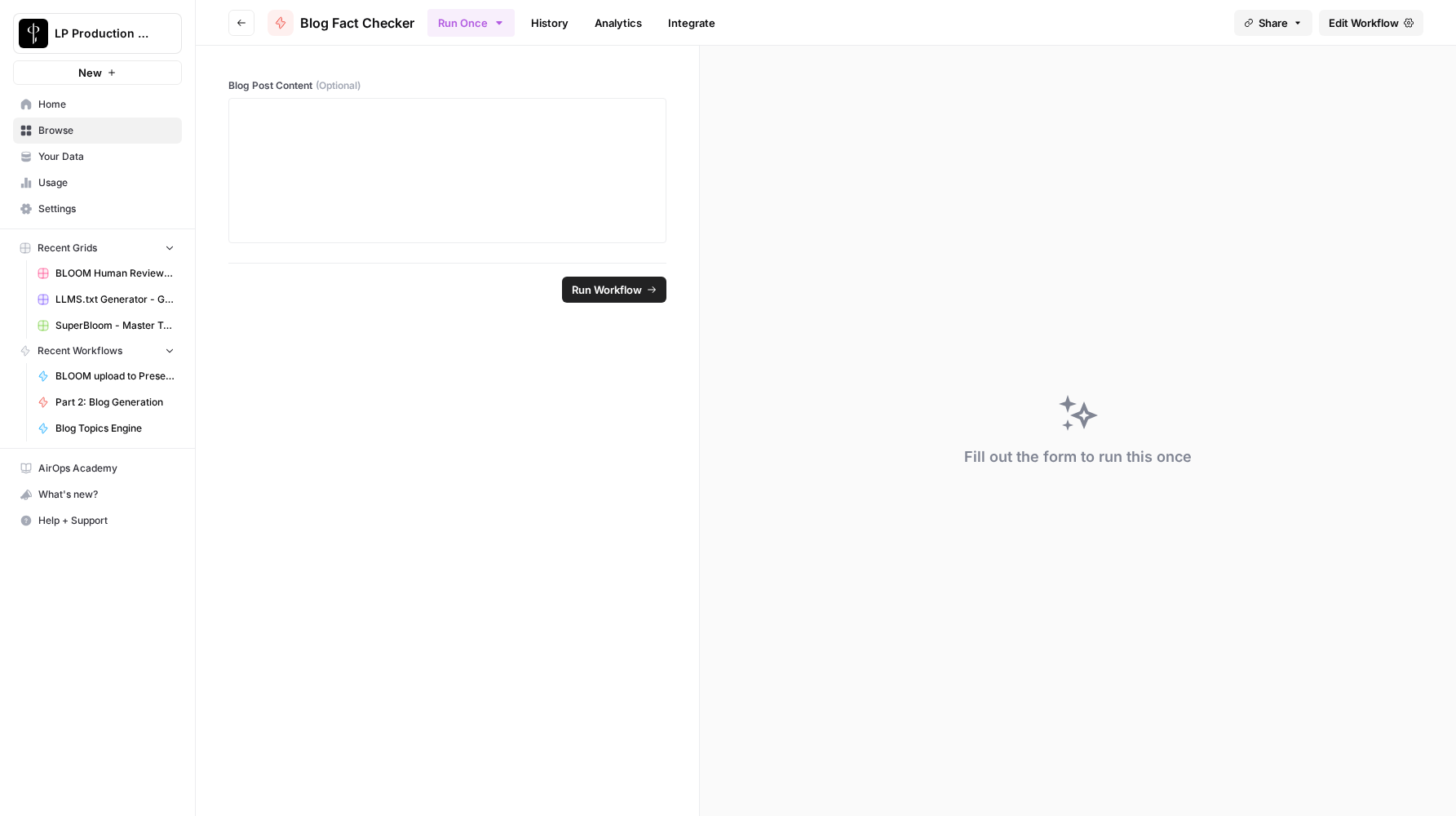
click at [1319, 28] on link "Edit Workflow" at bounding box center [1371, 23] width 105 height 26
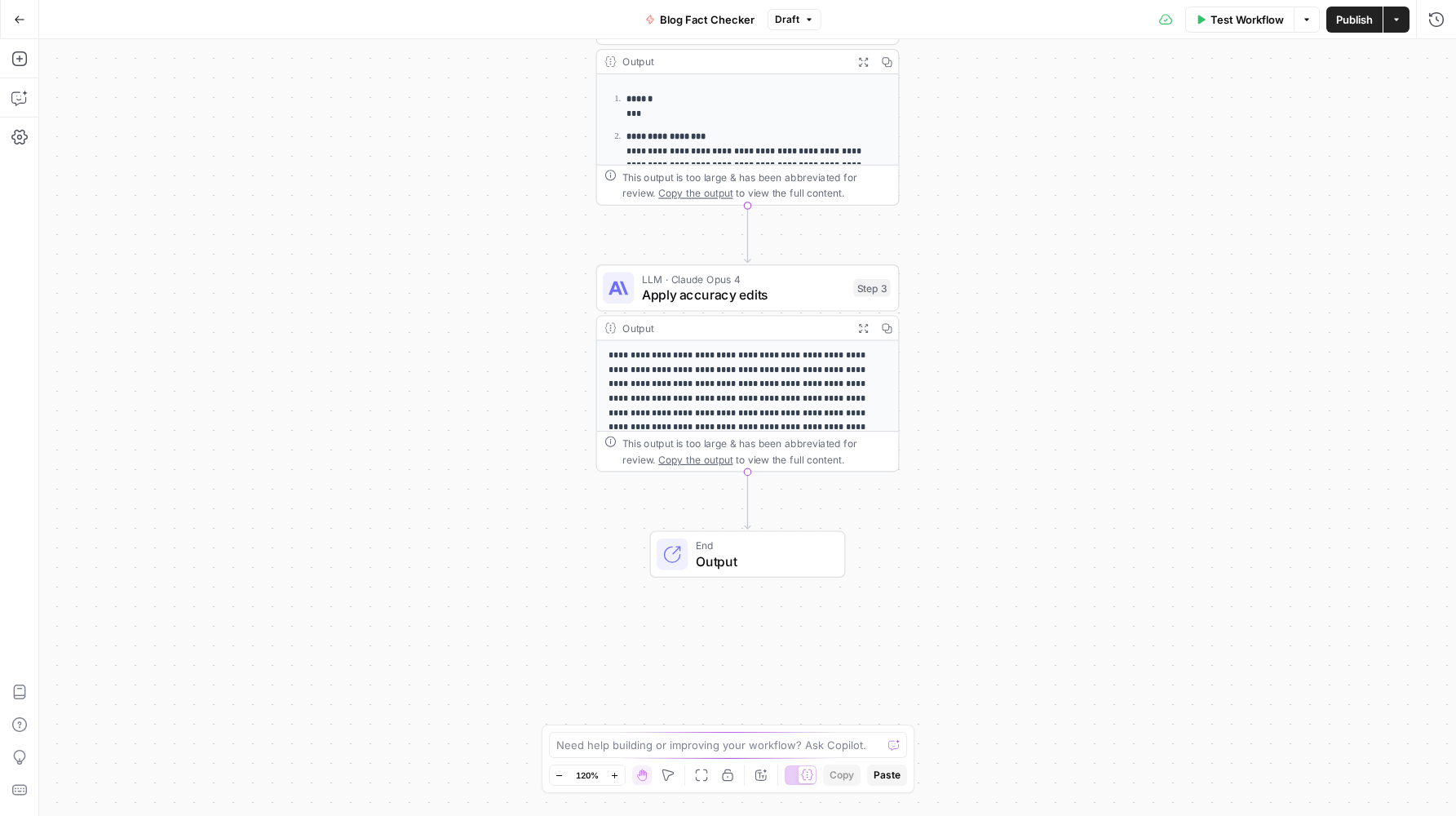
click at [770, 555] on span "Output" at bounding box center [762, 561] width 133 height 19
click at [1225, 193] on span "HTML" at bounding box center [1326, 187] width 210 height 17
click at [1347, 16] on span "Publish" at bounding box center [1354, 19] width 37 height 17
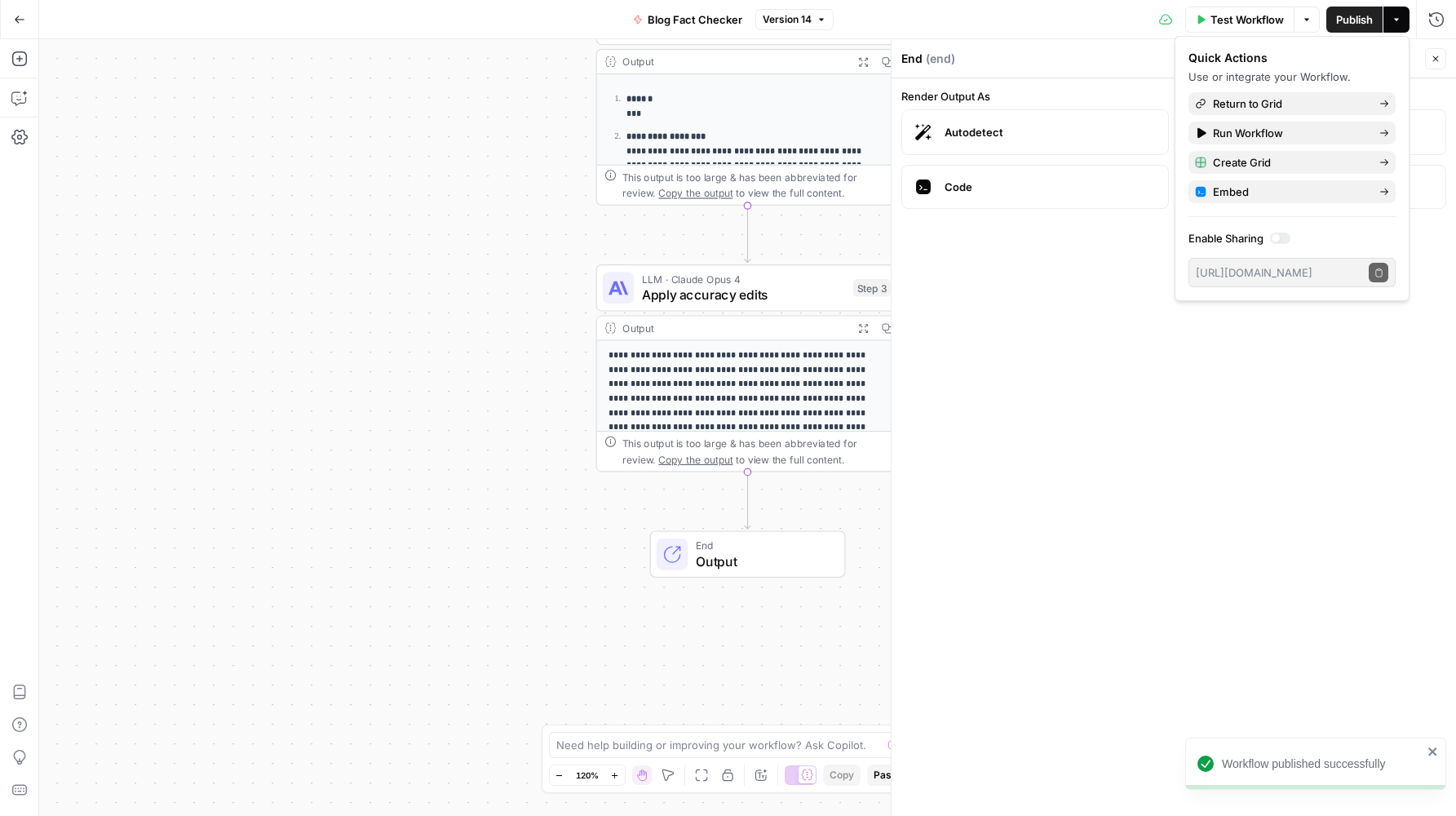
click at [1436, 54] on icon "button" at bounding box center [1435, 58] width 10 height 10
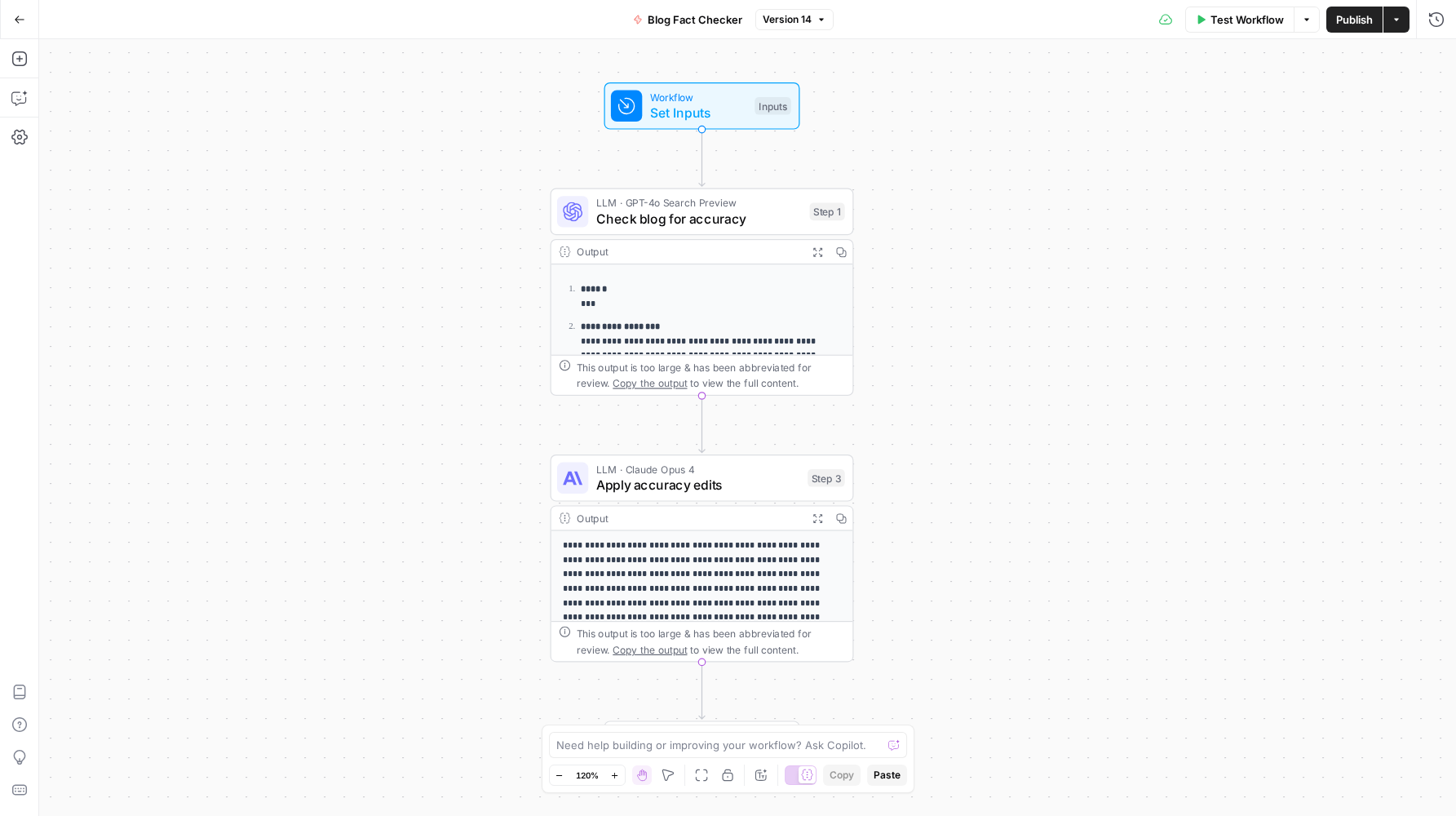
drag, startPoint x: 988, startPoint y: 188, endPoint x: 942, endPoint y: 315, distance: 135.1
click at [942, 315] on div "**********" at bounding box center [747, 427] width 1416 height 777
click at [1260, 17] on span "Test Workflow" at bounding box center [1247, 19] width 73 height 17
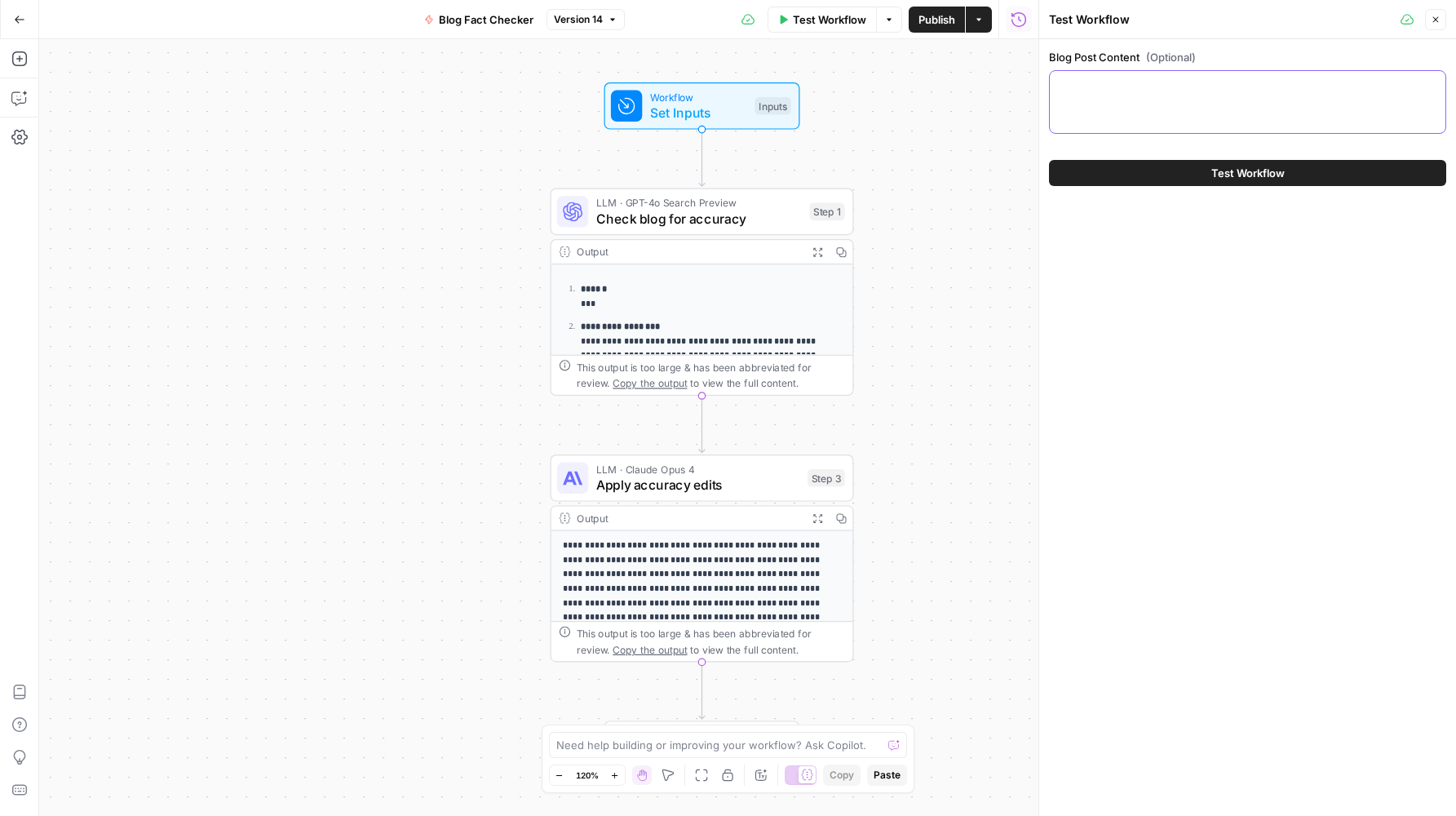
paste textarea "# Article # Your Guide to Buying a Home in Hallandale Beach, FL Hallandale Beac…"
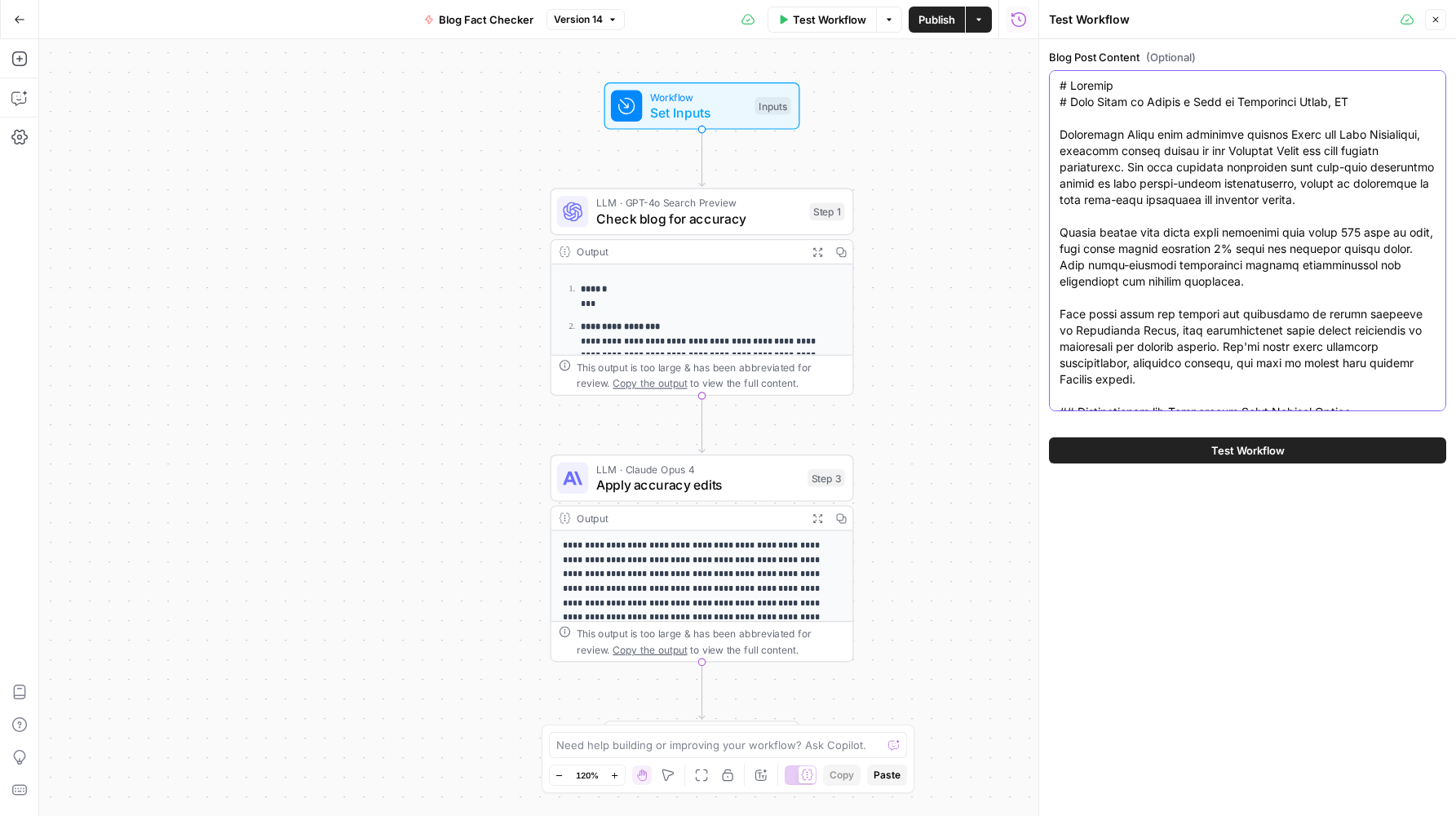
scroll to position [5295, 0]
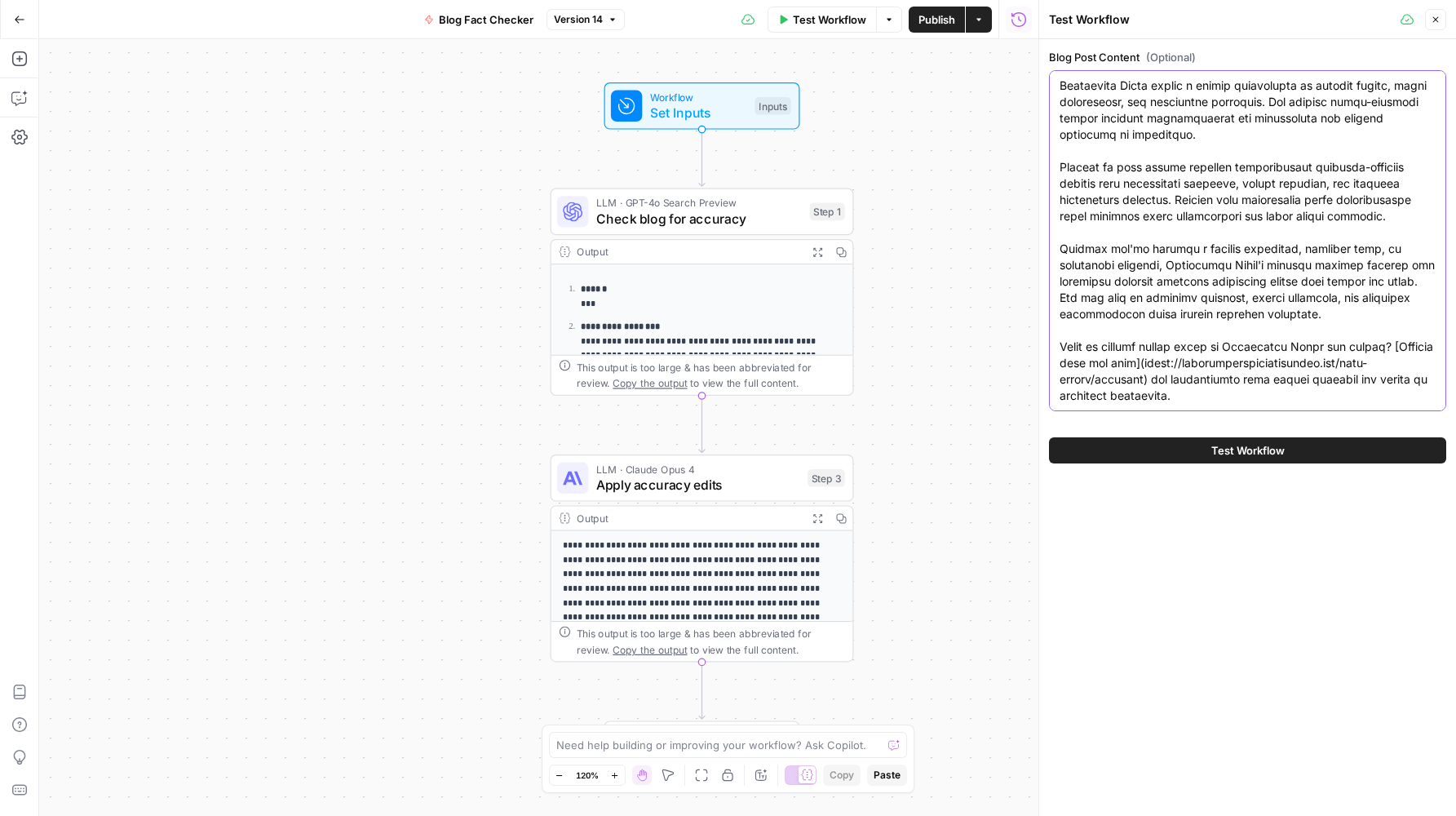
type textarea "# Article # Your Guide to Buying a Home in Hallandale Beach, FL Hallandale Beac…"
click at [1179, 452] on button "Test Workflow" at bounding box center [1247, 451] width 397 height 26
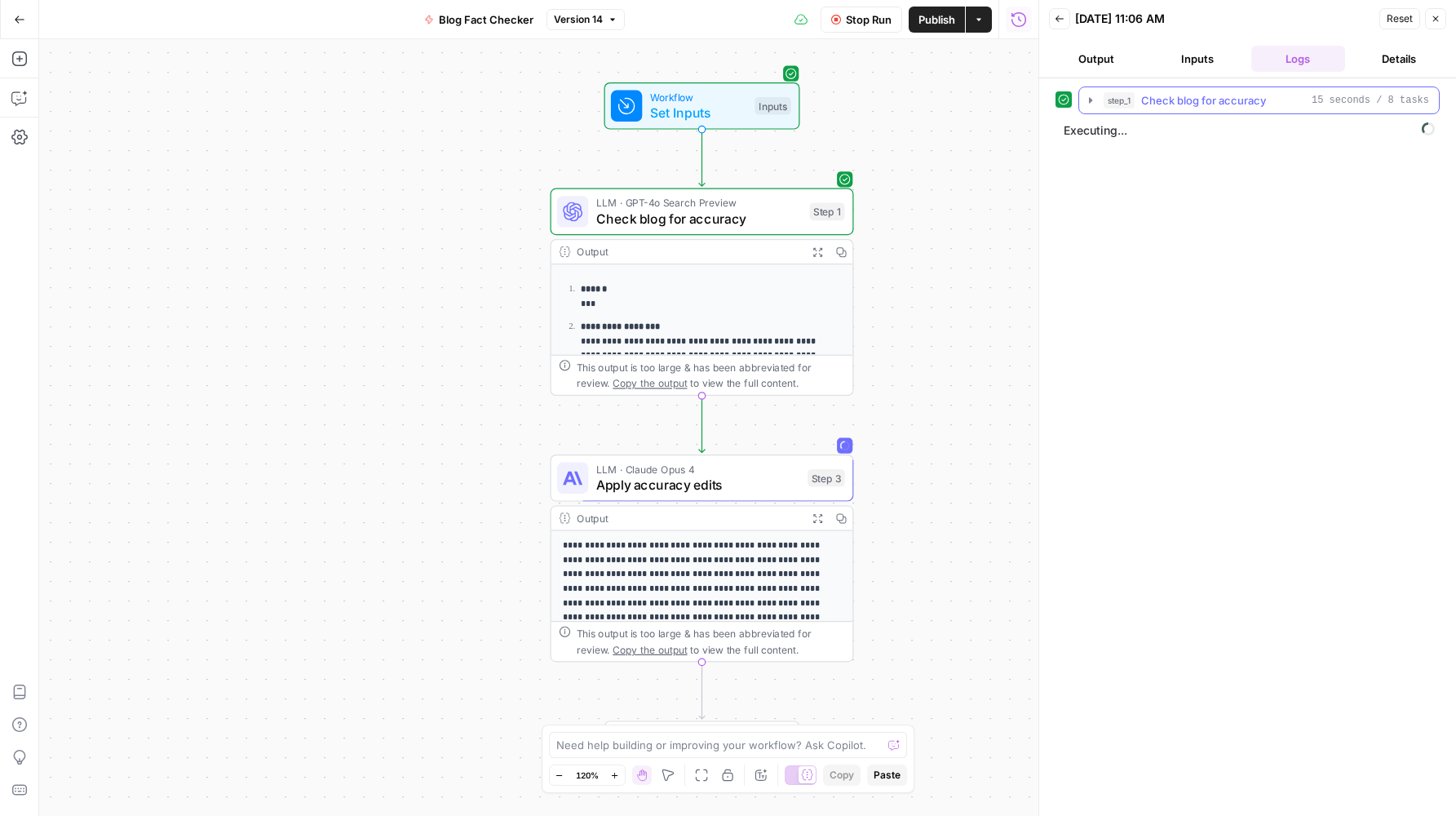
click at [1089, 96] on icon "button" at bounding box center [1090, 100] width 13 height 13
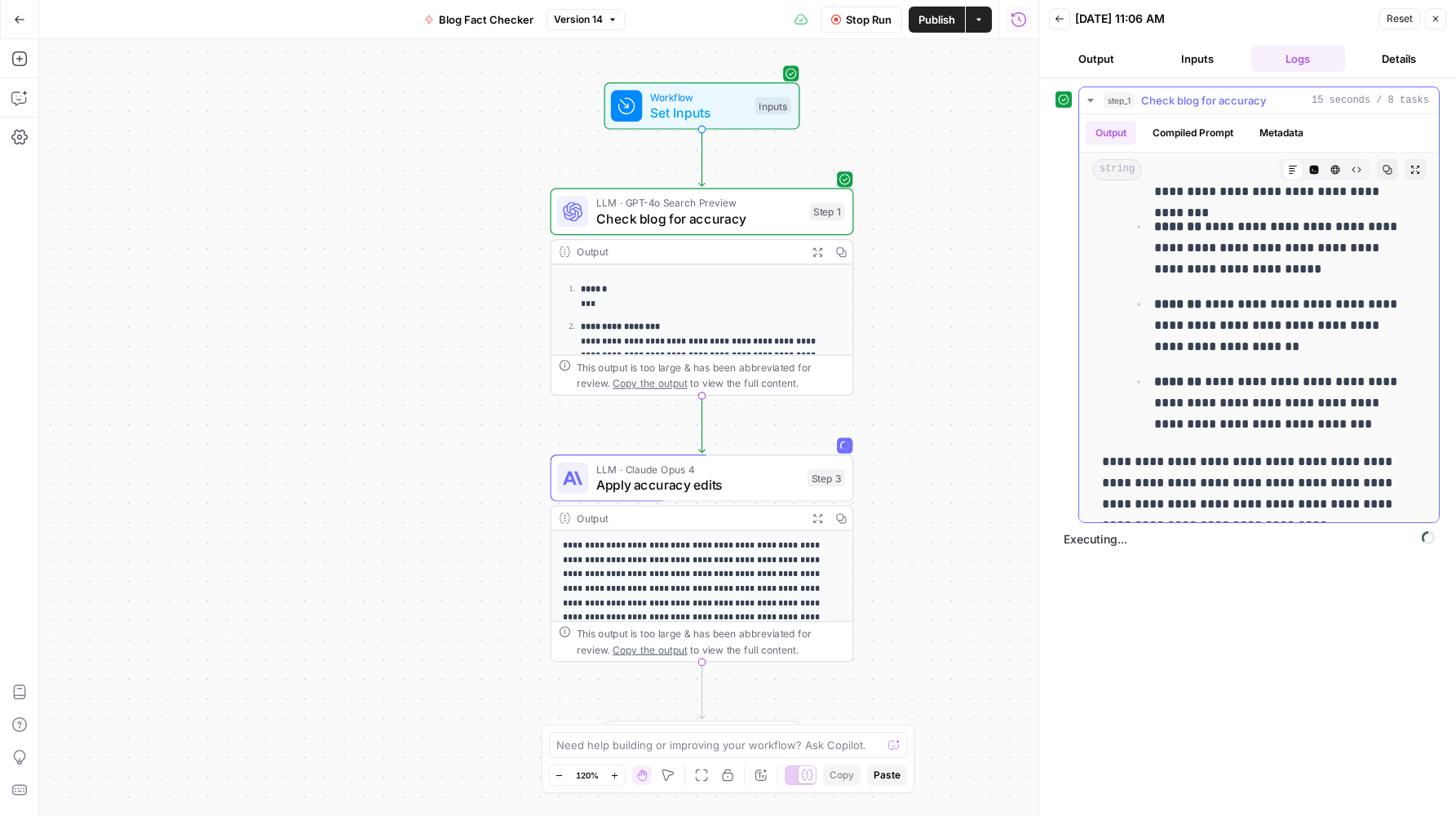
scroll to position [2393, 0]
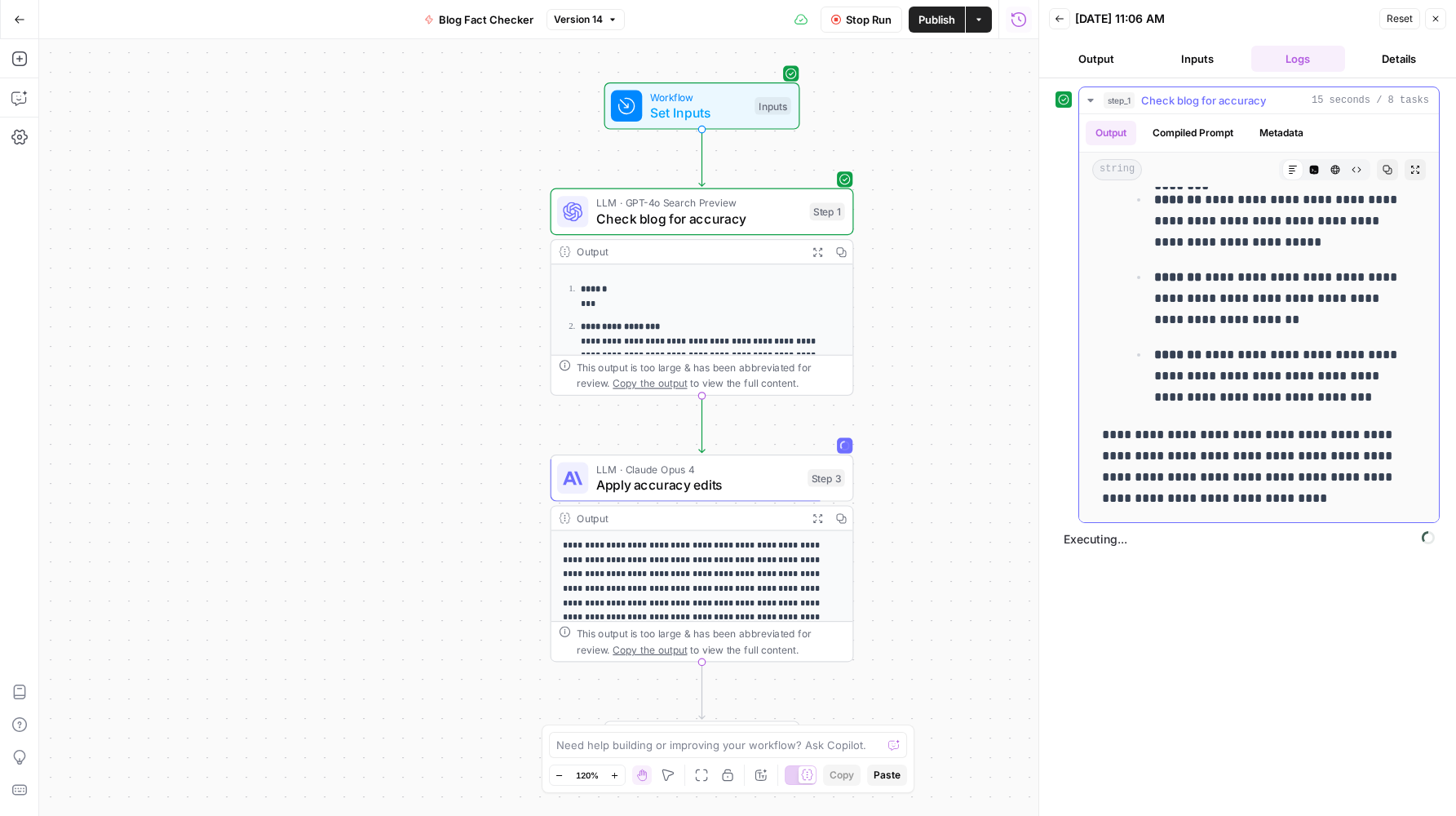
click at [1088, 96] on icon "button" at bounding box center [1090, 100] width 13 height 13
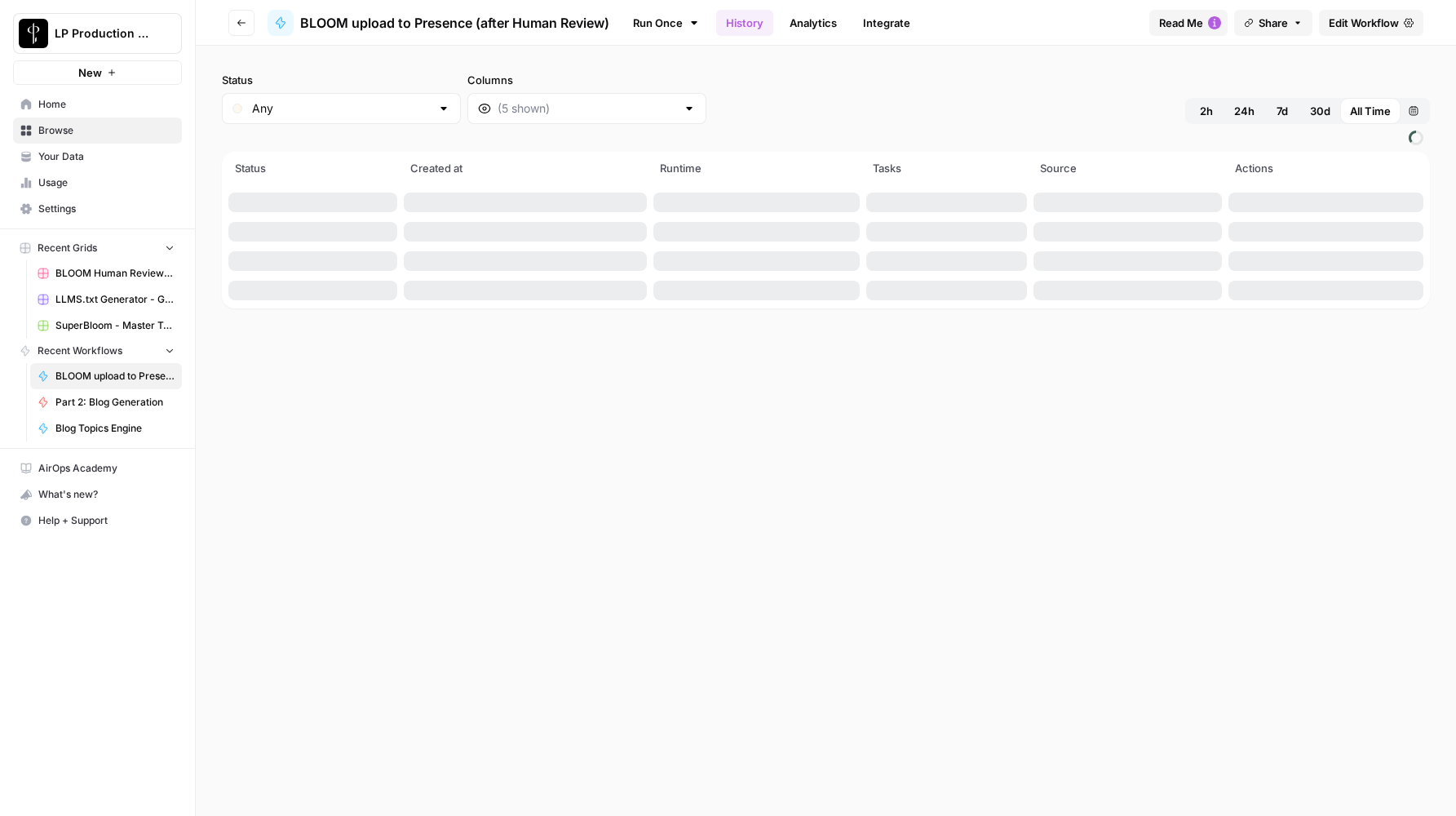
click at [244, 22] on icon "button" at bounding box center [241, 22] width 10 height 10
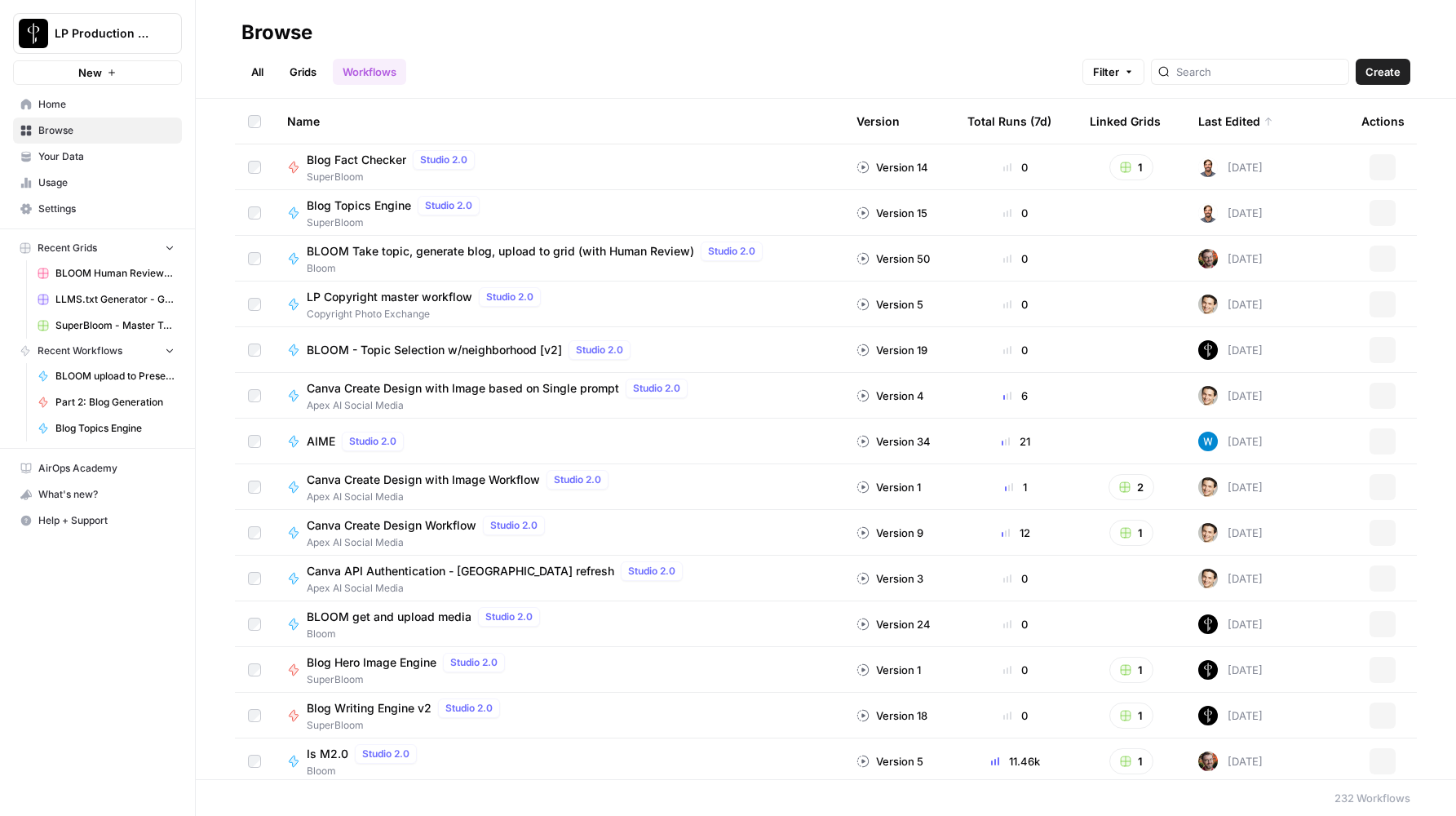
click at [256, 72] on link "All" at bounding box center [257, 71] width 32 height 26
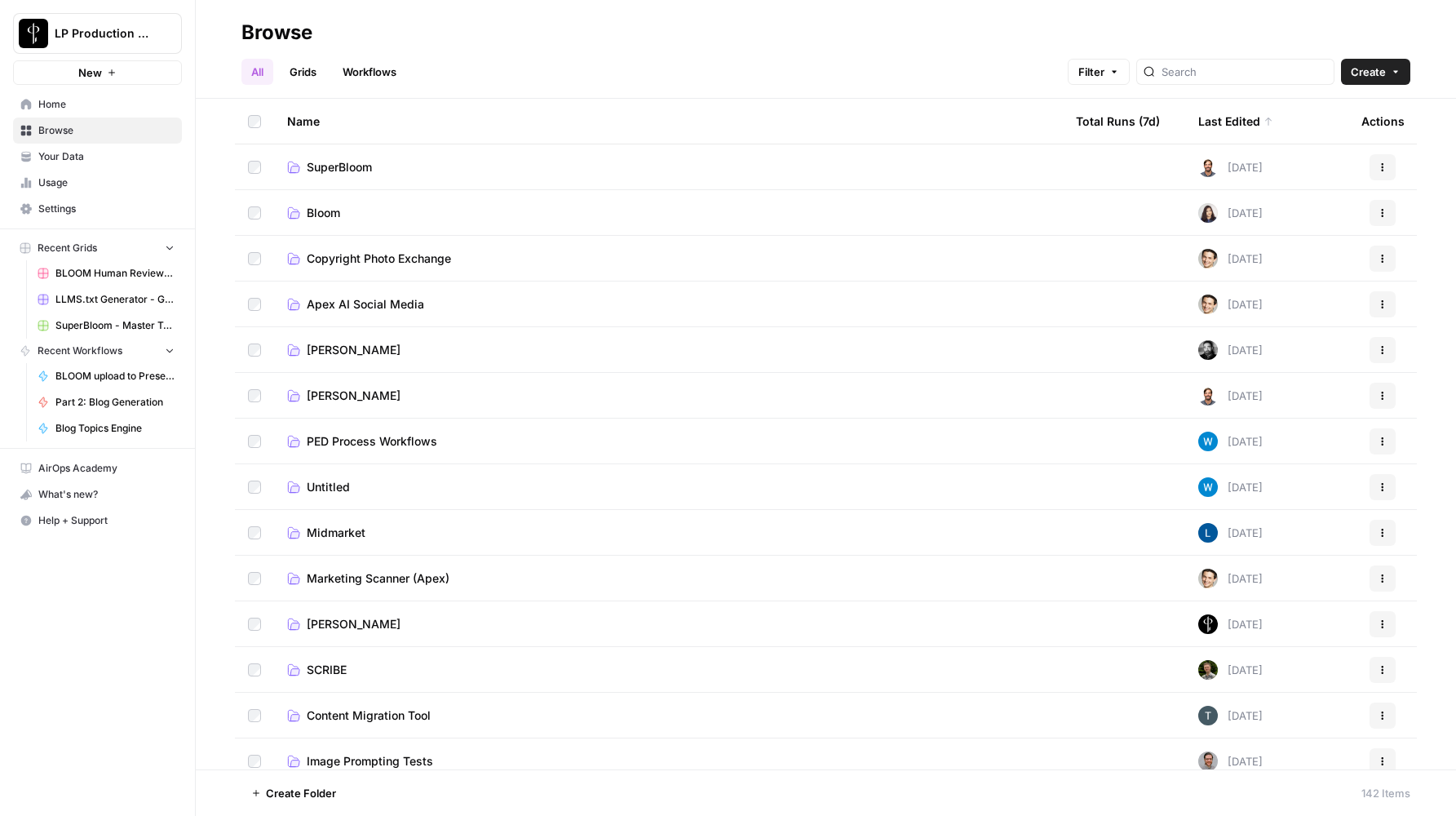
click at [329, 164] on span "SuperBloom" at bounding box center [339, 168] width 65 height 17
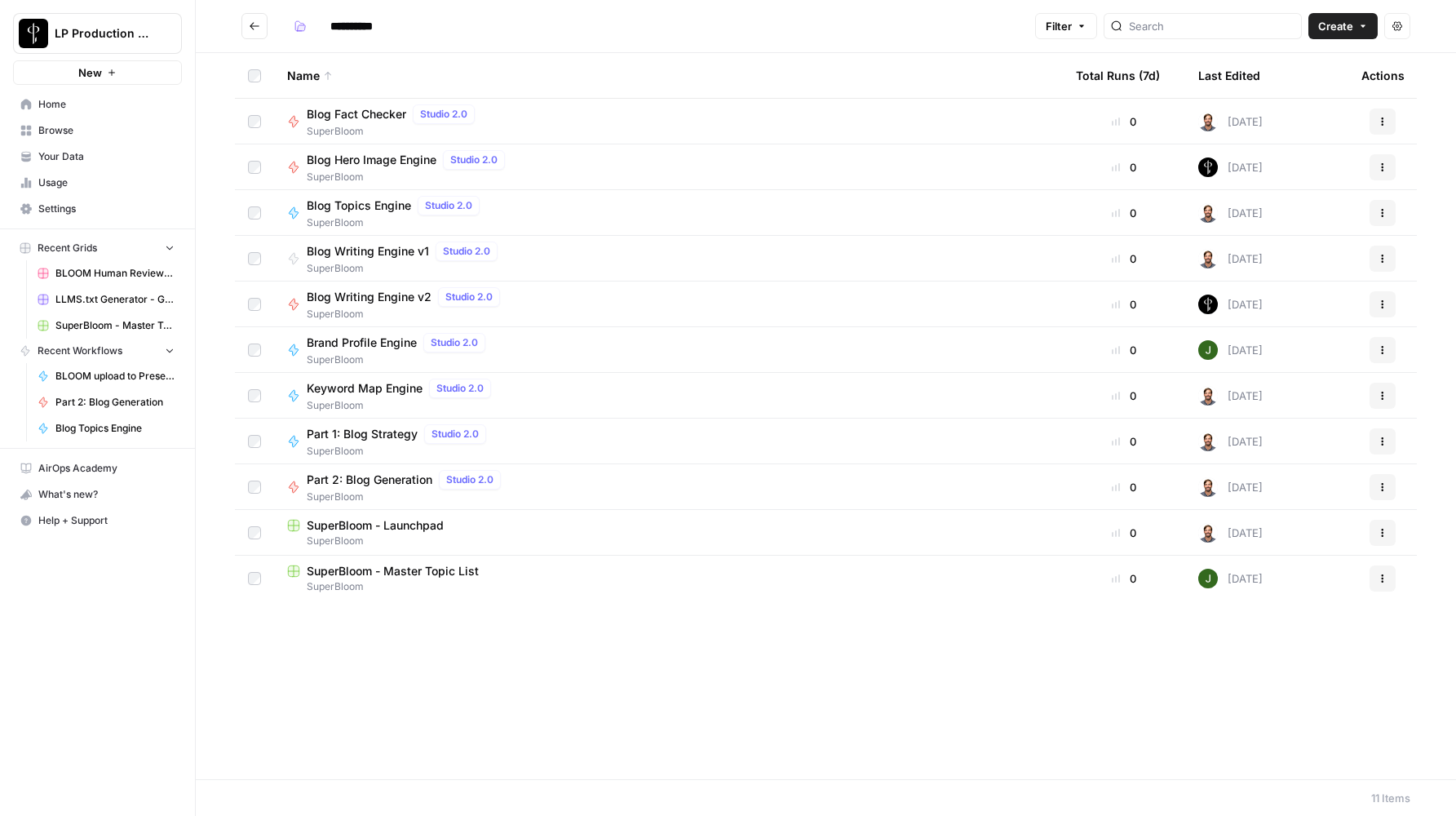
click at [376, 290] on span "Blog Writing Engine v2" at bounding box center [369, 297] width 125 height 17
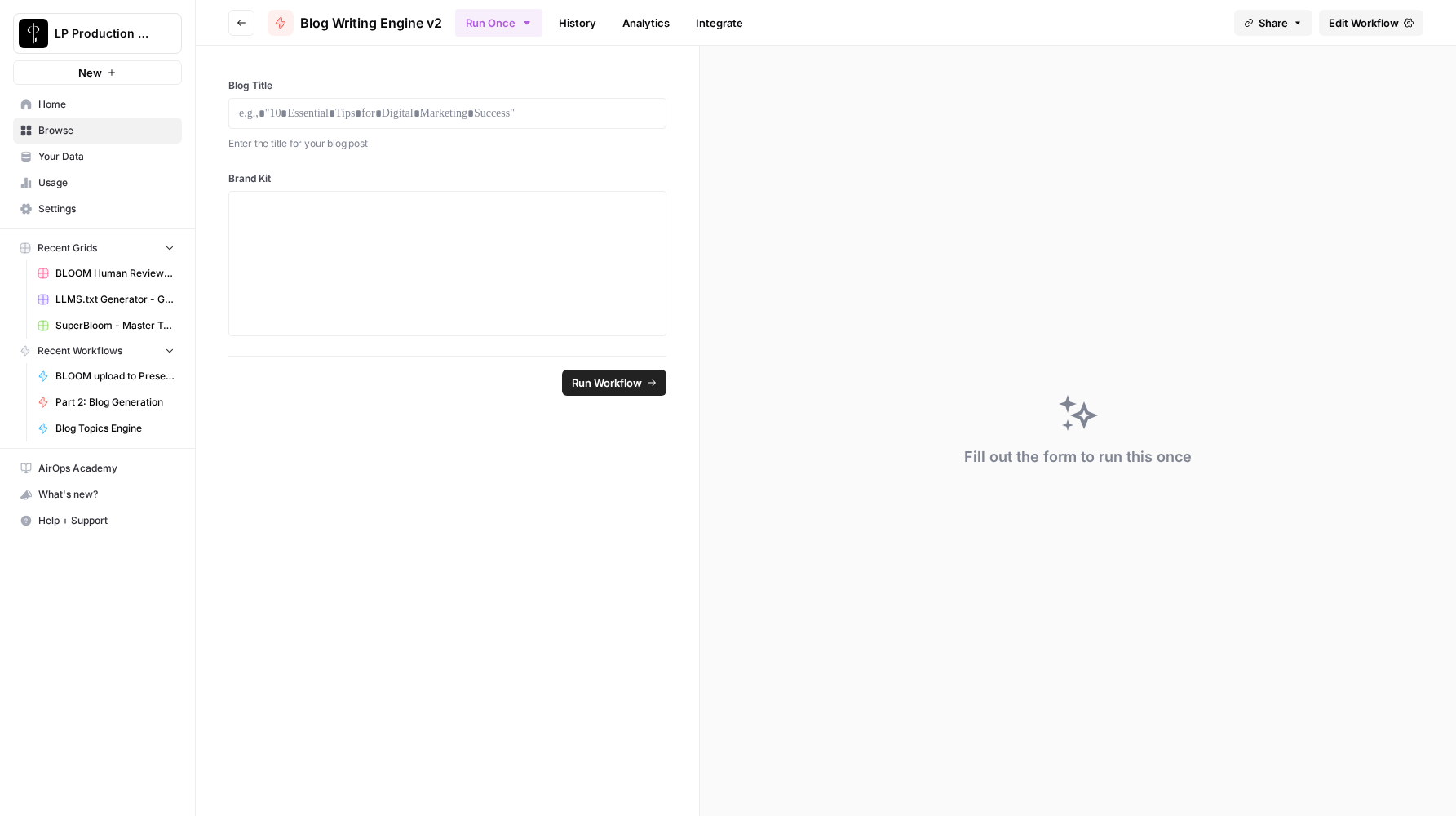
click at [574, 29] on link "History" at bounding box center [577, 23] width 57 height 26
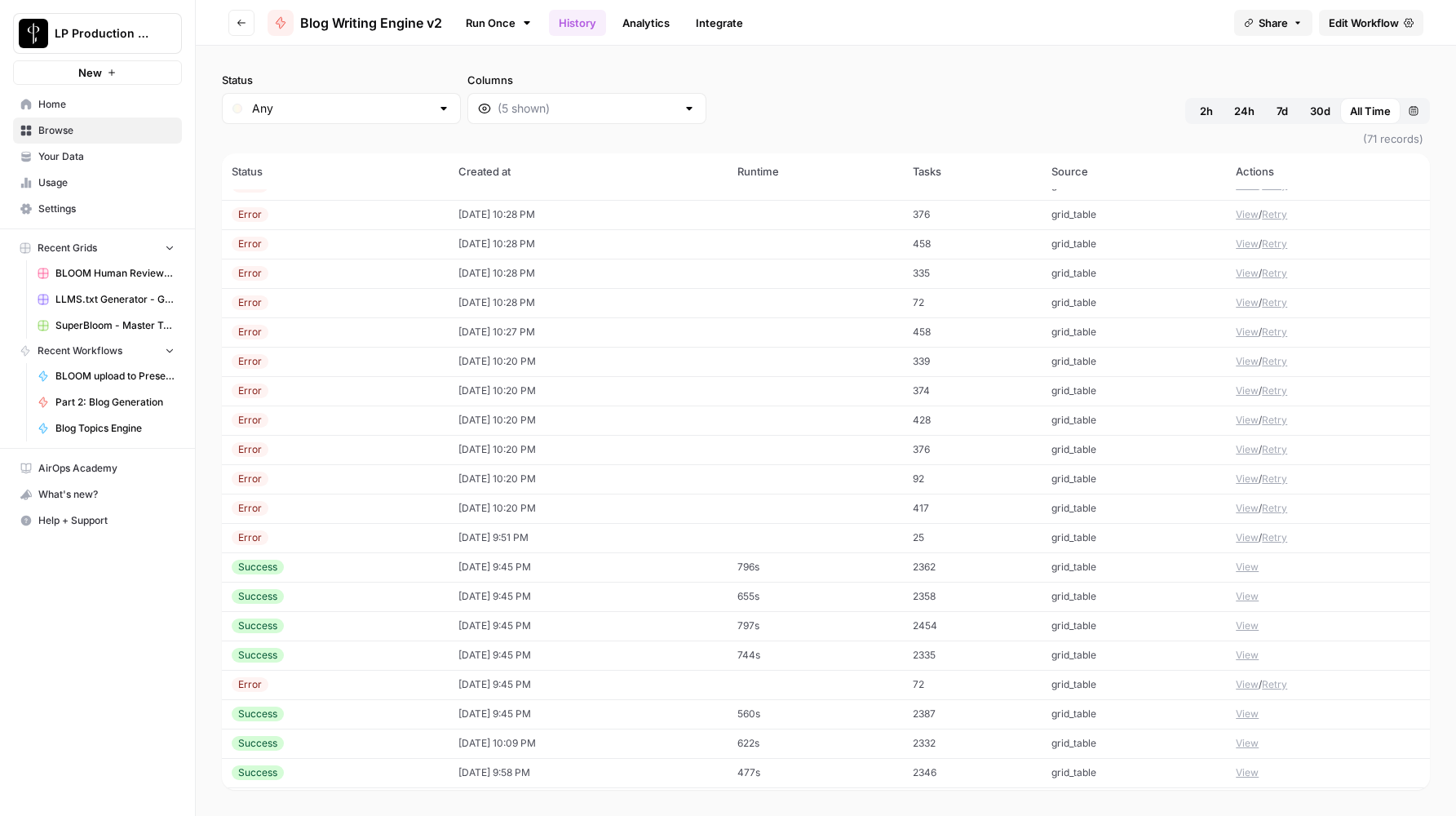
scroll to position [608, 0]
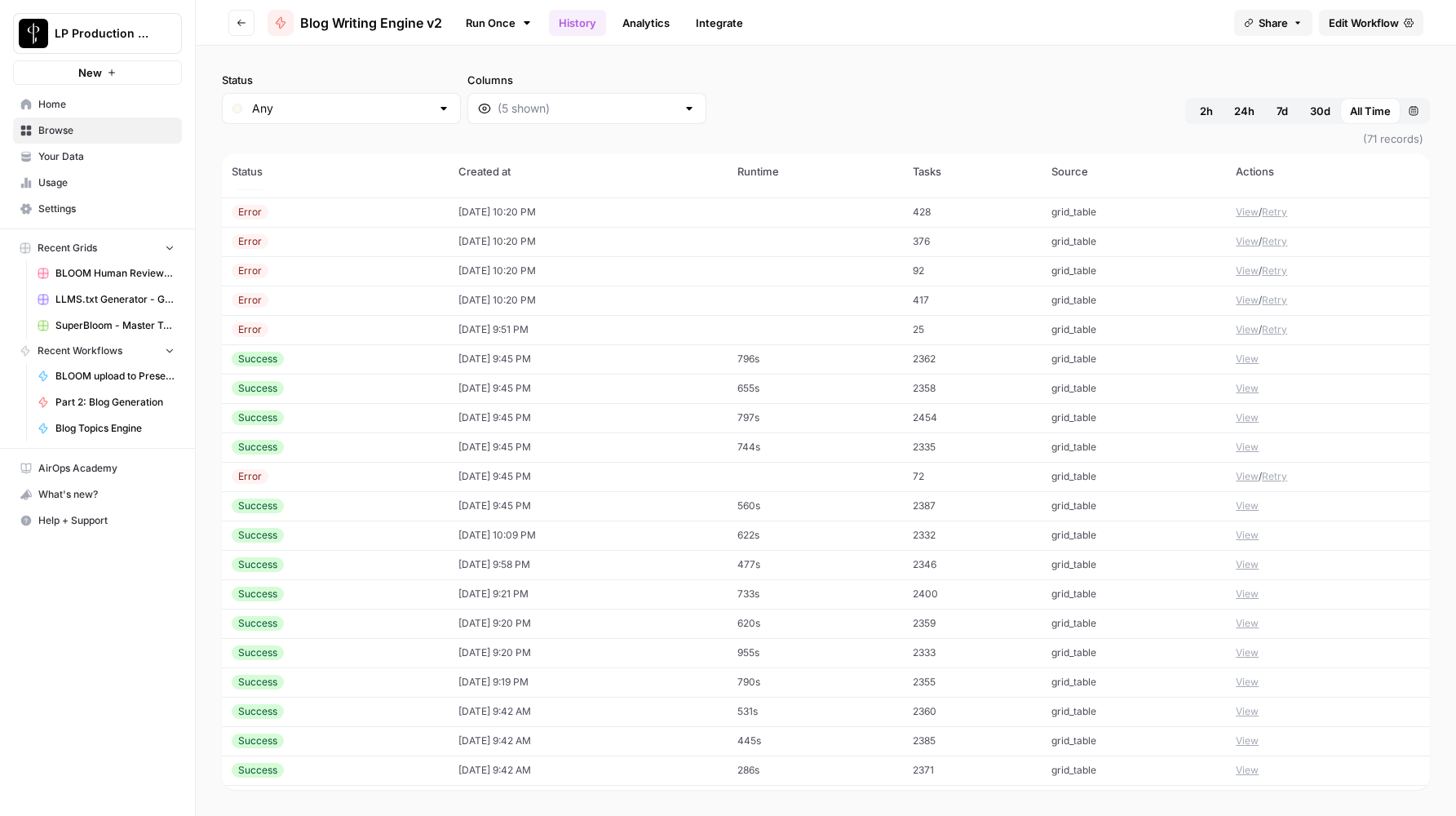
click at [1240, 359] on button "View" at bounding box center [1247, 359] width 23 height 15
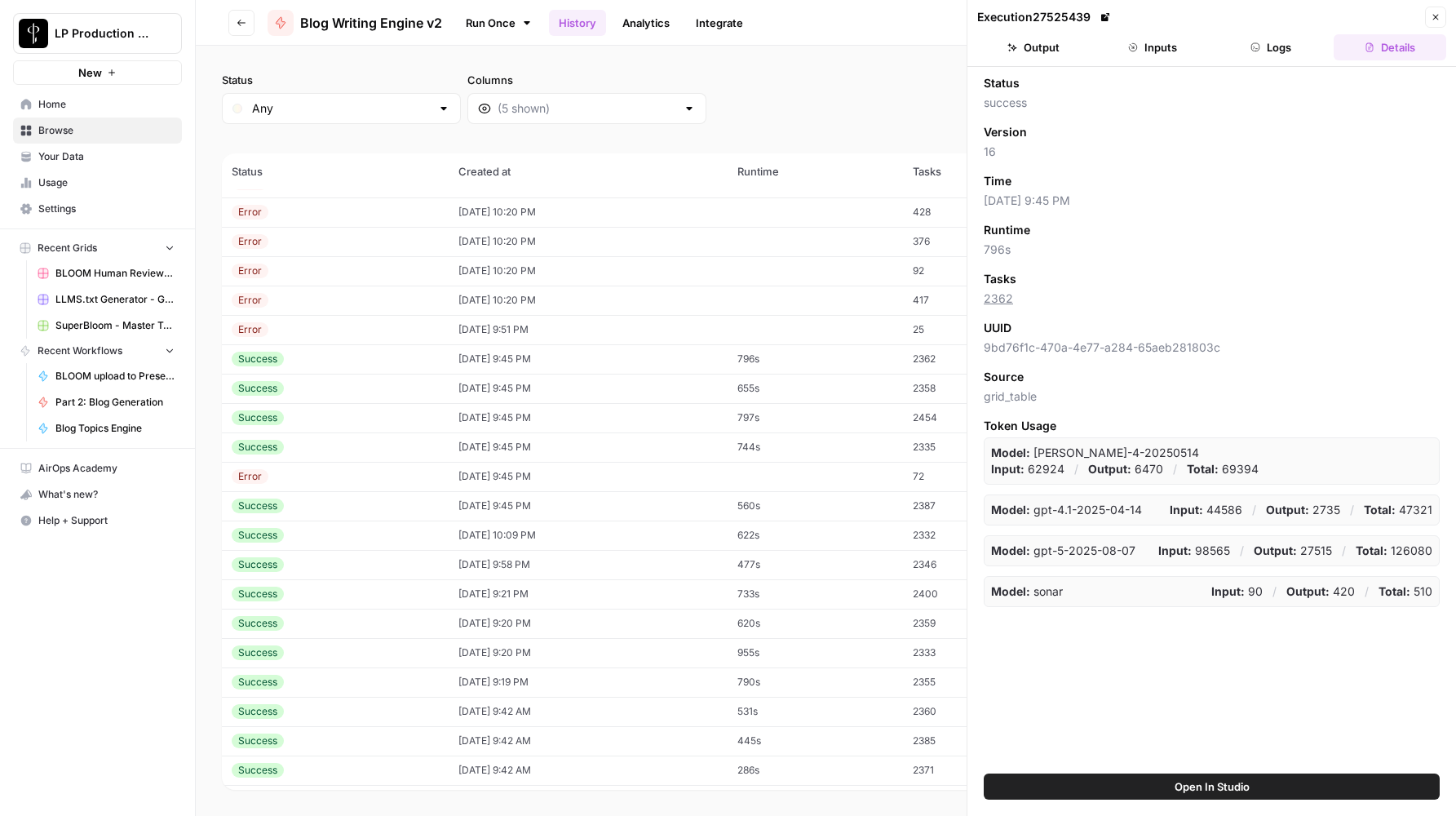
click at [1059, 45] on button "Output" at bounding box center [1032, 47] width 112 height 26
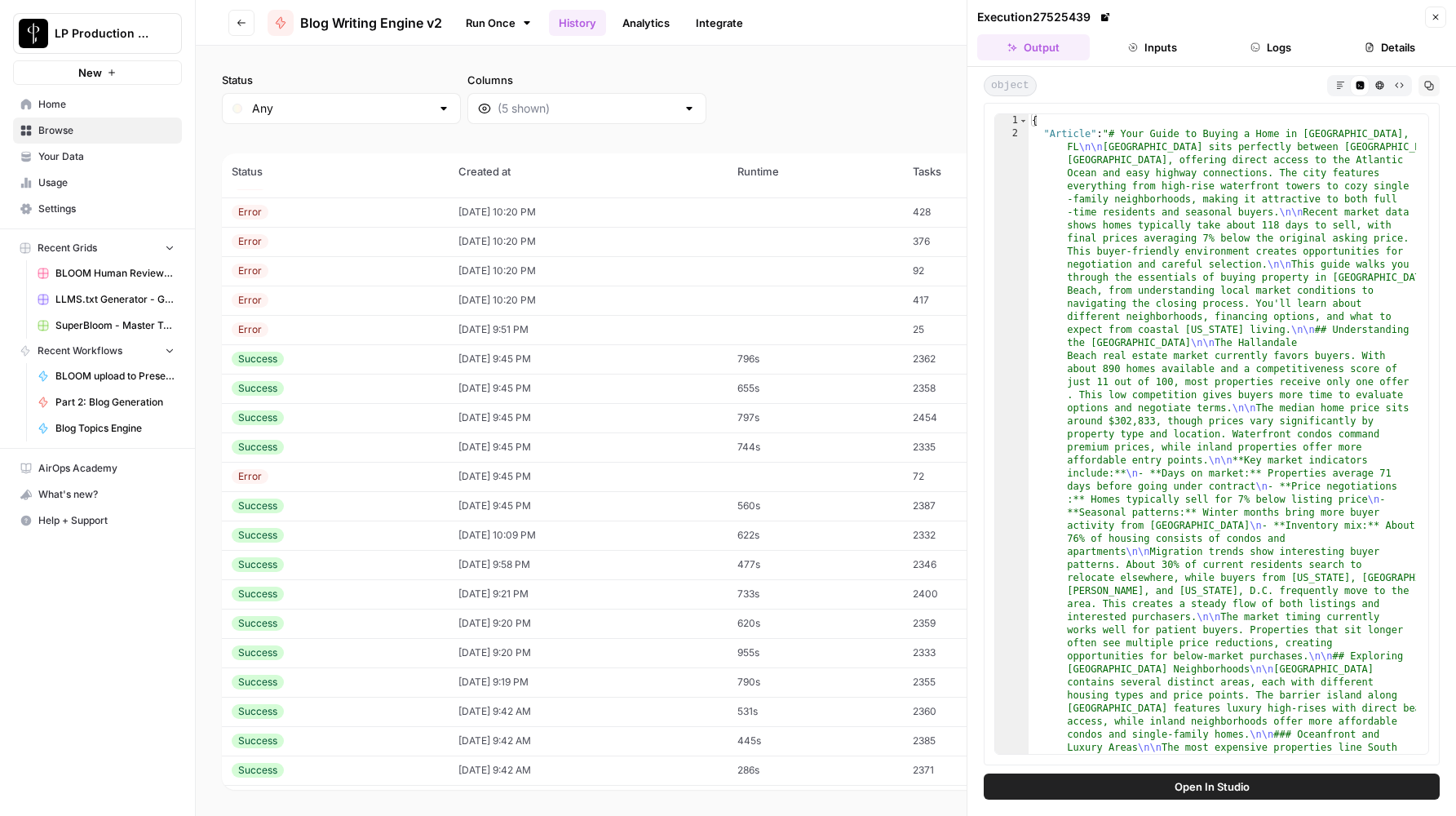
click at [1336, 85] on icon "button" at bounding box center [1339, 84] width 7 height 7
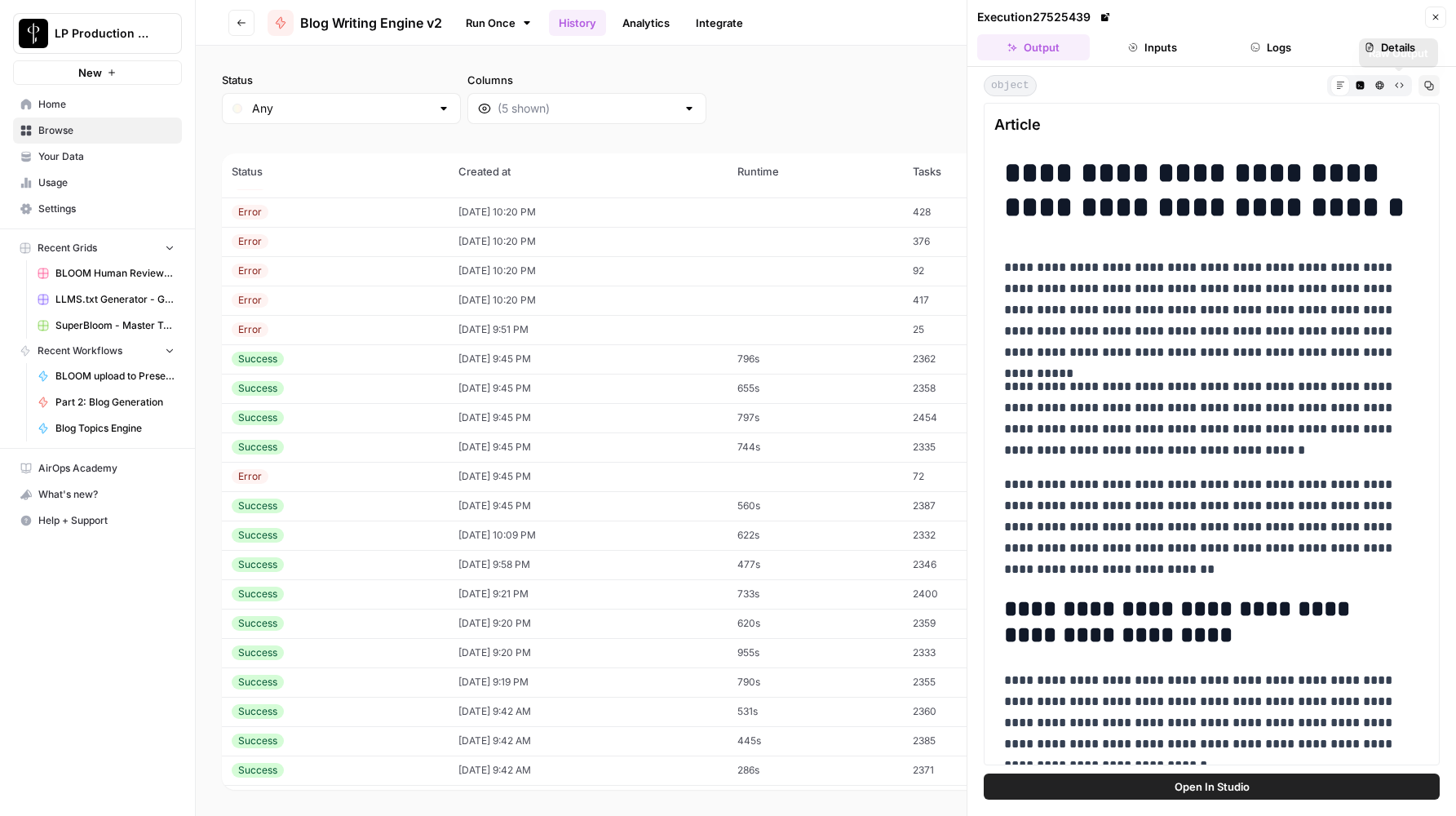
click at [1428, 85] on icon "button" at bounding box center [1428, 85] width 10 height 10
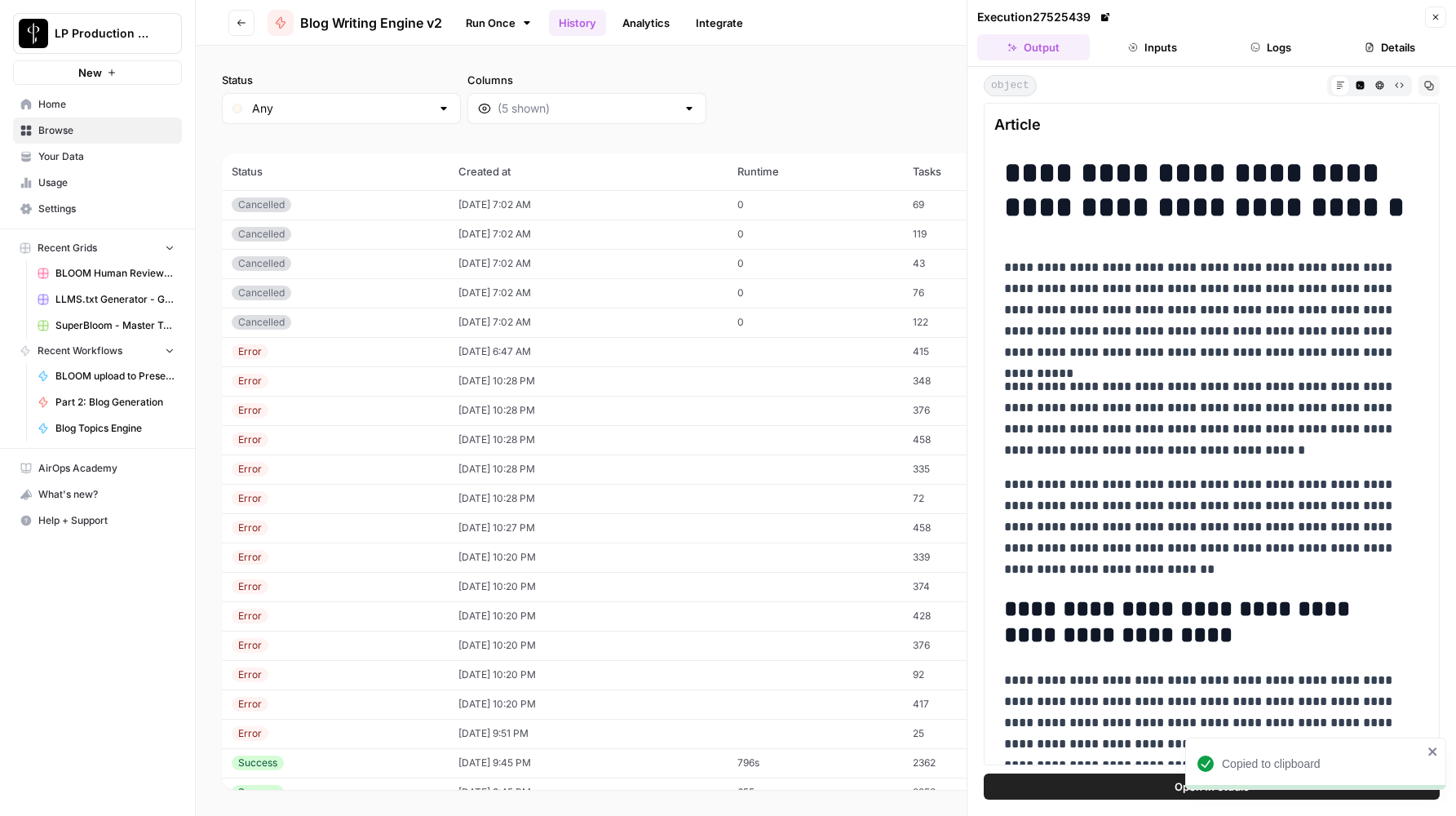
scroll to position [121, 0]
click at [236, 26] on icon "button" at bounding box center [241, 22] width 10 height 10
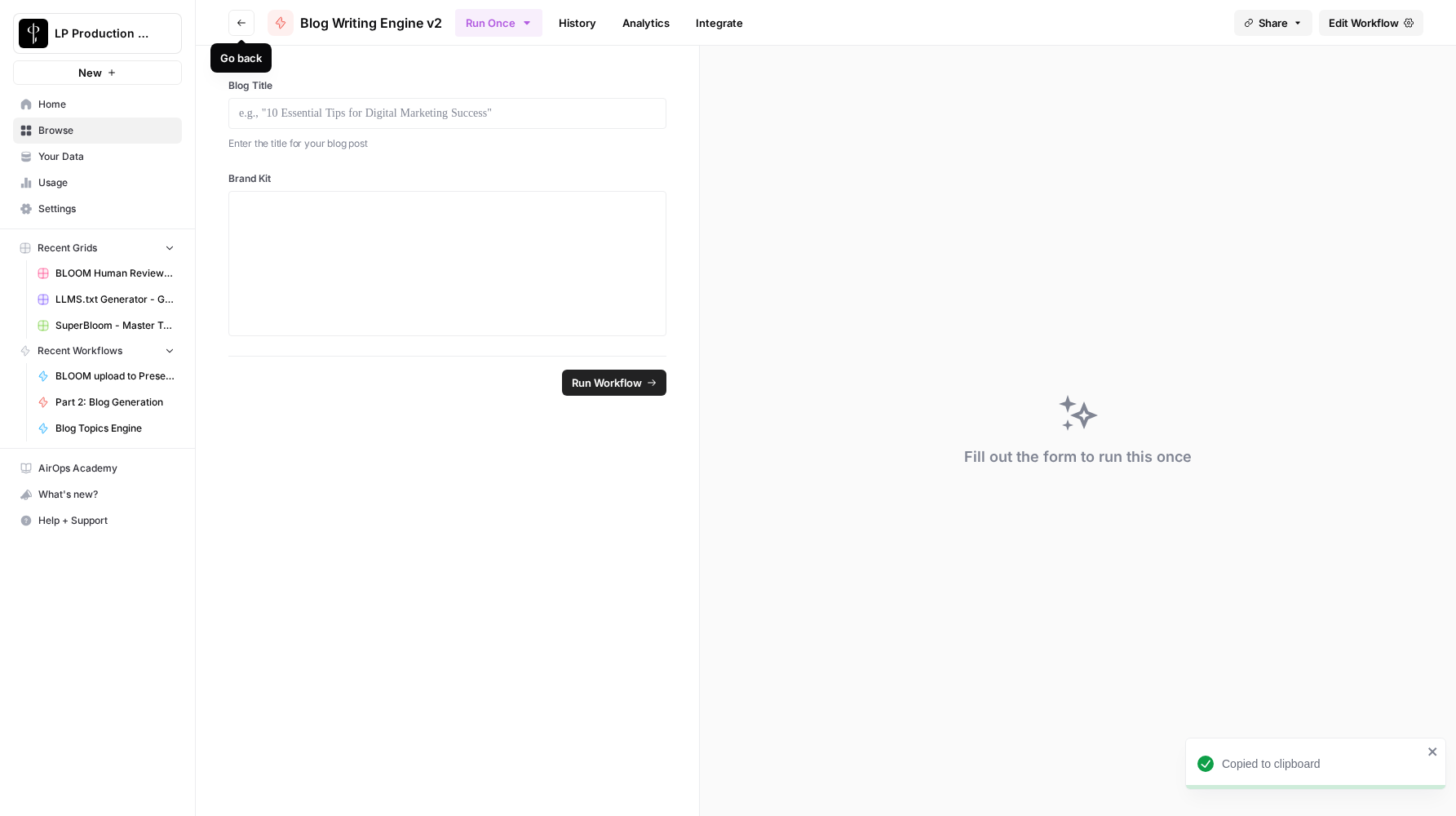
click at [236, 25] on icon "button" at bounding box center [241, 22] width 10 height 10
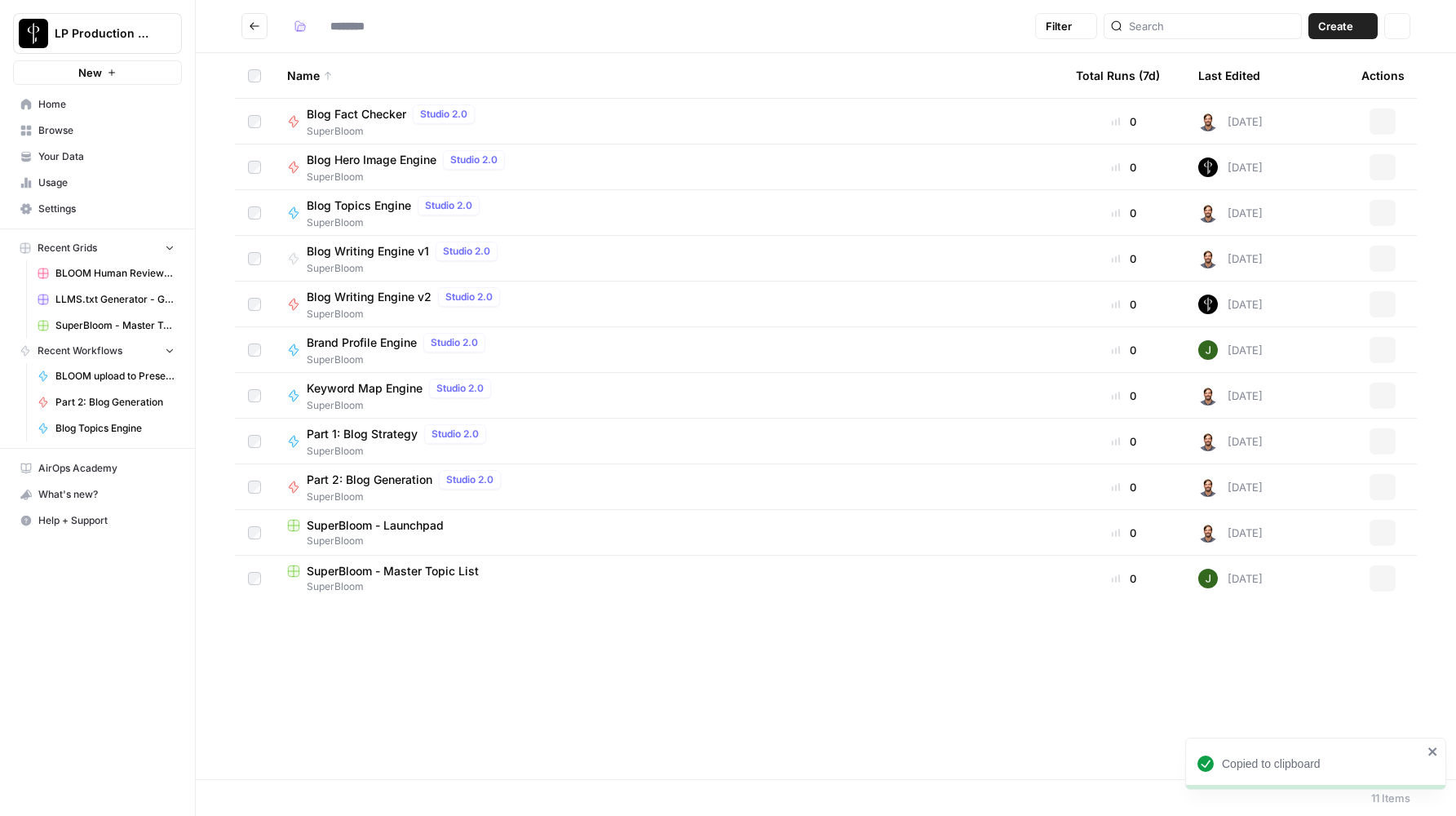
type input "**********"
click at [352, 204] on span "Blog Topics Engine" at bounding box center [359, 206] width 105 height 17
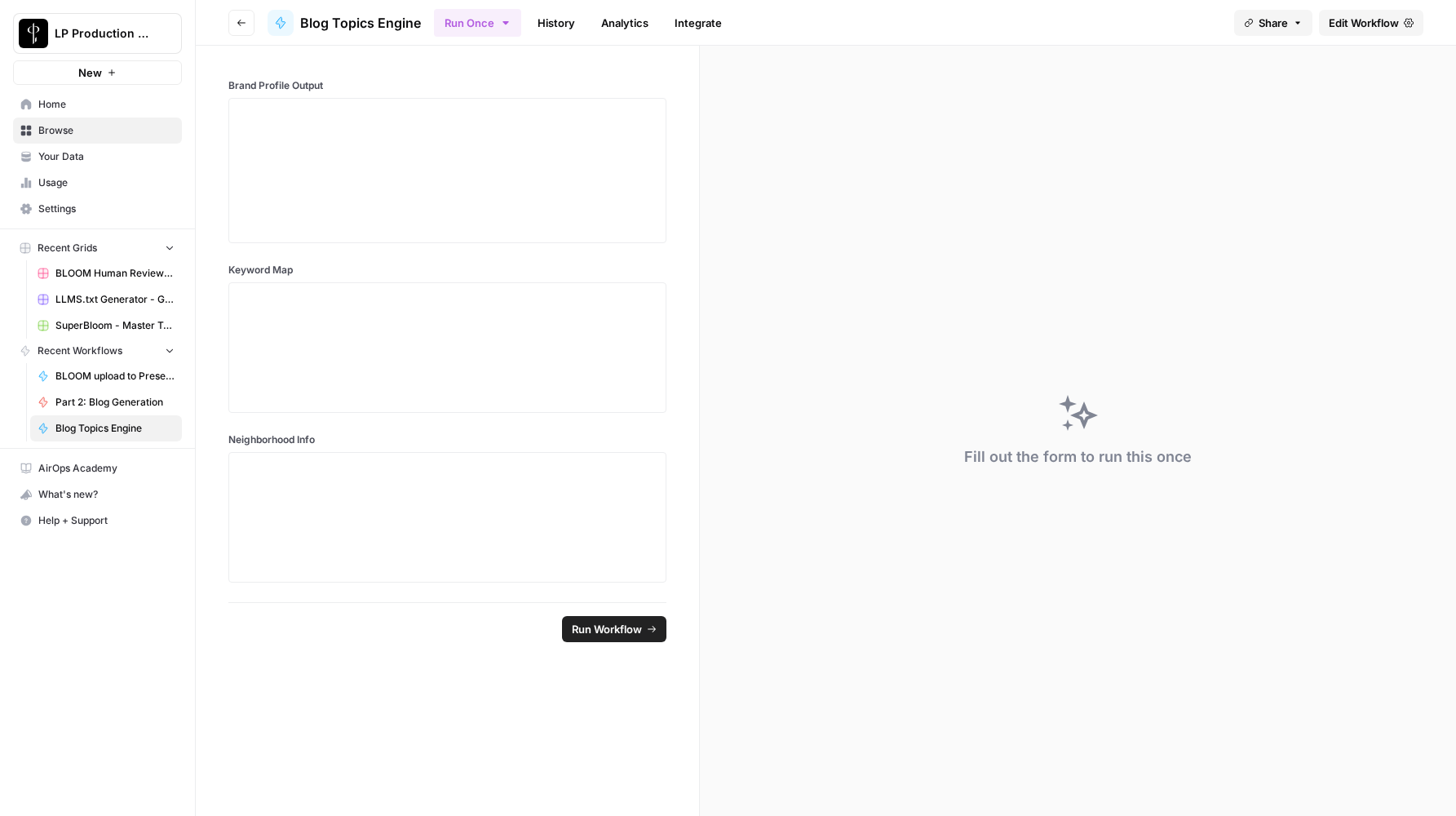
click at [1349, 19] on span "Edit Workflow" at bounding box center [1363, 23] width 70 height 17
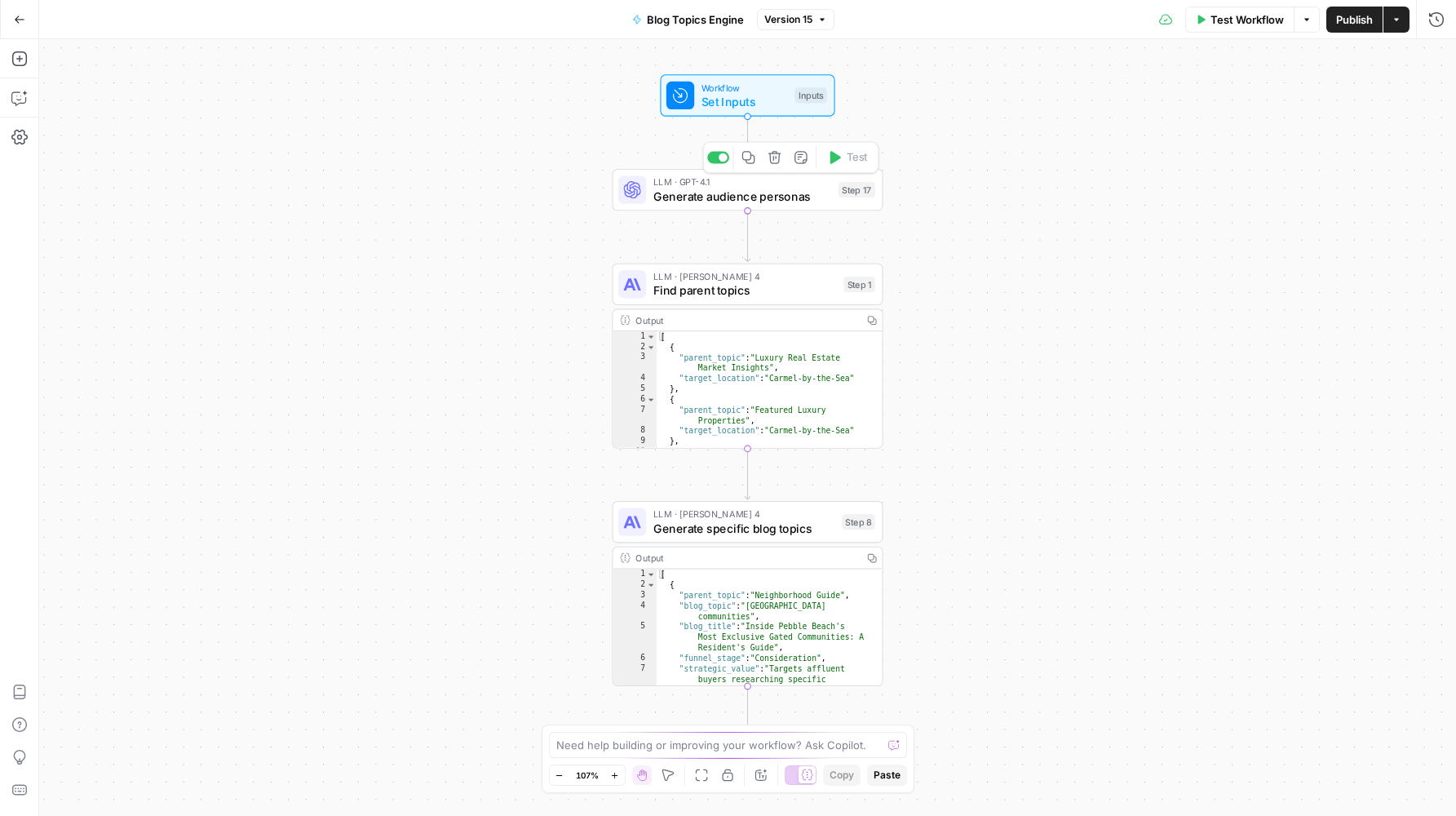
click at [725, 159] on div at bounding box center [718, 158] width 22 height 12
click at [716, 288] on span "Find parent topics" at bounding box center [745, 290] width 184 height 17
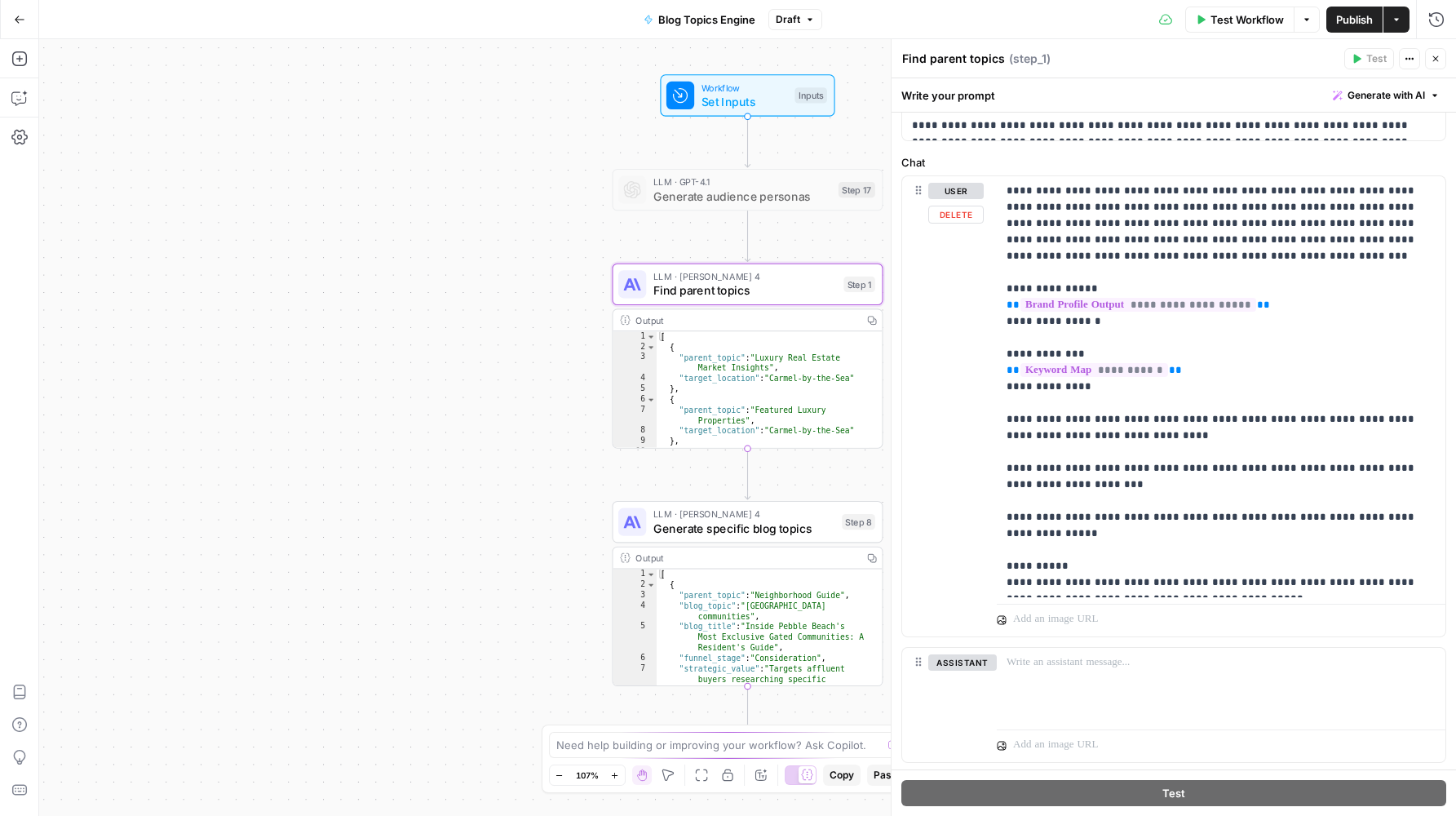
scroll to position [295, 0]
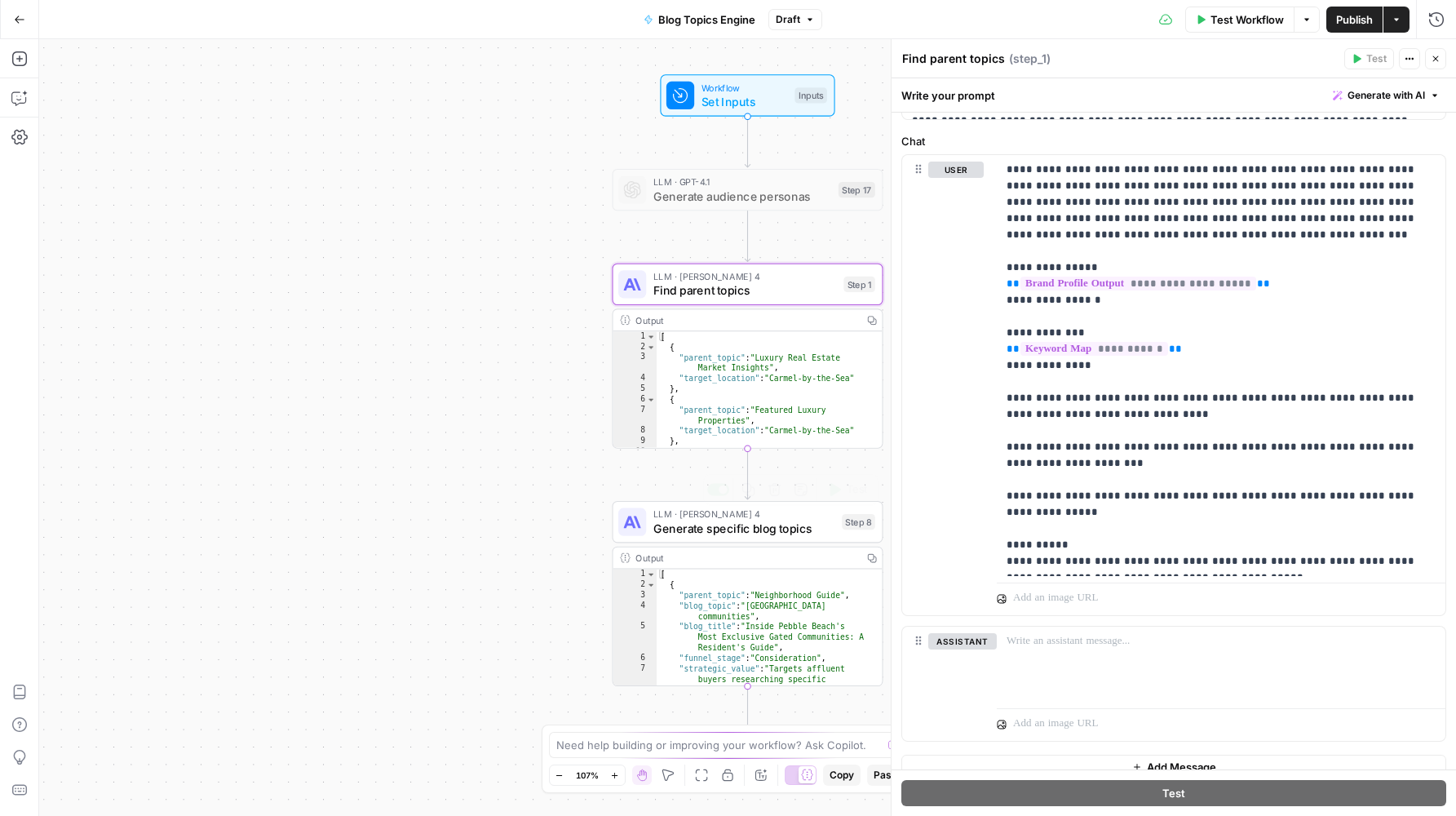
click at [752, 519] on span "Generate specific blog topics" at bounding box center [744, 528] width 182 height 17
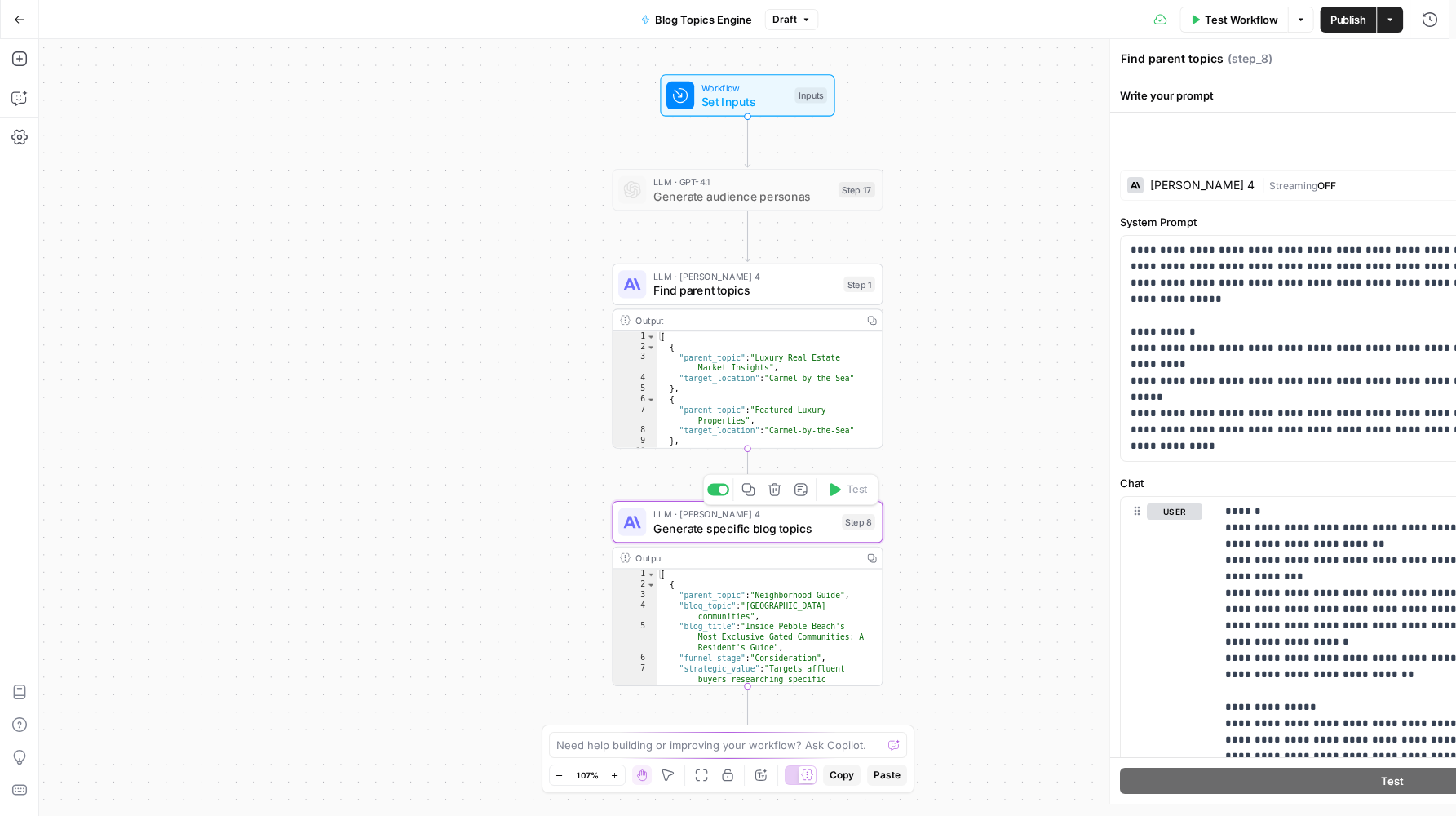
type textarea "Generate specific blog topics"
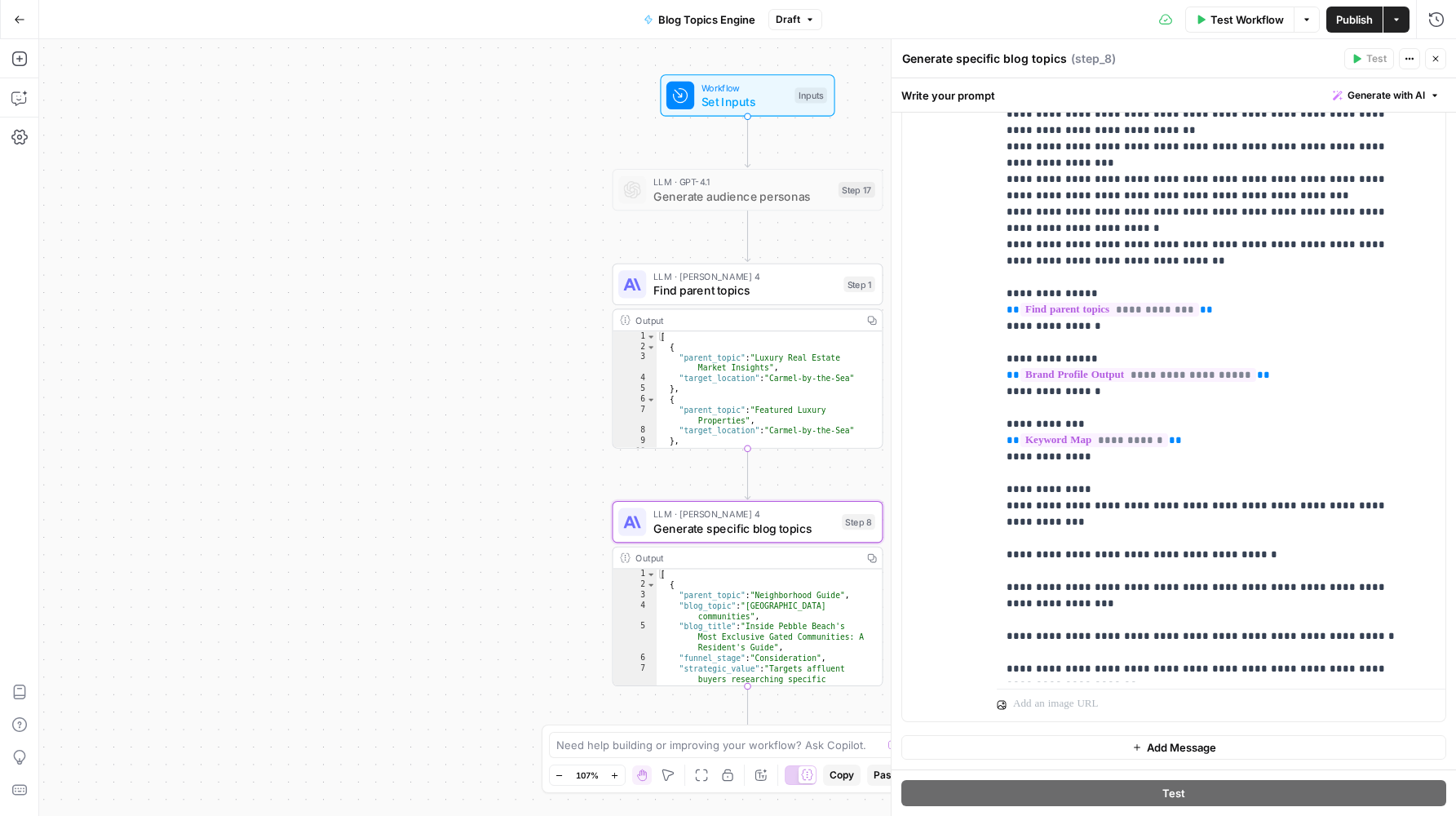
scroll to position [132, 0]
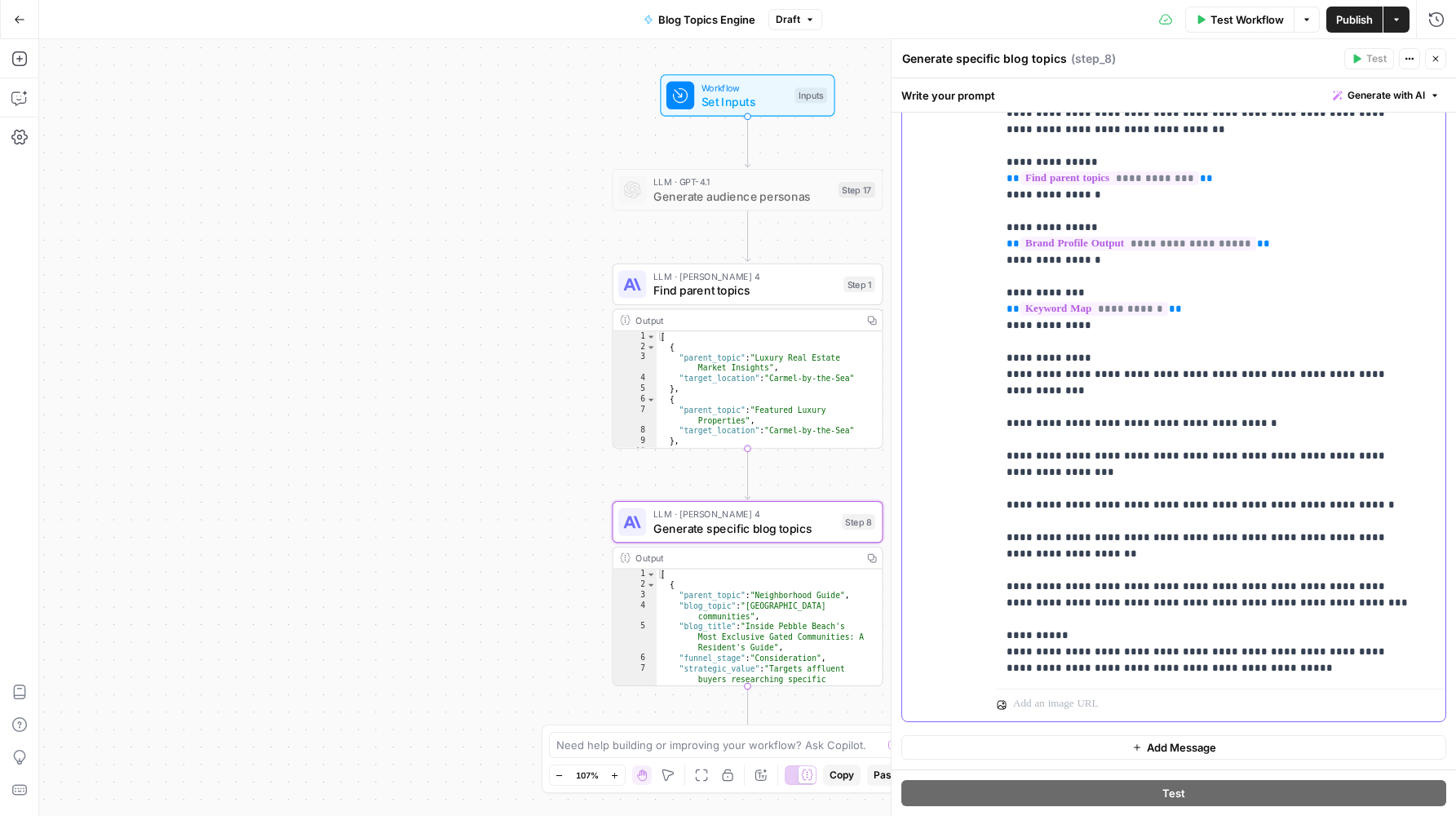
drag, startPoint x: 1292, startPoint y: 602, endPoint x: 1004, endPoint y: 590, distance: 288.2
click at [1004, 590] on div "**********" at bounding box center [1214, 350] width 437 height 665
